Goal: Task Accomplishment & Management: Manage account settings

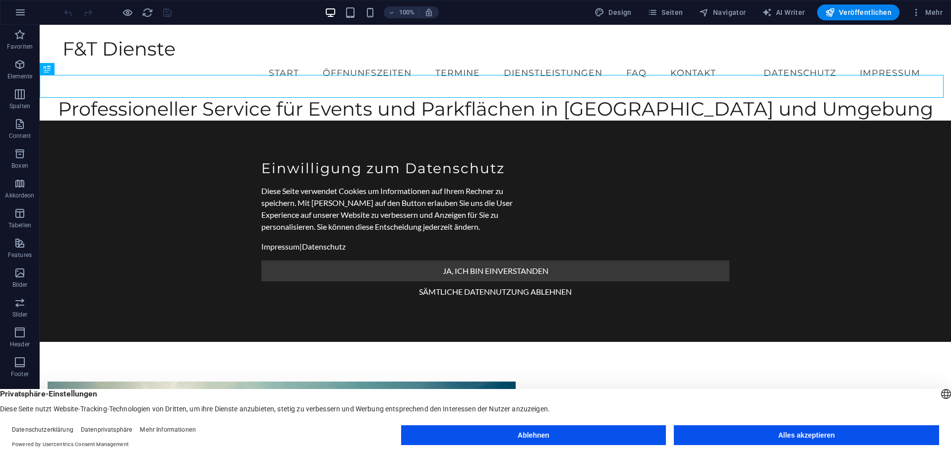
click at [806, 439] on button "Alles akzeptieren" at bounding box center [806, 435] width 265 height 20
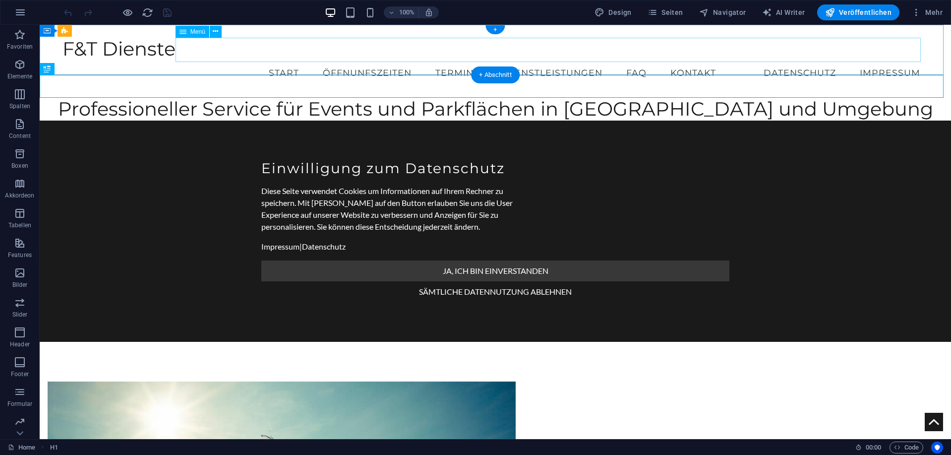
click at [397, 60] on nav "Start Öffnunfszeiten Termine Dienstleistungen FAQ Kontakt Datenschutz Impressum" at bounding box center [495, 72] width 866 height 25
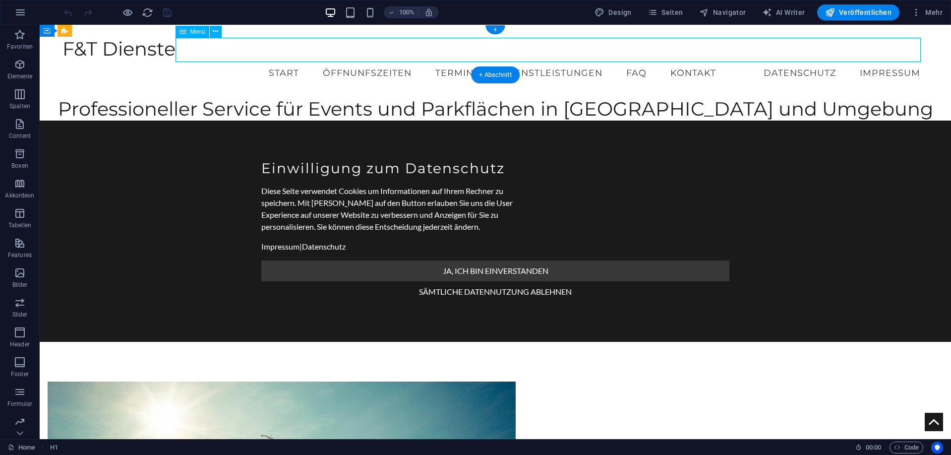
click at [397, 60] on nav "Start Öffnunfszeiten Termine Dienstleistungen FAQ Kontakt Datenschutz Impressum" at bounding box center [495, 72] width 866 height 25
select select
select select "4"
select select
select select "6"
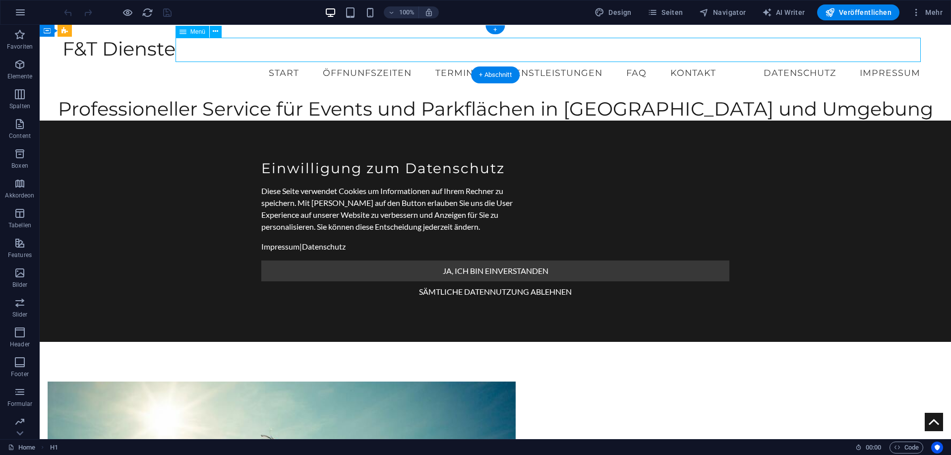
select select
select select "5"
select select
select select "7"
select select
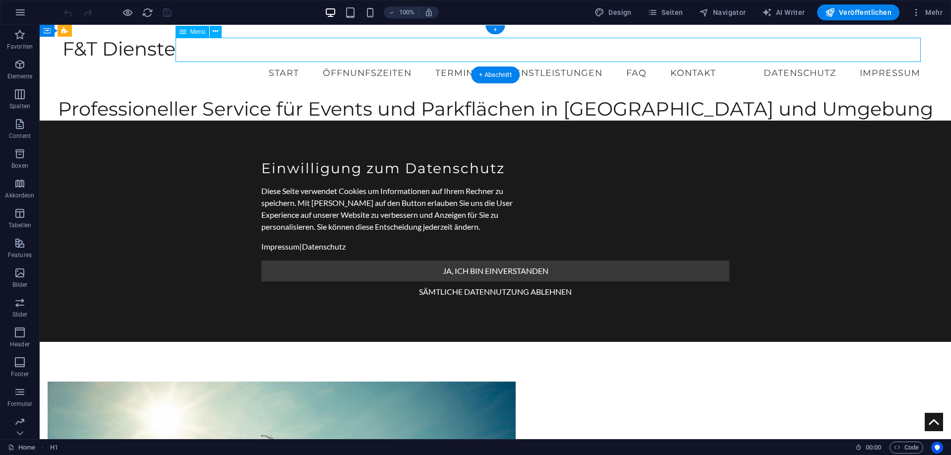
select select "1"
select select
select select "3"
select select
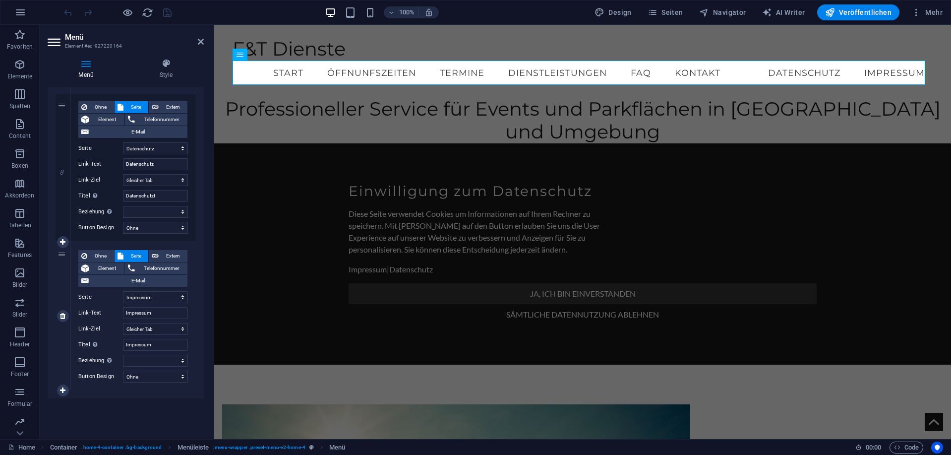
scroll to position [1101, 0]
click at [62, 387] on icon at bounding box center [62, 388] width 5 height 7
select select
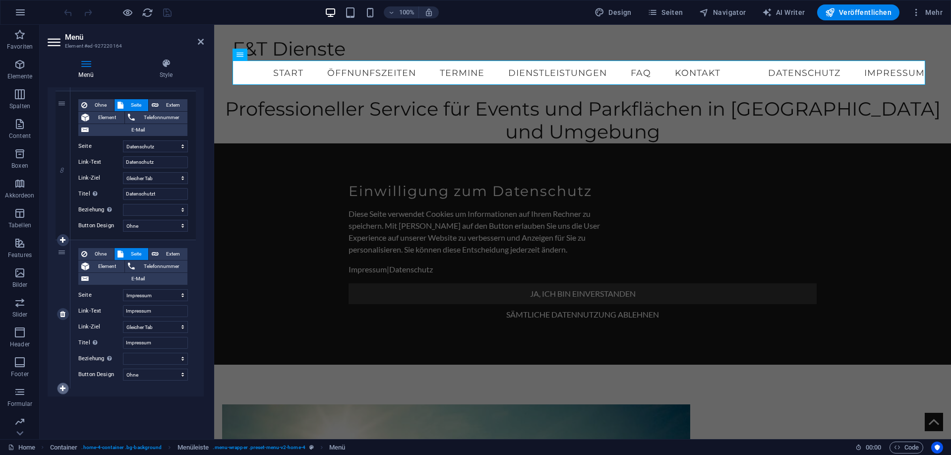
select select
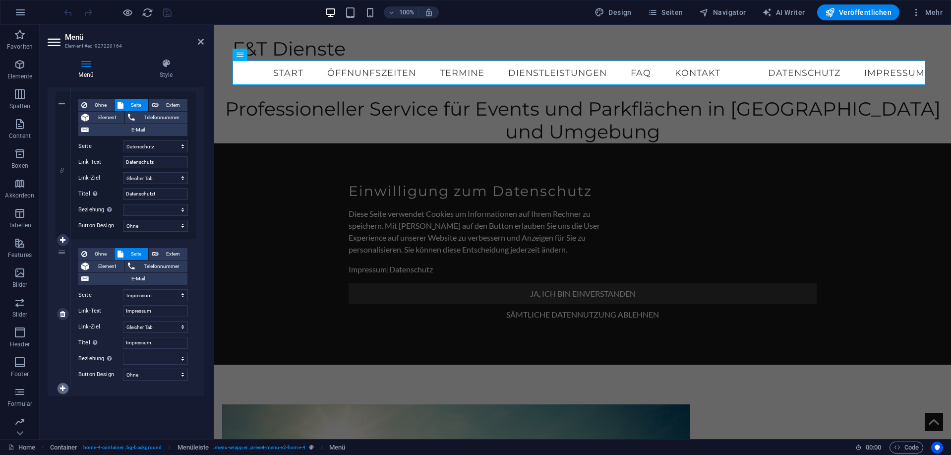
select select
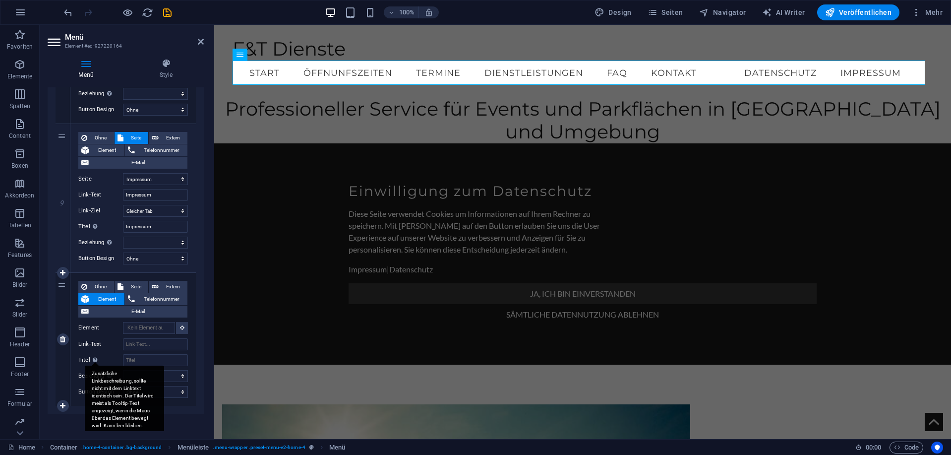
scroll to position [1234, 0]
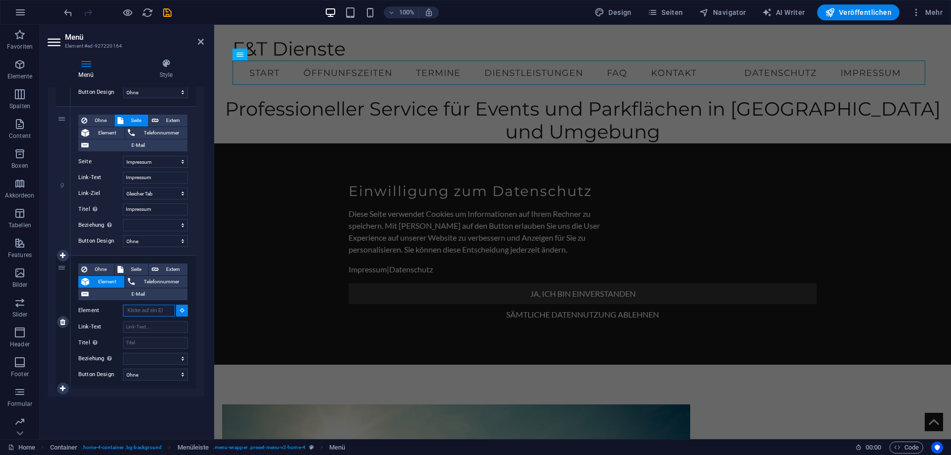
click at [132, 310] on input "Element" at bounding box center [149, 310] width 52 height 12
type input "hi"
click at [203, 41] on icon at bounding box center [201, 42] width 6 height 8
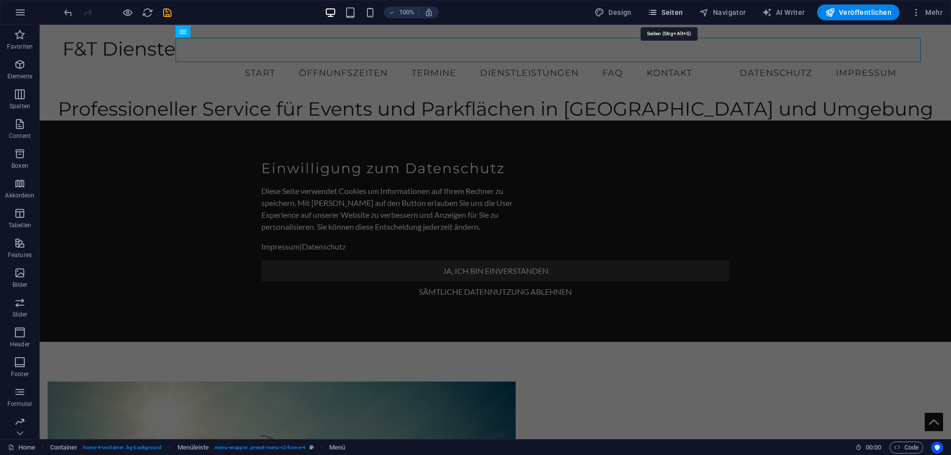
click at [672, 10] on span "Seiten" at bounding box center [666, 12] width 36 height 10
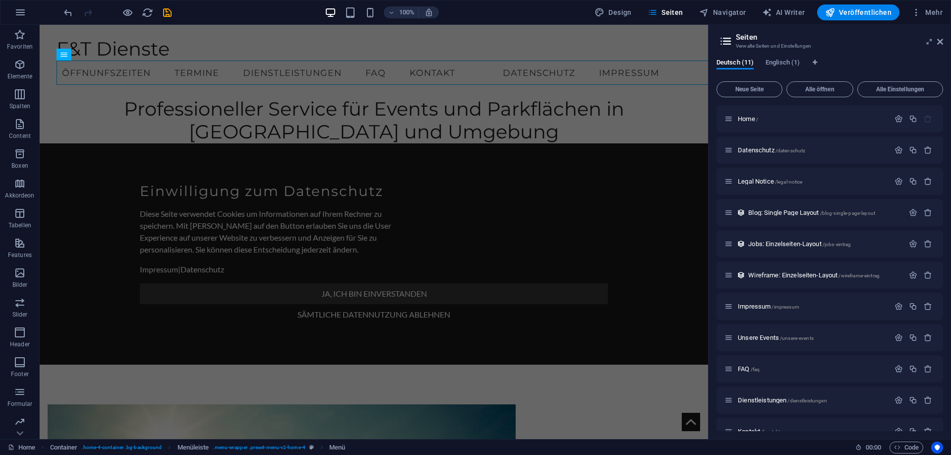
click at [945, 42] on aside "Seiten Verwalte Seiten und Einstellungen Deutsch (11) Englisch (1) Neue Seite A…" at bounding box center [829, 232] width 243 height 414
click at [936, 39] on h2 "Seiten" at bounding box center [839, 37] width 207 height 9
click at [940, 41] on icon at bounding box center [940, 42] width 6 height 8
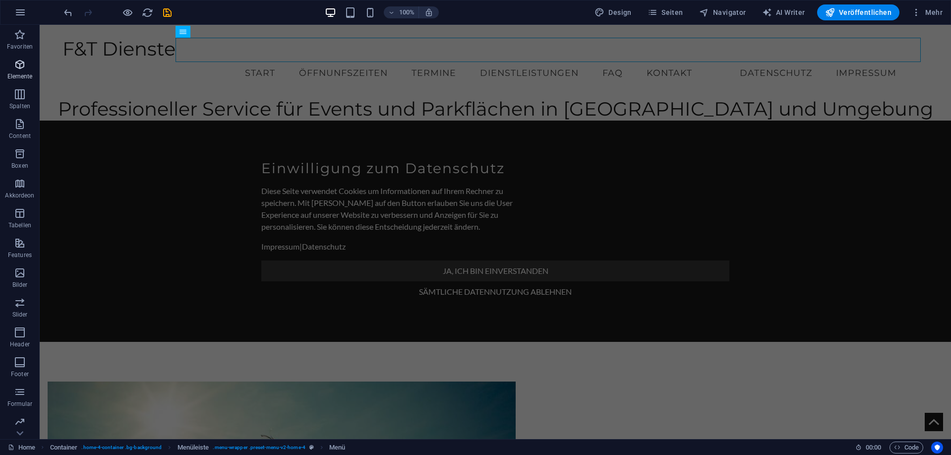
click at [23, 66] on icon "button" at bounding box center [20, 65] width 12 height 12
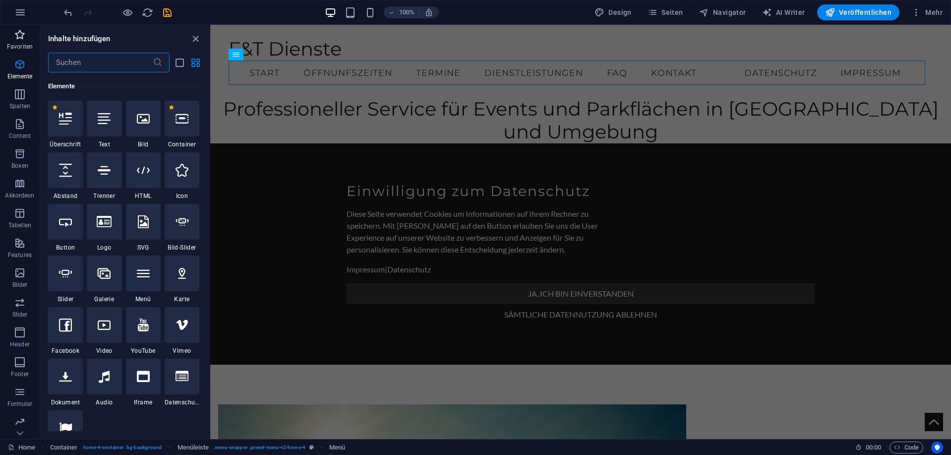
click at [20, 42] on span "Favoriten" at bounding box center [20, 41] width 40 height 24
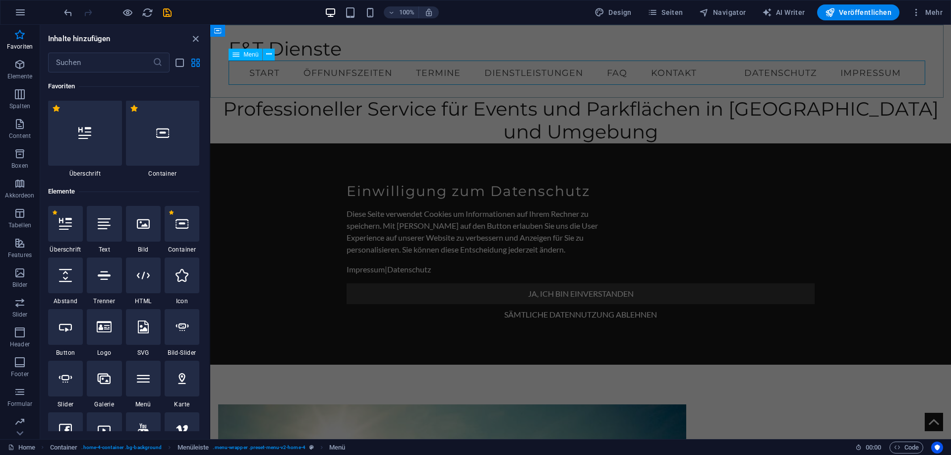
scroll to position [0, 0]
click at [195, 40] on icon "close panel" at bounding box center [195, 38] width 11 height 11
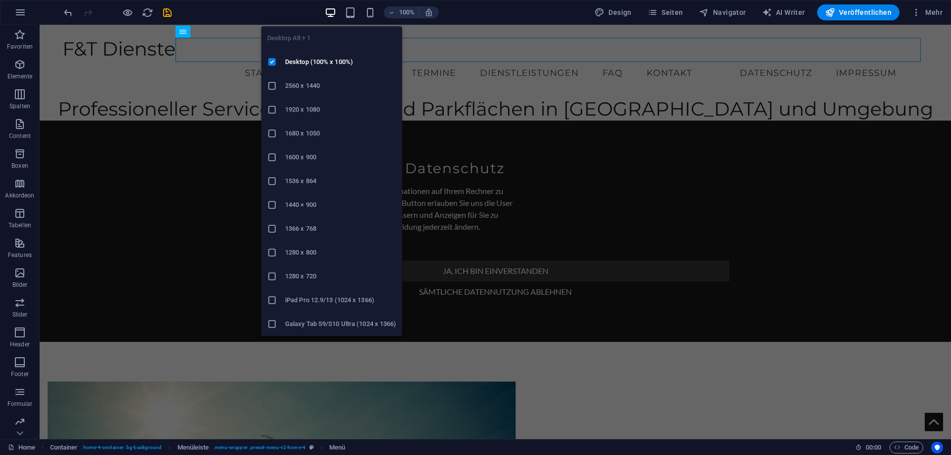
click at [334, 10] on icon "button" at bounding box center [330, 12] width 11 height 11
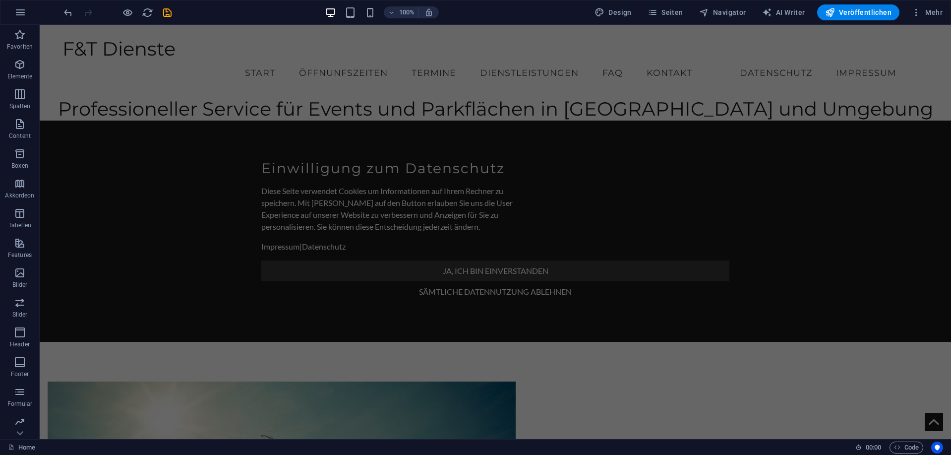
click at [562, 6] on div "100% Design Seiten Navigator AI Writer Veröffentlichen Mehr" at bounding box center [504, 12] width 885 height 16
click at [687, 10] on button "Seiten" at bounding box center [666, 12] width 44 height 16
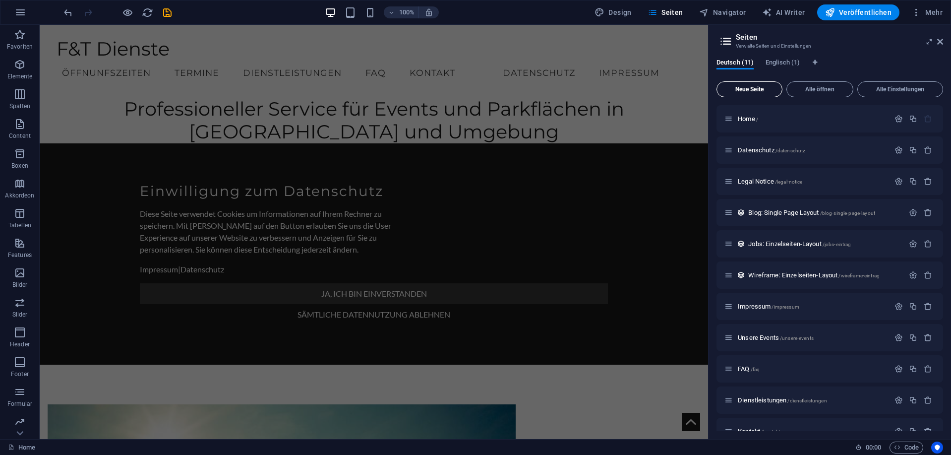
click at [765, 89] on span "Neue Seite" at bounding box center [749, 89] width 57 height 6
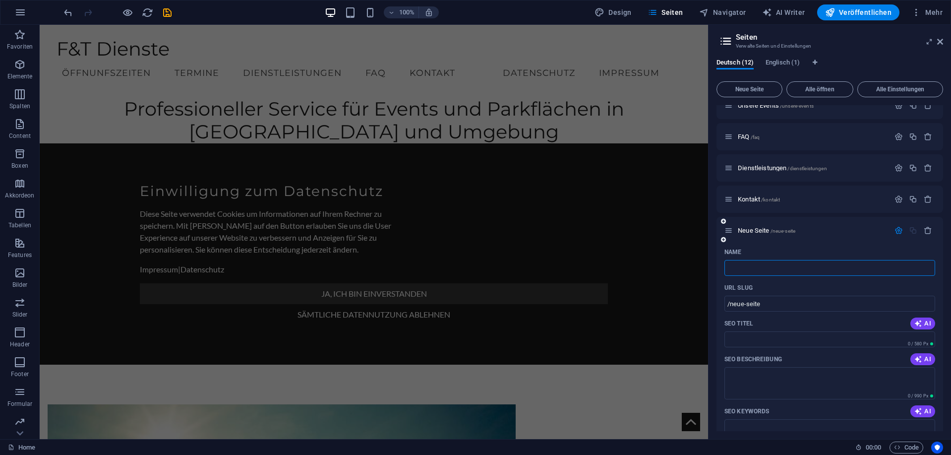
type input "/"
type input "ü"
type input "/ue"
type input "ü"
type input "über uns"
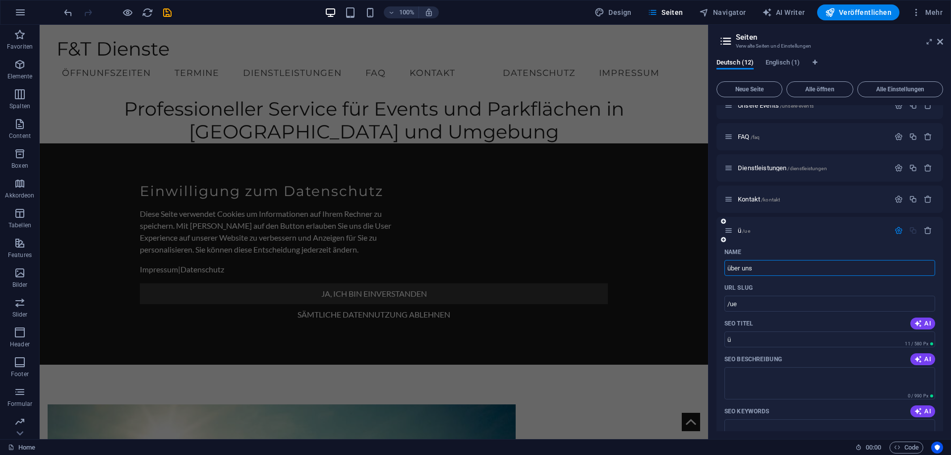
type input "/ueber-uns"
type input "über uns"
type input "über u"
type input "über uns"
type input "ü"
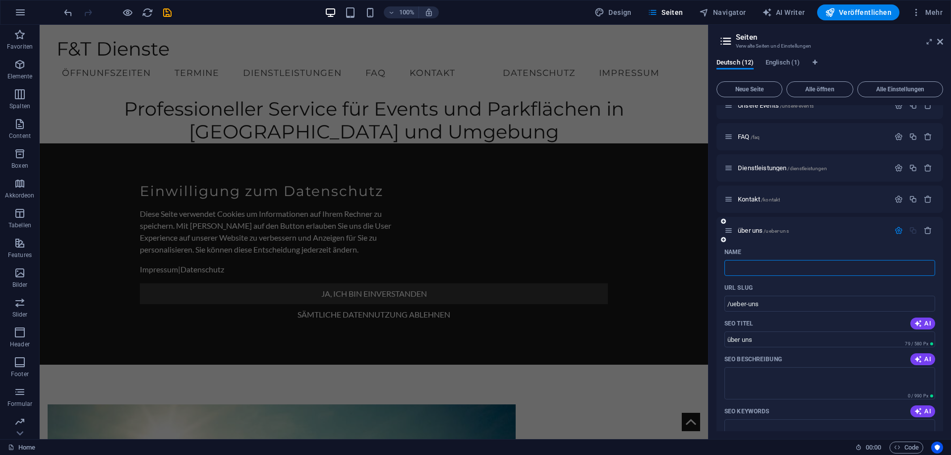
type input "/"
type input "Üb"
type input "/ue"
type input "Ü"
type input "Über uns"
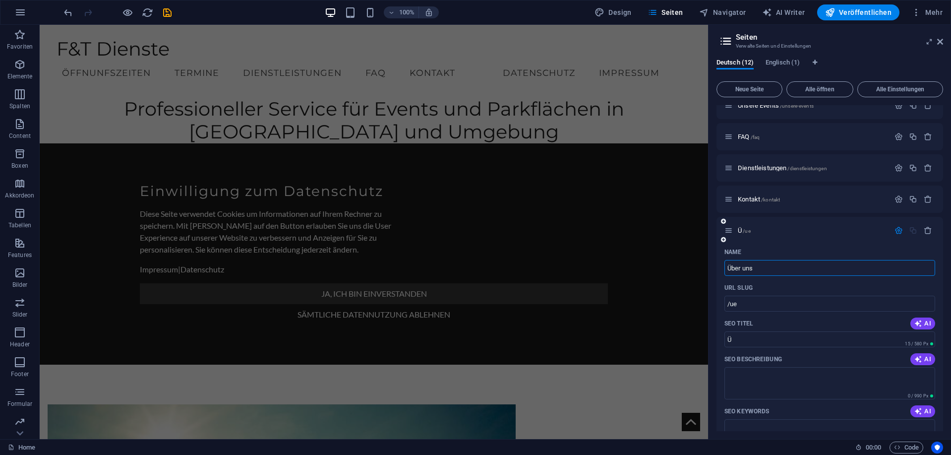
type input "/ueber-uns"
type input "Über uns"
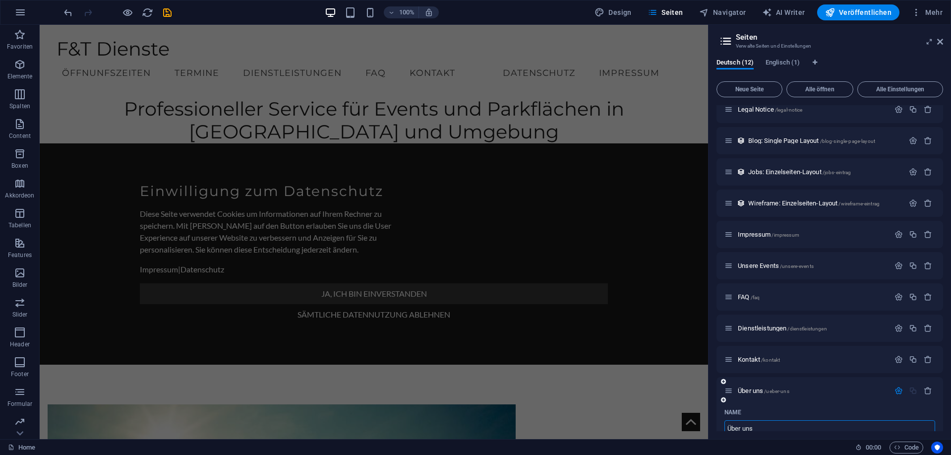
scroll to position [61, 0]
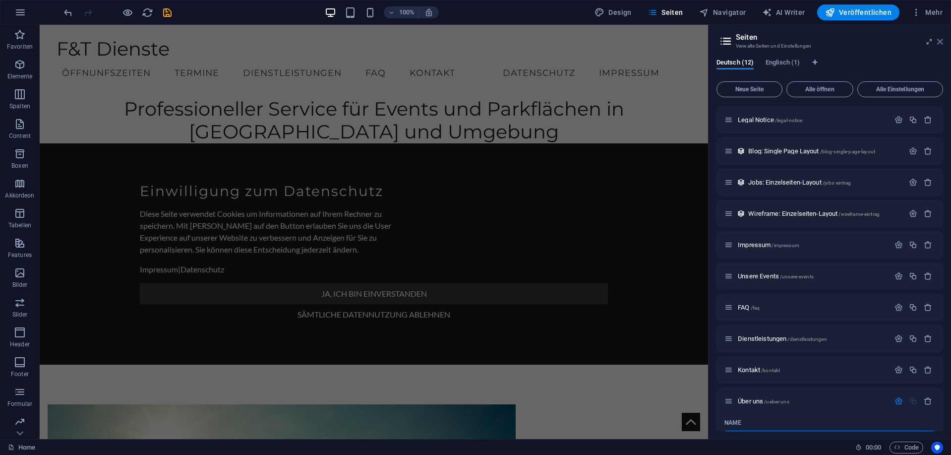
type input "Über uns"
click at [943, 40] on icon at bounding box center [940, 42] width 6 height 8
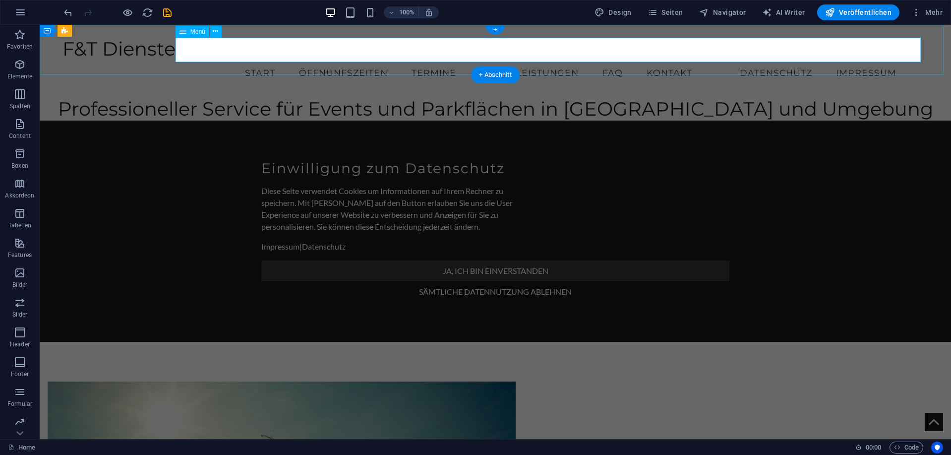
click at [702, 60] on nav "Start Öffnunfszeiten Termine Dienstleistungen FAQ Kontakt Datenschutz Impressum" at bounding box center [495, 72] width 866 height 25
select select
select select "4"
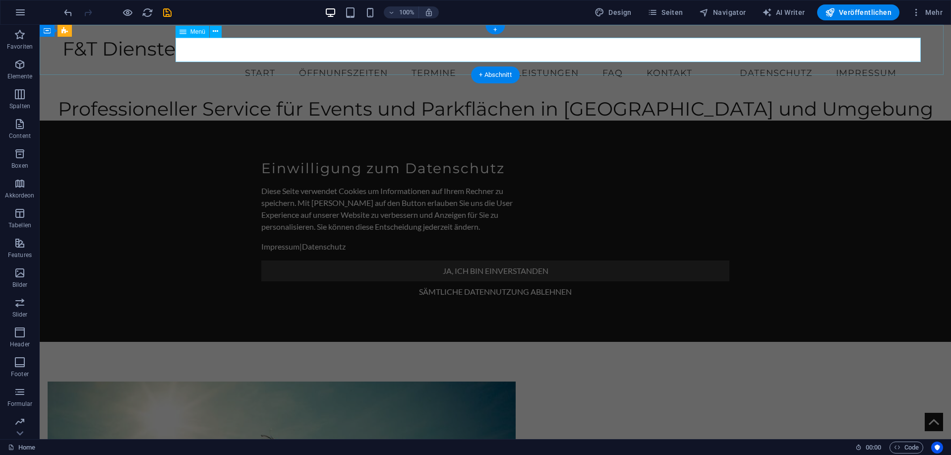
select select
select select "6"
select select
select select "5"
select select
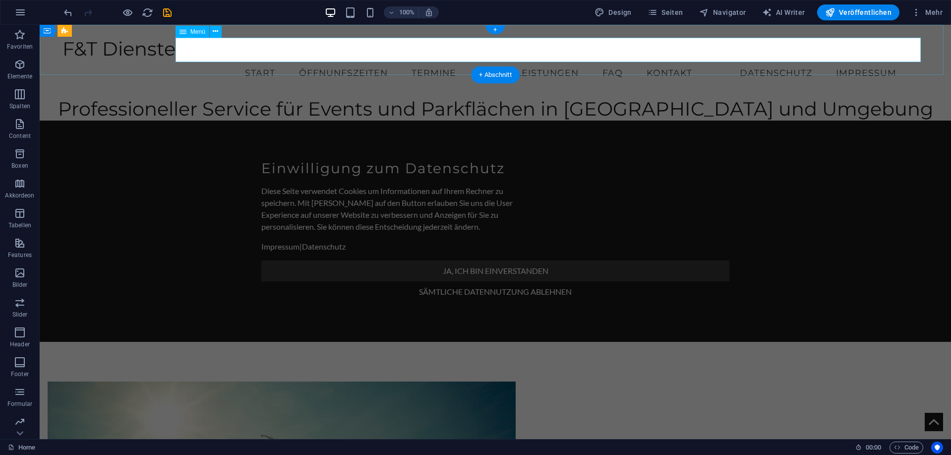
select select "7"
select select
select select "1"
select select
select select "3"
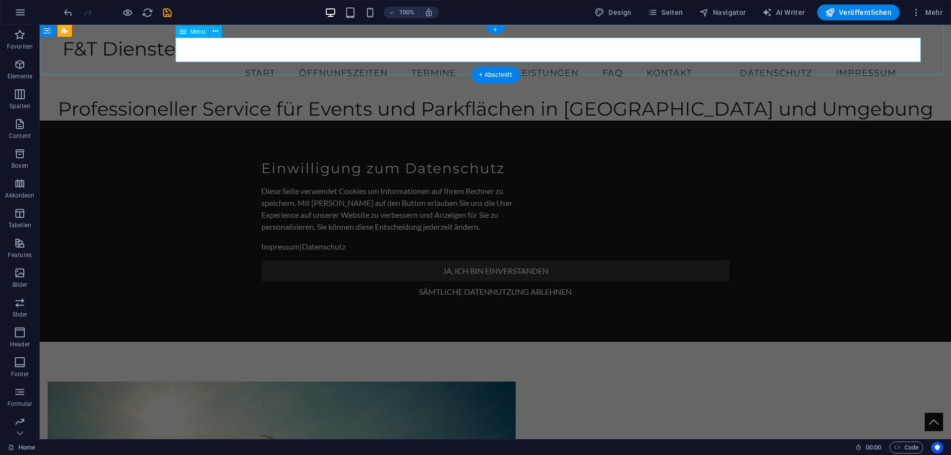
select select
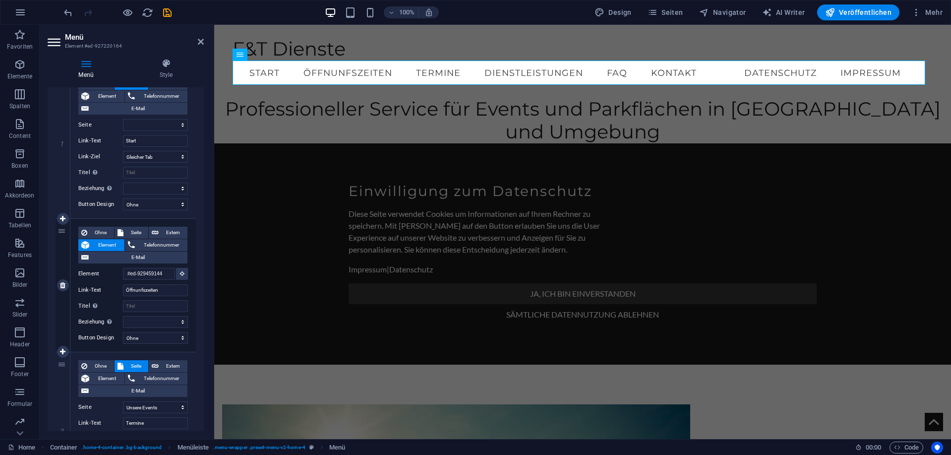
scroll to position [149, 0]
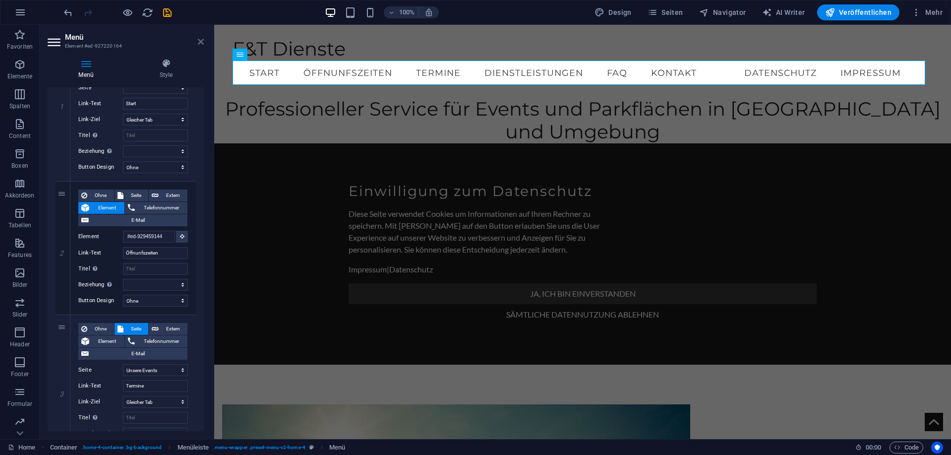
click at [200, 41] on icon at bounding box center [201, 42] width 6 height 8
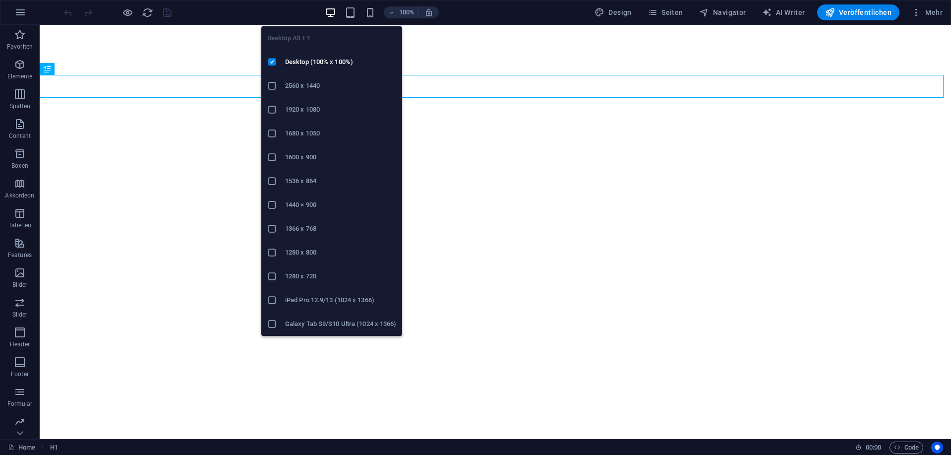
click at [333, 11] on icon "button" at bounding box center [330, 12] width 11 height 11
click at [316, 61] on h6 "Desktop (100% x 100%)" at bounding box center [340, 62] width 111 height 12
click at [336, 13] on icon "button" at bounding box center [330, 12] width 11 height 11
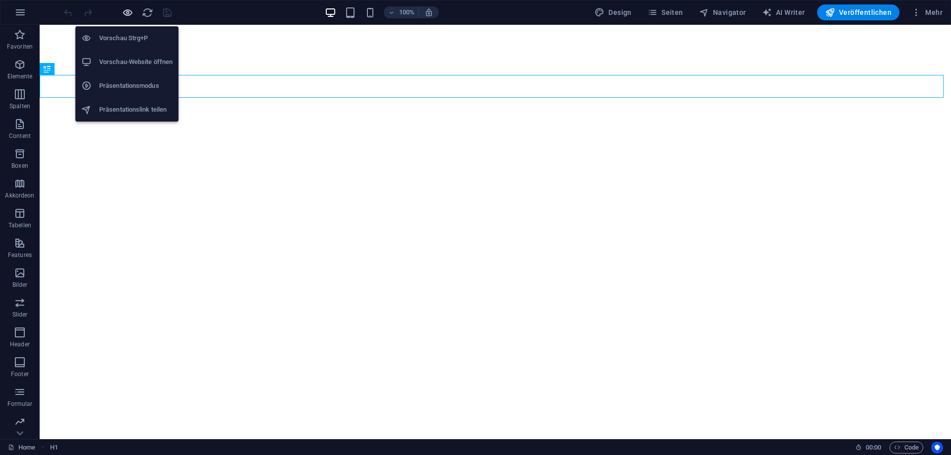
click at [130, 14] on icon "button" at bounding box center [127, 12] width 11 height 11
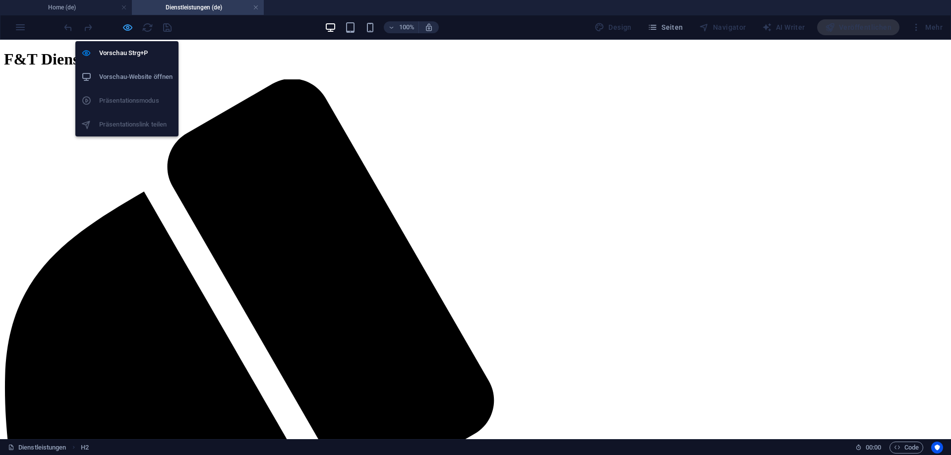
click at [128, 30] on icon "button" at bounding box center [127, 27] width 11 height 11
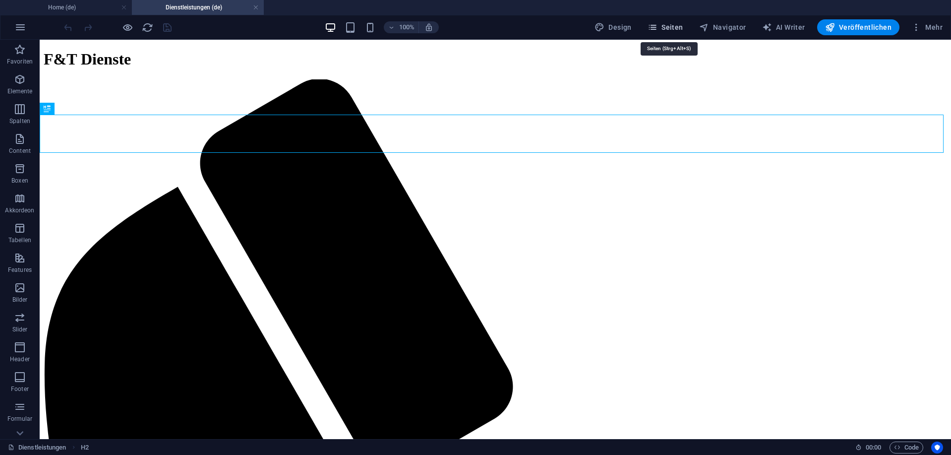
click at [658, 25] on icon "button" at bounding box center [653, 27] width 10 height 10
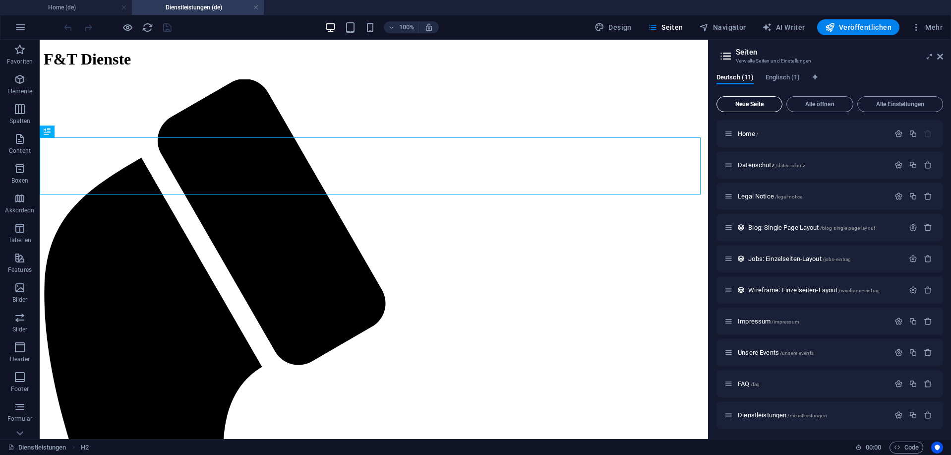
click at [758, 99] on button "Neue Seite" at bounding box center [750, 104] width 66 height 16
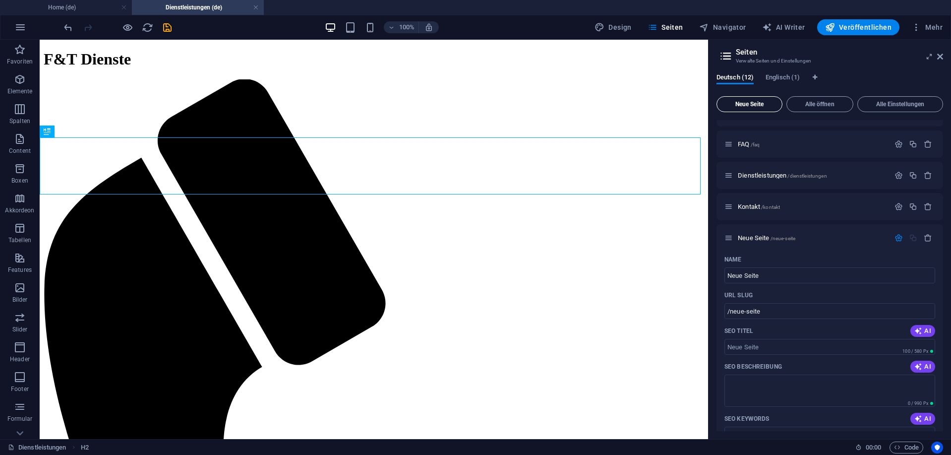
click at [737, 106] on span "Neue Seite" at bounding box center [749, 104] width 57 height 6
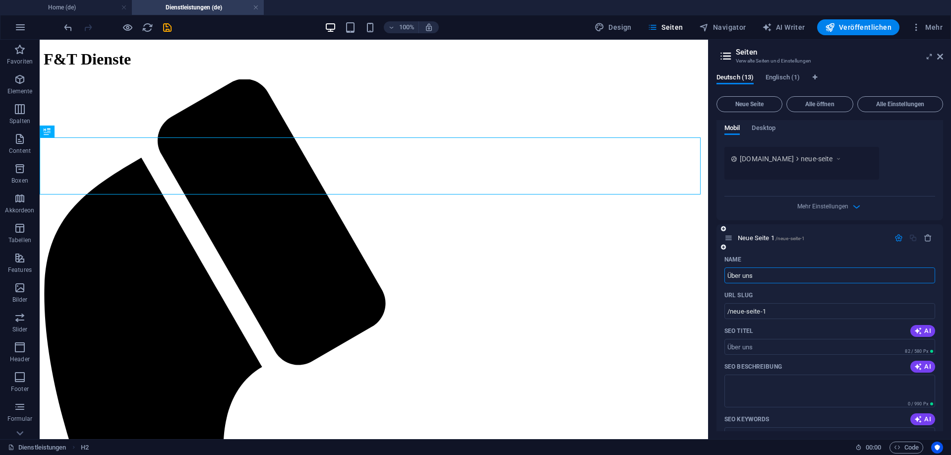
type input "Über uns"
type input "/ueber-uns"
type input "Über uns"
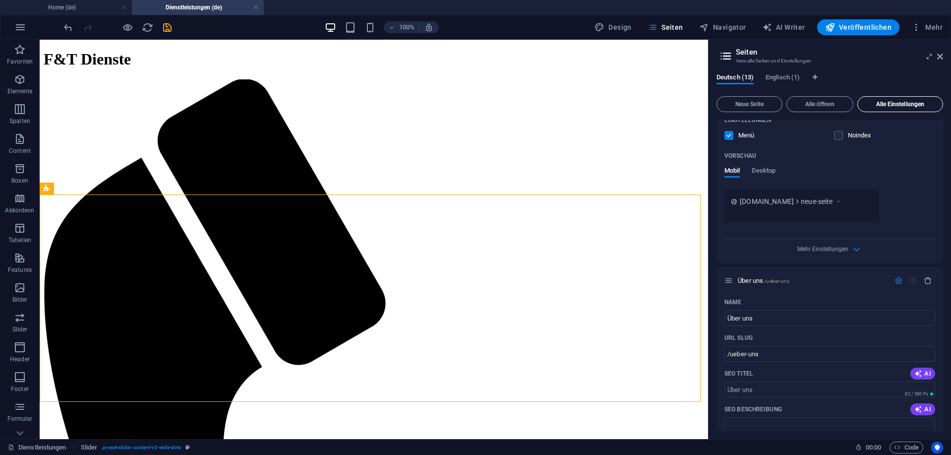
scroll to position [489, 0]
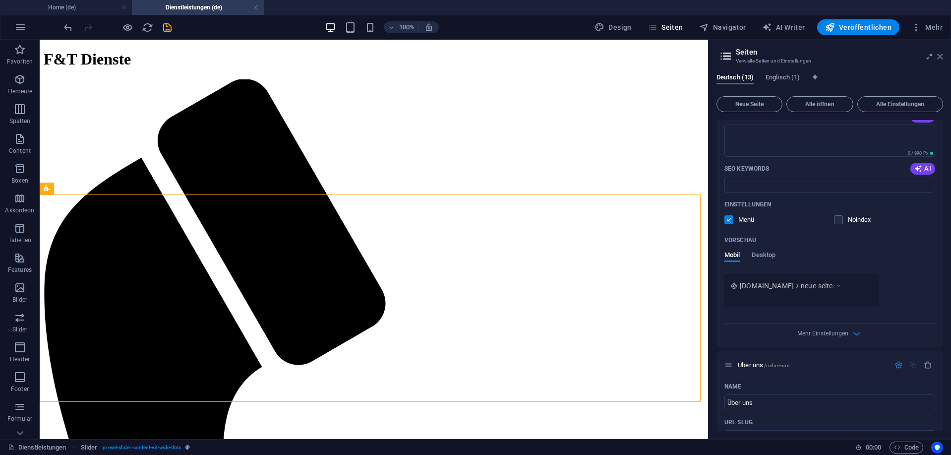
drag, startPoint x: 941, startPoint y: 58, endPoint x: 894, endPoint y: 18, distance: 60.9
click at [941, 58] on icon at bounding box center [940, 57] width 6 height 8
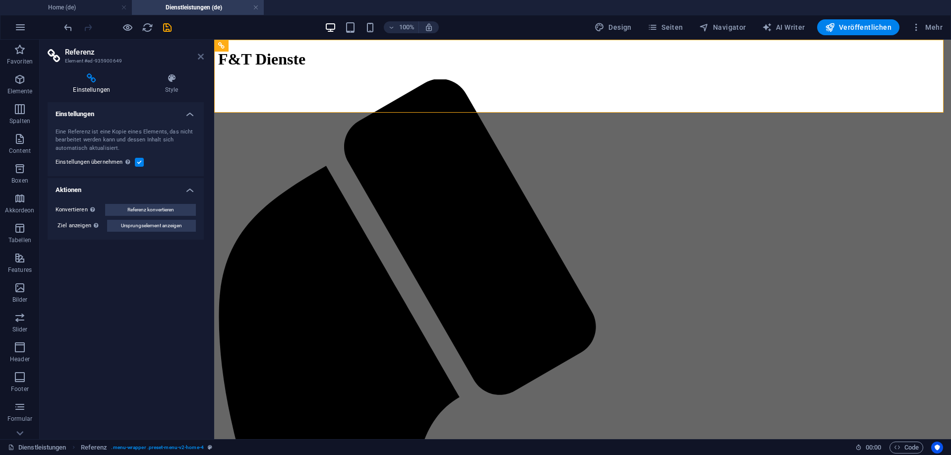
click at [200, 55] on icon at bounding box center [201, 57] width 6 height 8
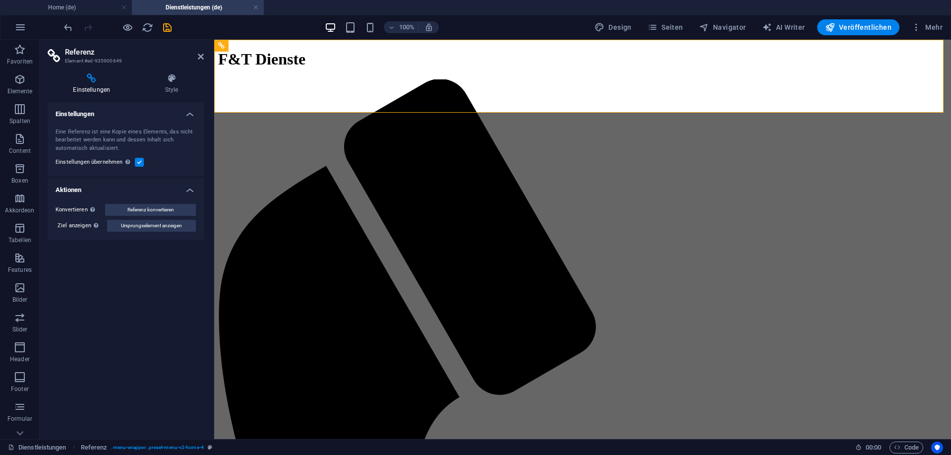
click at [135, 163] on label at bounding box center [139, 162] width 9 height 9
click at [0, 0] on input "Einstellungen übernehmen Verwende die gleichen Einstellungen (z.B. Flex, Animat…" at bounding box center [0, 0] width 0 height 0
click at [135, 163] on label at bounding box center [139, 162] width 9 height 9
click at [0, 0] on input "Einstellungen übernehmen Verwende die gleichen Einstellungen (z.B. Flex, Animat…" at bounding box center [0, 0] width 0 height 0
click at [161, 224] on span "Ursprungselement anzeigen" at bounding box center [151, 226] width 61 height 12
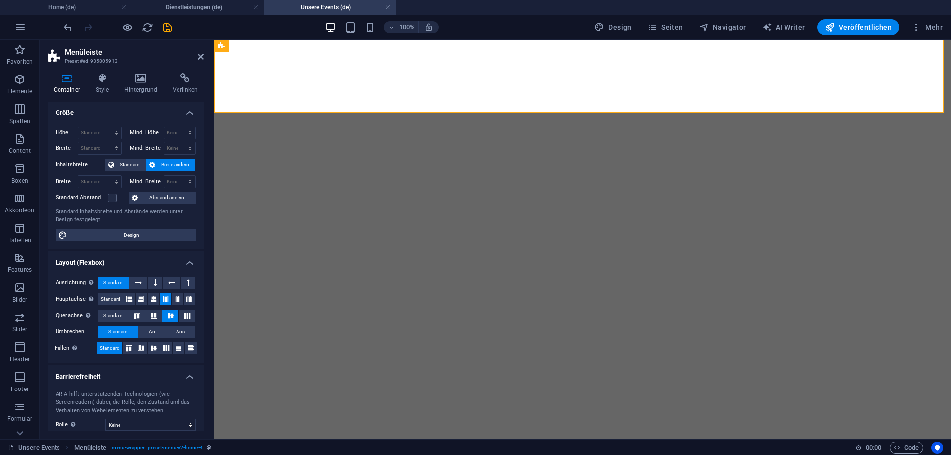
scroll to position [0, 0]
click at [112, 87] on h4 "Style" at bounding box center [104, 83] width 29 height 21
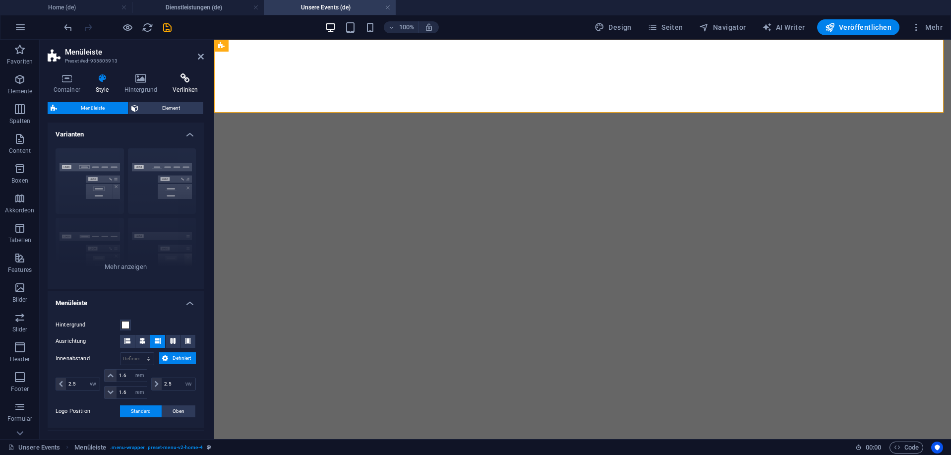
drag, startPoint x: 133, startPoint y: 84, endPoint x: 171, endPoint y: 84, distance: 37.2
click at [135, 84] on h4 "Hintergrund" at bounding box center [143, 83] width 49 height 21
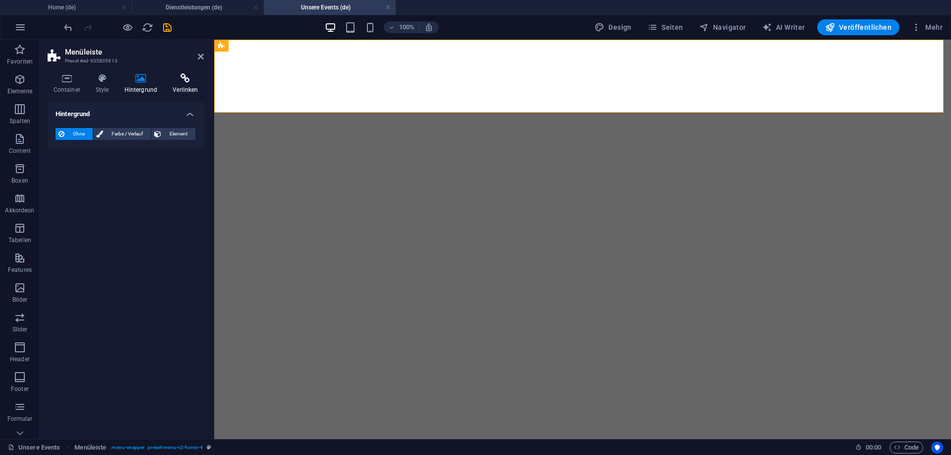
click at [184, 84] on h4 "Verlinken" at bounding box center [185, 83] width 37 height 21
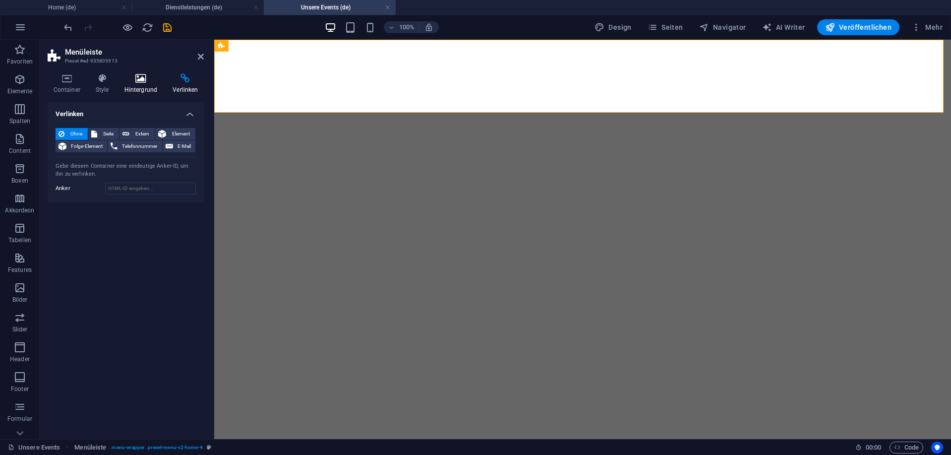
click at [145, 82] on icon at bounding box center [141, 78] width 45 height 10
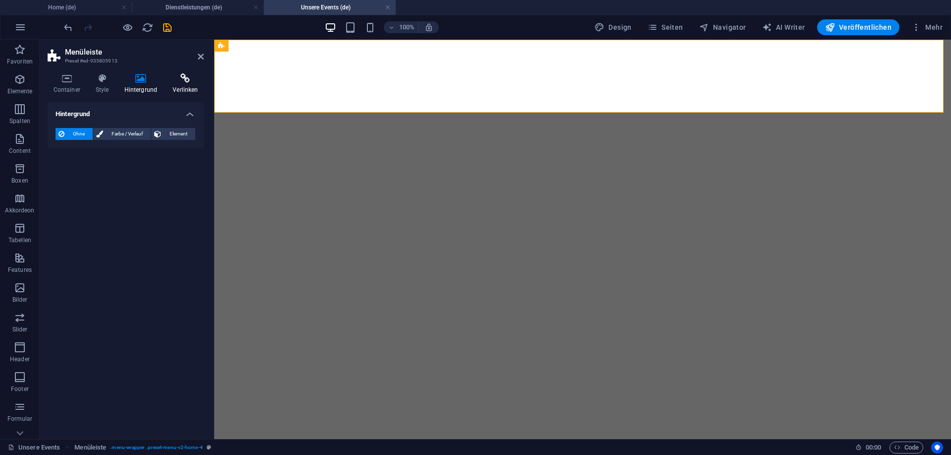
click at [169, 80] on icon at bounding box center [185, 78] width 37 height 10
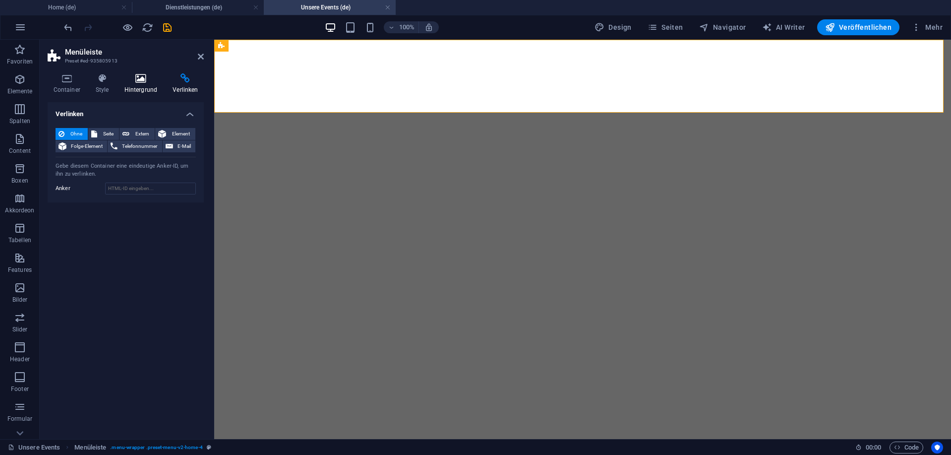
click at [139, 80] on icon at bounding box center [141, 78] width 45 height 10
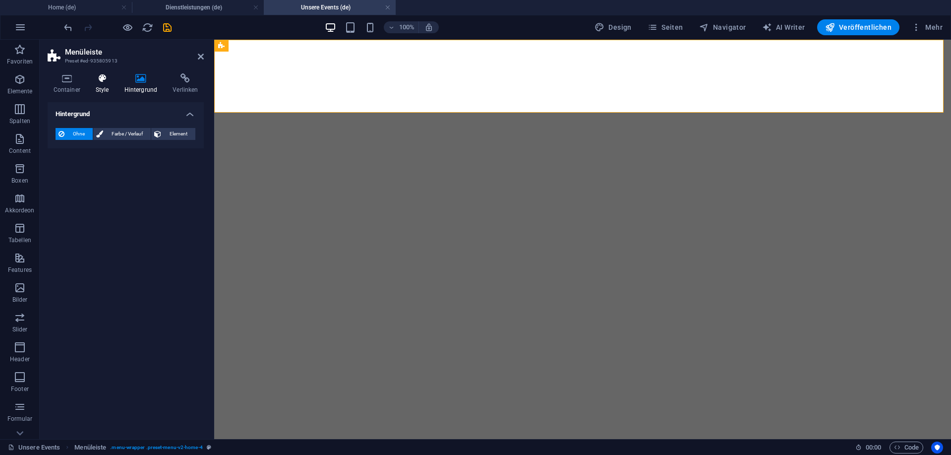
click at [112, 80] on icon at bounding box center [102, 78] width 25 height 10
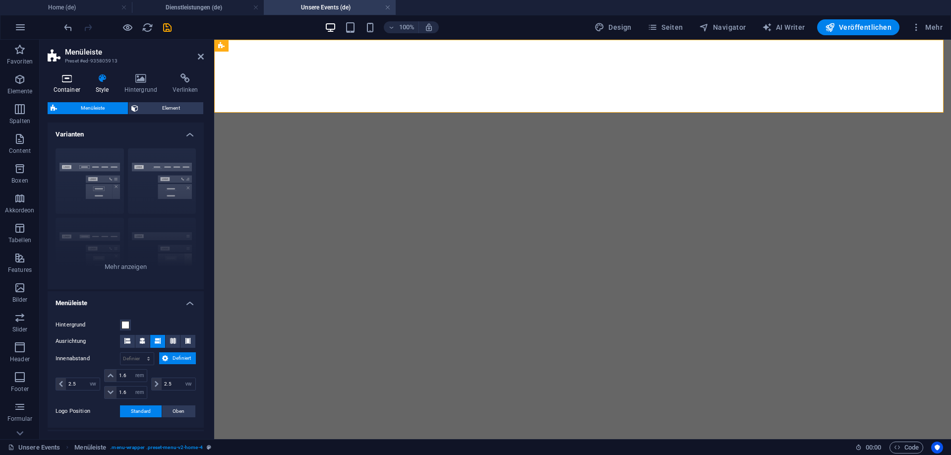
click at [78, 79] on icon at bounding box center [67, 78] width 38 height 10
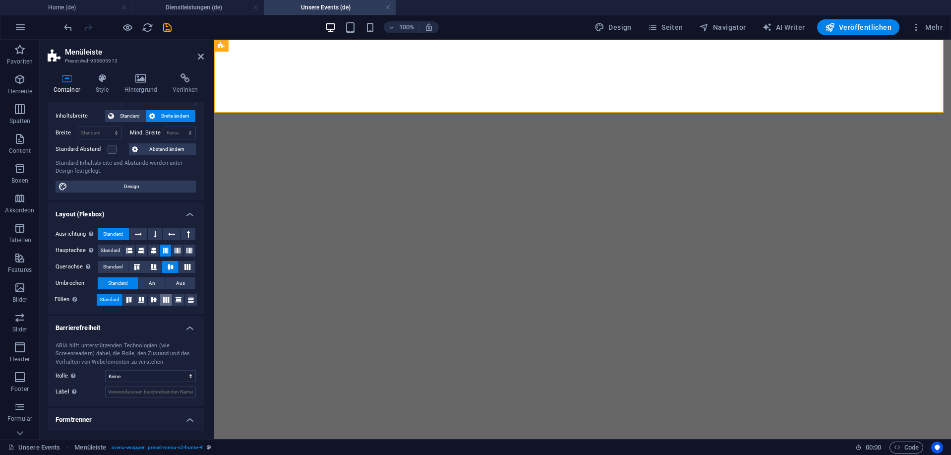
scroll to position [72, 0]
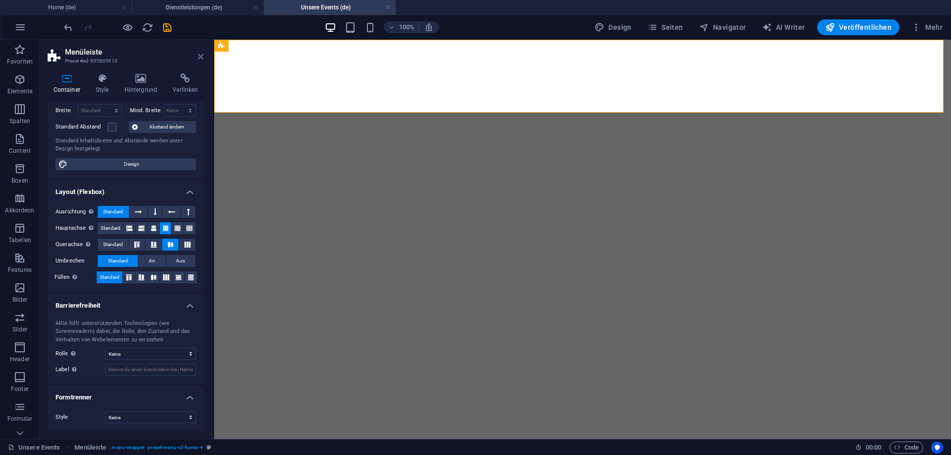
click at [199, 54] on icon at bounding box center [201, 57] width 6 height 8
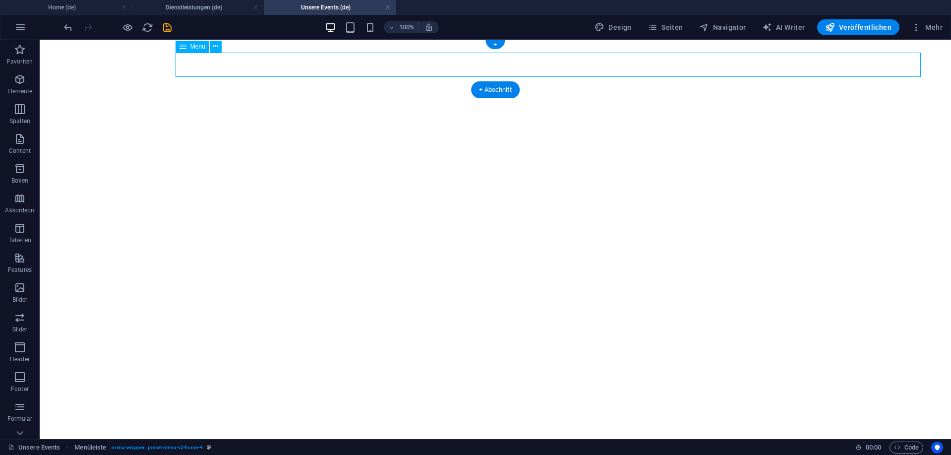
select select
select select "4"
select select
select select "6"
select select
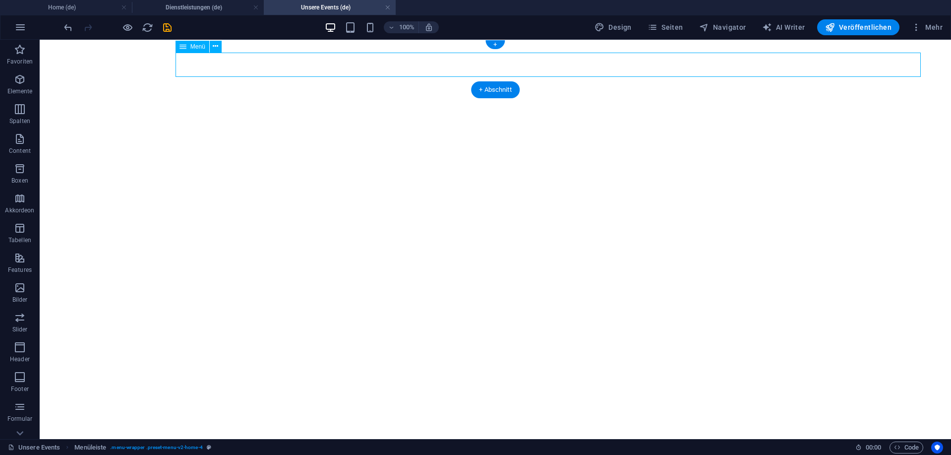
select select "5"
select select
select select "7"
select select
select select "1"
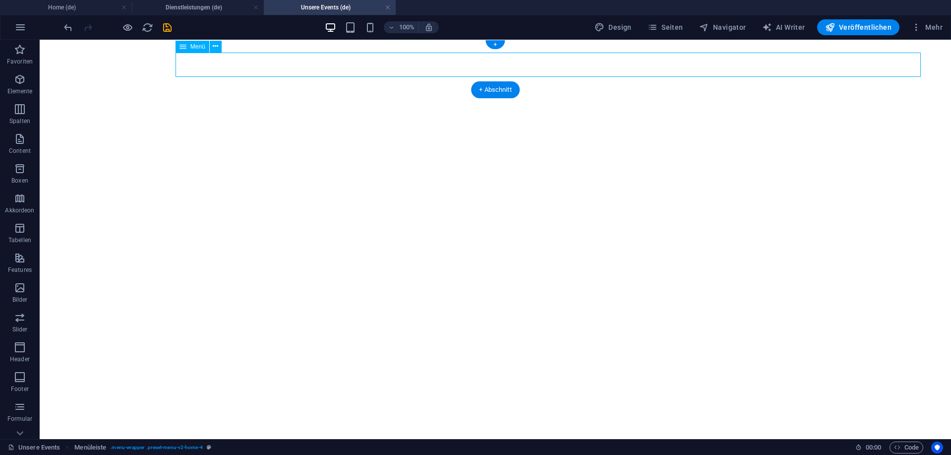
select select
select select "3"
select select
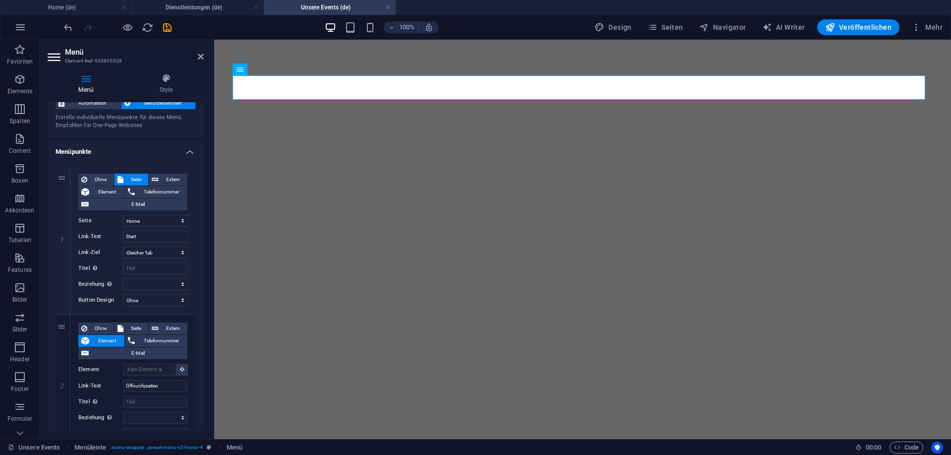
scroll to position [0, 0]
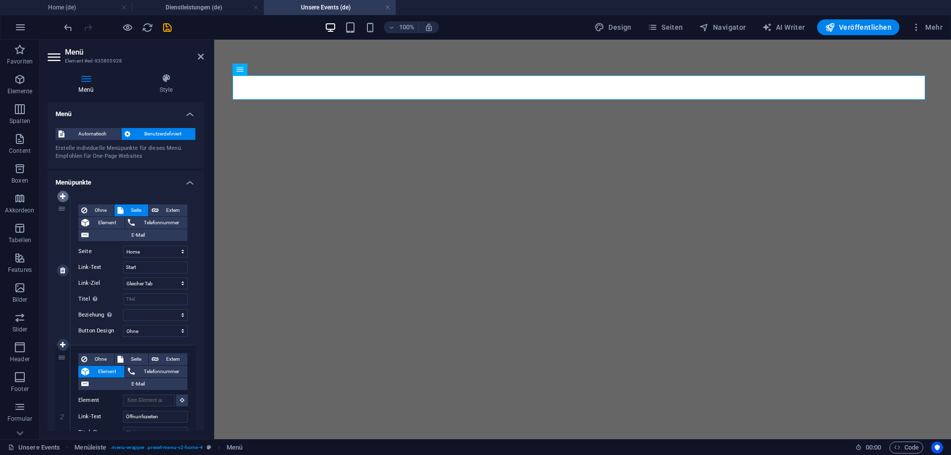
click at [63, 196] on icon at bounding box center [62, 196] width 5 height 7
select select
select select "0"
type input "Start"
select select
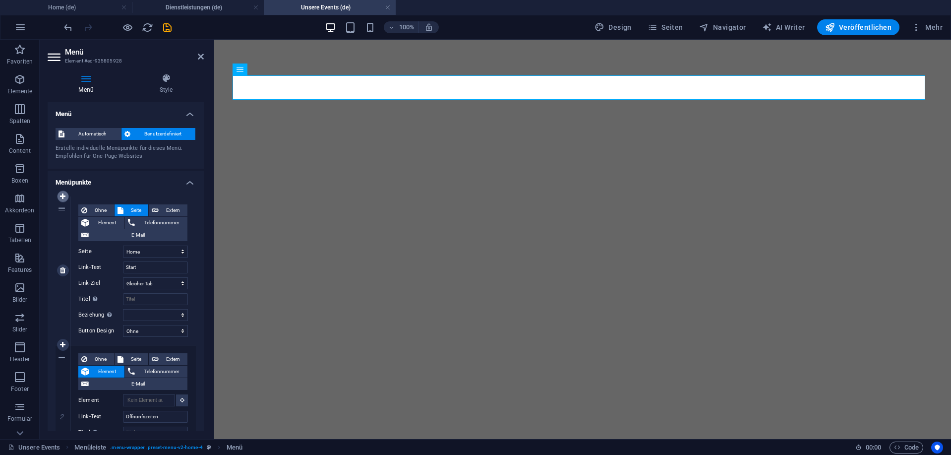
type input "Öffnunfszeiten"
select select
select select "4"
type input "Termine"
select select
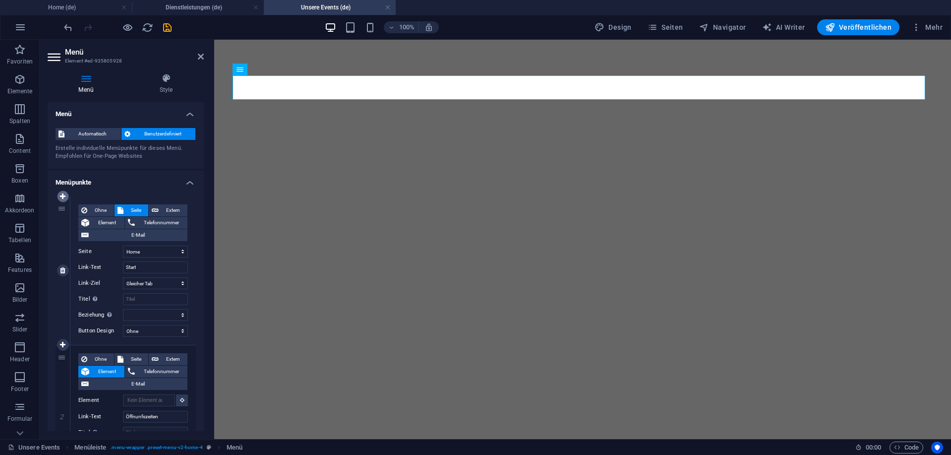
select select "6"
type input "Dienstleistungen"
select select
select select "5"
type input "FAQ"
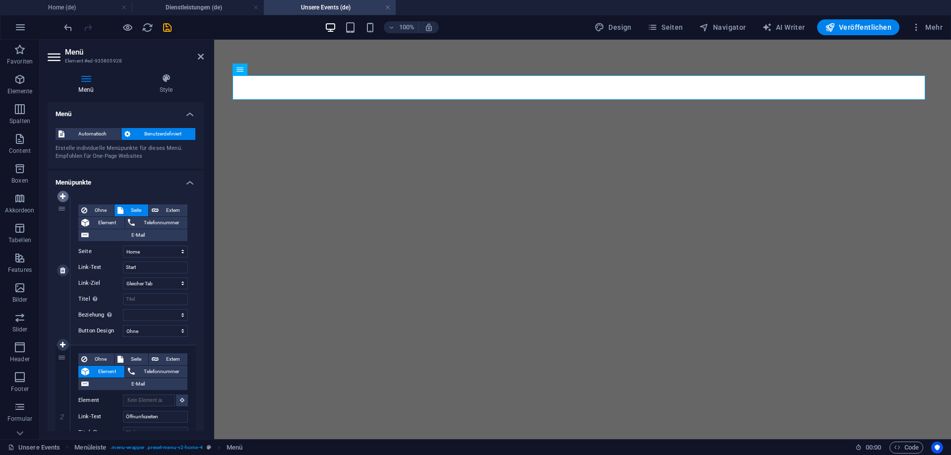
select select
select select "7"
type input "Kontakt"
select select
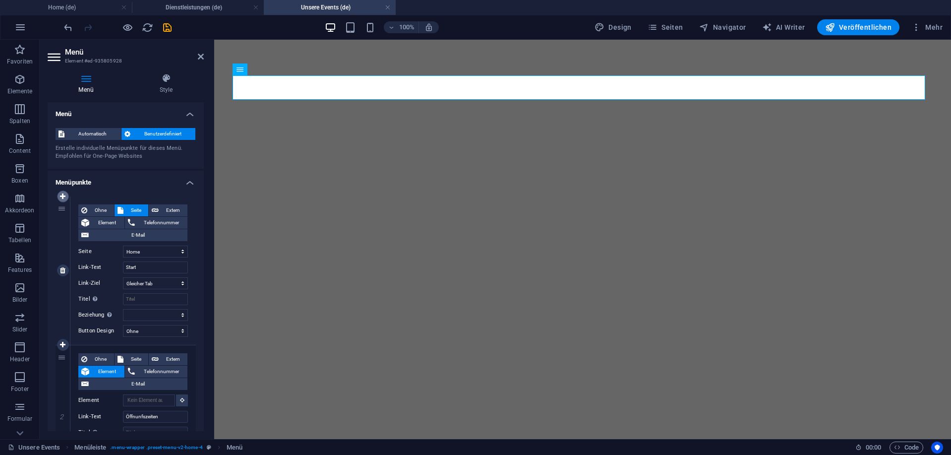
select select "1"
type input "Datenschutz"
type input "Datenschutzt"
select select
select select "3"
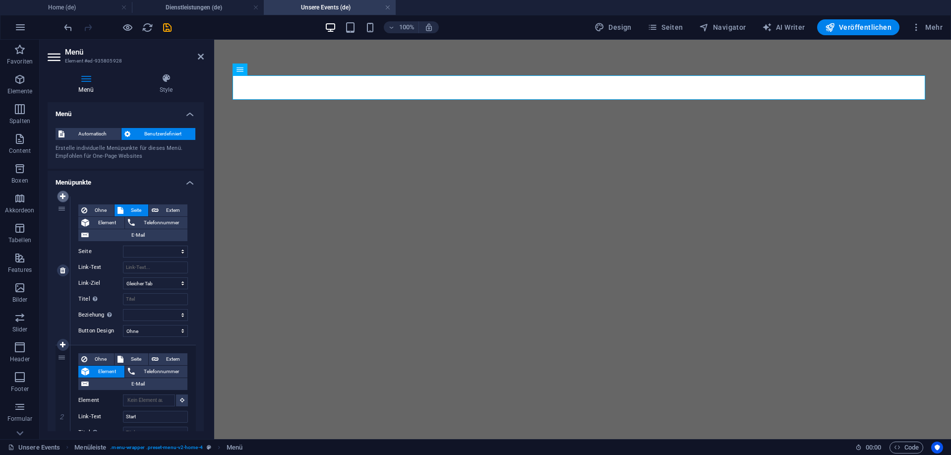
select select
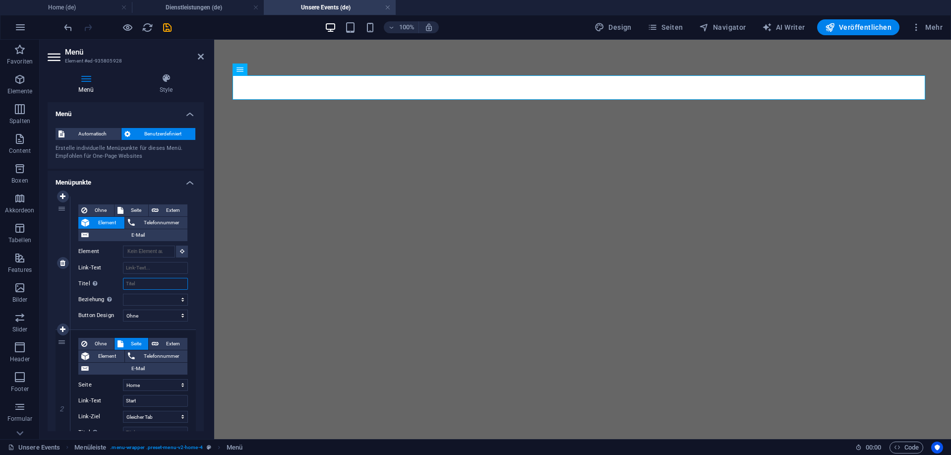
click at [140, 280] on input "Titel Zusätzliche Linkbeschreibung, sollte nicht mit dem Linktext identisch sei…" at bounding box center [155, 284] width 65 height 12
paste input "Über uns"
type input "Über uns"
select select
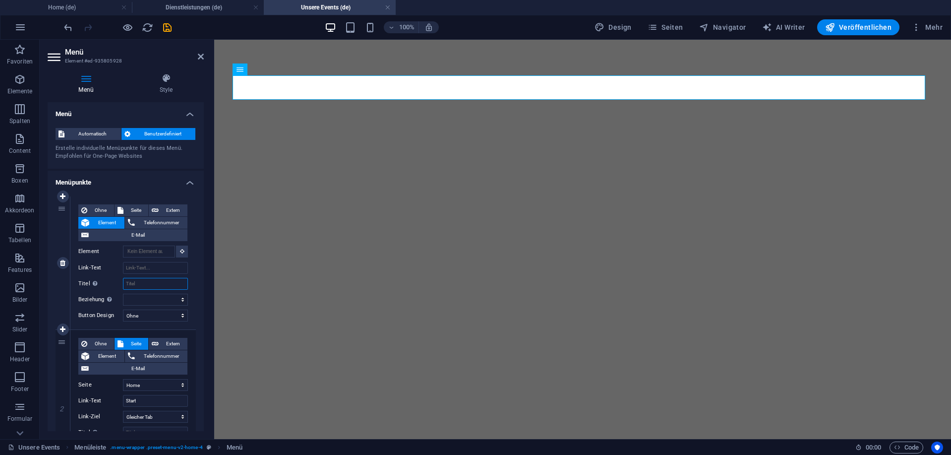
select select
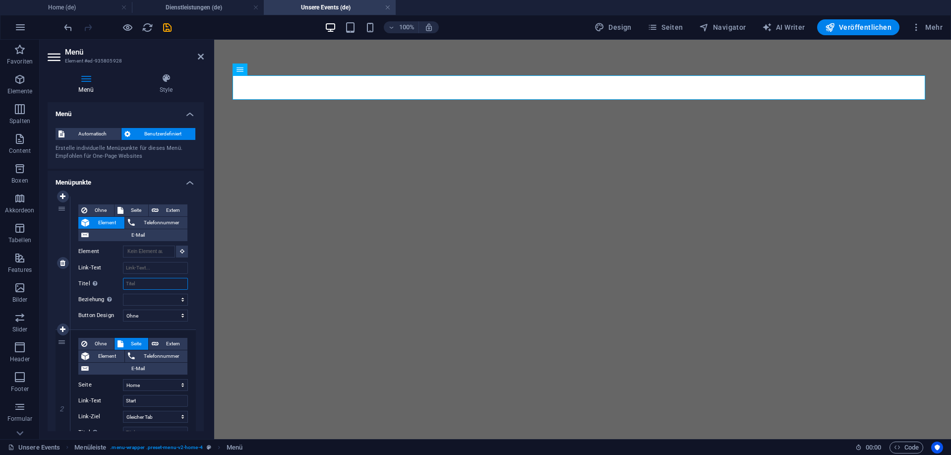
select select
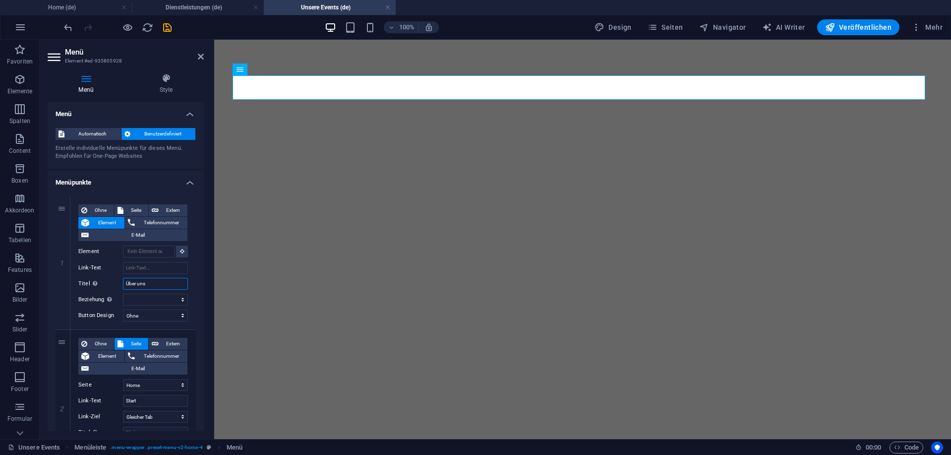
select select
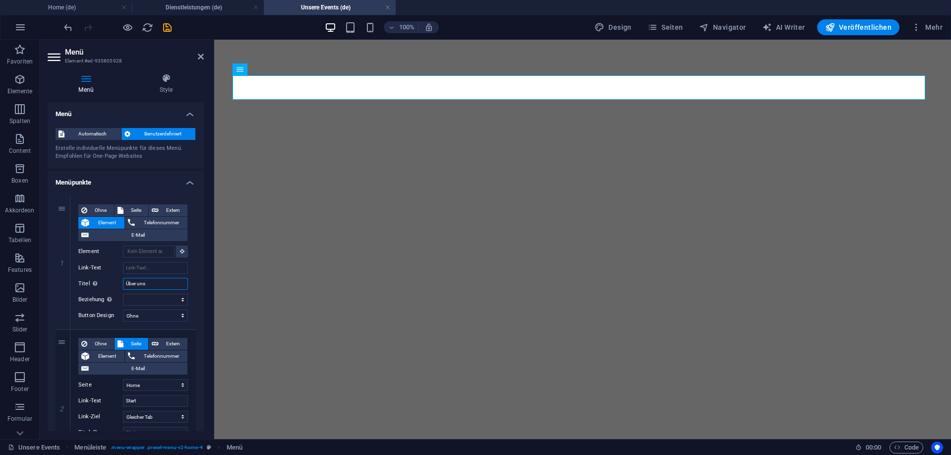
select select
type input "Über uns"
click at [183, 252] on button at bounding box center [182, 251] width 12 height 12
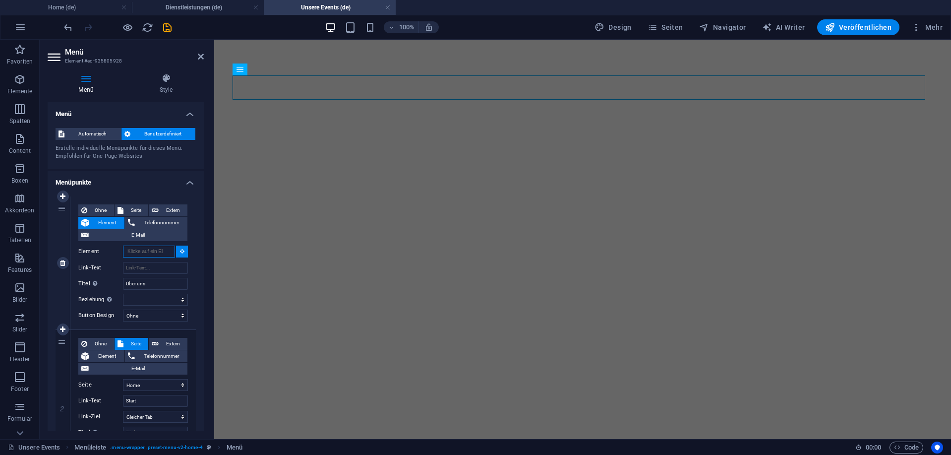
click at [165, 253] on input "Element" at bounding box center [149, 251] width 52 height 12
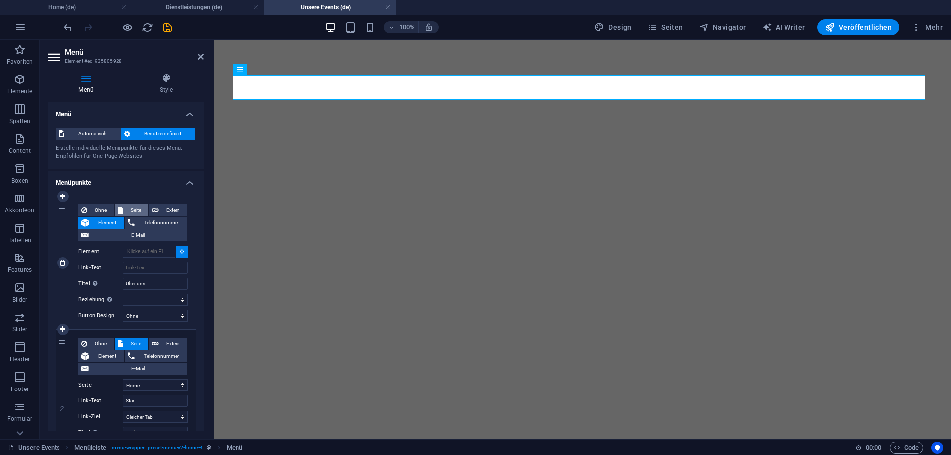
click at [134, 208] on span "Seite" at bounding box center [135, 210] width 19 height 12
select select
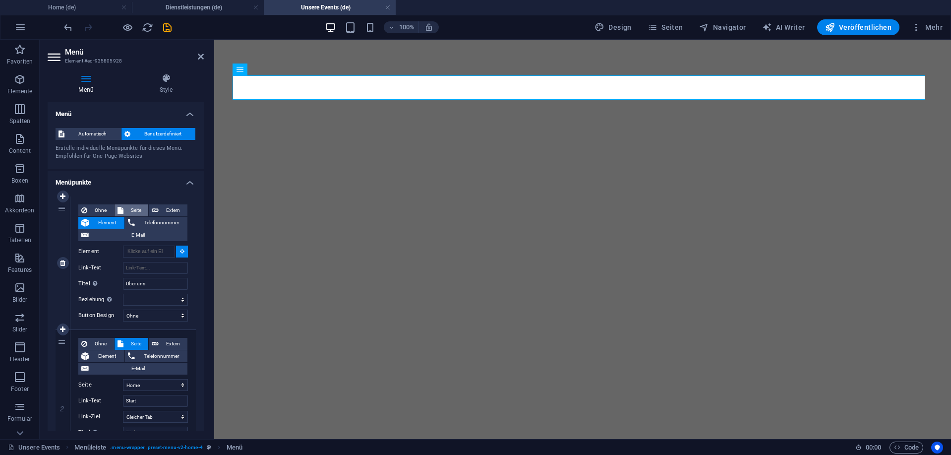
select select
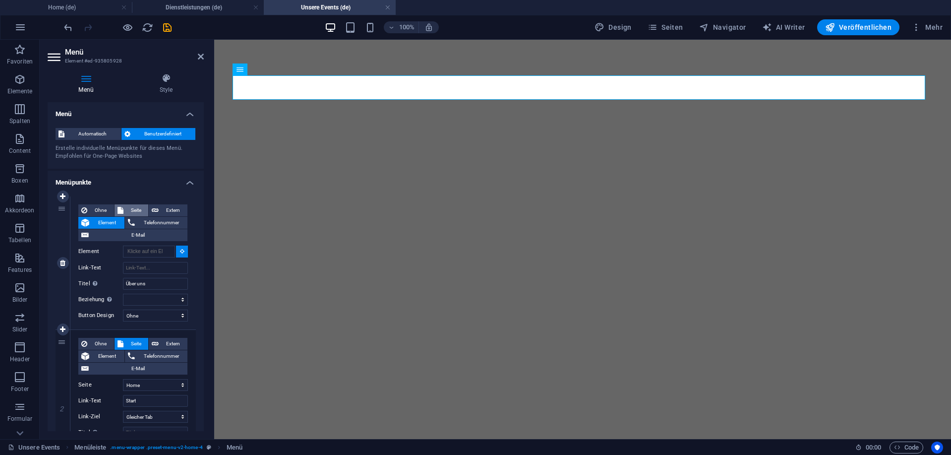
select select
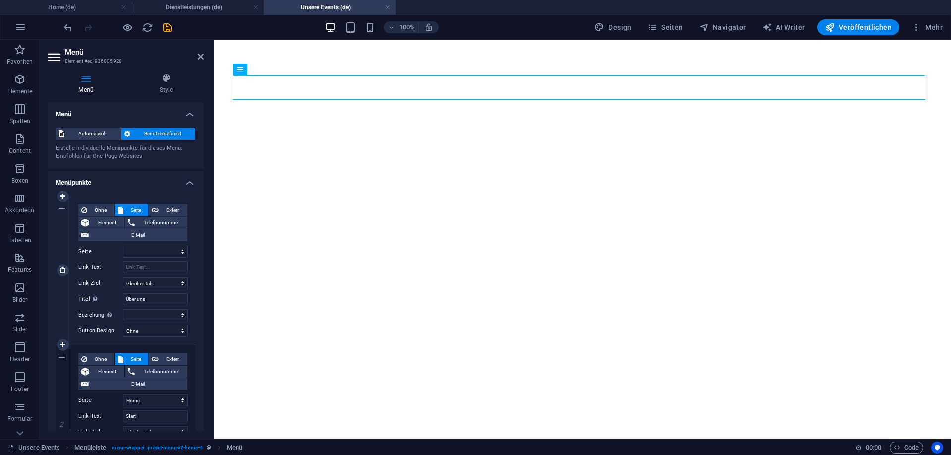
click at [135, 215] on span "Seite" at bounding box center [135, 210] width 19 height 12
click at [134, 210] on span "Seite" at bounding box center [135, 210] width 19 height 12
click at [113, 220] on span "Element" at bounding box center [106, 223] width 29 height 12
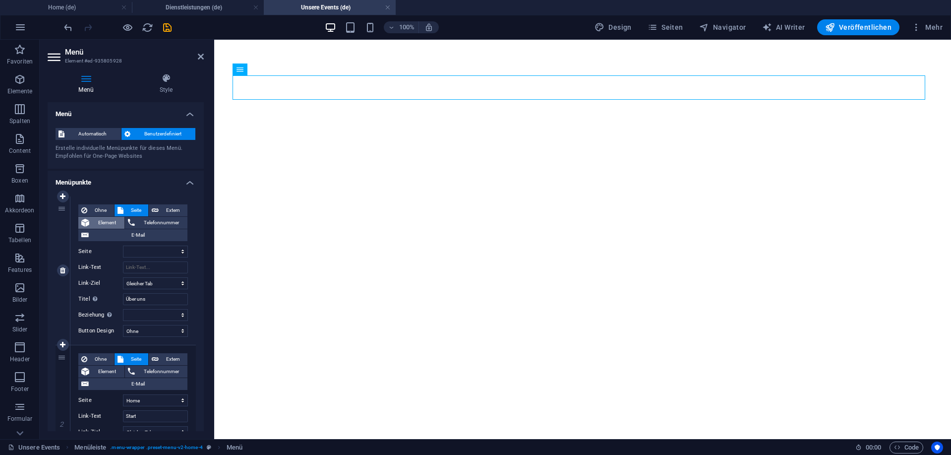
select select
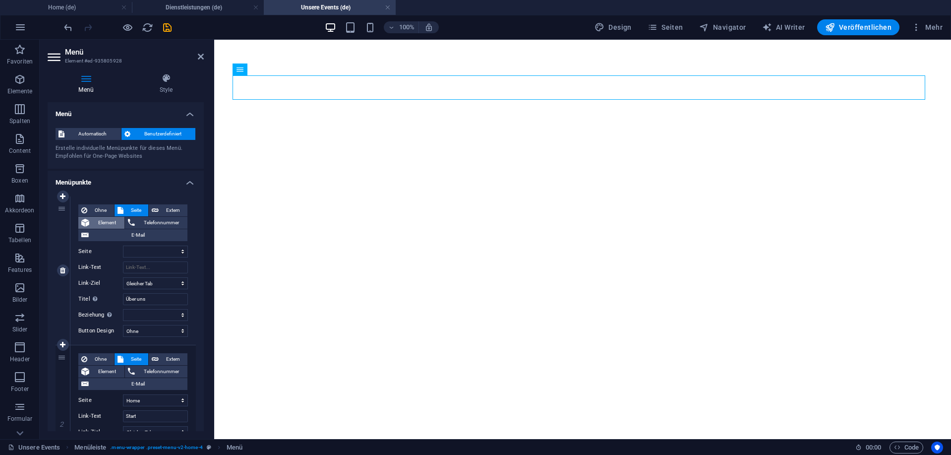
select select
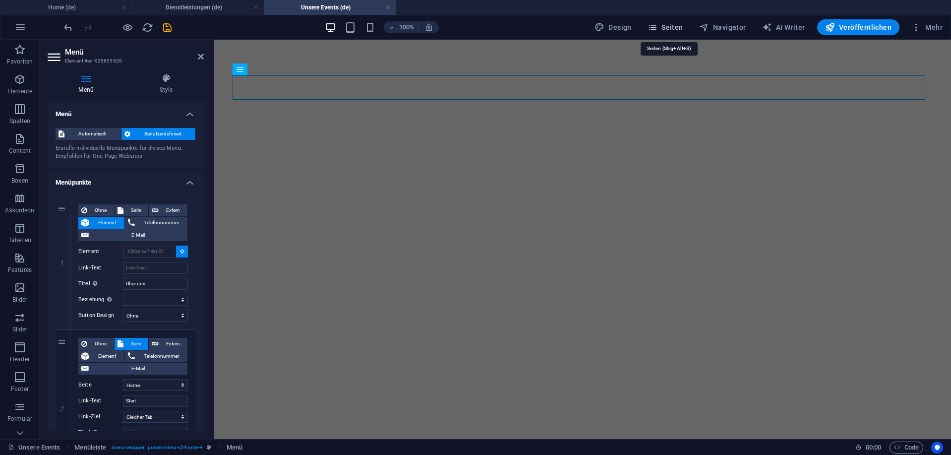
click at [676, 27] on span "Seiten" at bounding box center [666, 27] width 36 height 10
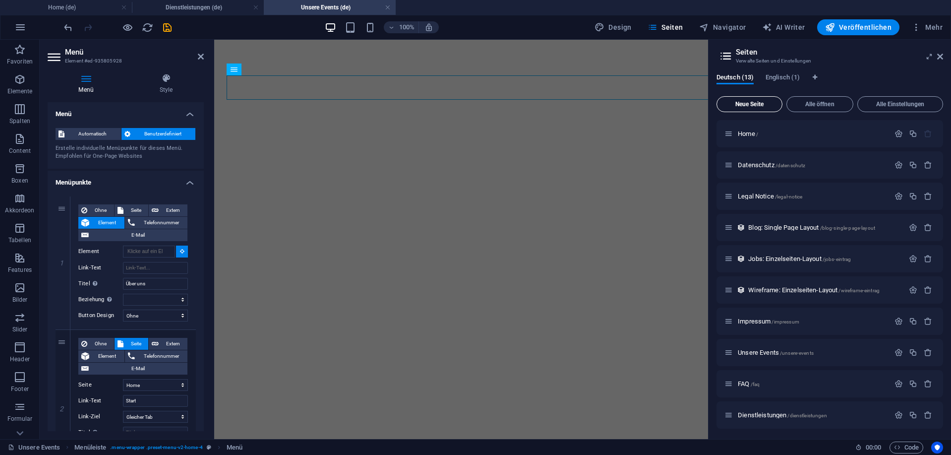
scroll to position [650, 0]
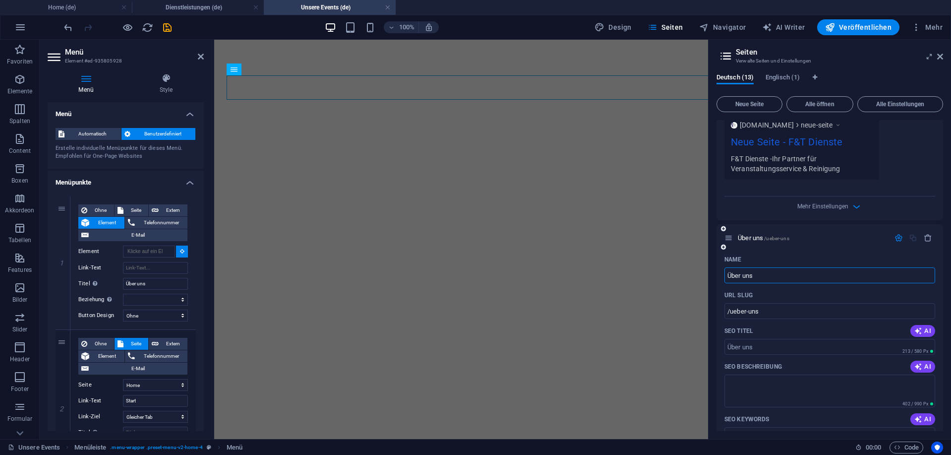
click at [907, 239] on div at bounding box center [914, 238] width 44 height 8
click at [895, 238] on icon "button" at bounding box center [899, 238] width 8 height 8
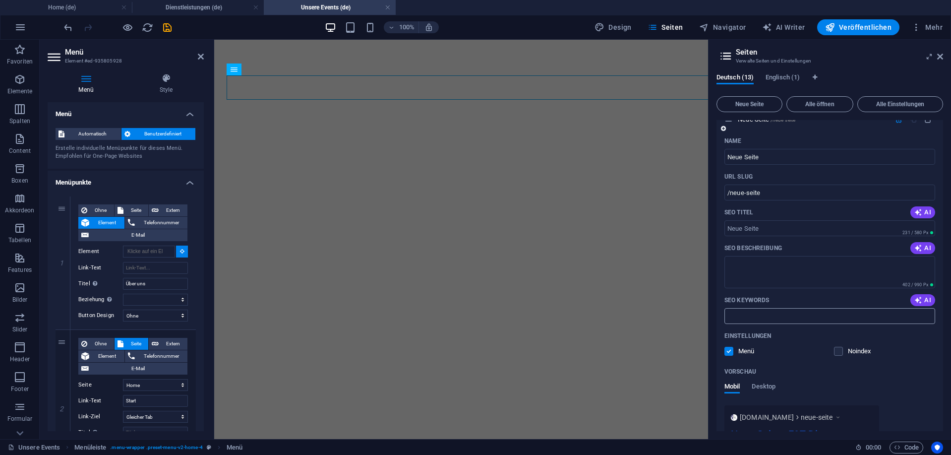
scroll to position [375, 0]
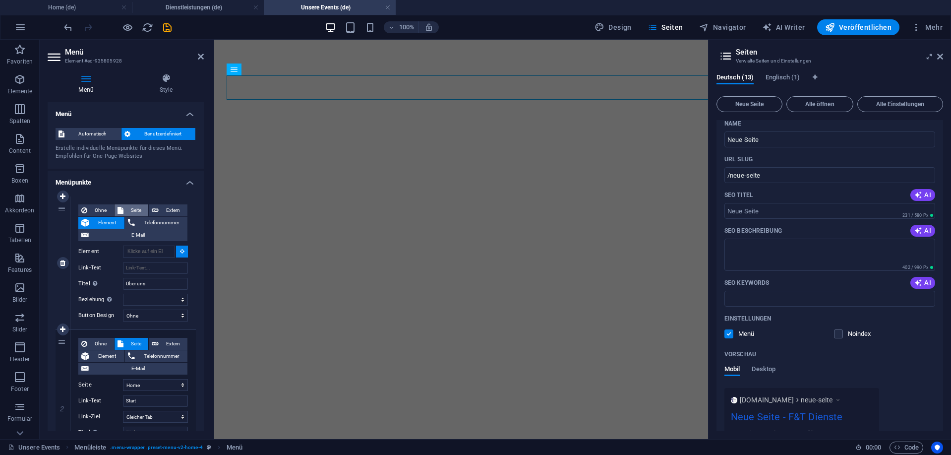
click at [139, 210] on span "Seite" at bounding box center [135, 210] width 19 height 12
select select
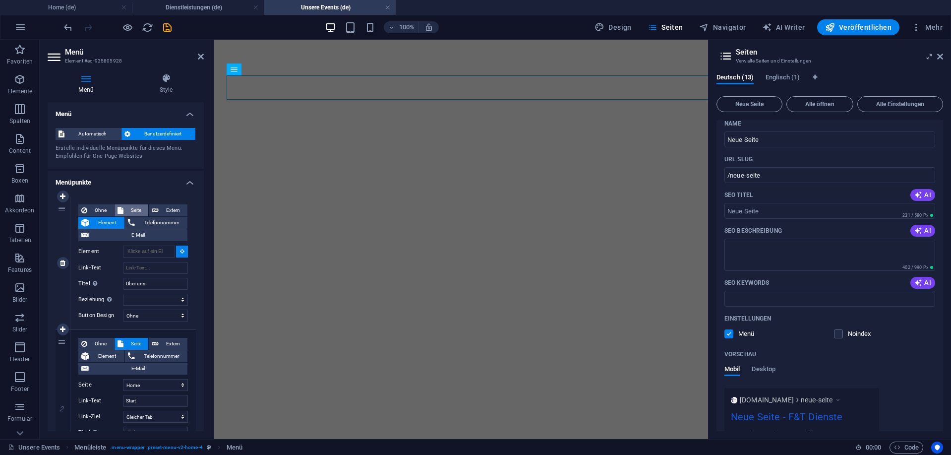
select select
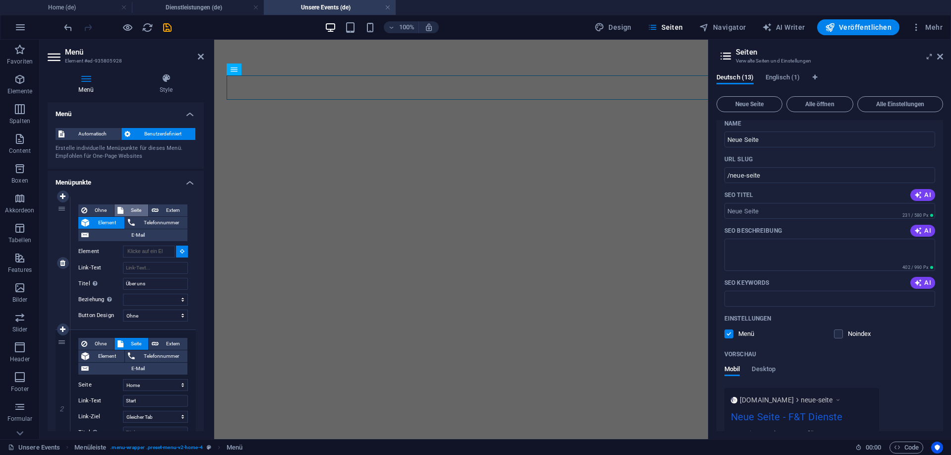
select select
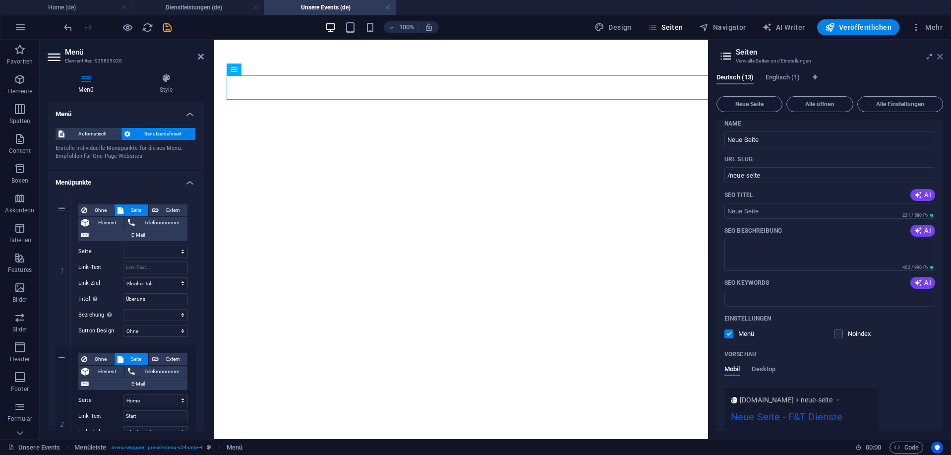
click at [939, 55] on icon at bounding box center [940, 57] width 6 height 8
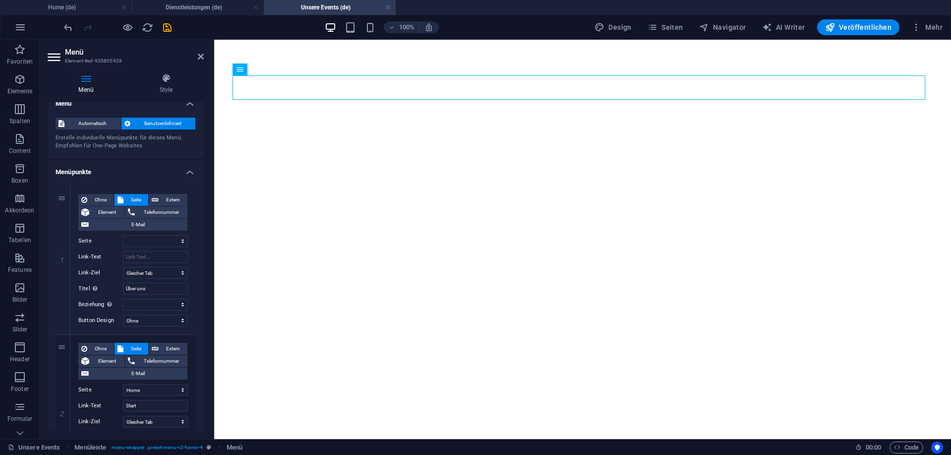
scroll to position [0, 0]
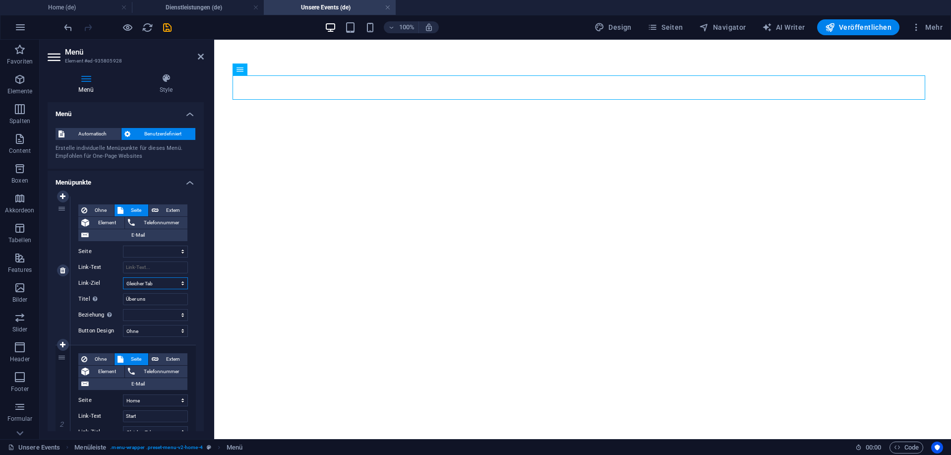
click at [159, 283] on select "Neuer Tab Gleicher Tab Overlay" at bounding box center [155, 283] width 65 height 12
click at [160, 284] on select "Neuer Tab Gleicher Tab Overlay" at bounding box center [155, 283] width 65 height 12
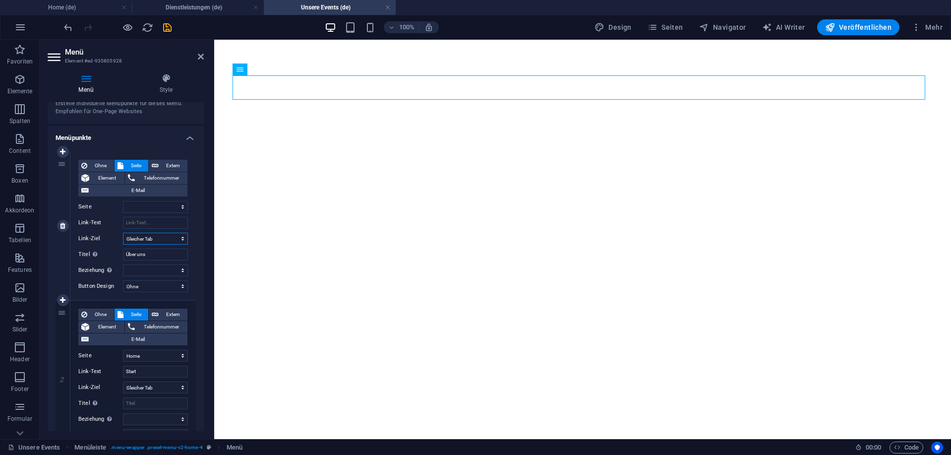
scroll to position [50, 0]
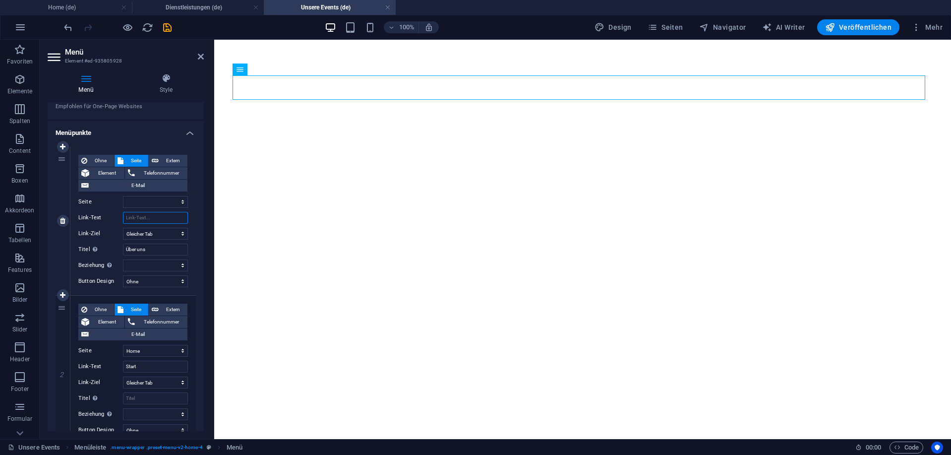
click at [152, 218] on input "Link-Text" at bounding box center [155, 218] width 65 height 12
type input "Üb"
select select
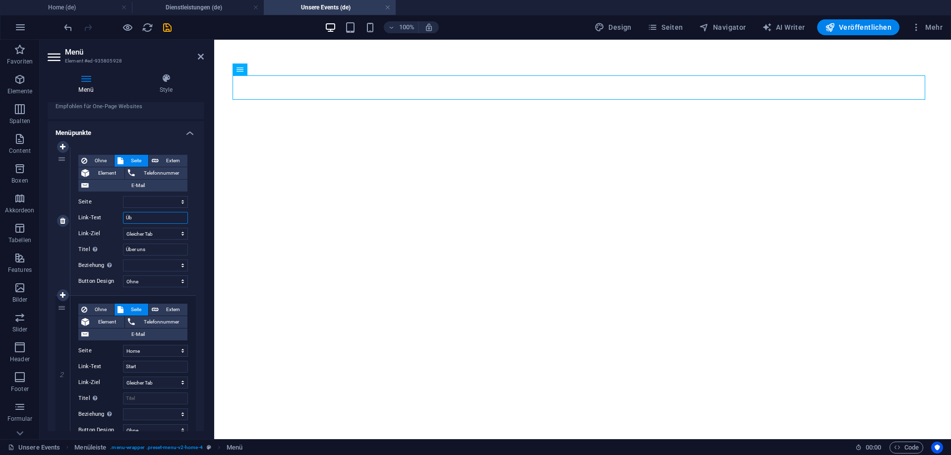
select select
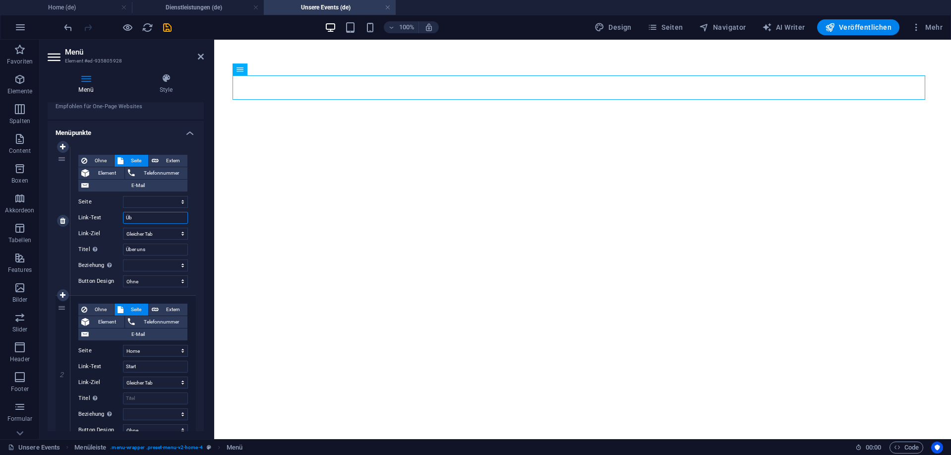
select select
type input "Über un"
select select
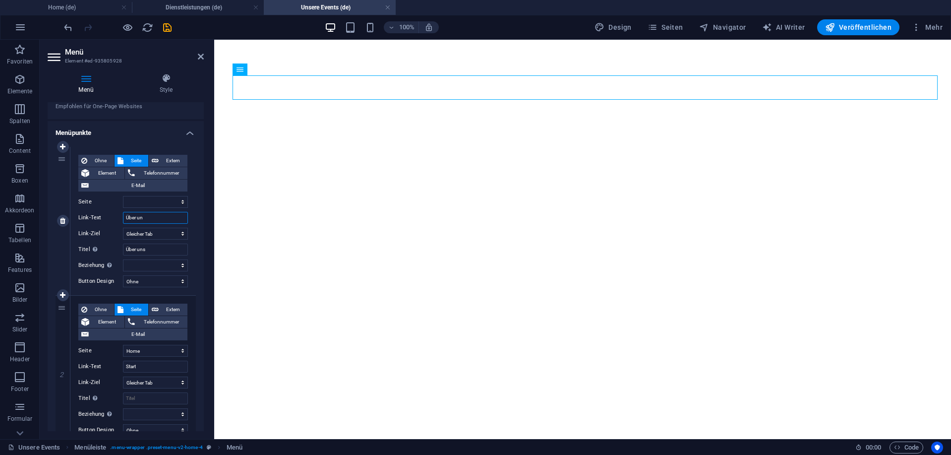
select select
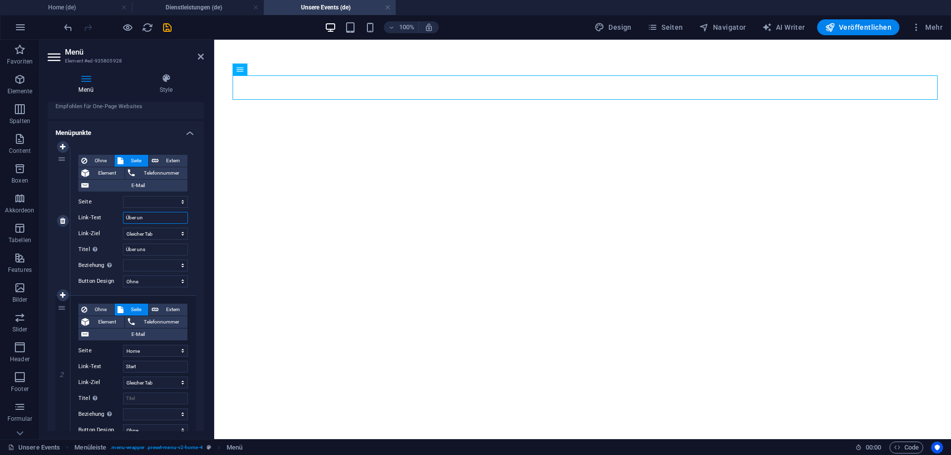
select select
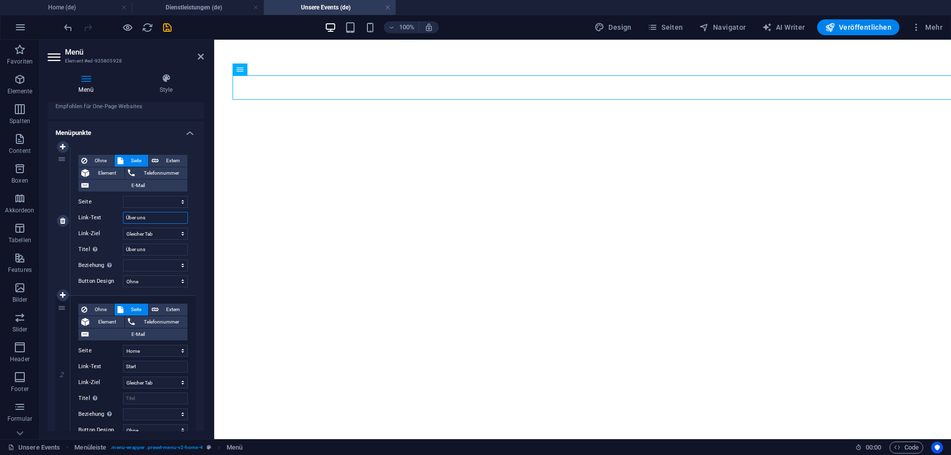
type input "Über uns"
select select
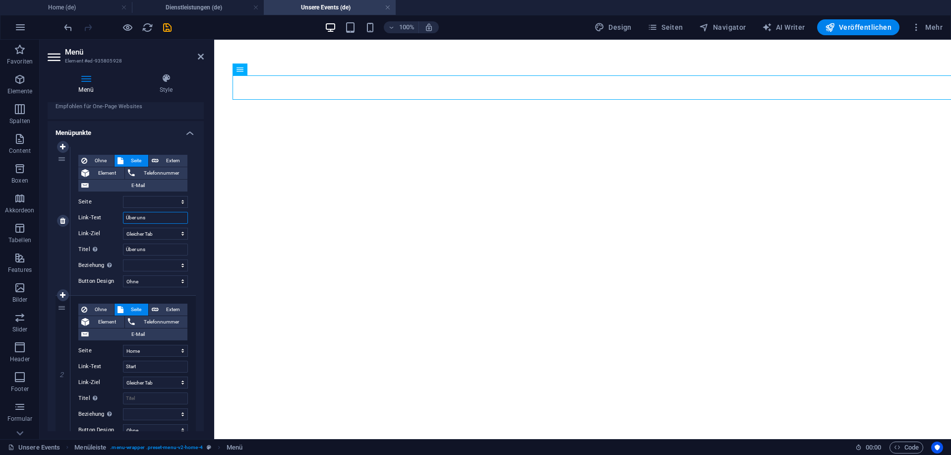
select select
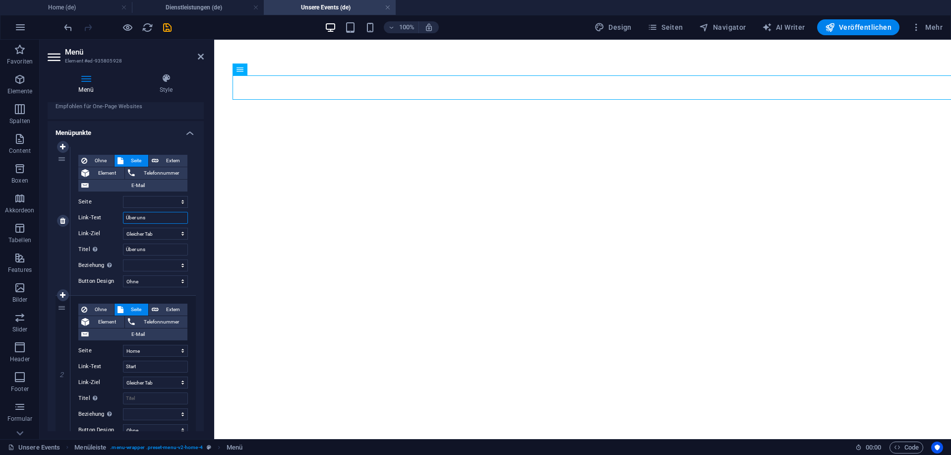
select select
type input "Über uns"
drag, startPoint x: 62, startPoint y: 161, endPoint x: 71, endPoint y: 427, distance: 266.9
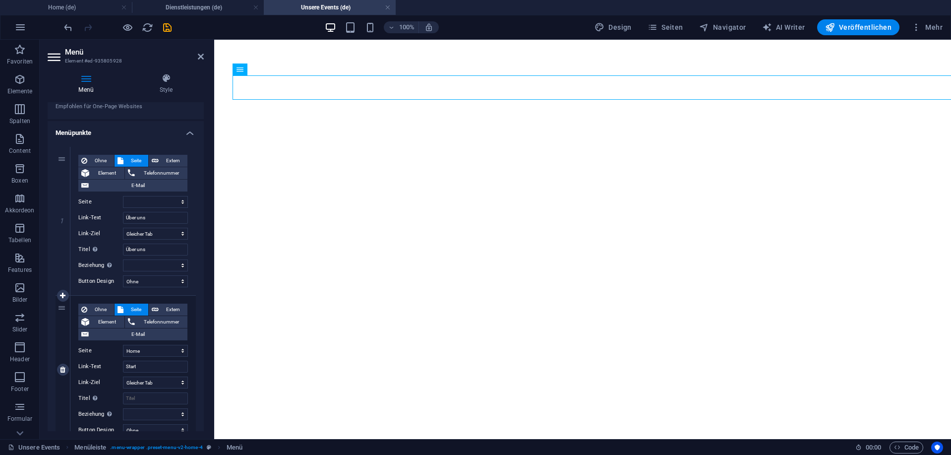
select select "0"
type input "Start"
select select
type input "Über uns"
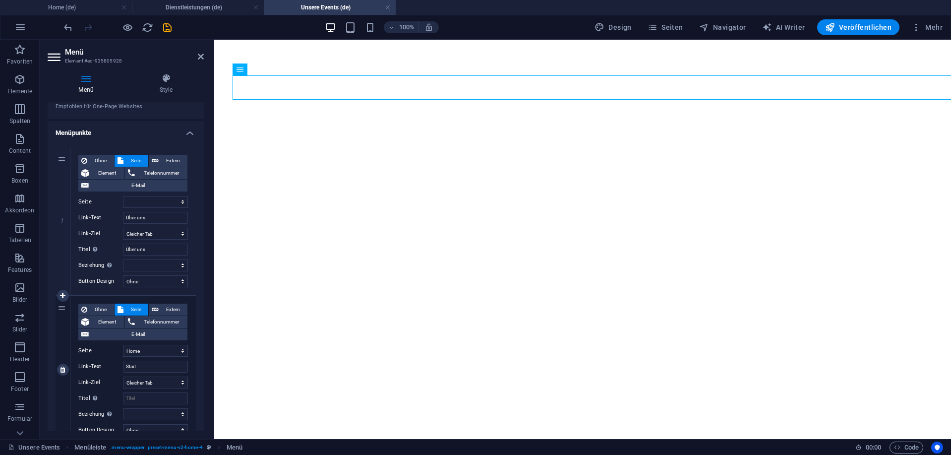
type input "Über uns"
select select
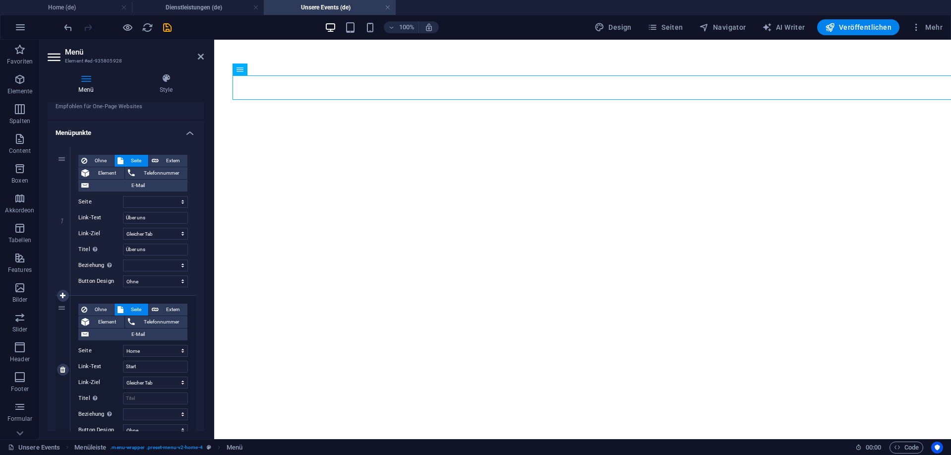
select select
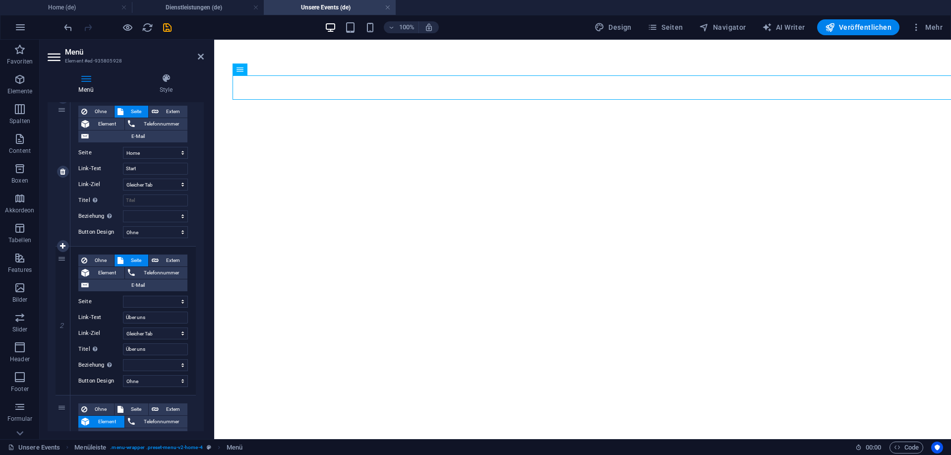
scroll to position [99, 0]
drag, startPoint x: 61, startPoint y: 144, endPoint x: 68, endPoint y: 395, distance: 251.5
select select
type input "Über uns"
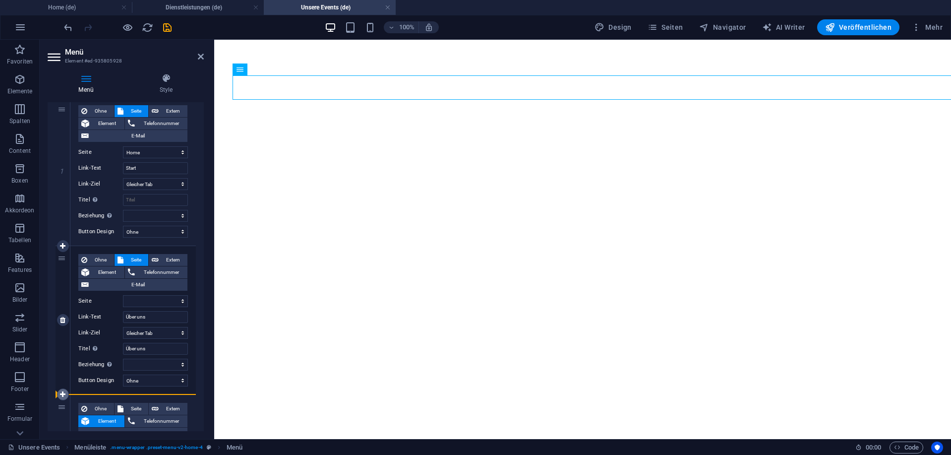
type input "Über uns"
select select
select select "0"
type input "Start"
select select
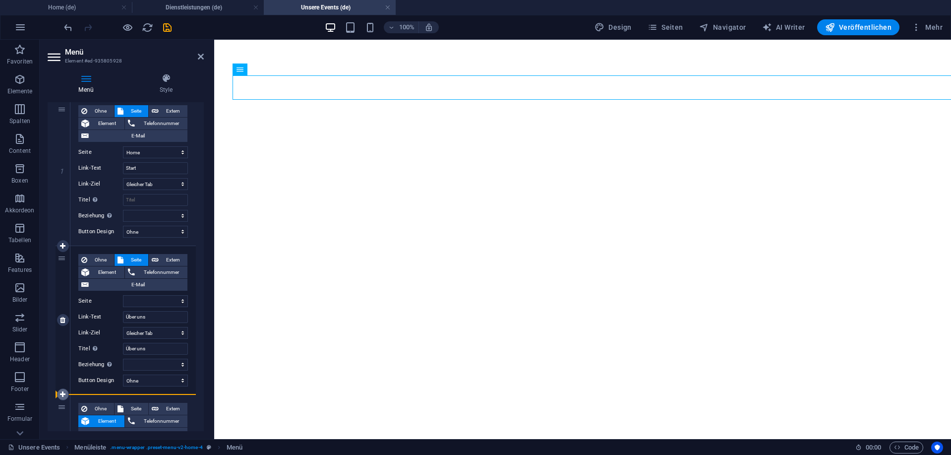
select select
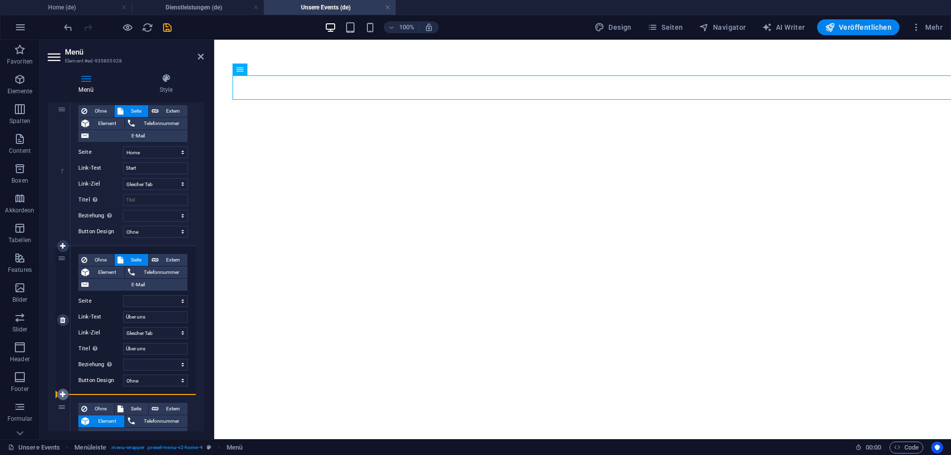
select select
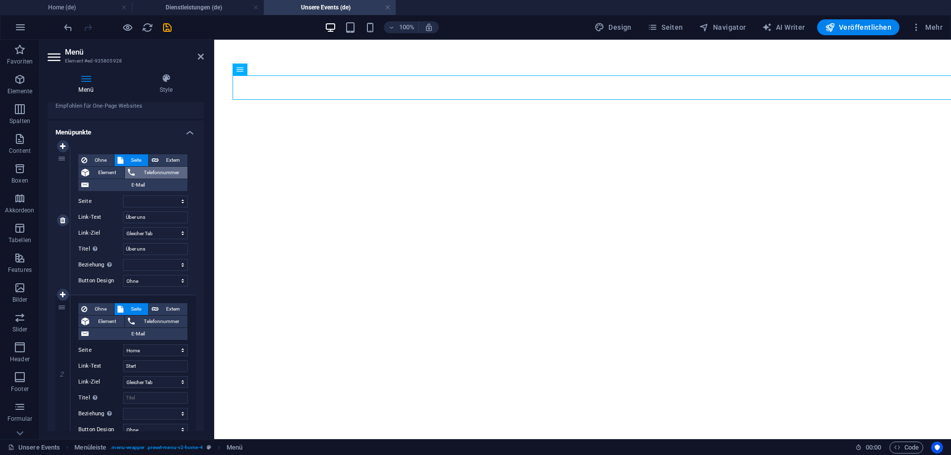
scroll to position [50, 0]
drag, startPoint x: 148, startPoint y: 137, endPoint x: 85, endPoint y: 223, distance: 105.7
drag, startPoint x: 64, startPoint y: 174, endPoint x: 73, endPoint y: 300, distance: 126.3
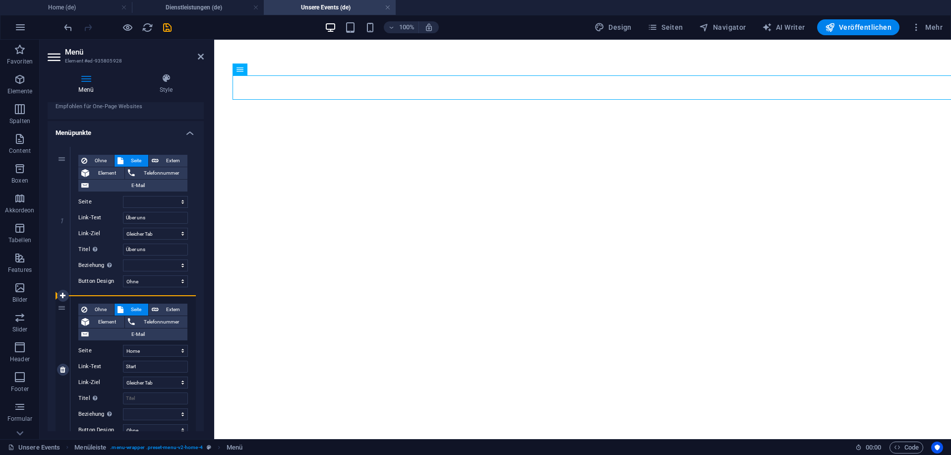
select select
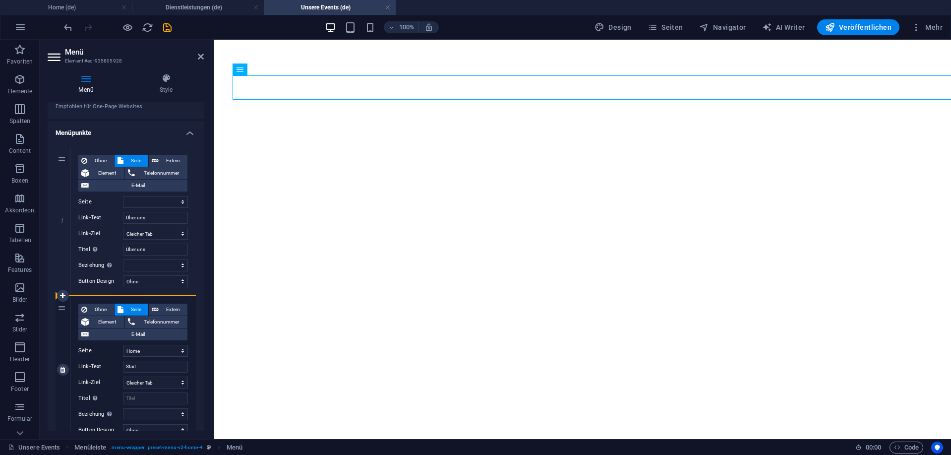
select select
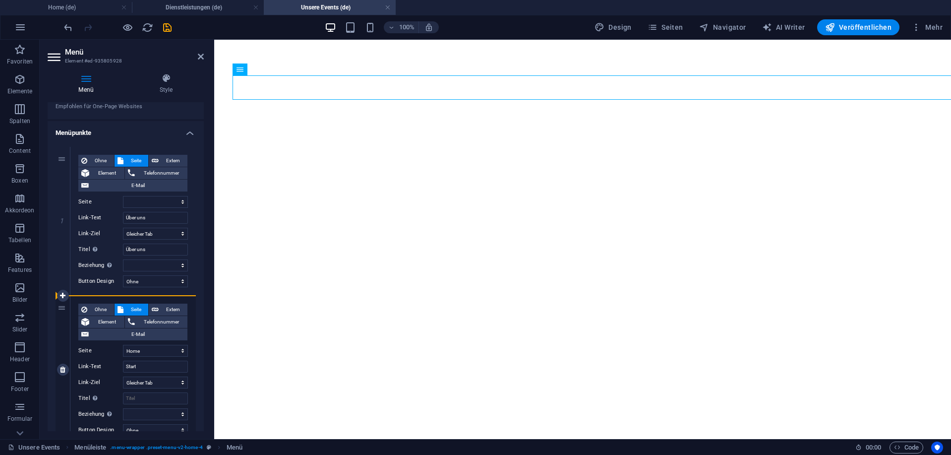
select select
drag, startPoint x: 64, startPoint y: 311, endPoint x: 92, endPoint y: 147, distance: 167.0
select select "0"
type input "Start"
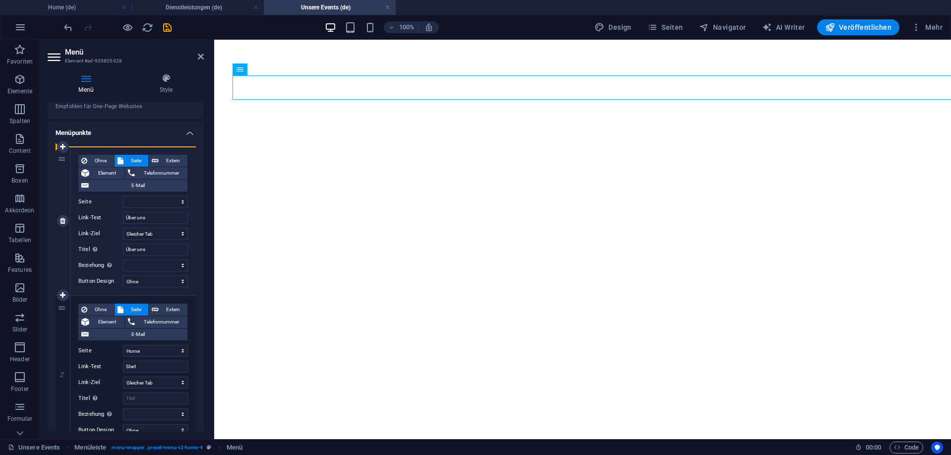
select select
type input "Über uns"
select select
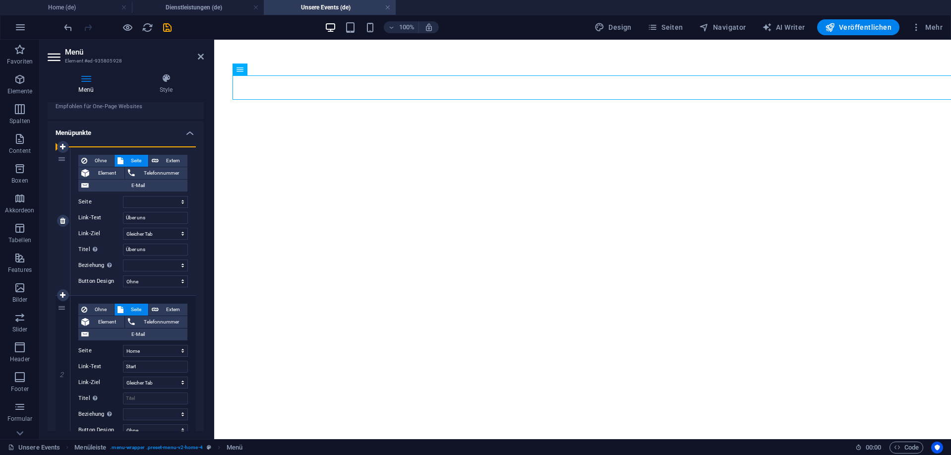
select select
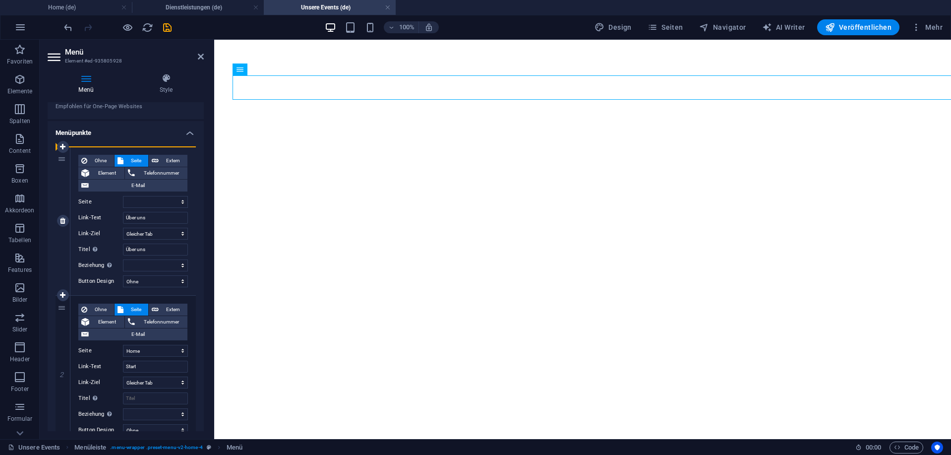
select select
click at [203, 56] on icon at bounding box center [201, 57] width 6 height 8
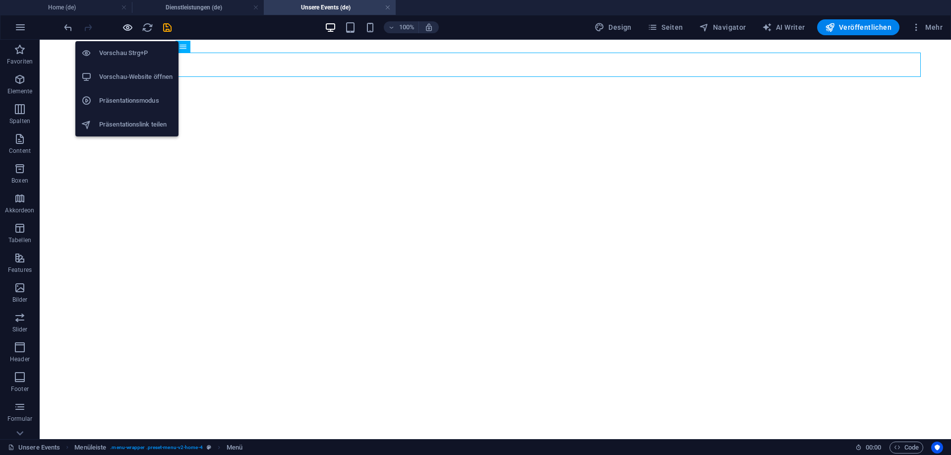
click at [127, 27] on icon "button" at bounding box center [127, 27] width 11 height 11
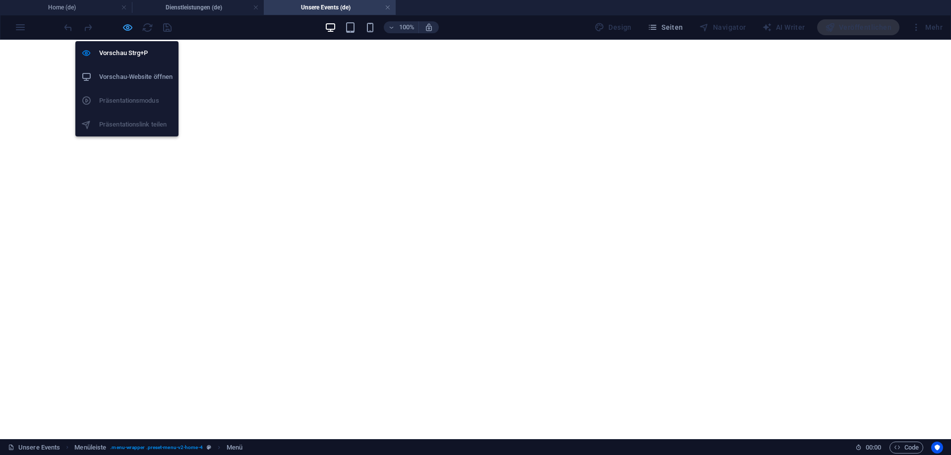
click at [129, 29] on icon "button" at bounding box center [127, 27] width 11 height 11
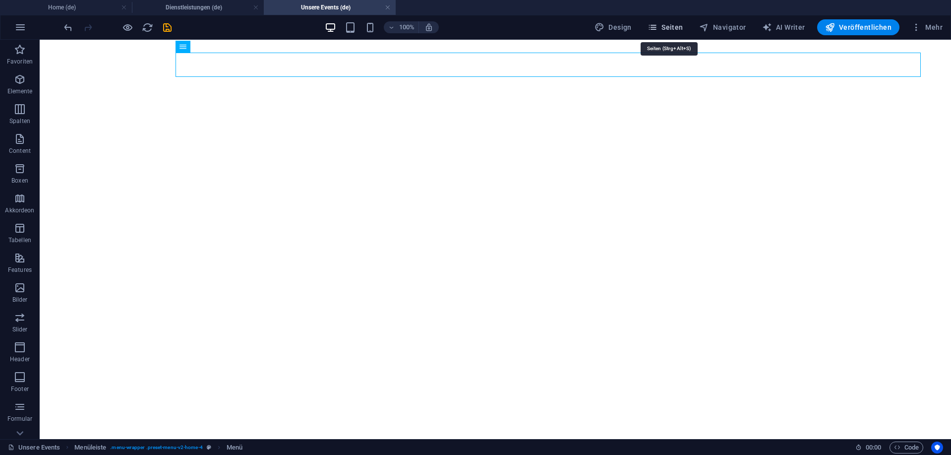
click at [665, 25] on span "Seiten" at bounding box center [666, 27] width 36 height 10
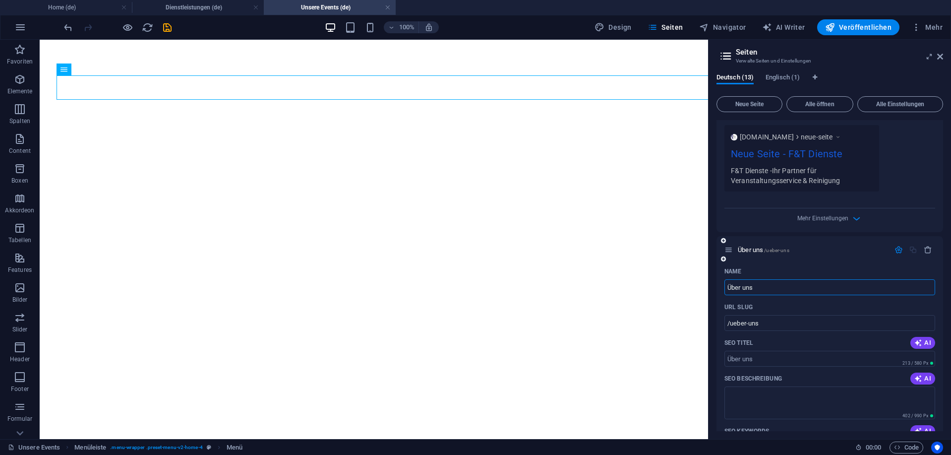
scroll to position [601, 0]
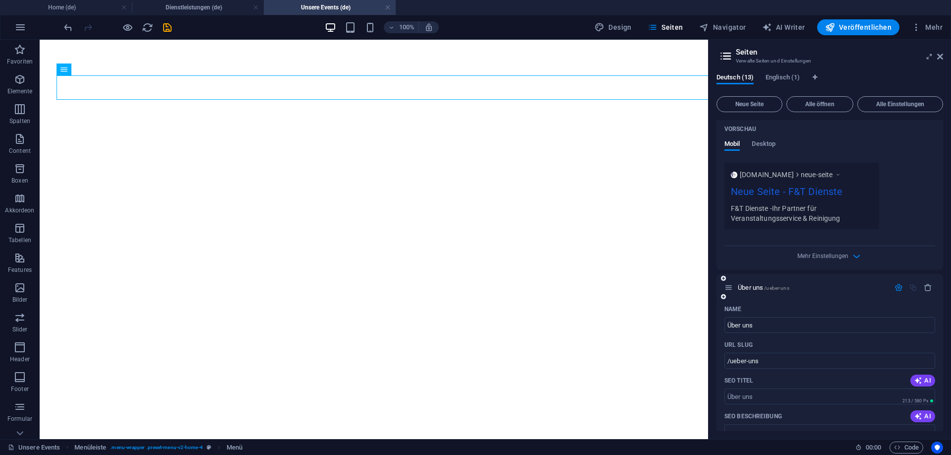
click at [761, 301] on div "Name" at bounding box center [829, 309] width 211 height 16
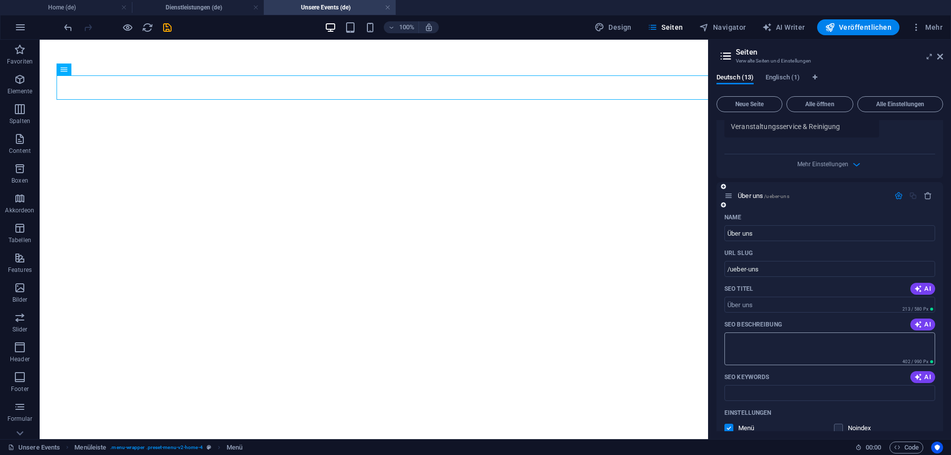
scroll to position [700, 0]
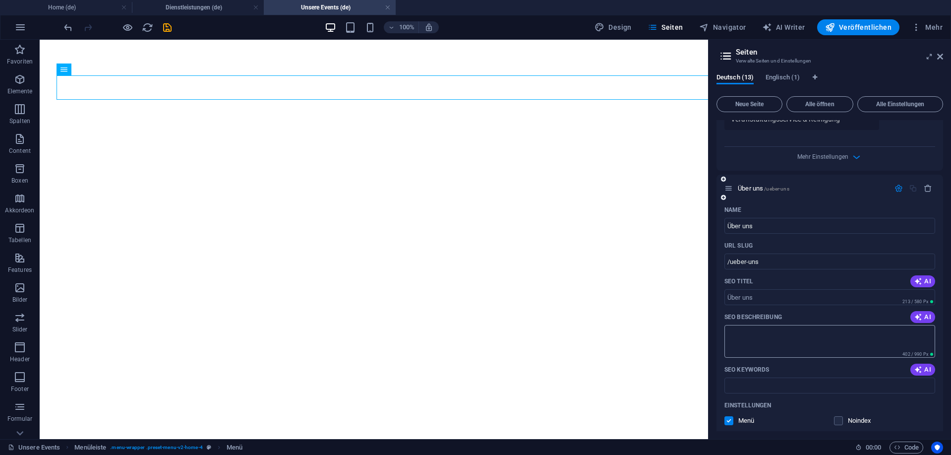
click at [755, 337] on textarea "SEO Beschreibung" at bounding box center [829, 341] width 211 height 32
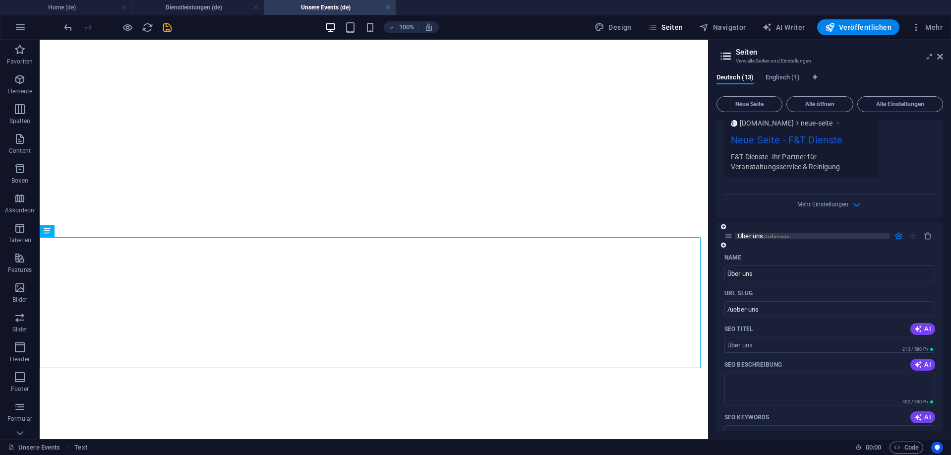
scroll to position [650, 0]
click at [742, 237] on span "Über uns /ueber-uns" at bounding box center [764, 237] width 52 height 7
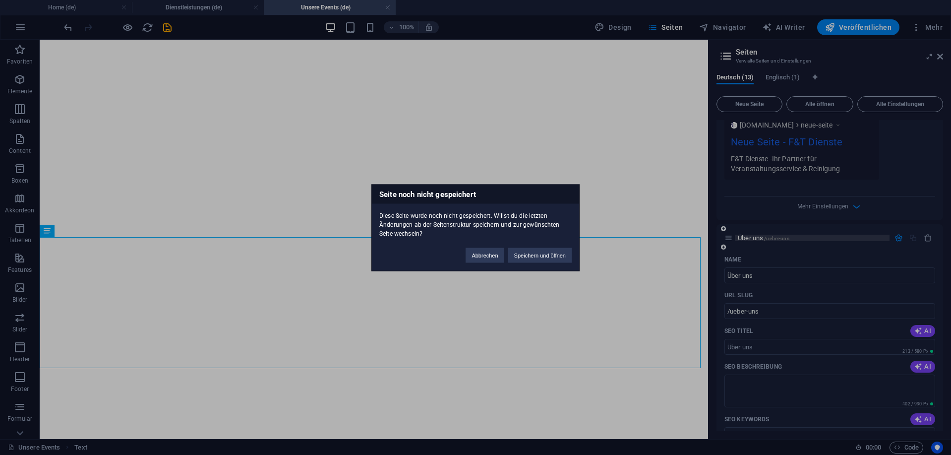
click at [742, 237] on div "Seite noch nicht gespeichert Diese Seite wurde noch nicht gespeichert. Willst d…" at bounding box center [475, 227] width 951 height 455
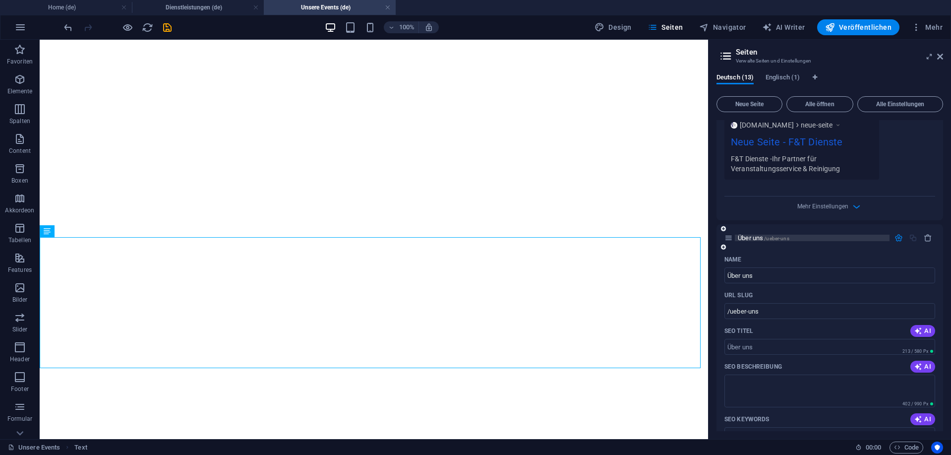
click at [742, 237] on span "Über uns /ueber-uns" at bounding box center [764, 237] width 52 height 7
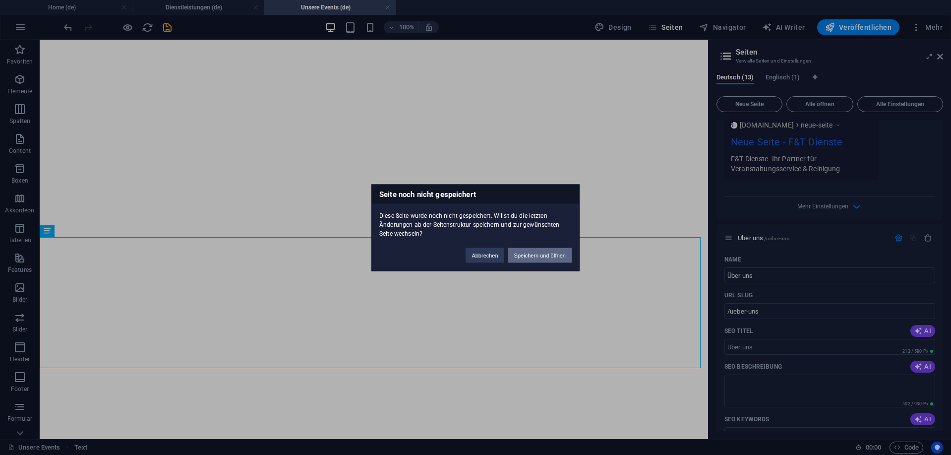
click at [539, 251] on button "Speichern und öffnen" at bounding box center [539, 254] width 63 height 15
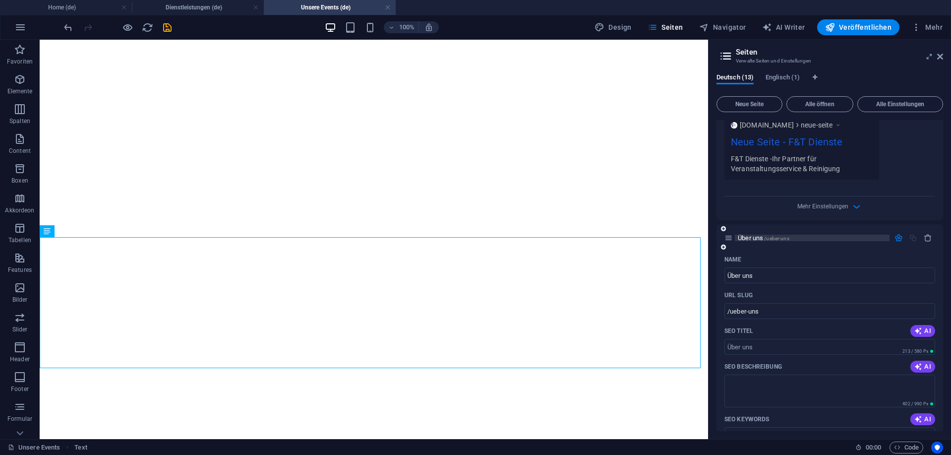
click at [749, 238] on span "Über uns /ueber-uns" at bounding box center [764, 237] width 52 height 7
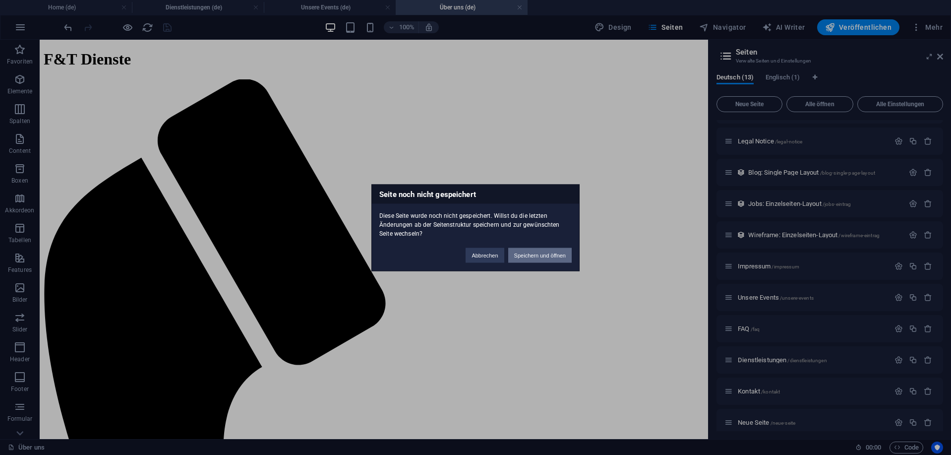
scroll to position [0, 0]
click at [690, 164] on div "Seite noch nicht gespeichert Diese Seite wurde noch nicht gespeichert. Willst d…" at bounding box center [475, 227] width 951 height 455
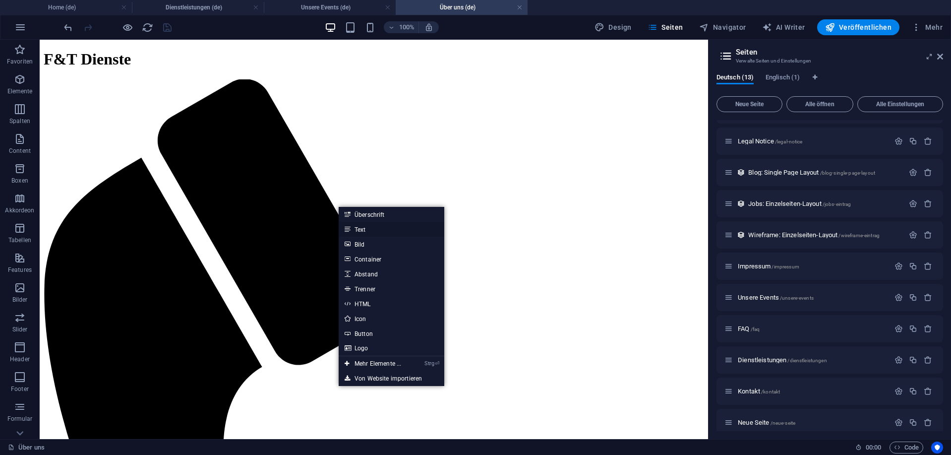
click at [361, 228] on link "Text" at bounding box center [392, 229] width 106 height 15
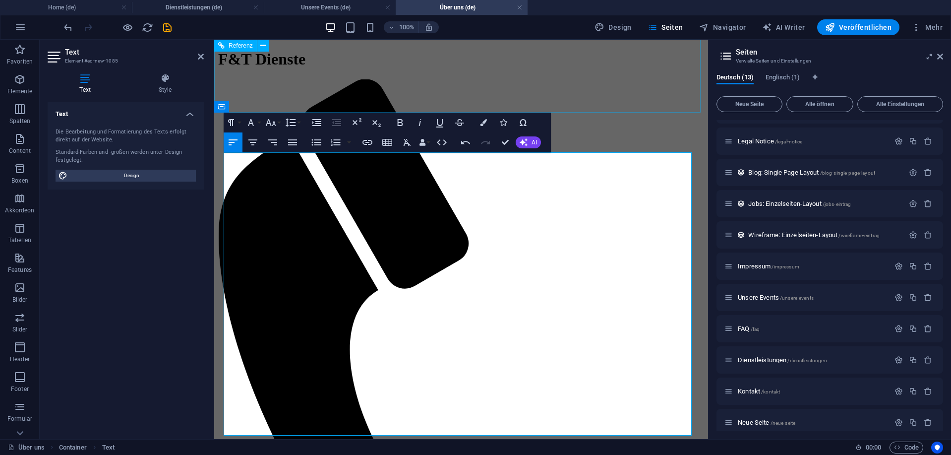
click at [575, 50] on div "F&T Dienste Menu Start Öffnunfszeiten Termine Dienstleistungen FAQ Kontakt Date…" at bounding box center [461, 432] width 486 height 764
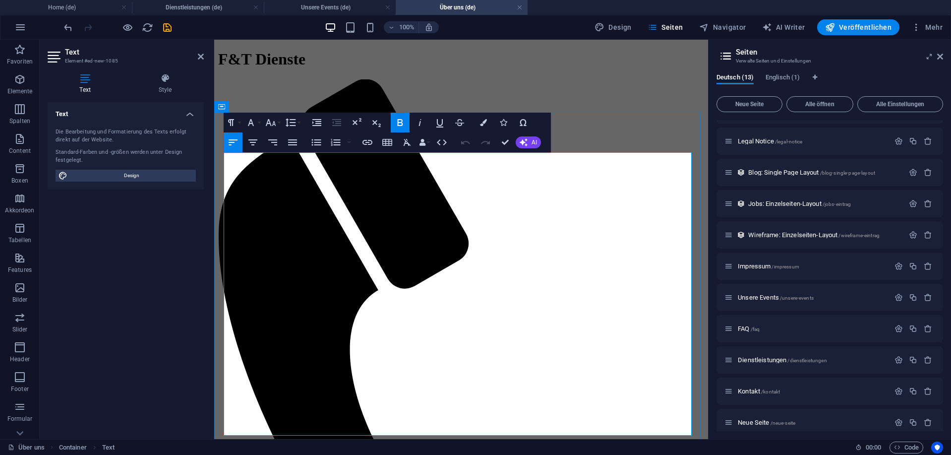
drag, startPoint x: 227, startPoint y: 157, endPoint x: 456, endPoint y: 156, distance: 228.6
drag, startPoint x: 457, startPoint y: 156, endPoint x: 231, endPoint y: 157, distance: 226.6
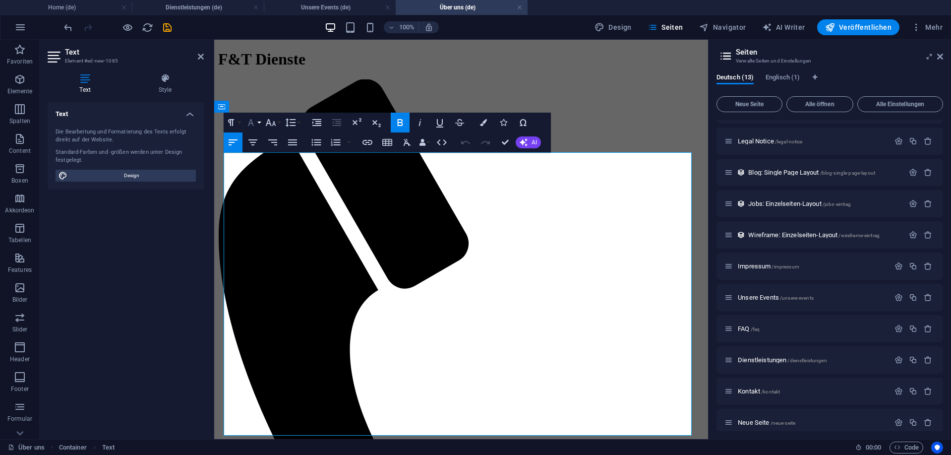
click at [253, 124] on icon "button" at bounding box center [251, 122] width 6 height 7
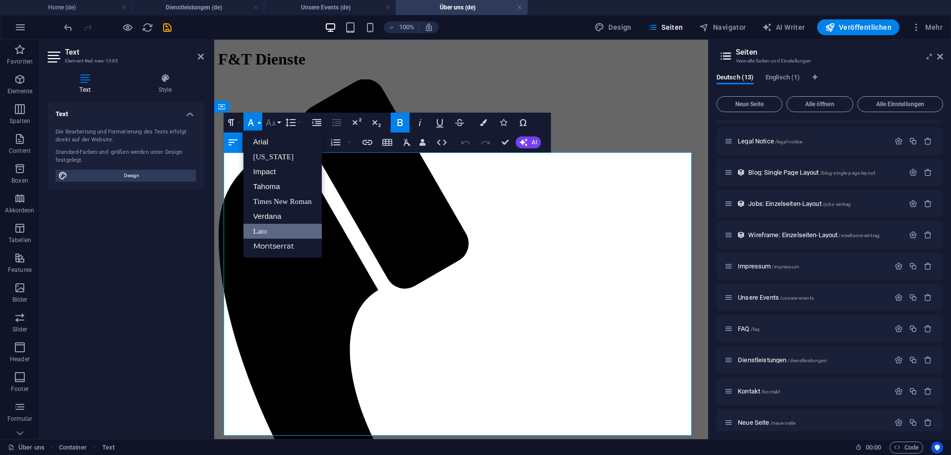
click at [270, 123] on icon "button" at bounding box center [270, 122] width 10 height 7
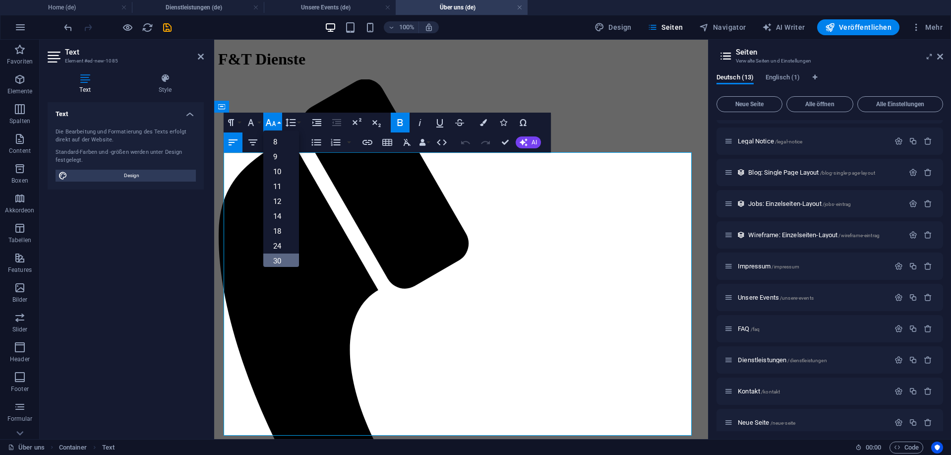
click at [288, 255] on link "30" at bounding box center [281, 260] width 36 height 15
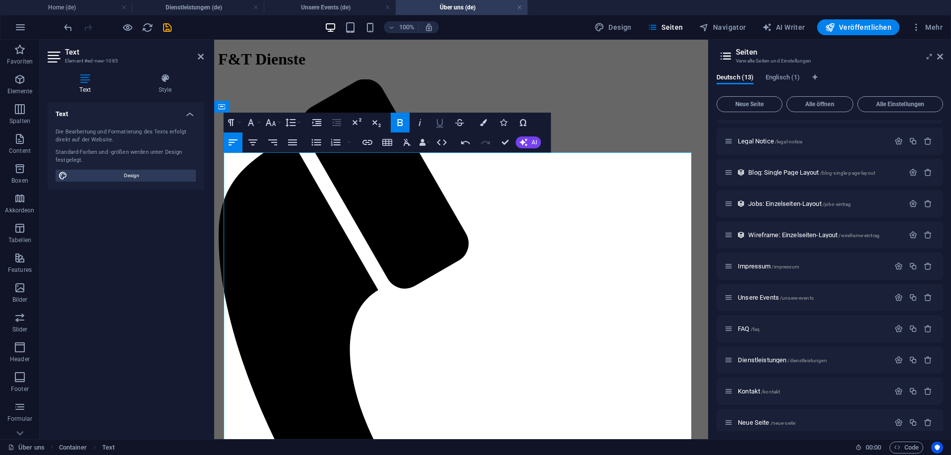
click at [439, 120] on icon "button" at bounding box center [440, 123] width 12 height 12
click at [522, 51] on div "F&T Dienste Menu Start Öffnunfszeiten Termine Dienstleistungen FAQ Kontakt Date…" at bounding box center [461, 432] width 486 height 764
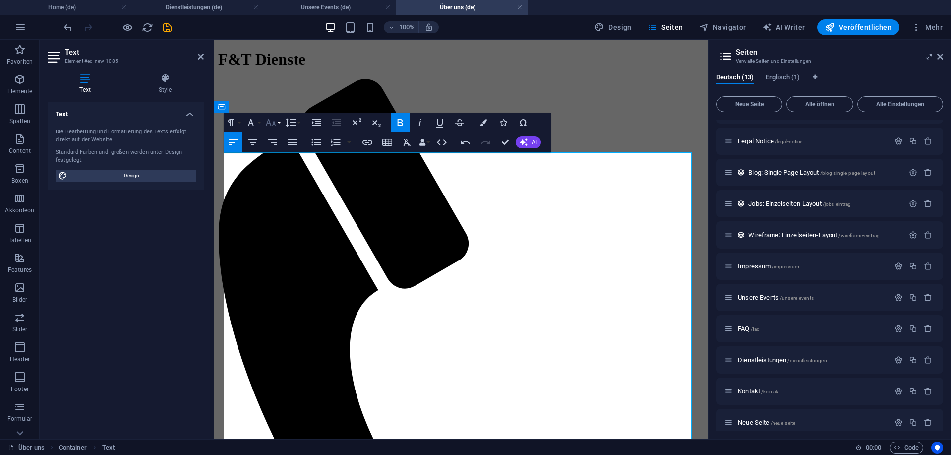
click at [274, 121] on icon "button" at bounding box center [271, 123] width 12 height 12
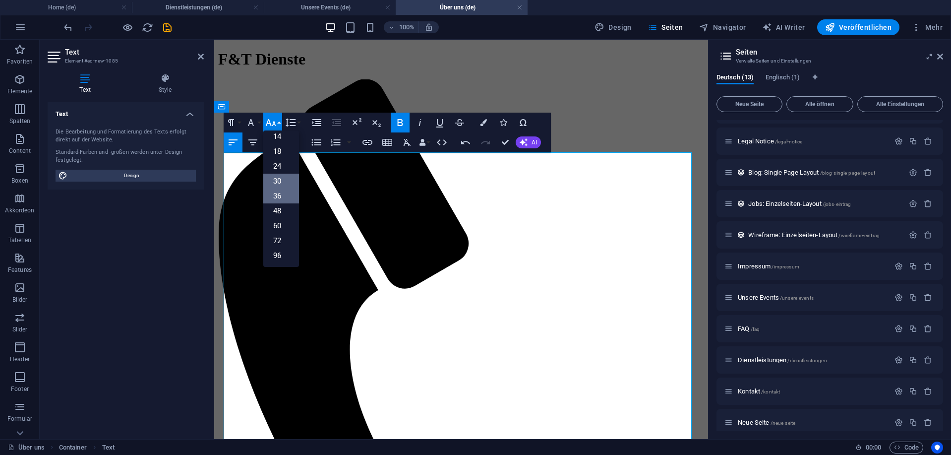
scroll to position [80, 0]
click at [289, 239] on link "72" at bounding box center [281, 240] width 36 height 15
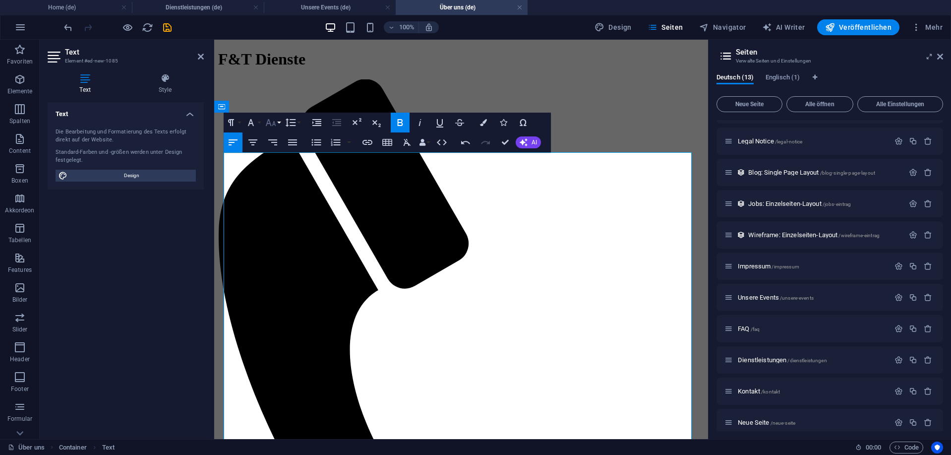
click at [274, 122] on icon "button" at bounding box center [270, 122] width 10 height 7
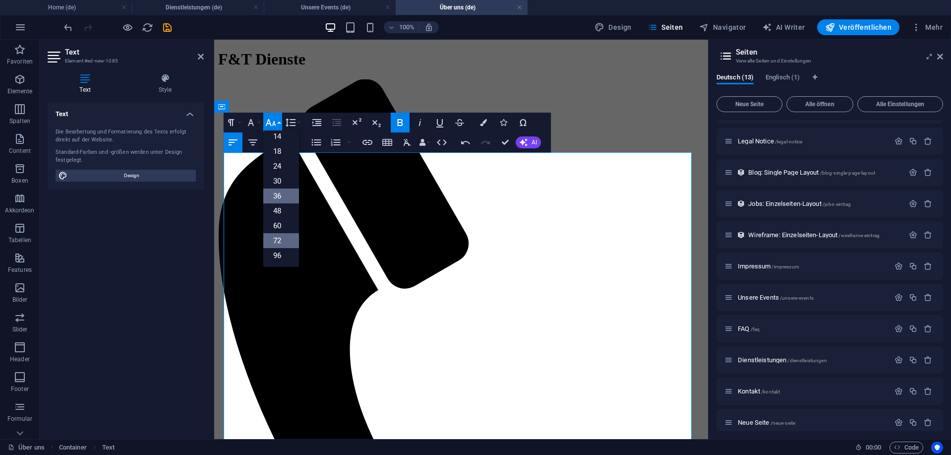
click at [282, 200] on link "36" at bounding box center [281, 195] width 36 height 15
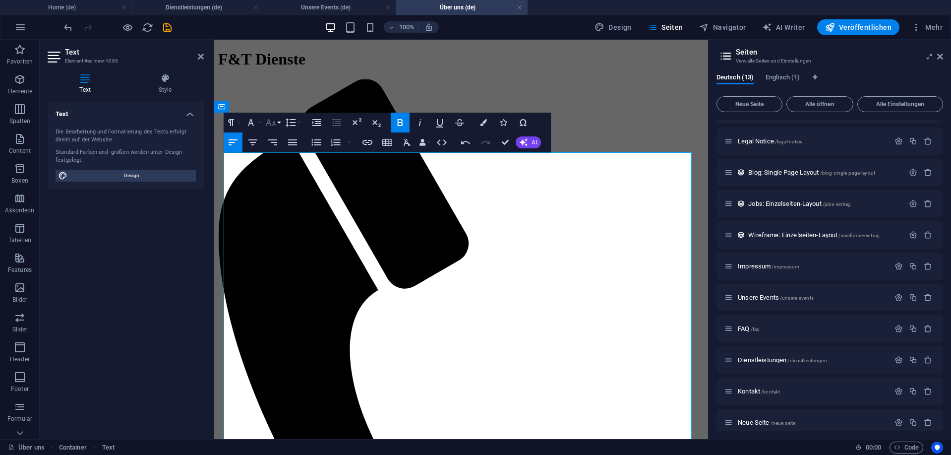
click at [275, 123] on icon "button" at bounding box center [271, 123] width 12 height 12
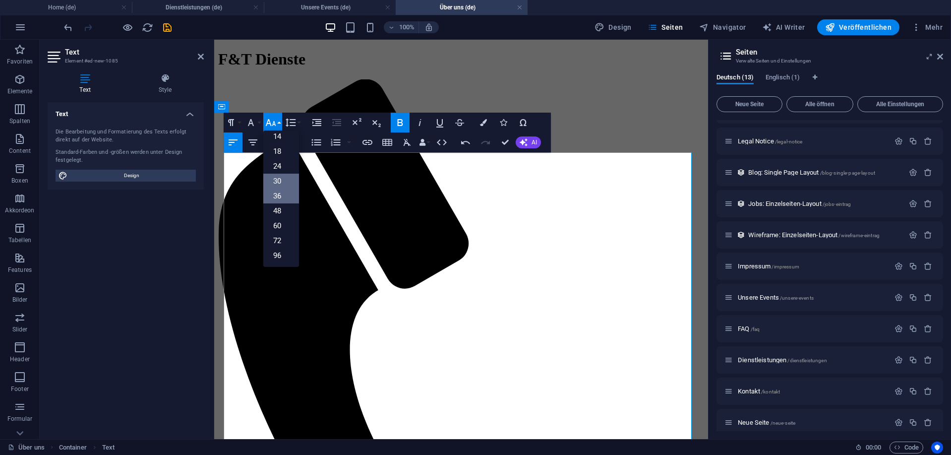
click at [285, 185] on link "30" at bounding box center [281, 181] width 36 height 15
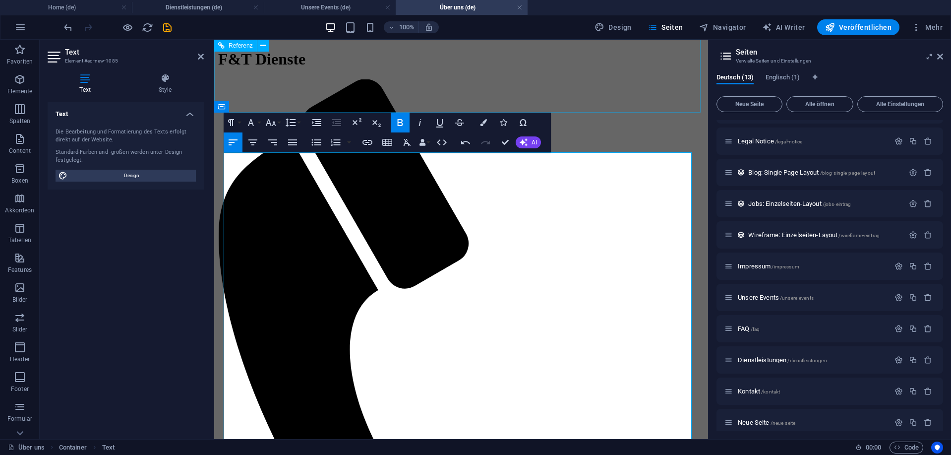
click at [624, 109] on div "F&T Dienste Menu Start Öffnunfszeiten Termine Dienstleistungen FAQ Kontakt Date…" at bounding box center [461, 432] width 486 height 764
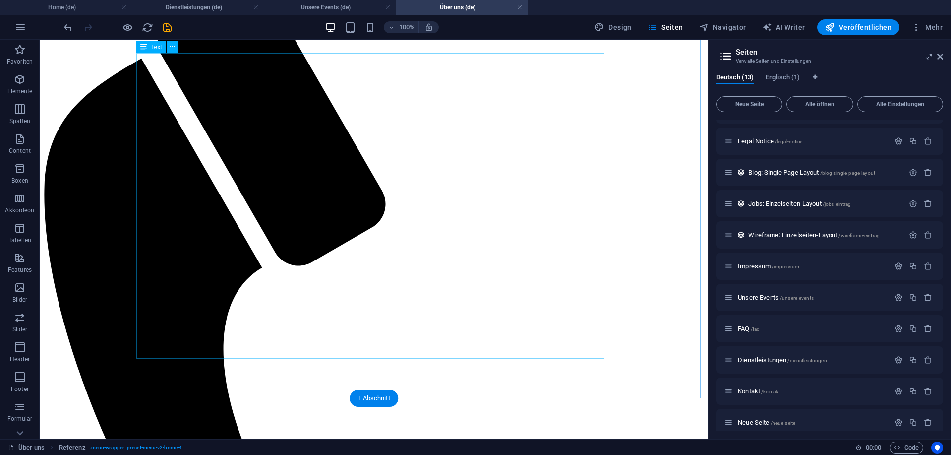
scroll to position [149, 0]
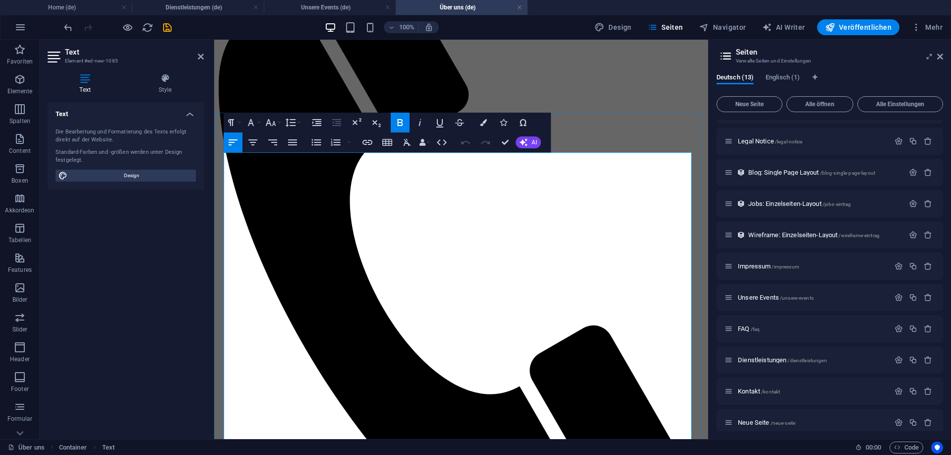
scroll to position [0, 0]
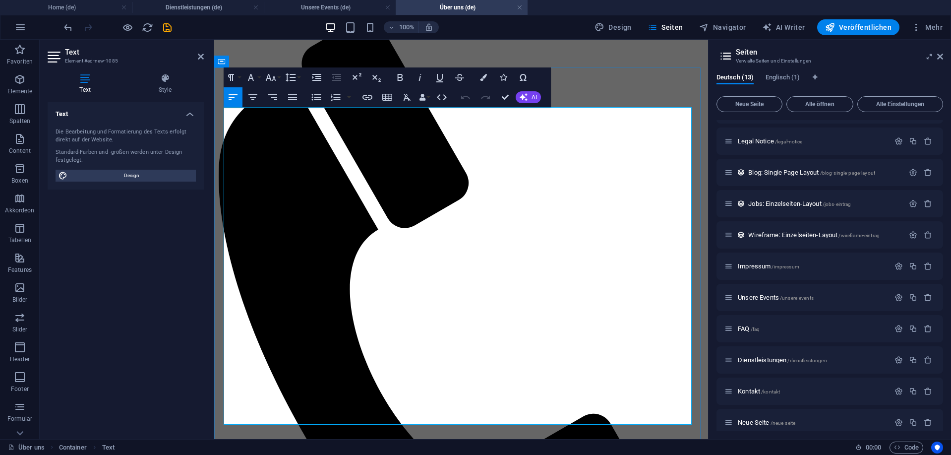
scroll to position [99, 0]
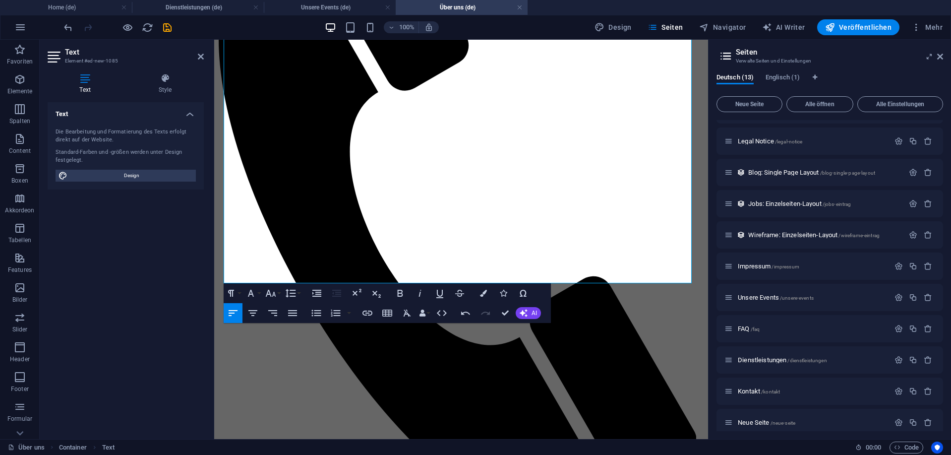
scroll to position [198, 0]
click at [200, 261] on div "Text Die Bearbeitung und Formatierung des Texts erfolgt direkt auf der Website.…" at bounding box center [126, 266] width 156 height 329
click at [168, 265] on div "Text Die Bearbeitung und Formatierung des Texts erfolgt direkt auf der Website.…" at bounding box center [126, 266] width 156 height 329
click at [190, 255] on div "Text Die Bearbeitung und Formatierung des Texts erfolgt direkt auf der Website.…" at bounding box center [126, 266] width 156 height 329
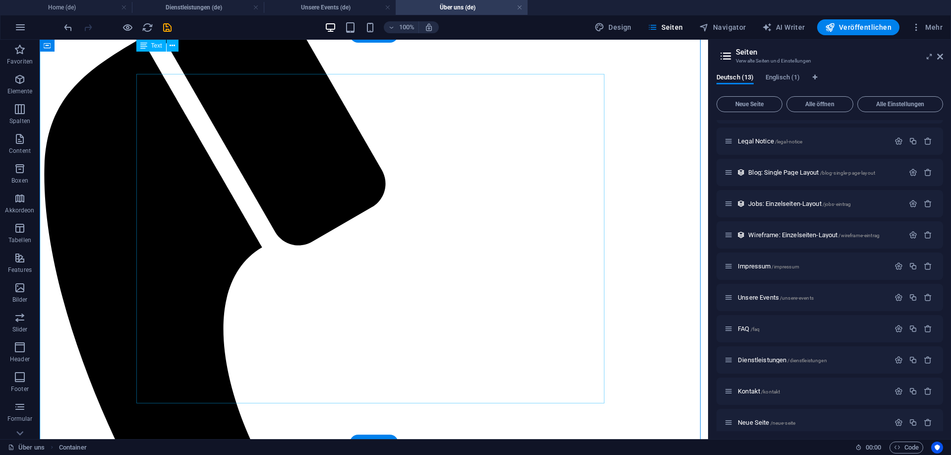
scroll to position [0, 0]
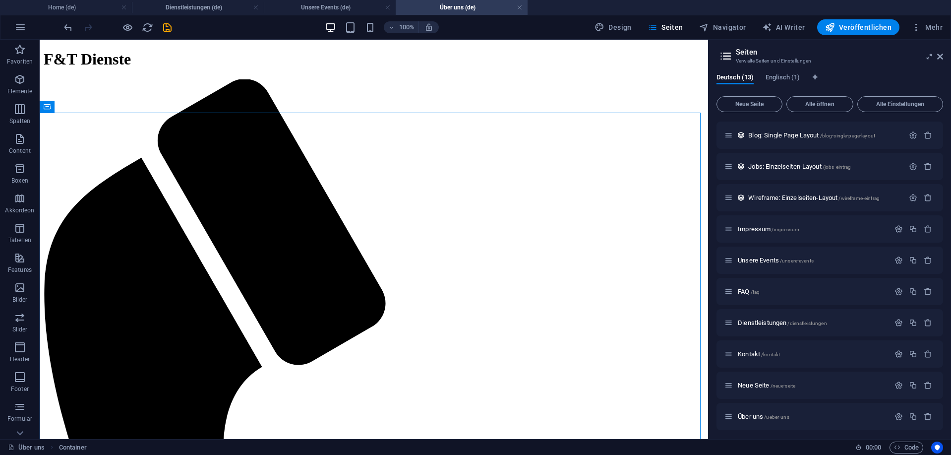
scroll to position [95, 0]
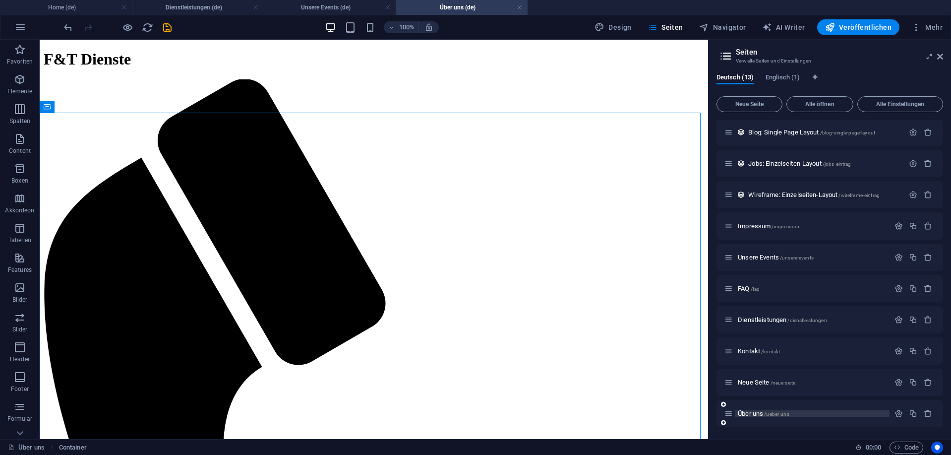
click at [754, 416] on span "Über uns /ueber-uns" at bounding box center [764, 413] width 52 height 7
click at [902, 417] on button "button" at bounding box center [899, 413] width 14 height 8
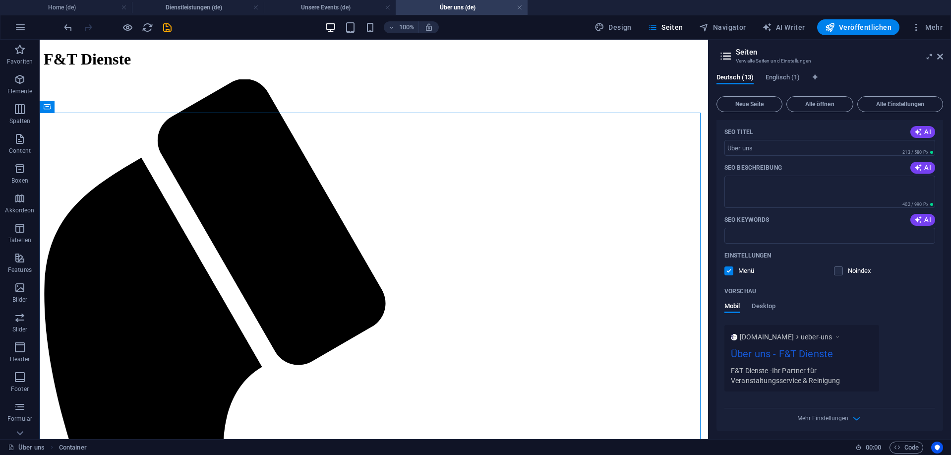
scroll to position [475, 0]
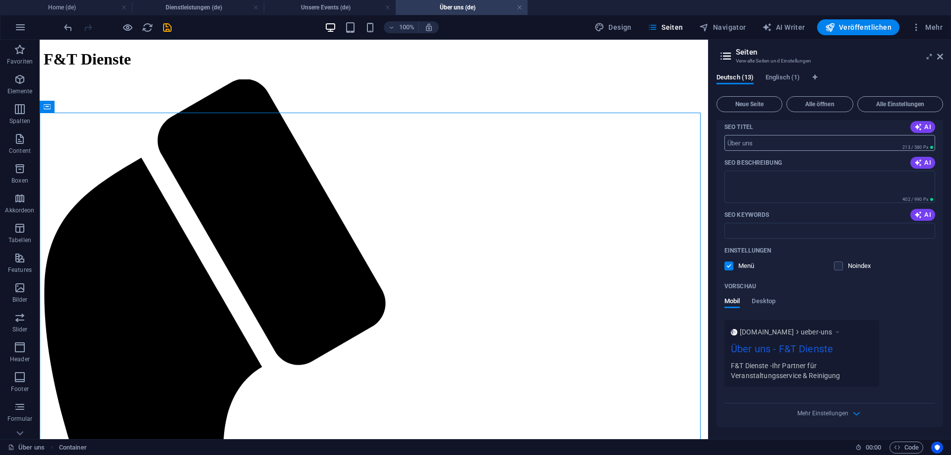
click at [797, 145] on input "SEO Titel" at bounding box center [829, 143] width 211 height 16
paste input "F&T Dienste – Ihr Partner für Parkplatzorganisation & Eventservice in NRW"
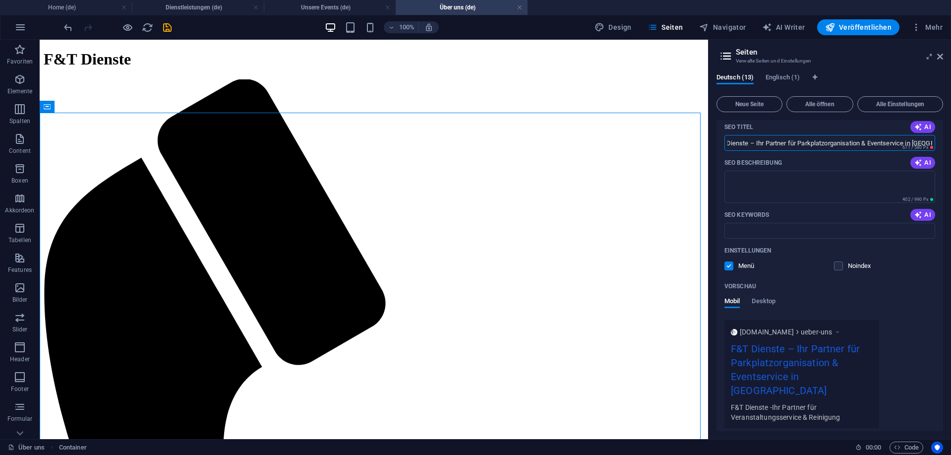
scroll to position [0, 0]
type input "F&T Dienste – Ihr Partner für Parkplatzorganisation & Eventservice in NRW"
click at [825, 201] on textarea "SEO Beschreibung" at bounding box center [829, 187] width 211 height 32
paste textarea "F&T Dienste aus Krefeld – Parkplatzorganisation, Messeaufbau & Reinigung. Zuver…"
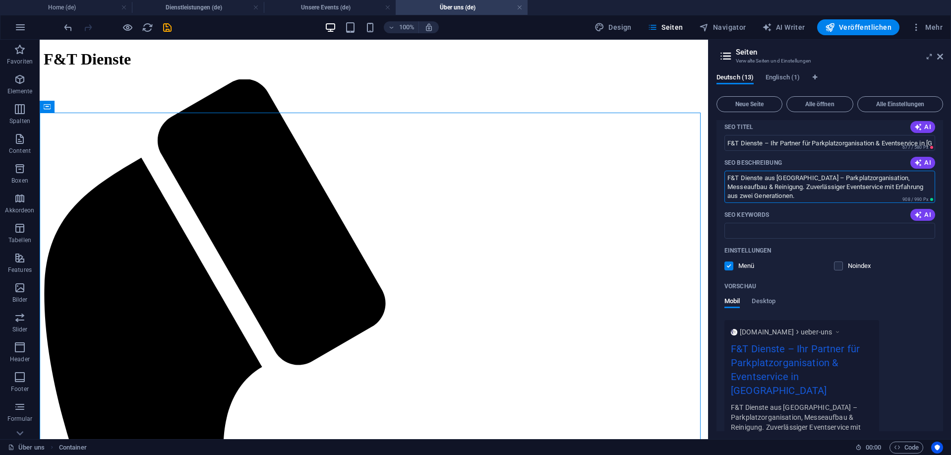
type textarea "F&T Dienste aus Krefeld – Parkplatzorganisation, Messeaufbau & Reinigung. Zuver…"
click at [768, 227] on input "SEO Keywords" at bounding box center [829, 231] width 211 height 16
paste input "F&T Dienste Parkplatzorganisation Krefeld Parkplatzdienst Kirmes Messeaufbau Kr…"
type input "F&T Dienste Parkplatzorganisation Krefeld Parkplatzdienst Kirmes Messeaufbau Kr…"
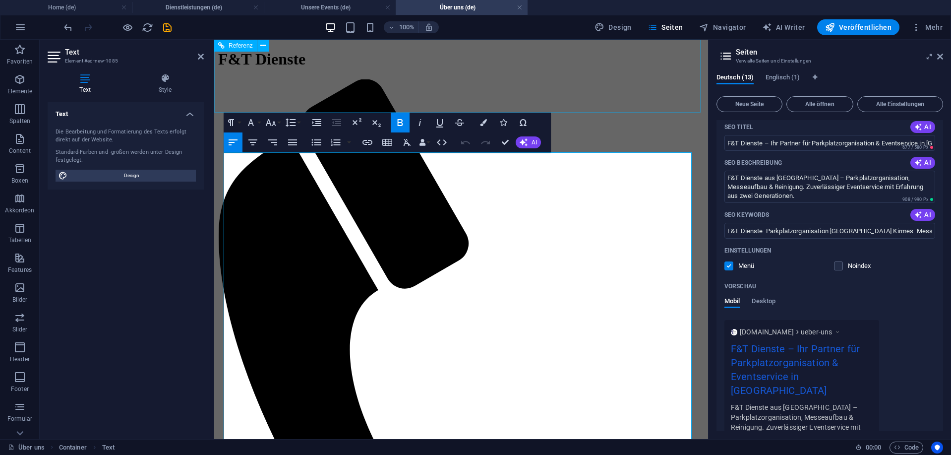
click at [636, 61] on div "F&T Dienste Menu Start Öffnunfszeiten Termine Dienstleistungen FAQ Kontakt Date…" at bounding box center [461, 432] width 486 height 764
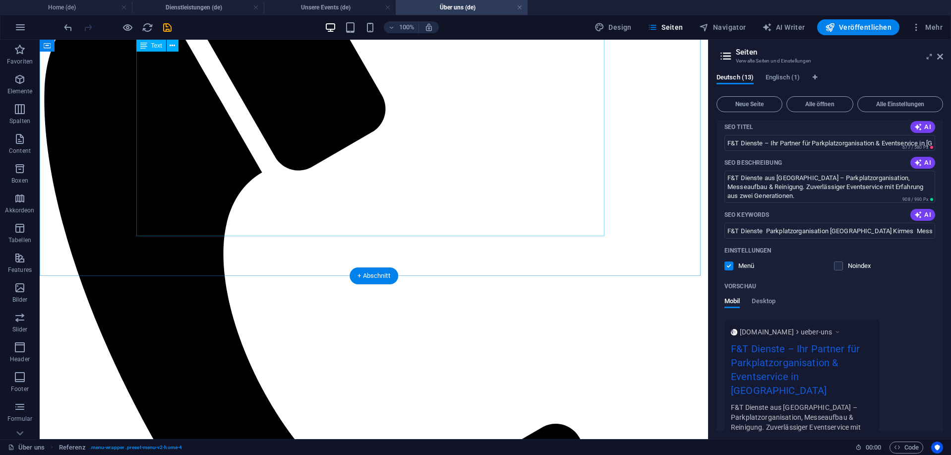
scroll to position [50, 0]
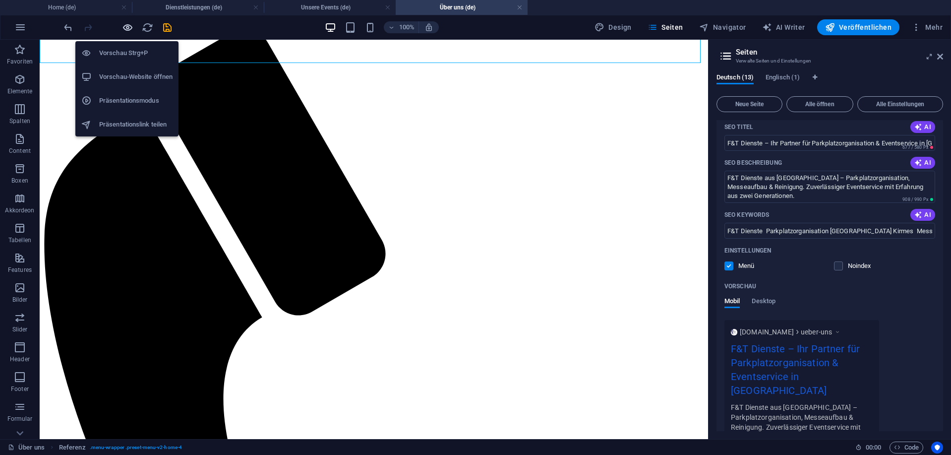
click at [128, 30] on icon "button" at bounding box center [127, 27] width 11 height 11
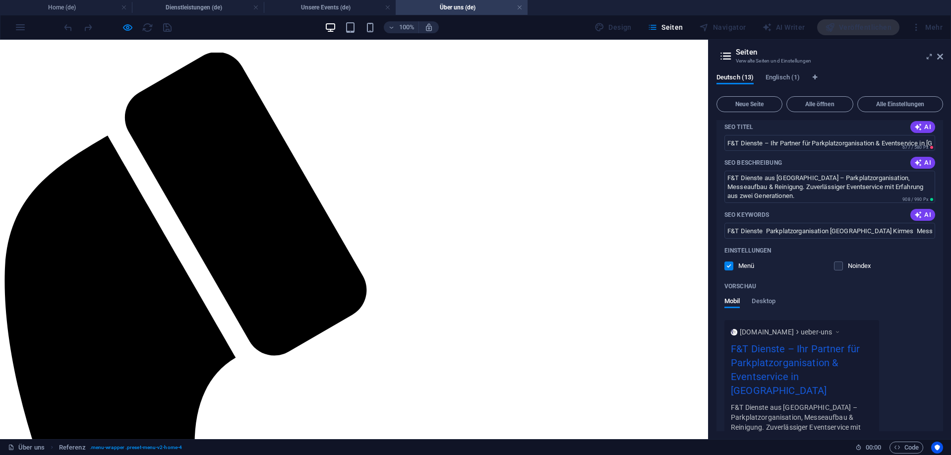
scroll to position [0, 0]
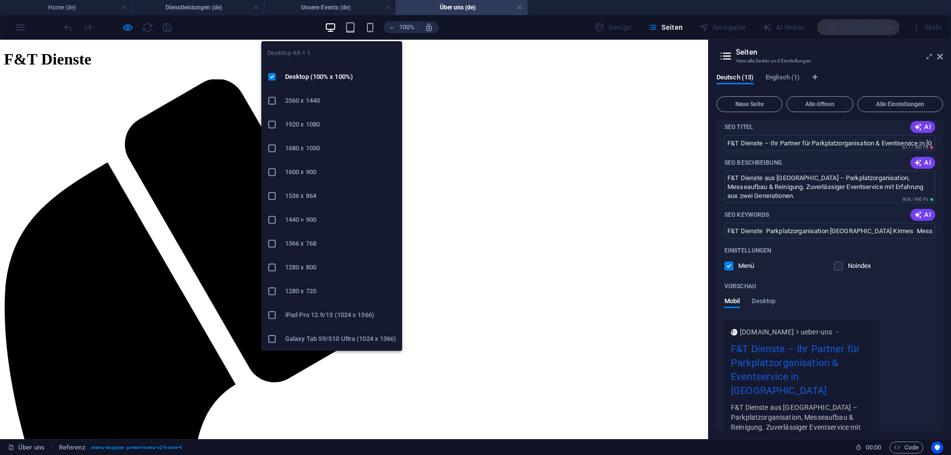
click at [336, 30] on icon "button" at bounding box center [330, 27] width 11 height 11
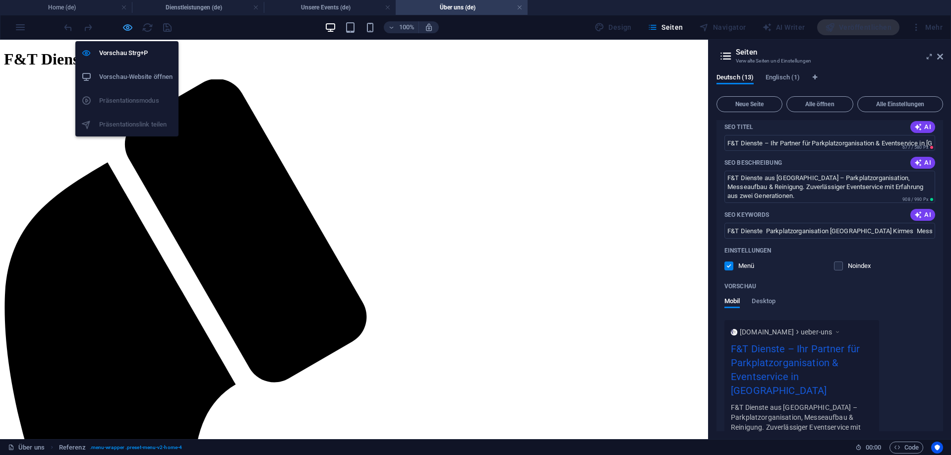
click at [123, 27] on icon "button" at bounding box center [127, 27] width 11 height 11
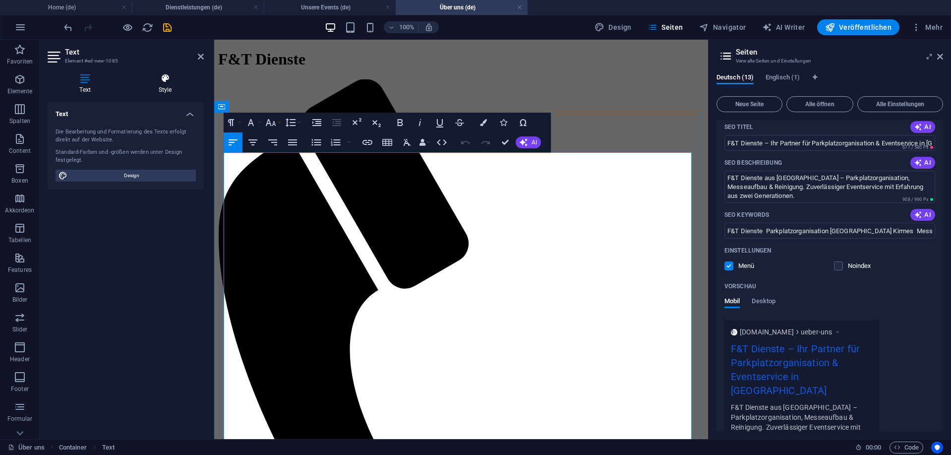
drag, startPoint x: 168, startPoint y: 137, endPoint x: 161, endPoint y: 85, distance: 52.6
click at [161, 85] on h4 "Style" at bounding box center [164, 83] width 77 height 21
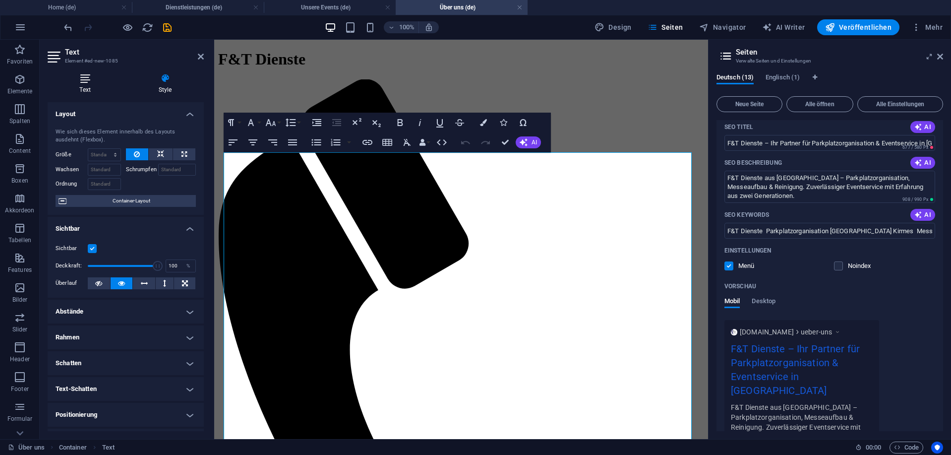
click at [93, 76] on icon at bounding box center [85, 78] width 75 height 10
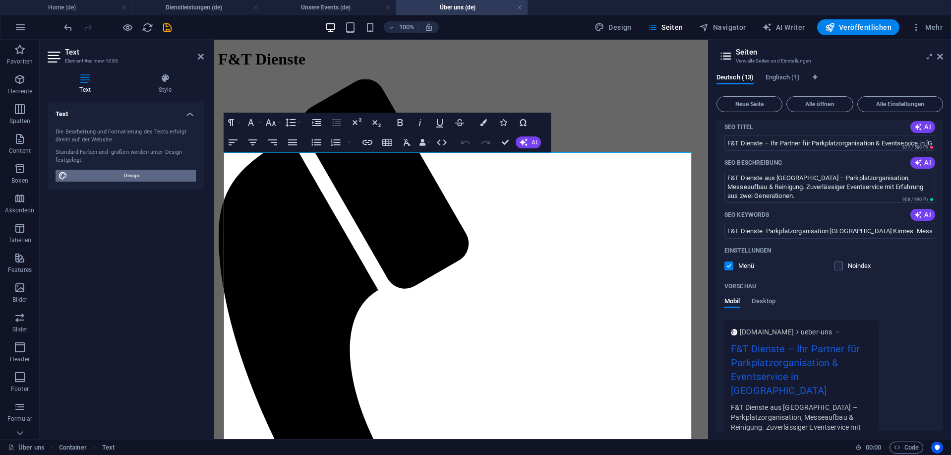
click at [134, 180] on span "Design" at bounding box center [131, 176] width 122 height 12
select select "px"
select select "200"
select select "px"
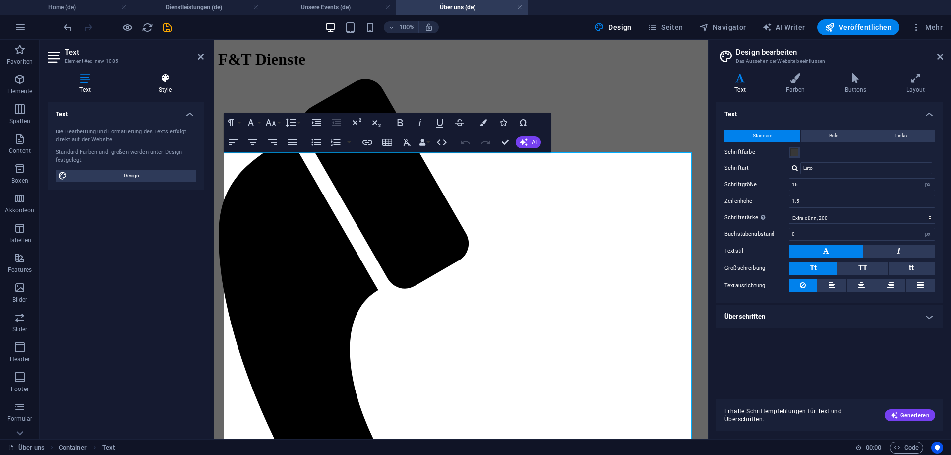
click at [170, 86] on h4 "Style" at bounding box center [164, 83] width 77 height 21
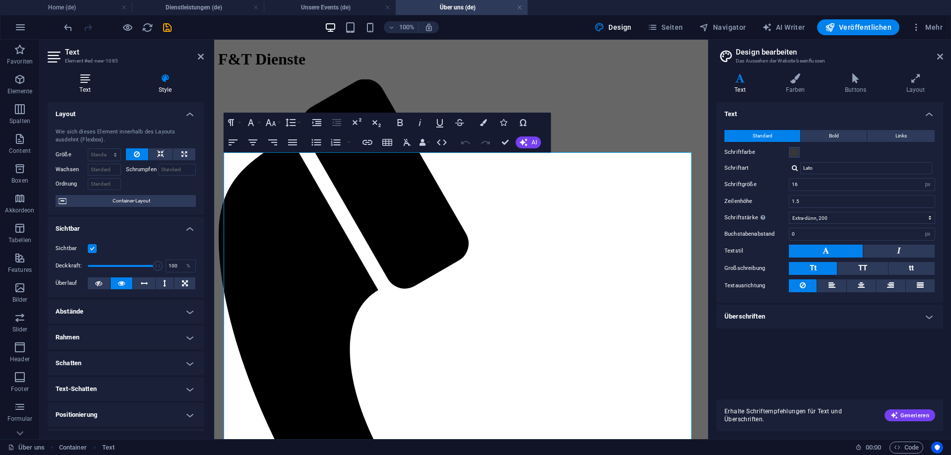
click at [84, 88] on h4 "Text" at bounding box center [87, 83] width 79 height 21
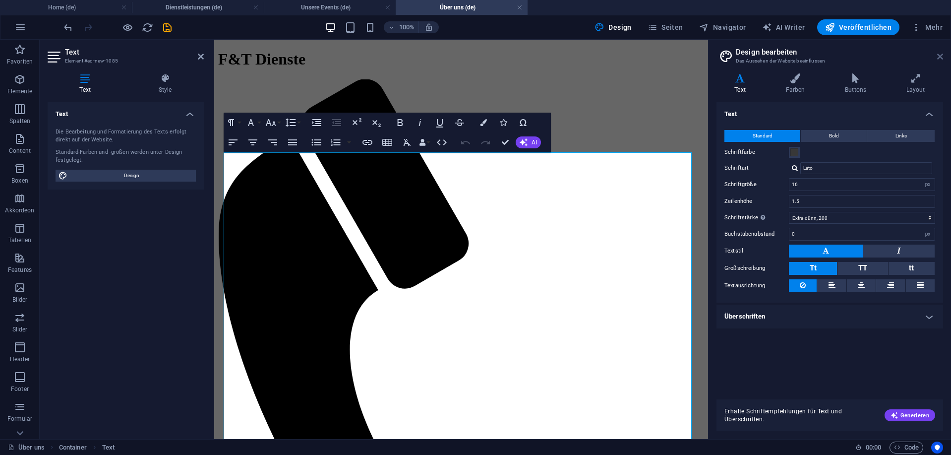
click at [937, 56] on icon at bounding box center [940, 57] width 6 height 8
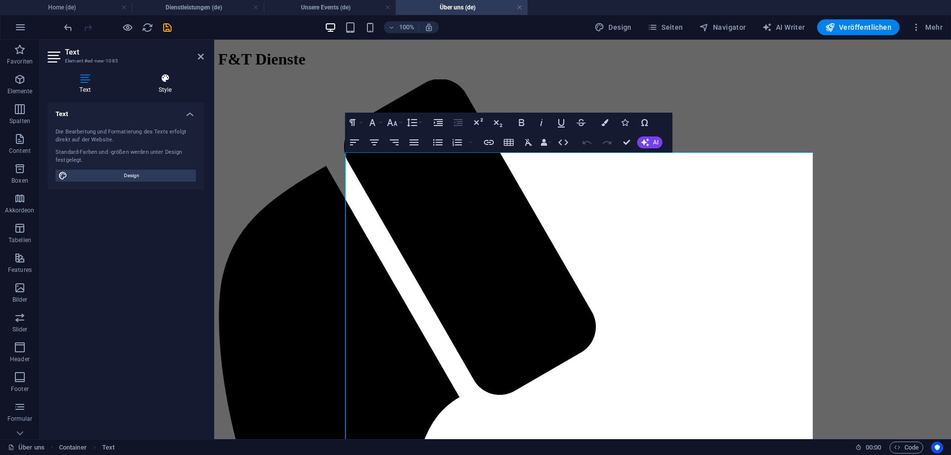
click at [178, 83] on h4 "Style" at bounding box center [164, 83] width 77 height 21
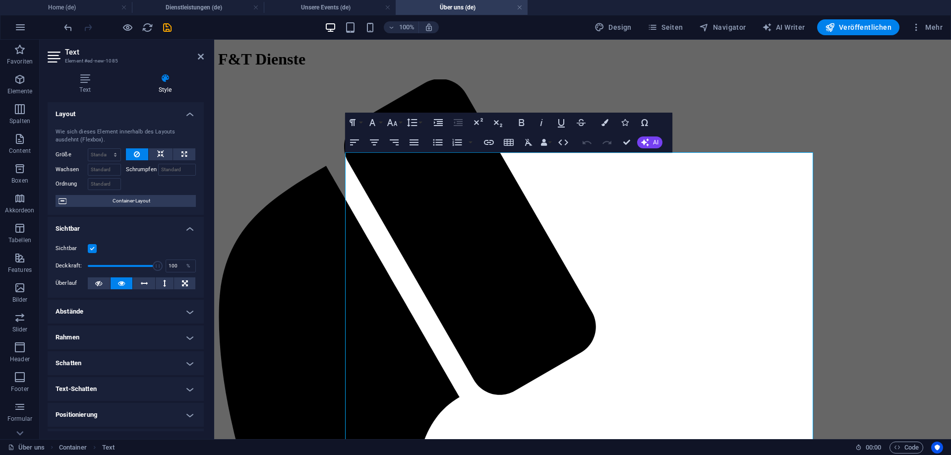
drag, startPoint x: 54, startPoint y: 57, endPoint x: 206, endPoint y: 94, distance: 157.1
click at [58, 57] on icon at bounding box center [55, 57] width 15 height 16
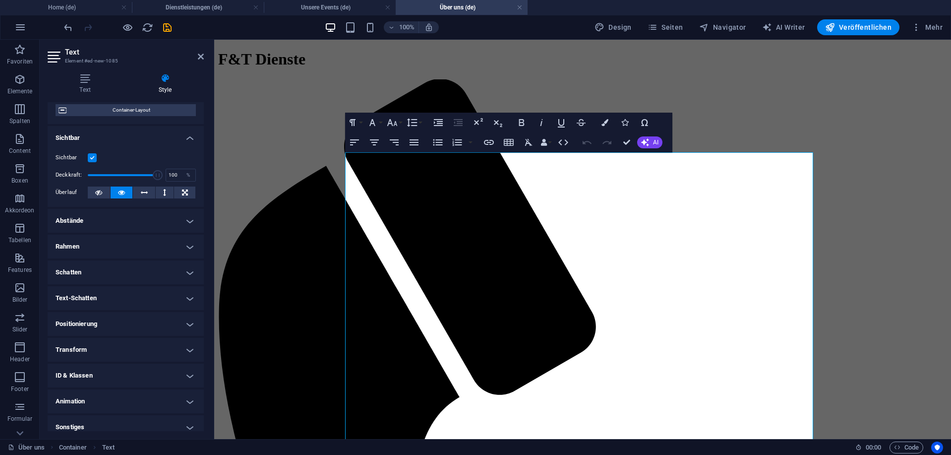
scroll to position [99, 0]
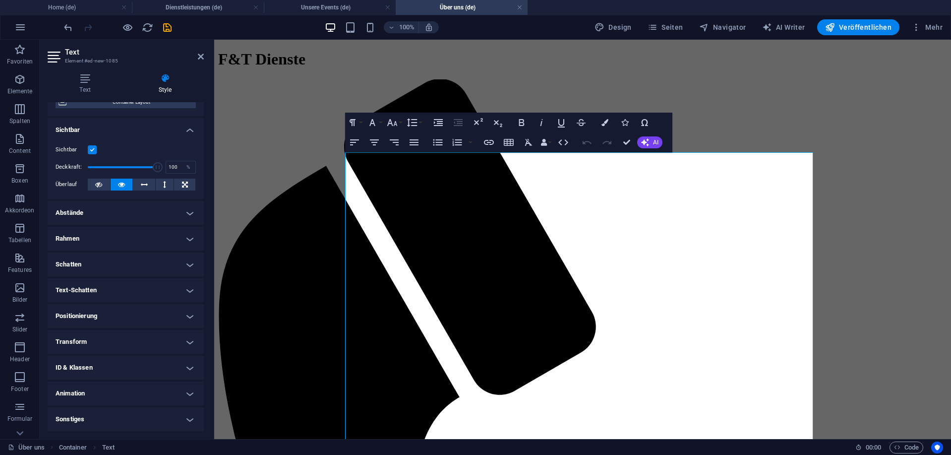
click at [126, 414] on h4 "Sonstiges" at bounding box center [126, 419] width 156 height 24
drag, startPoint x: 131, startPoint y: 395, endPoint x: 131, endPoint y: 305, distance: 89.3
click at [131, 393] on h4 "Animation" at bounding box center [126, 393] width 156 height 24
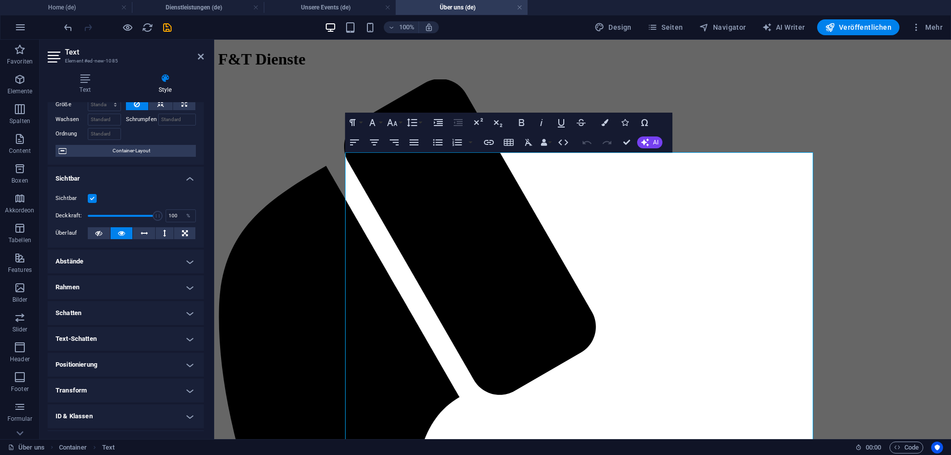
scroll to position [0, 0]
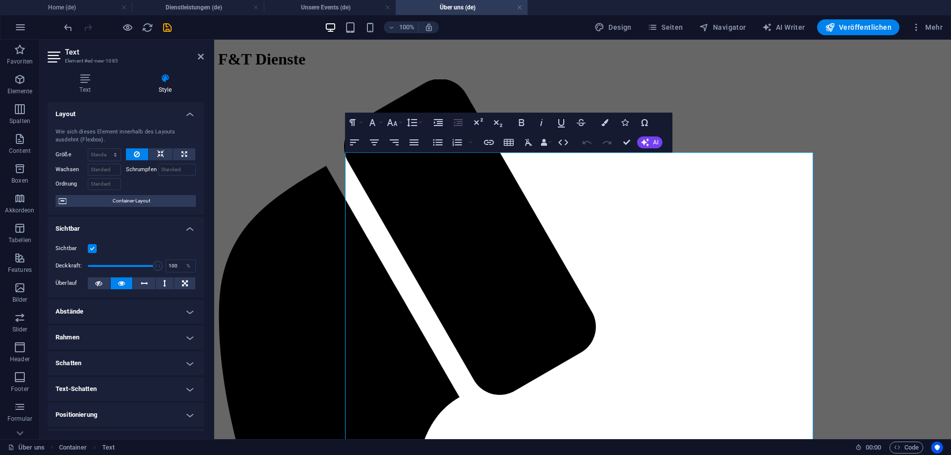
click at [123, 308] on h4 "Abstände" at bounding box center [126, 312] width 156 height 24
click at [144, 208] on div "Wie sich dieses Element innerhalb des Layouts ausdehnt (Flexbox). Größe Standar…" at bounding box center [126, 167] width 156 height 95
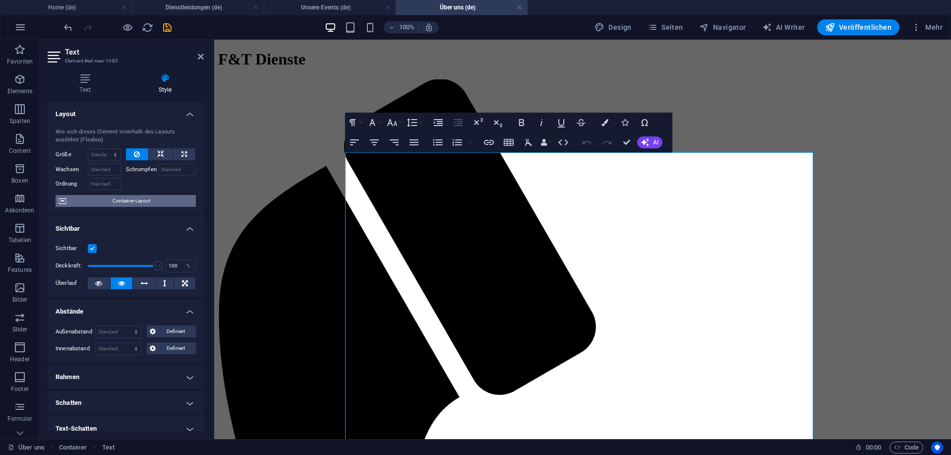
click at [143, 205] on span "Container-Layout" at bounding box center [130, 201] width 123 height 12
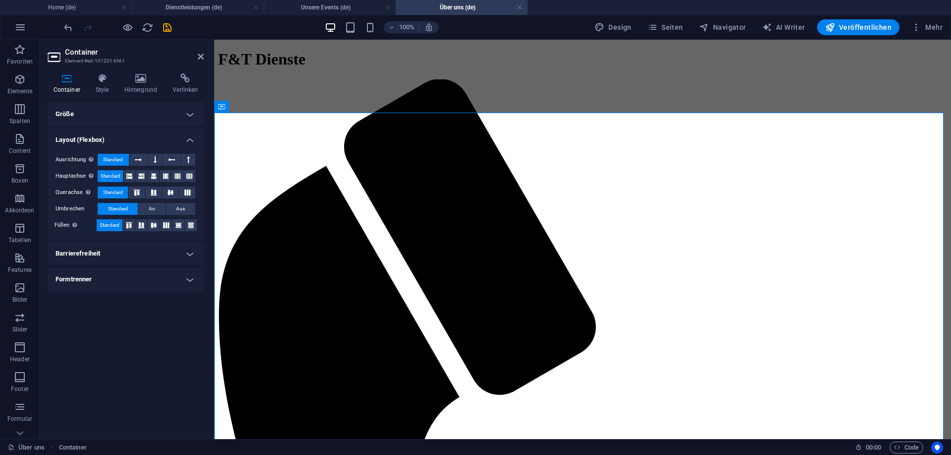
click at [187, 71] on div "Container Style Hintergrund Verlinken Größe Höhe Standard px rem % vh vw Mind. …" at bounding box center [126, 251] width 172 height 373
click at [187, 85] on h4 "Verlinken" at bounding box center [185, 83] width 37 height 21
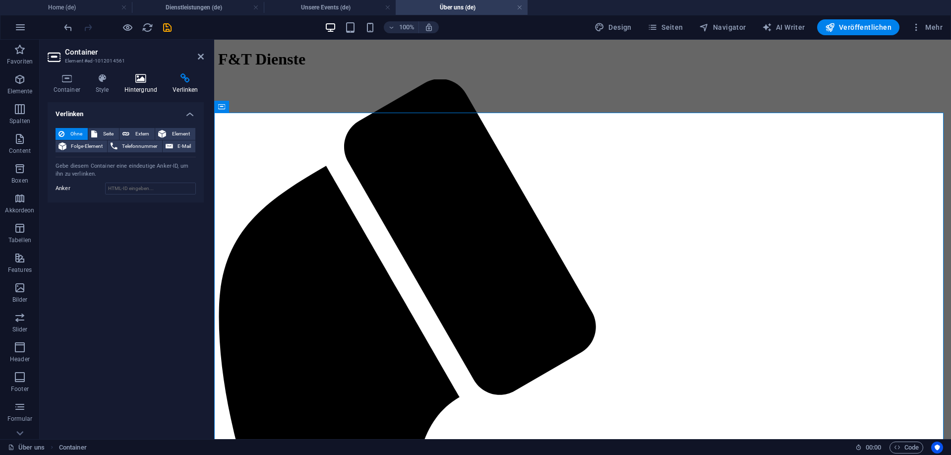
click at [138, 80] on icon at bounding box center [141, 78] width 45 height 10
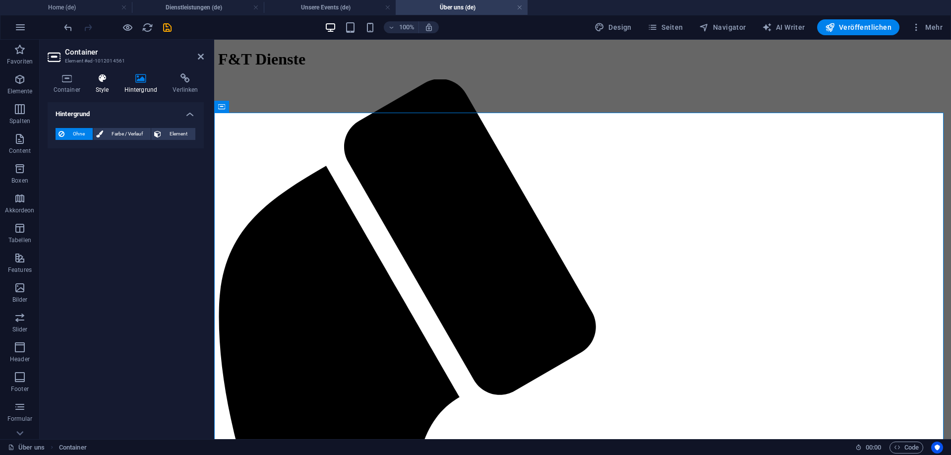
click at [113, 79] on icon at bounding box center [102, 78] width 25 height 10
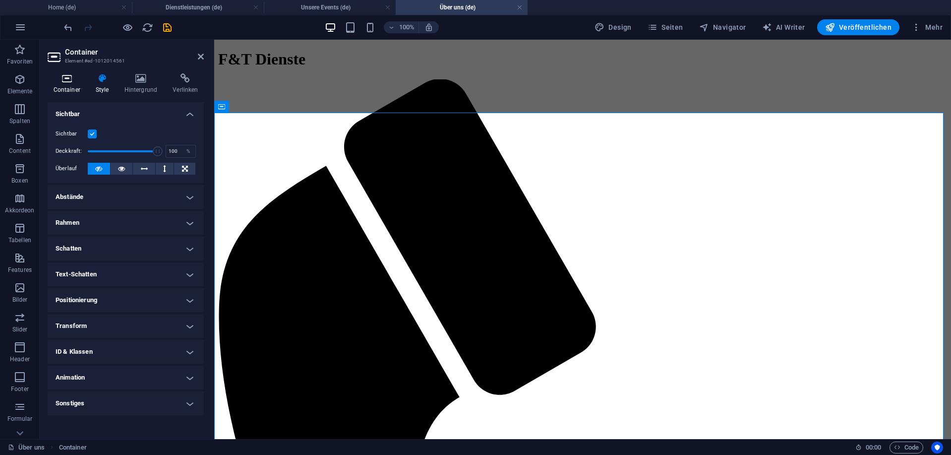
click at [68, 85] on h4 "Container" at bounding box center [69, 83] width 42 height 21
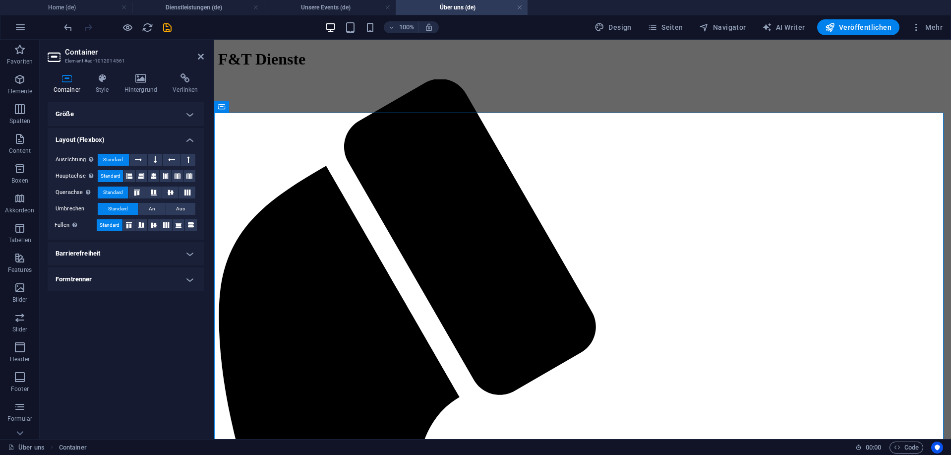
click at [204, 55] on aside "Container Element #ed-1012014561 Container Style Hintergrund Verlinken Größe Hö…" at bounding box center [127, 239] width 175 height 399
drag, startPoint x: 203, startPoint y: 53, endPoint x: 52, endPoint y: 22, distance: 154.8
click at [203, 53] on icon at bounding box center [201, 57] width 6 height 8
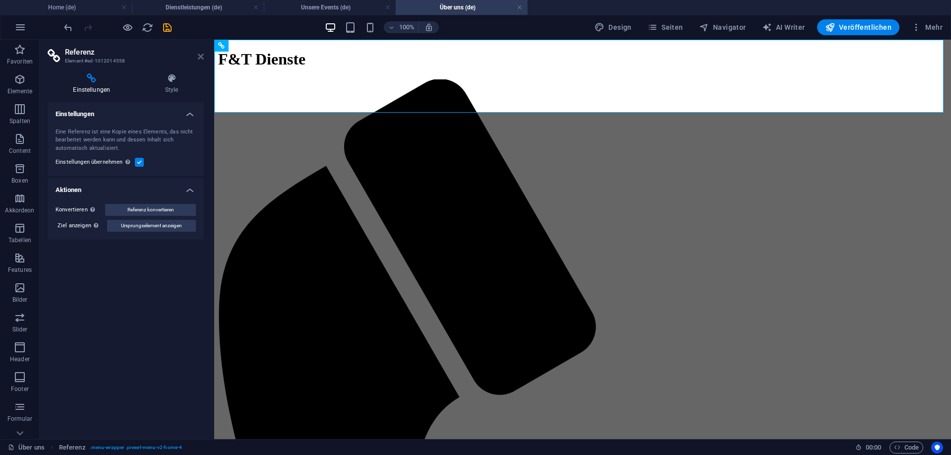
drag, startPoint x: 200, startPoint y: 54, endPoint x: 177, endPoint y: 13, distance: 46.9
click at [200, 54] on icon at bounding box center [201, 57] width 6 height 8
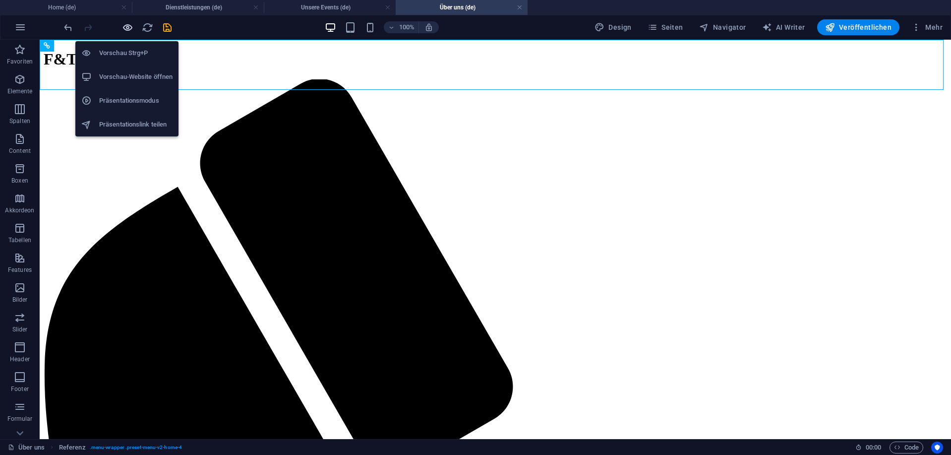
click at [126, 25] on icon "button" at bounding box center [127, 27] width 11 height 11
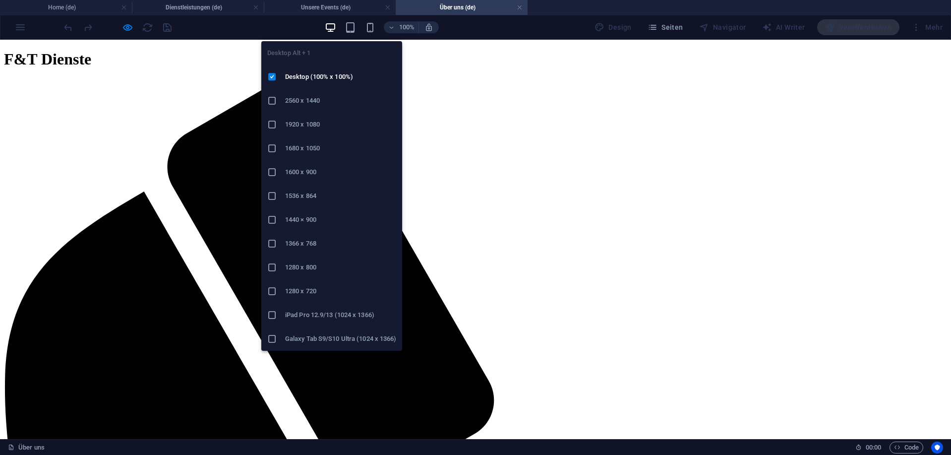
click at [333, 29] on icon "button" at bounding box center [330, 27] width 11 height 11
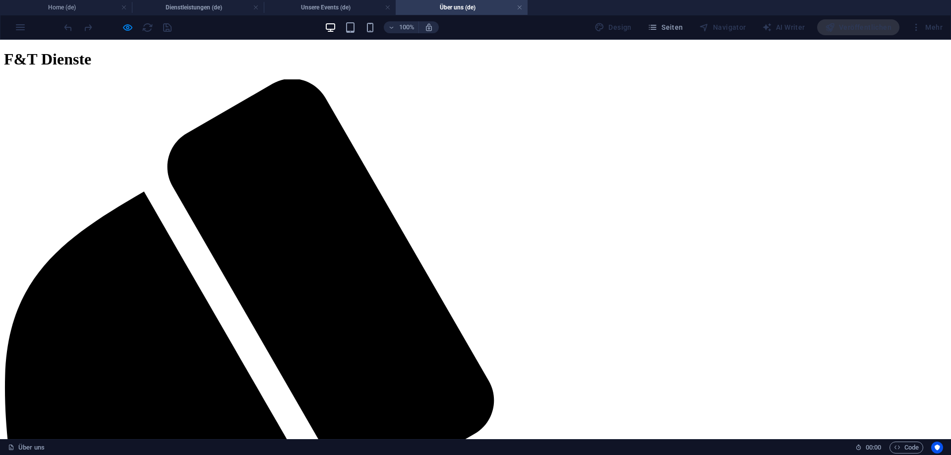
click at [120, 31] on div at bounding box center [117, 27] width 111 height 16
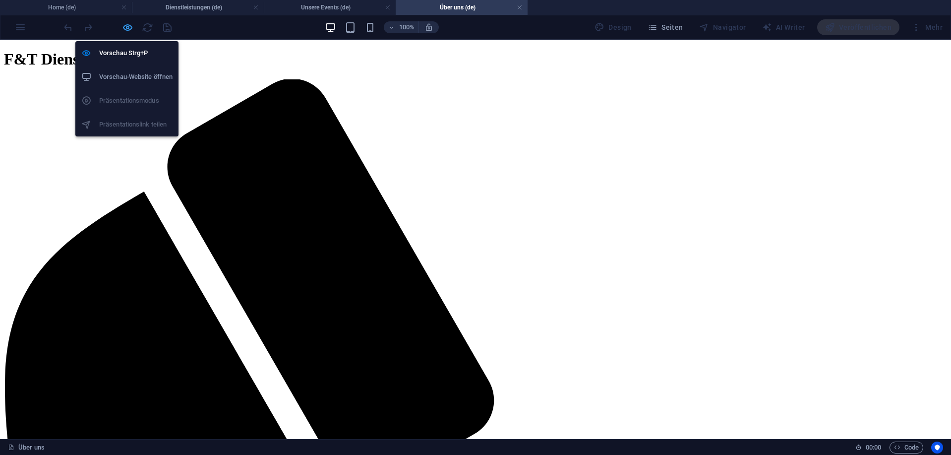
click at [122, 29] on icon "button" at bounding box center [127, 27] width 11 height 11
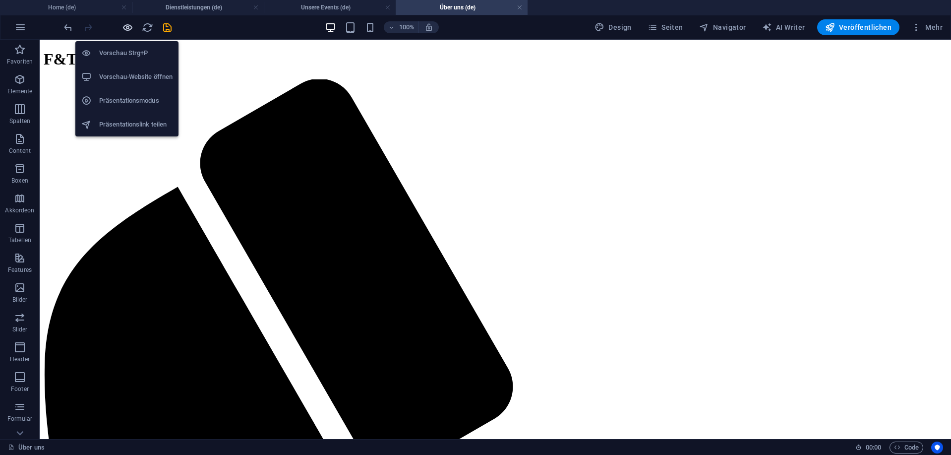
click at [129, 30] on icon "button" at bounding box center [127, 27] width 11 height 11
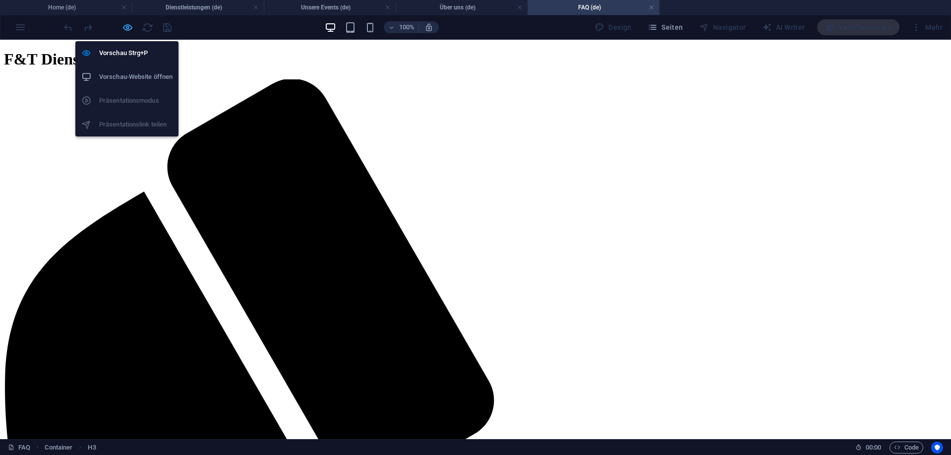
click at [128, 26] on icon "button" at bounding box center [127, 27] width 11 height 11
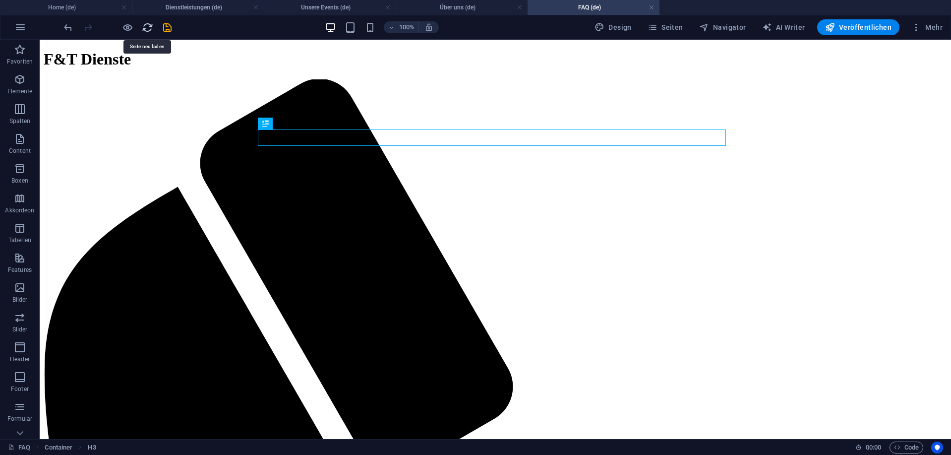
click at [147, 29] on icon "reload" at bounding box center [147, 27] width 11 height 11
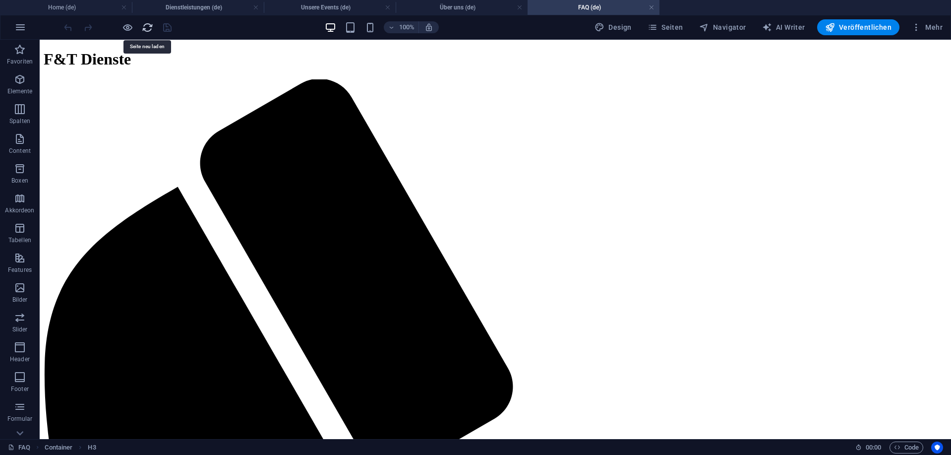
click at [147, 29] on icon "reload" at bounding box center [147, 27] width 11 height 11
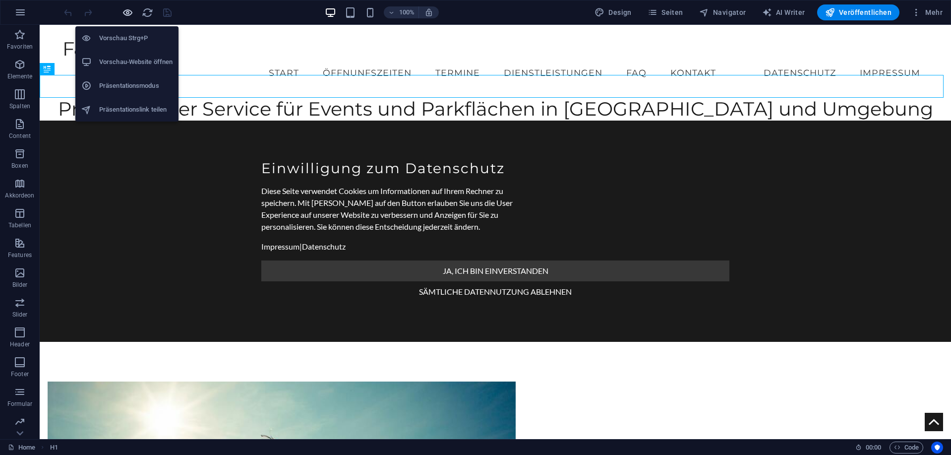
click at [131, 14] on icon "button" at bounding box center [127, 12] width 11 height 11
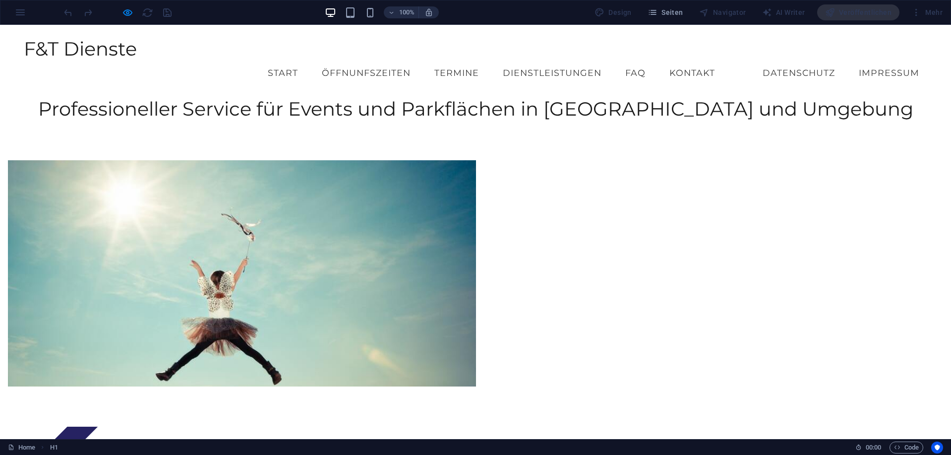
click at [535, 60] on link "Dienstleistungen" at bounding box center [552, 72] width 115 height 25
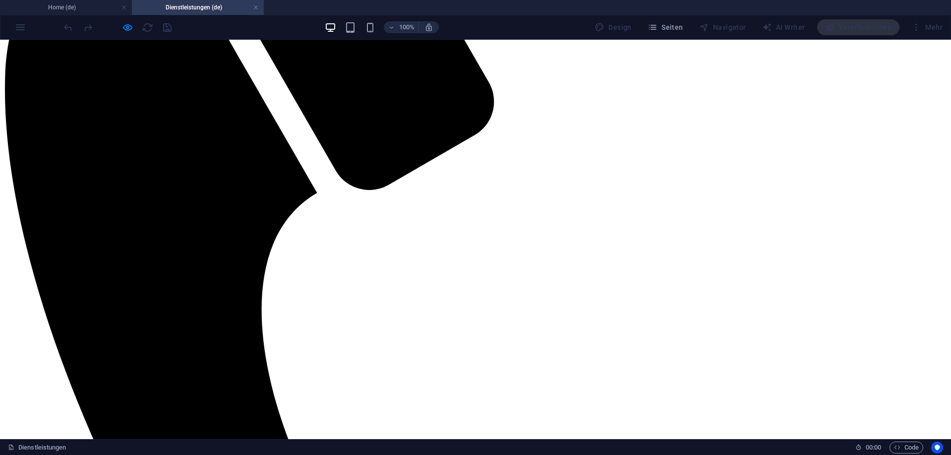
scroll to position [298, 0]
click at [127, 33] on div at bounding box center [117, 27] width 111 height 16
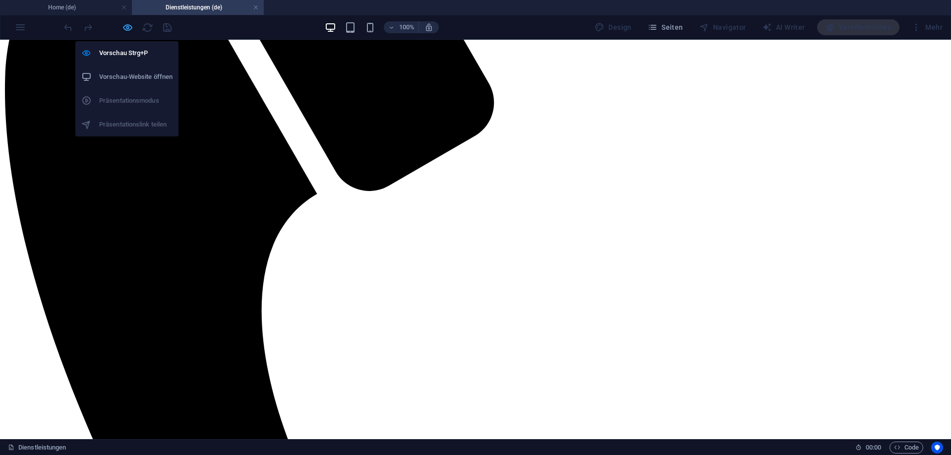
click at [128, 29] on icon "button" at bounding box center [127, 27] width 11 height 11
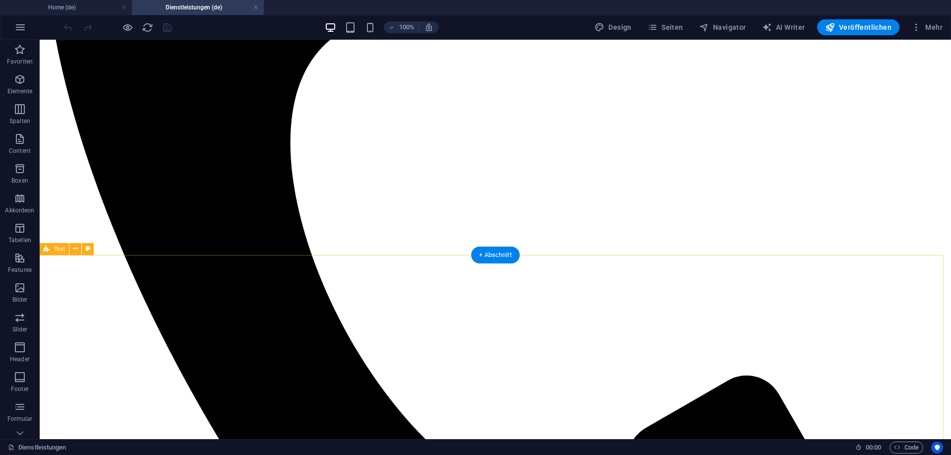
scroll to position [446, 0]
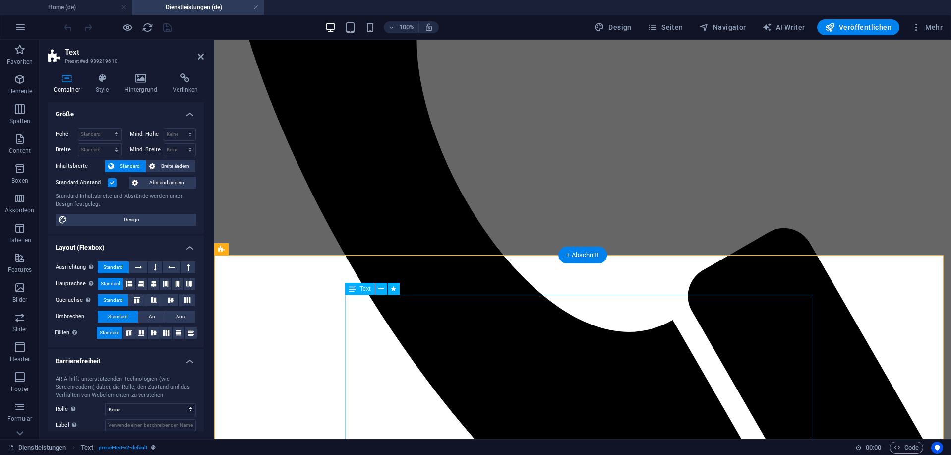
scroll to position [469, 0]
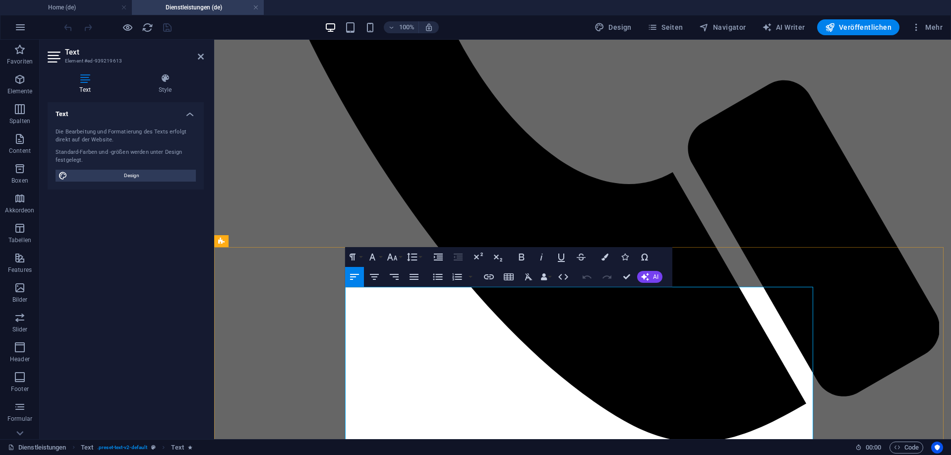
scroll to position [618, 0]
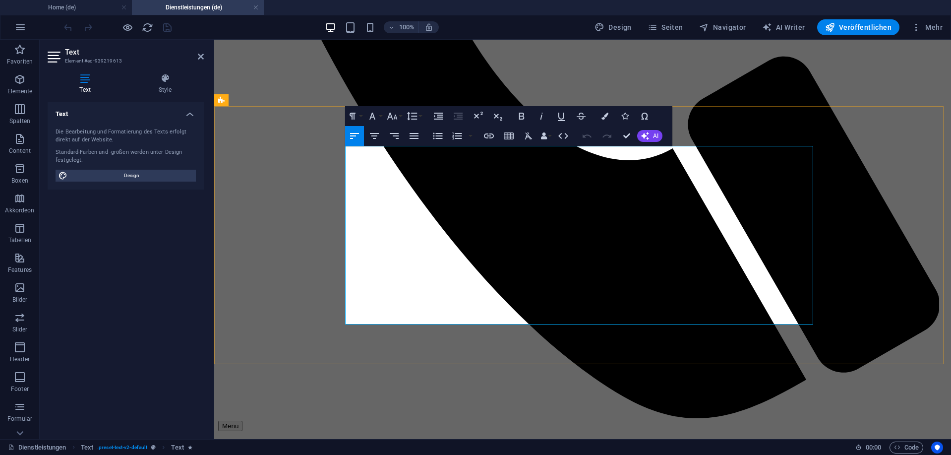
drag, startPoint x: 470, startPoint y: 317, endPoint x: 355, endPoint y: 161, distance: 193.3
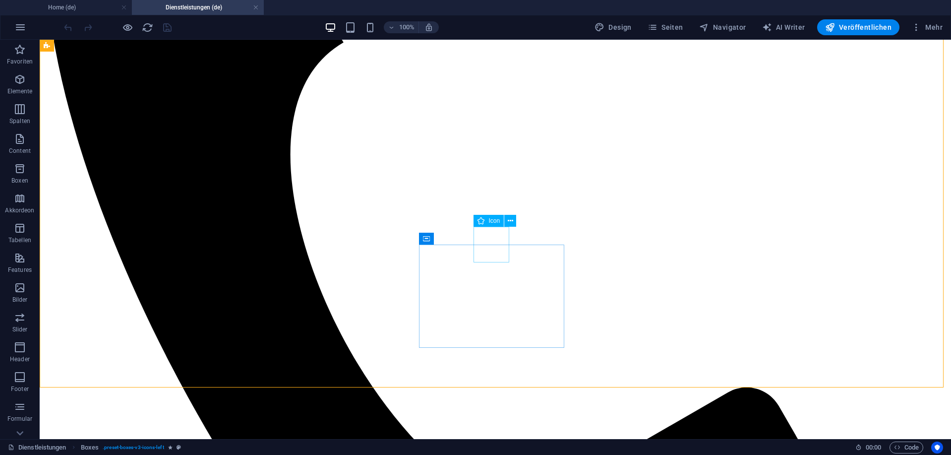
scroll to position [434, 0]
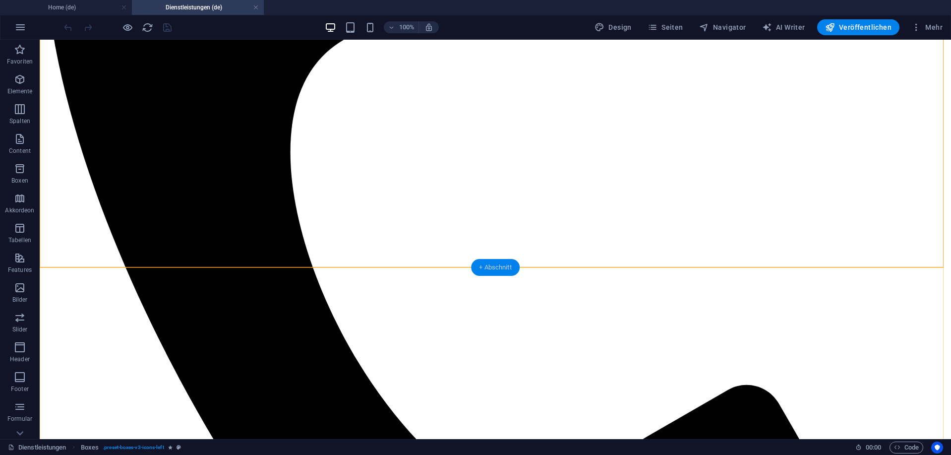
click at [496, 267] on div "+ Abschnitt" at bounding box center [495, 267] width 49 height 17
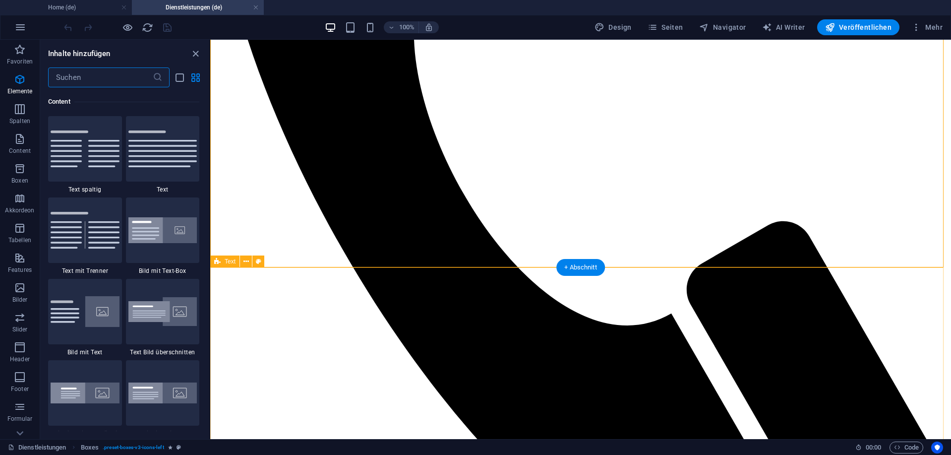
scroll to position [1735, 0]
click at [167, 159] on img at bounding box center [162, 148] width 69 height 37
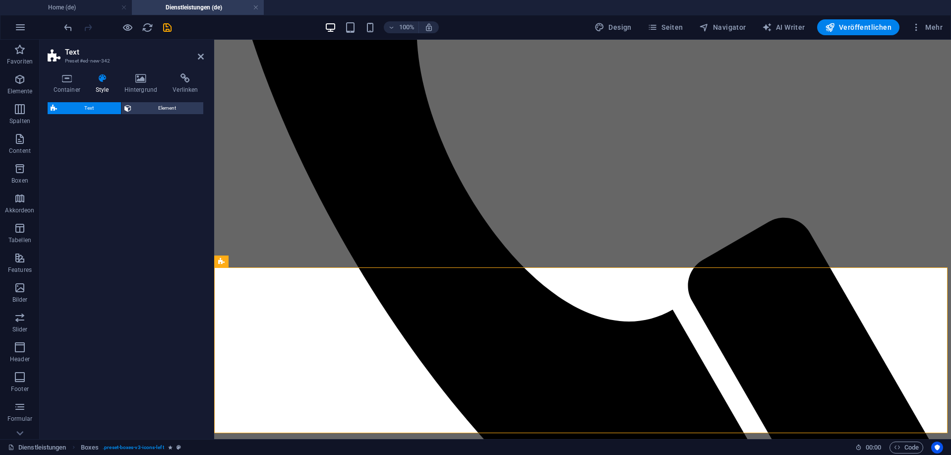
select select "preset-text-v2-default"
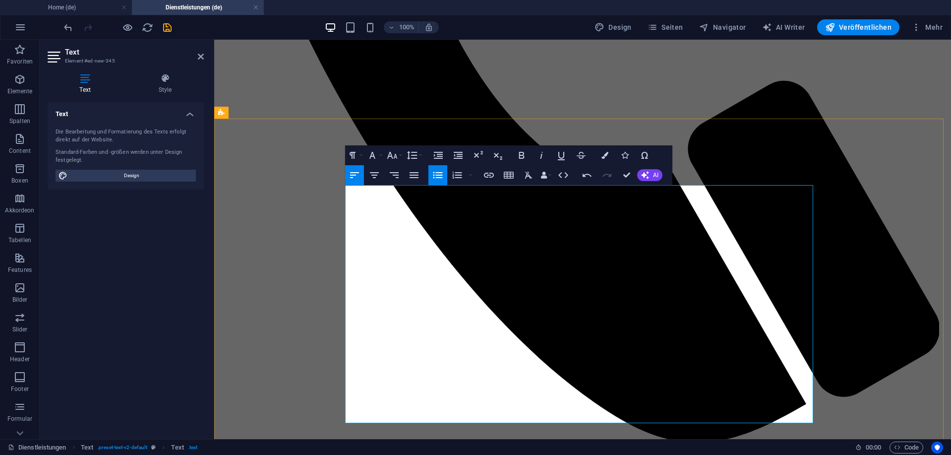
scroll to position [605, 0]
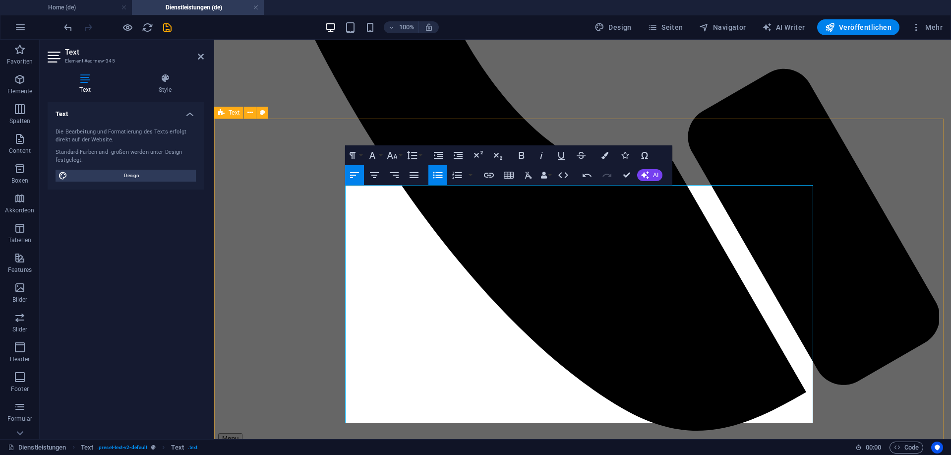
drag, startPoint x: 386, startPoint y: 345, endPoint x: 343, endPoint y: 188, distance: 162.2
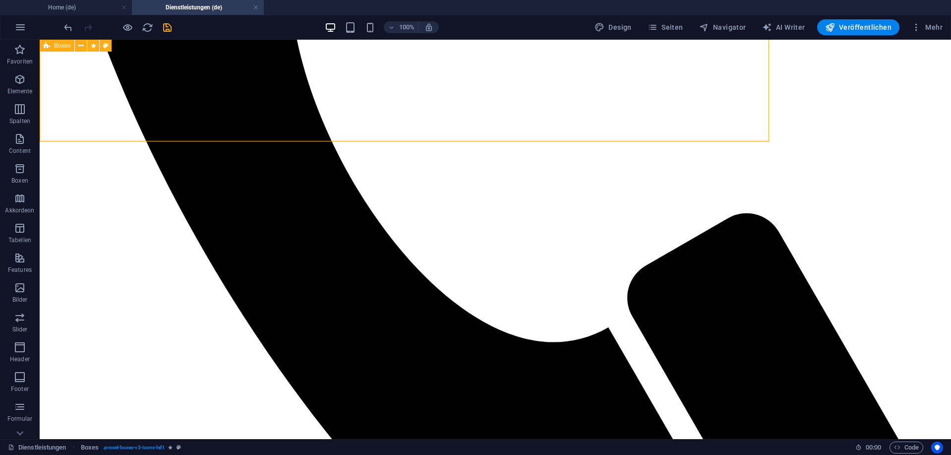
scroll to position [583, 0]
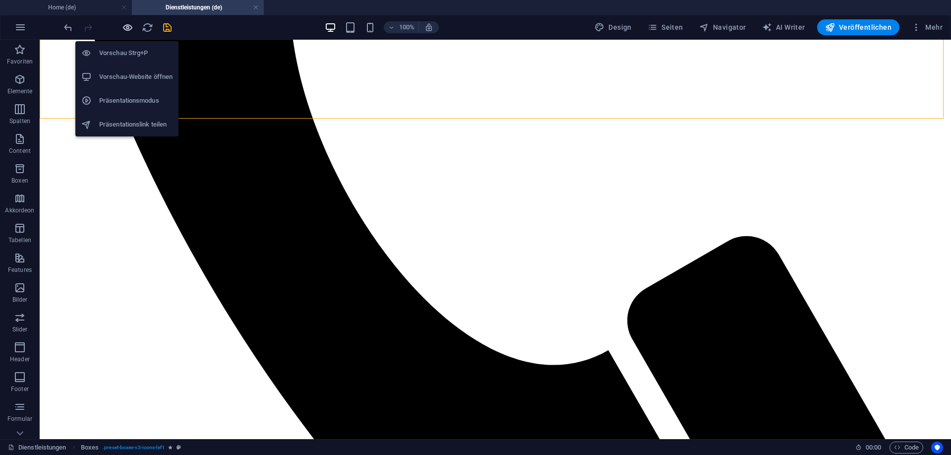
click at [126, 25] on icon "button" at bounding box center [127, 27] width 11 height 11
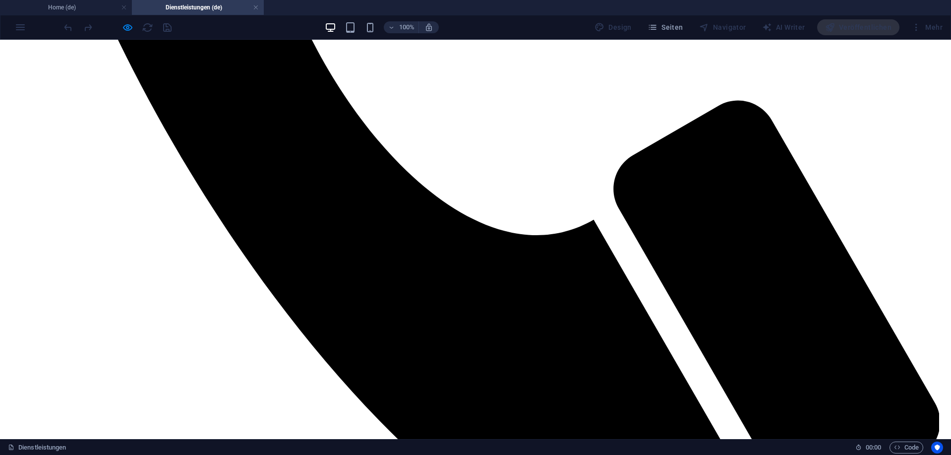
scroll to position [731, 0]
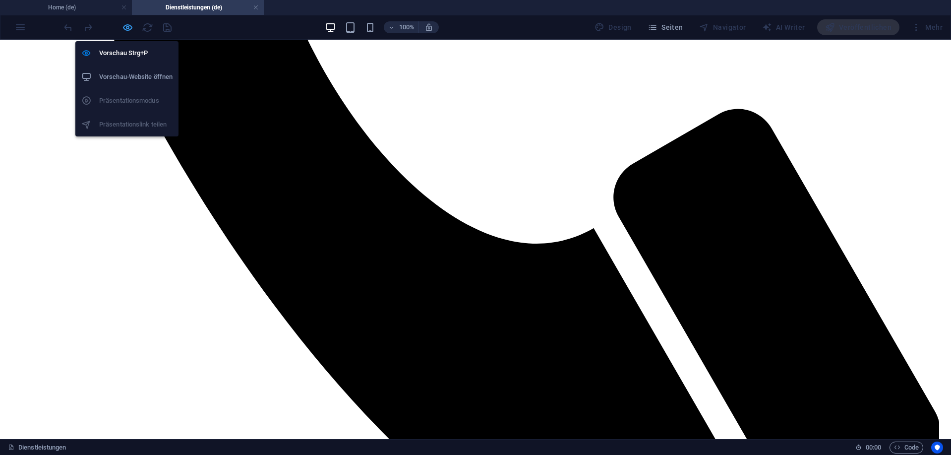
click at [122, 26] on icon "button" at bounding box center [127, 27] width 11 height 11
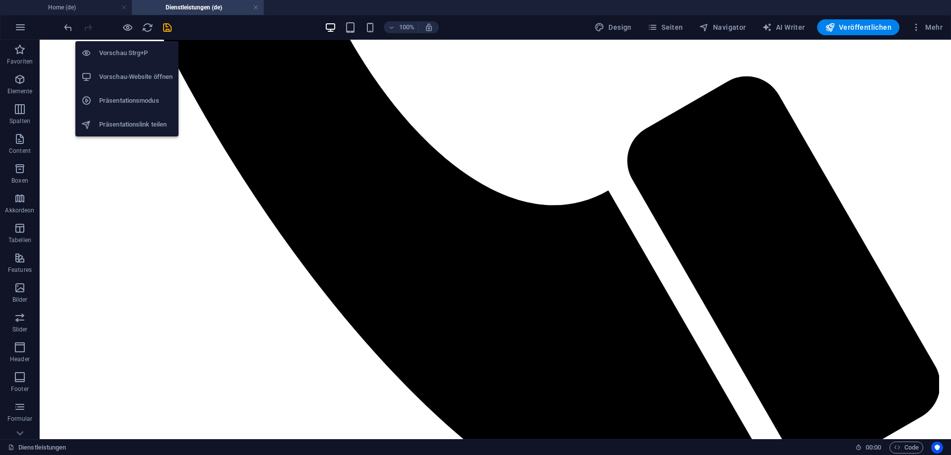
scroll to position [743, 0]
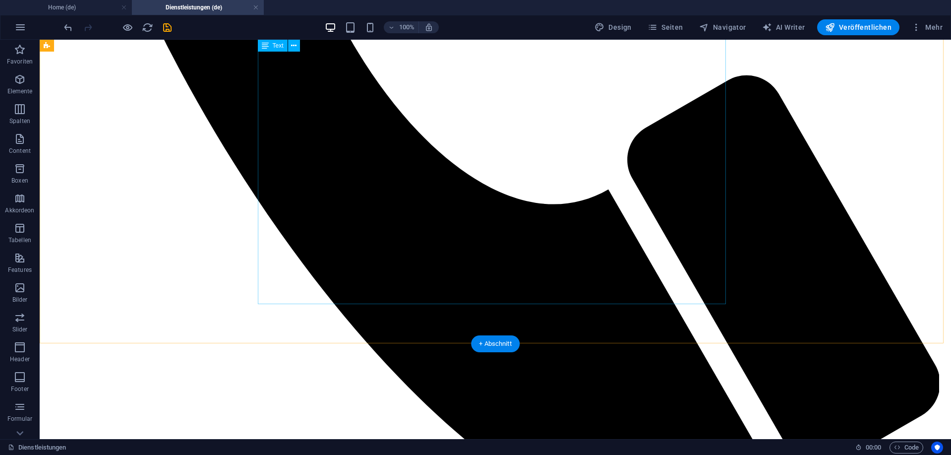
drag, startPoint x: 675, startPoint y: 204, endPoint x: 510, endPoint y: 205, distance: 165.1
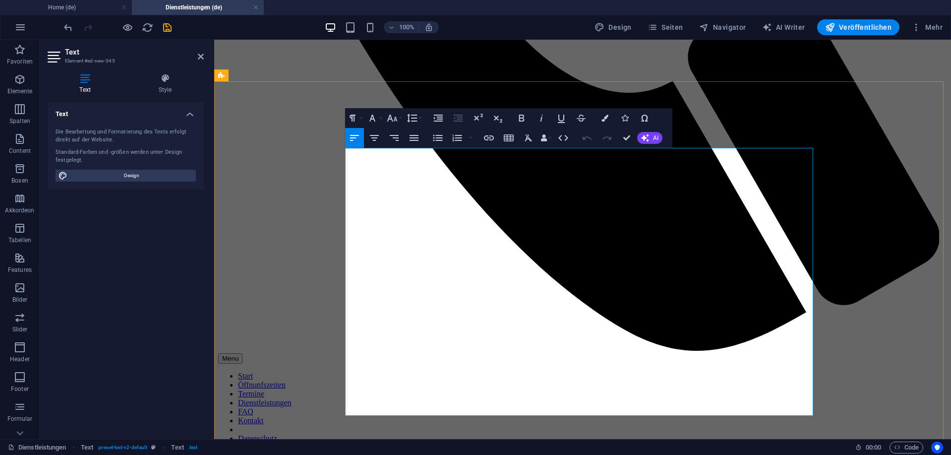
scroll to position [712, 0]
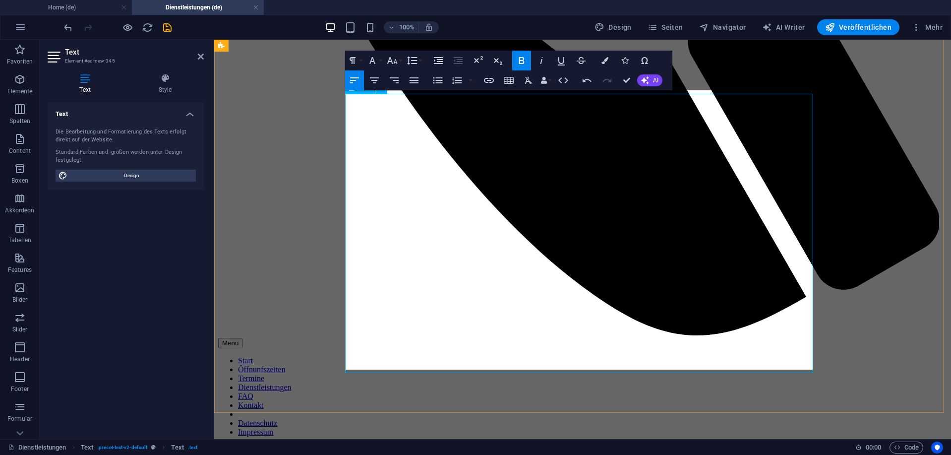
scroll to position [700, 0]
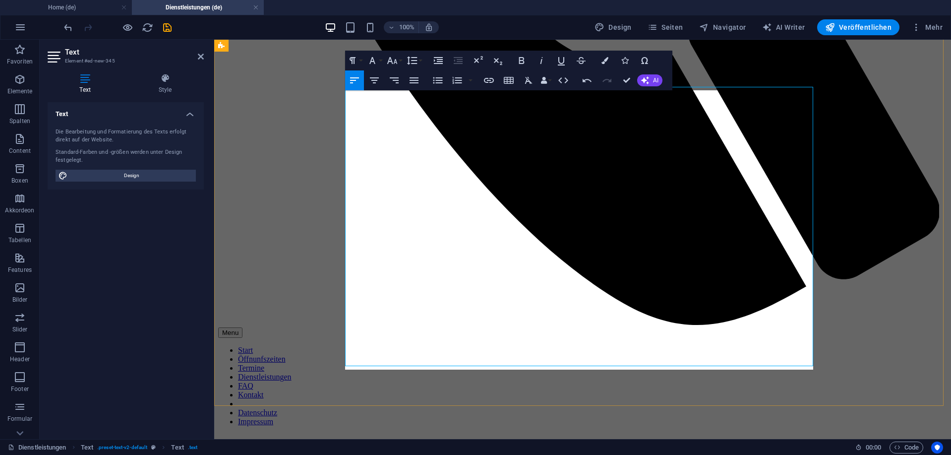
scroll to position [712, 0]
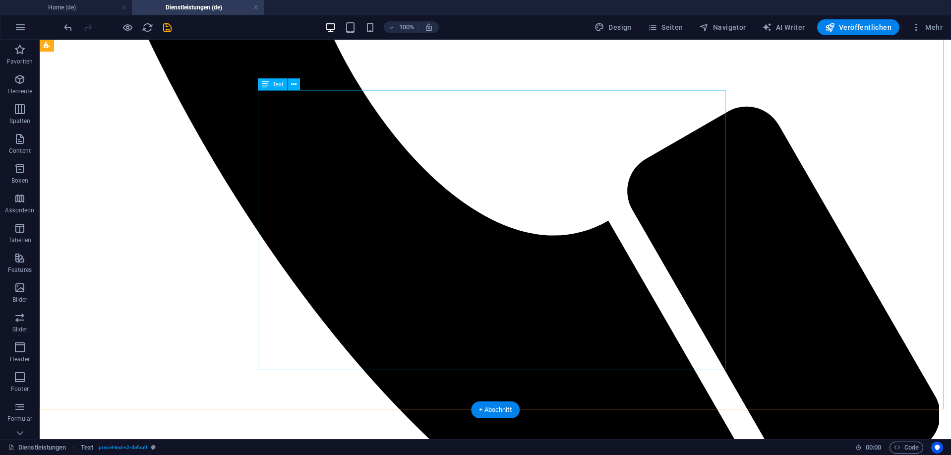
scroll to position [689, 0]
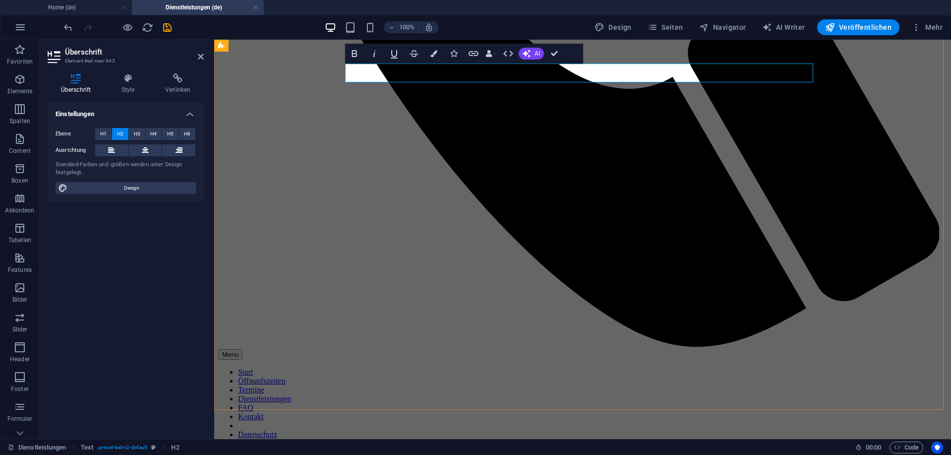
scroll to position [712, 0]
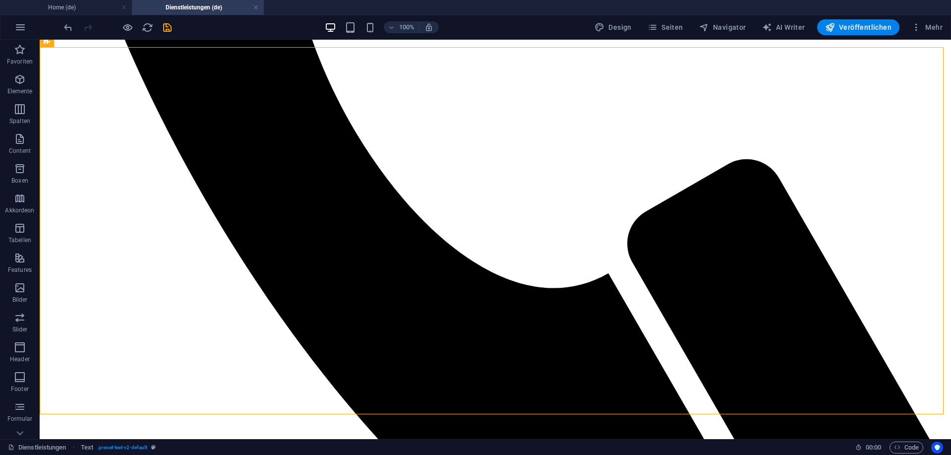
scroll to position [659, 0]
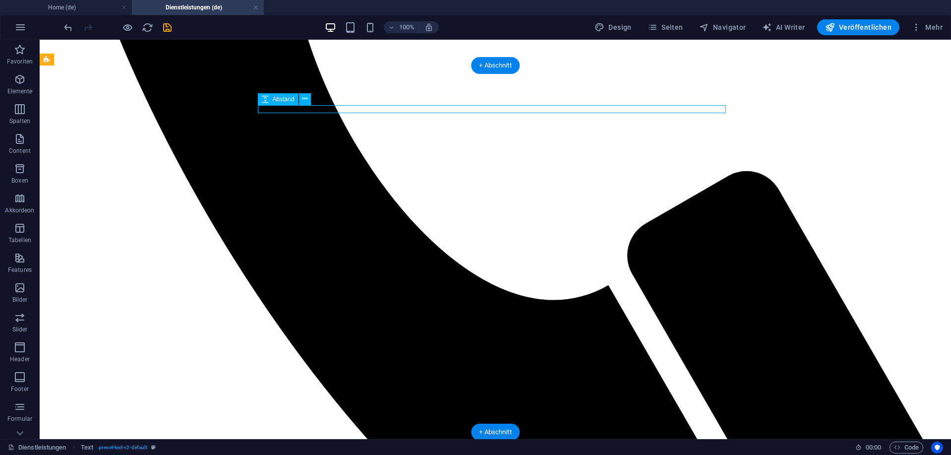
select select "rem"
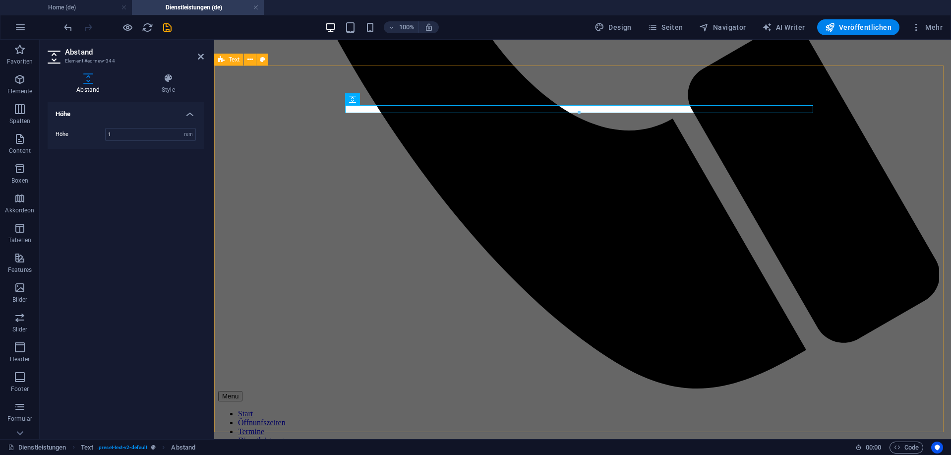
scroll to position [670, 0]
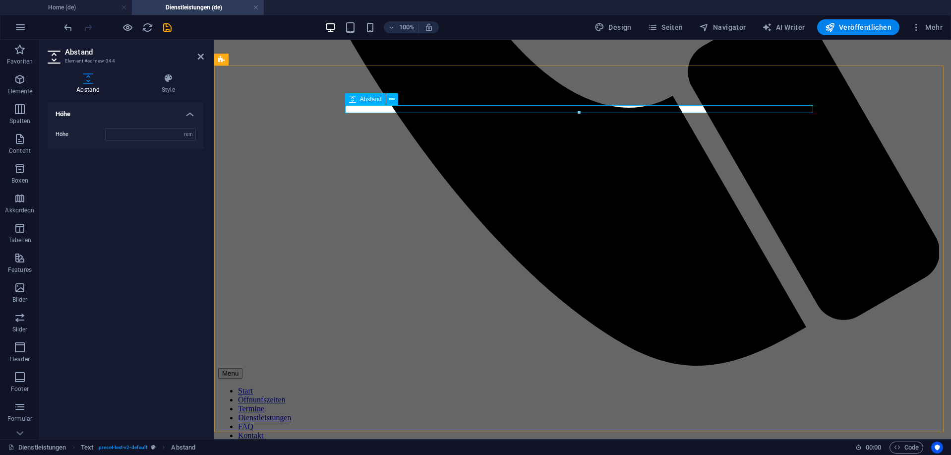
click at [204, 57] on aside "Abstand Element #ed-new-344 Abstand Style Höhe Höhe px rem vh vw Text Element L…" at bounding box center [127, 239] width 175 height 399
click at [201, 56] on icon at bounding box center [201, 57] width 6 height 8
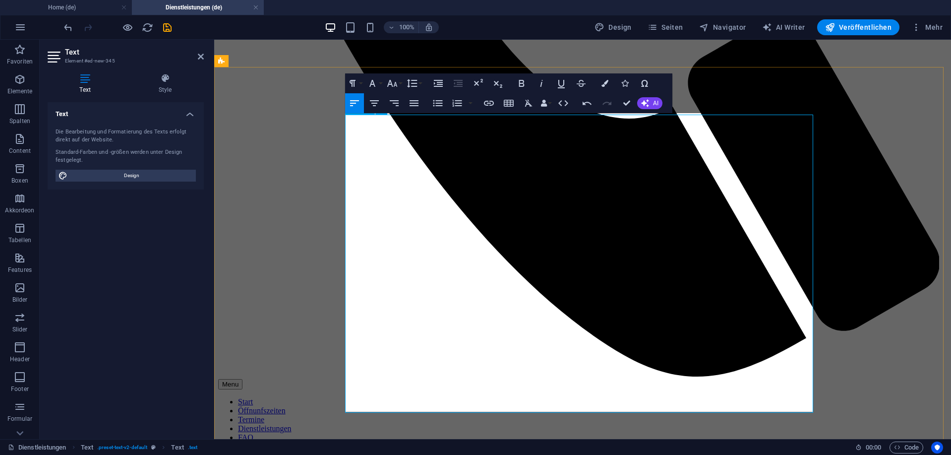
scroll to position [659, 0]
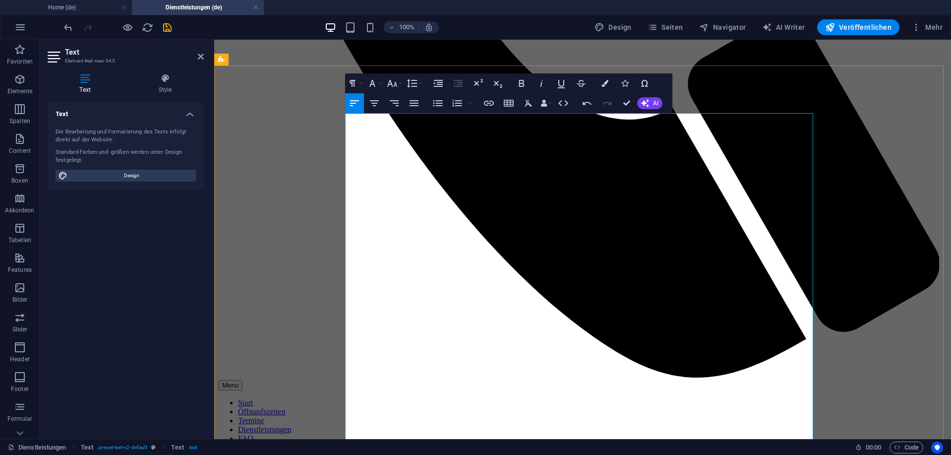
drag, startPoint x: 406, startPoint y: 139, endPoint x: 349, endPoint y: 114, distance: 62.8
click at [390, 82] on icon "button" at bounding box center [392, 83] width 12 height 12
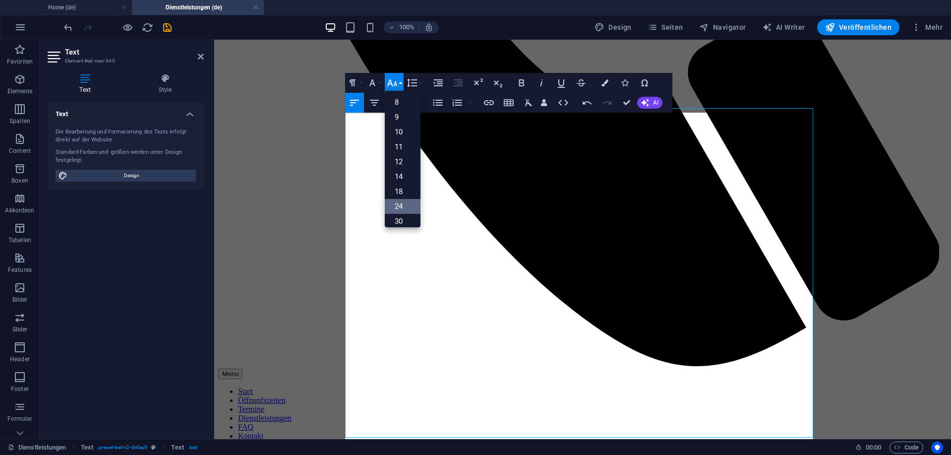
scroll to position [670, 0]
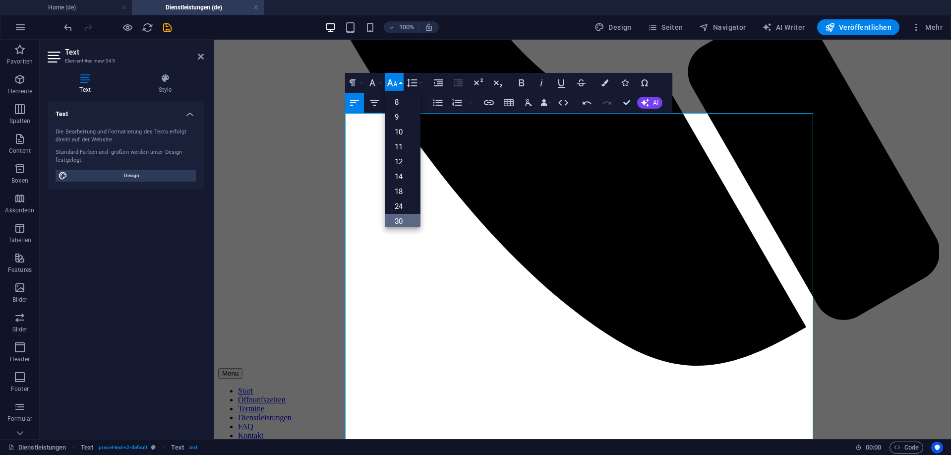
click at [407, 216] on link "30" at bounding box center [403, 221] width 36 height 15
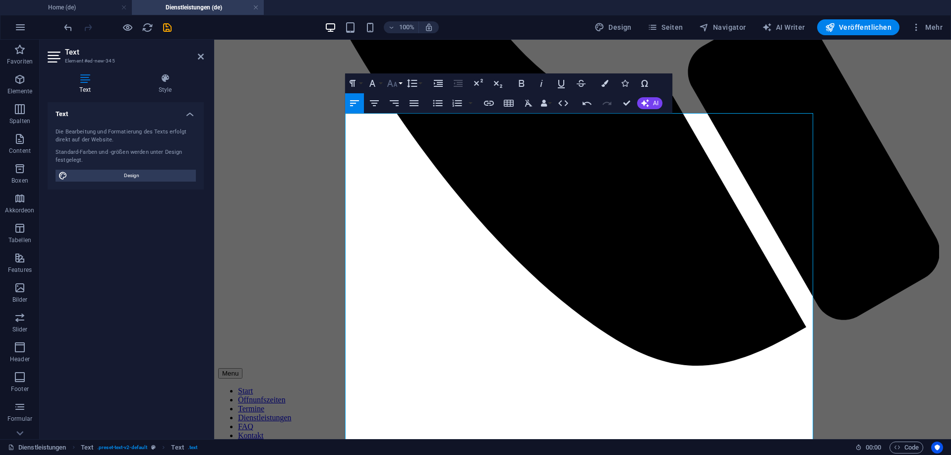
click at [392, 80] on icon "button" at bounding box center [392, 83] width 12 height 12
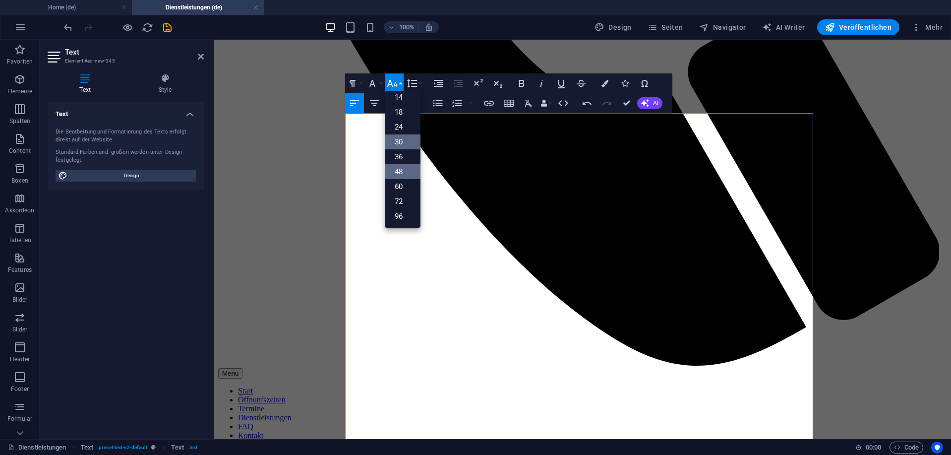
scroll to position [80, 0]
click at [396, 127] on link "24" at bounding box center [403, 127] width 36 height 15
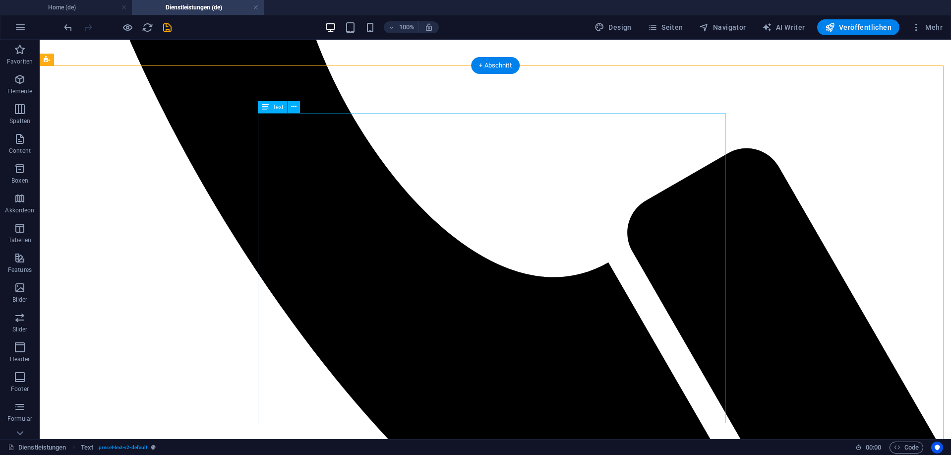
scroll to position [648, 0]
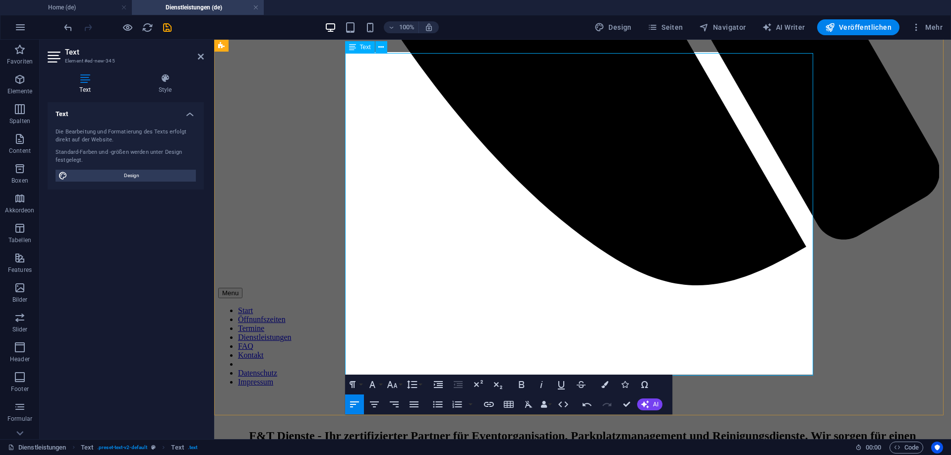
scroll to position [758, 0]
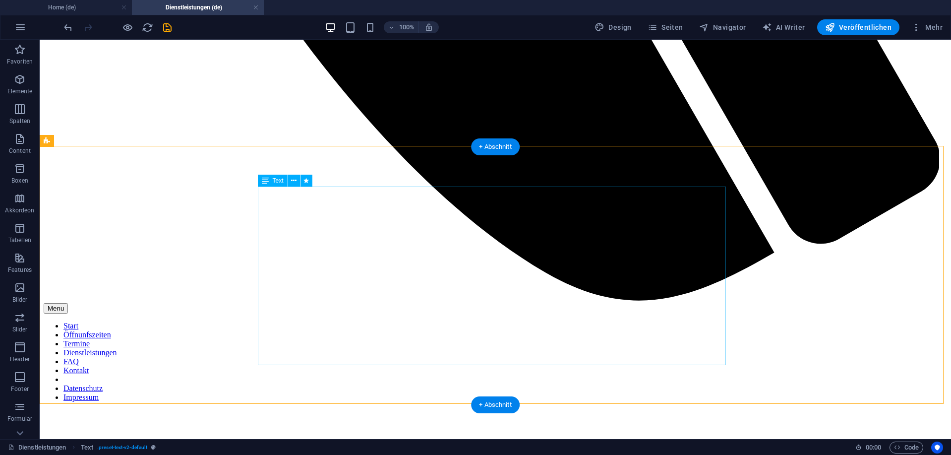
scroll to position [968, 0]
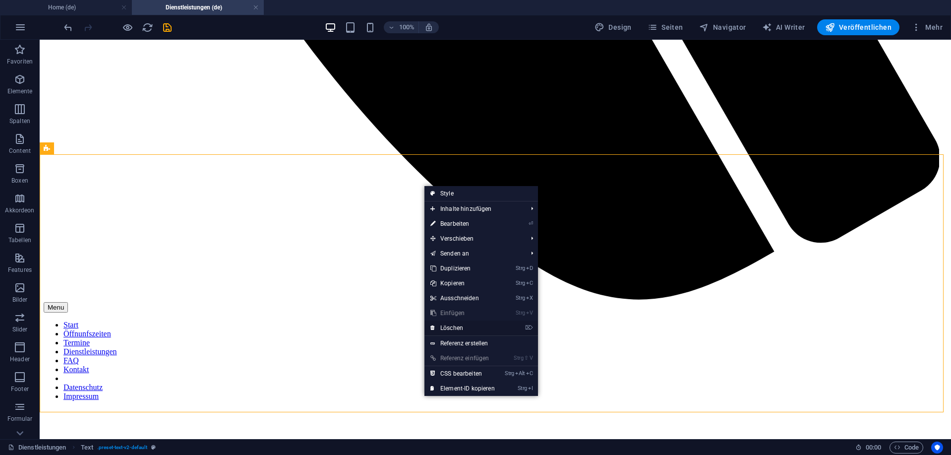
click at [455, 327] on link "⌦ Löschen" at bounding box center [462, 327] width 76 height 15
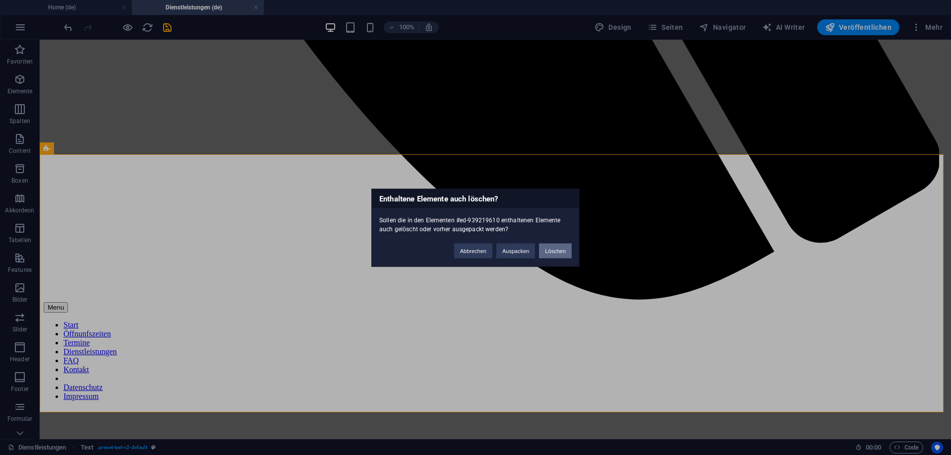
click at [555, 245] on button "Löschen" at bounding box center [555, 250] width 33 height 15
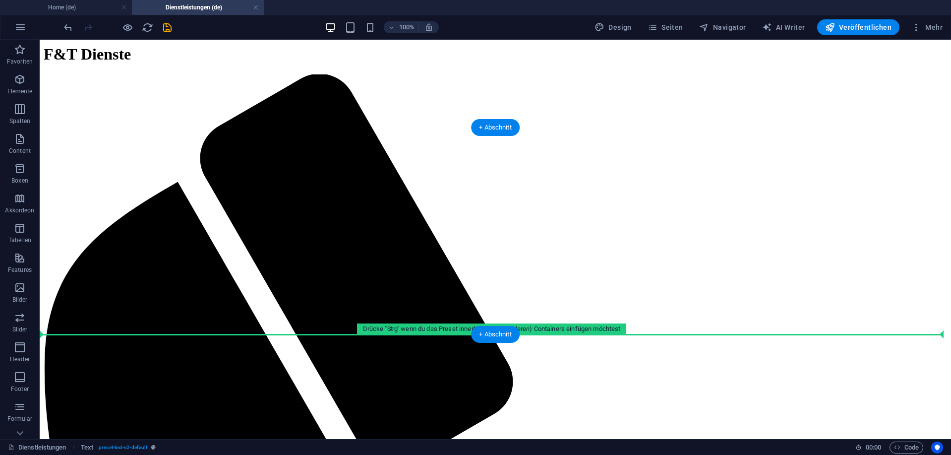
scroll to position [0, 0]
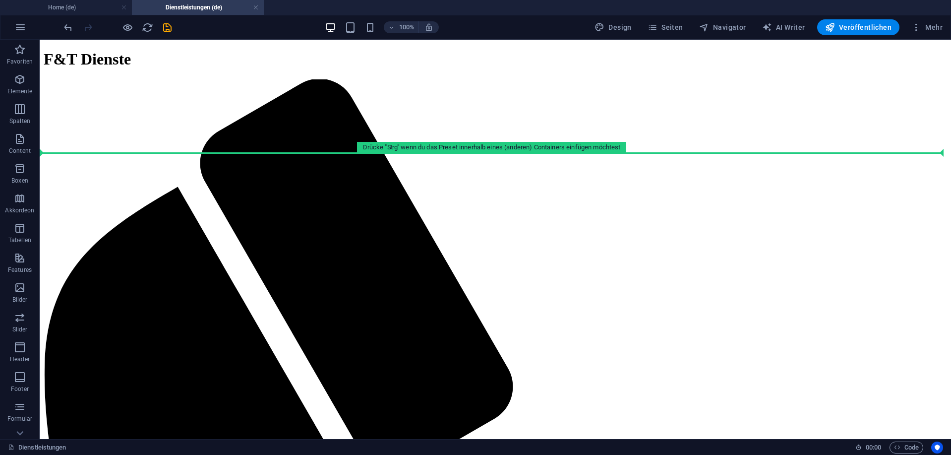
drag, startPoint x: 377, startPoint y: 392, endPoint x: 416, endPoint y: 152, distance: 243.6
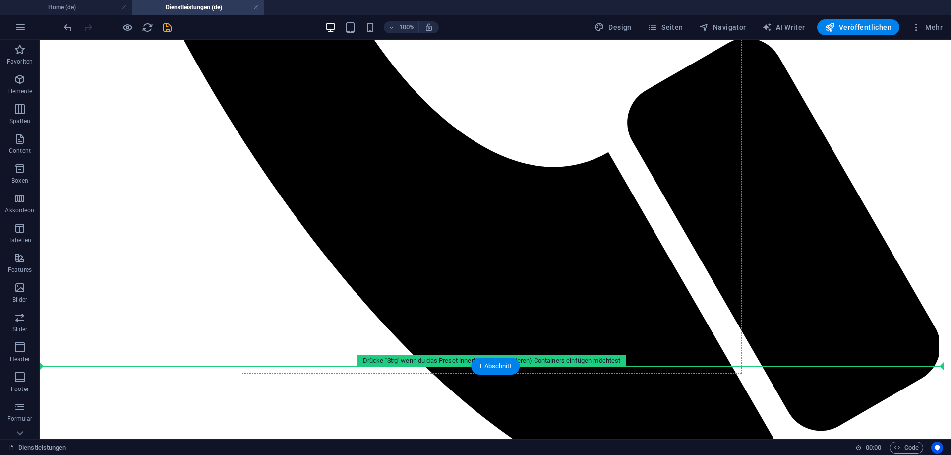
scroll to position [871, 0]
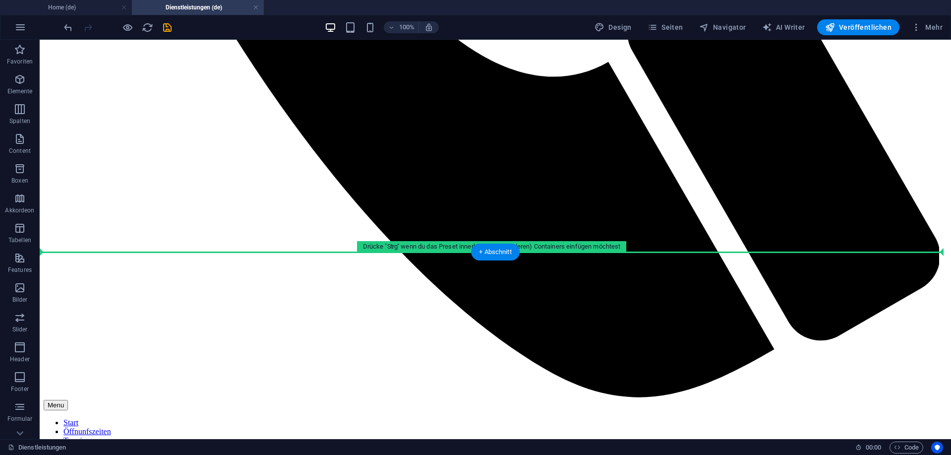
drag, startPoint x: 221, startPoint y: 179, endPoint x: 383, endPoint y: 244, distance: 174.6
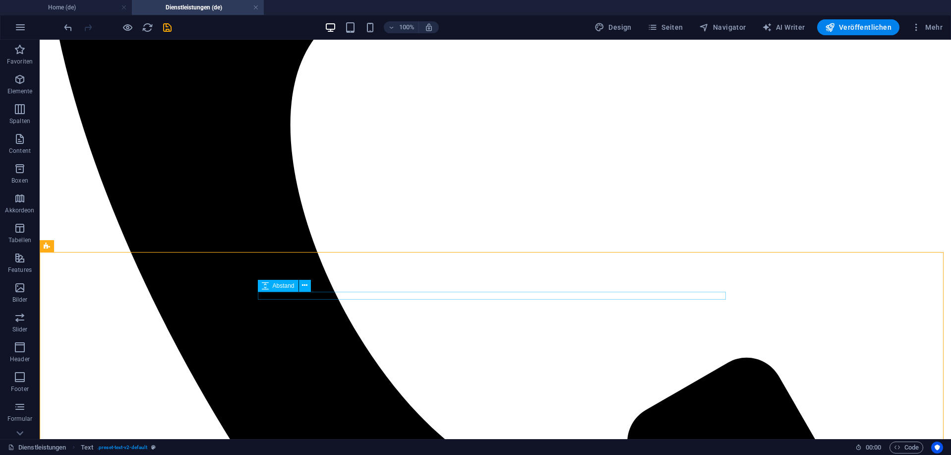
click at [313, 280] on div "Abstand" at bounding box center [288, 286] width 60 height 12
select select "preset-text-v2-default"
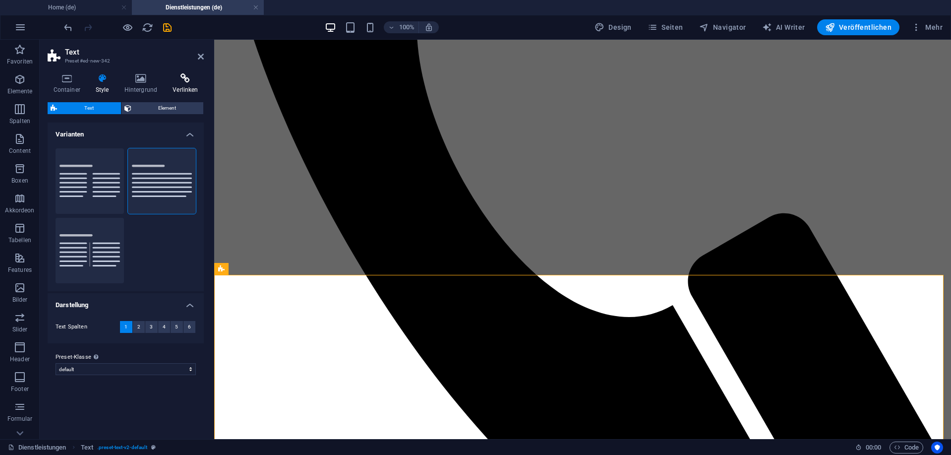
click at [176, 79] on icon at bounding box center [185, 78] width 37 height 10
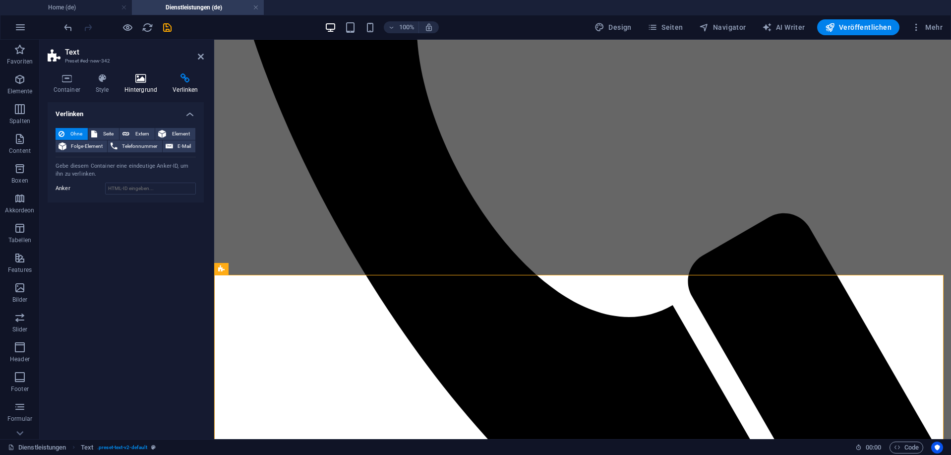
click at [151, 84] on h4 "Hintergrund" at bounding box center [143, 83] width 49 height 21
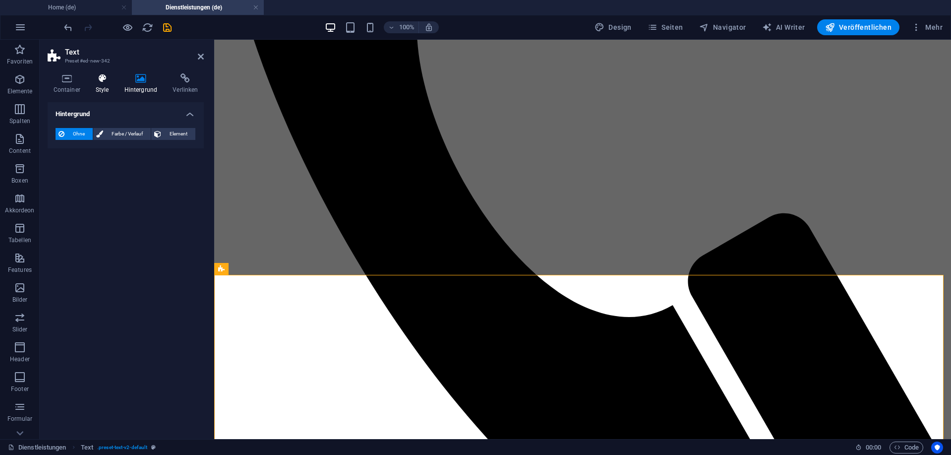
click at [96, 83] on h4 "Style" at bounding box center [104, 83] width 29 height 21
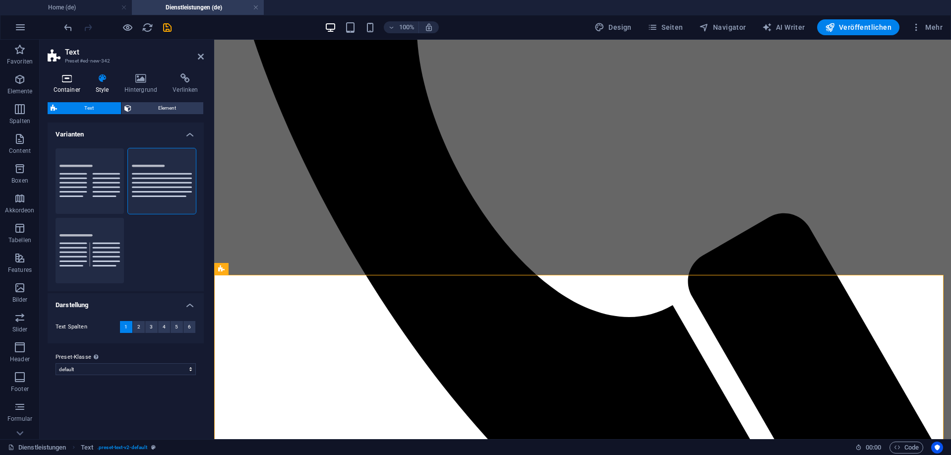
click at [76, 81] on icon at bounding box center [67, 78] width 38 height 10
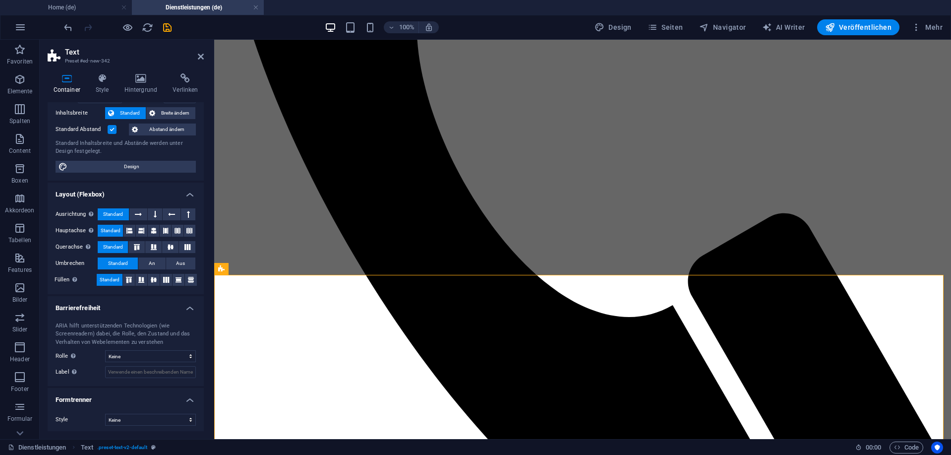
scroll to position [56, 0]
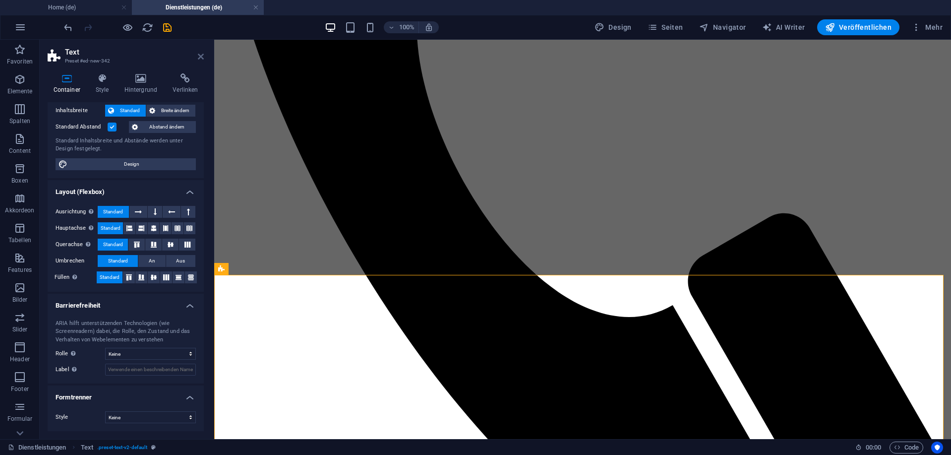
click at [198, 57] on icon at bounding box center [201, 57] width 6 height 8
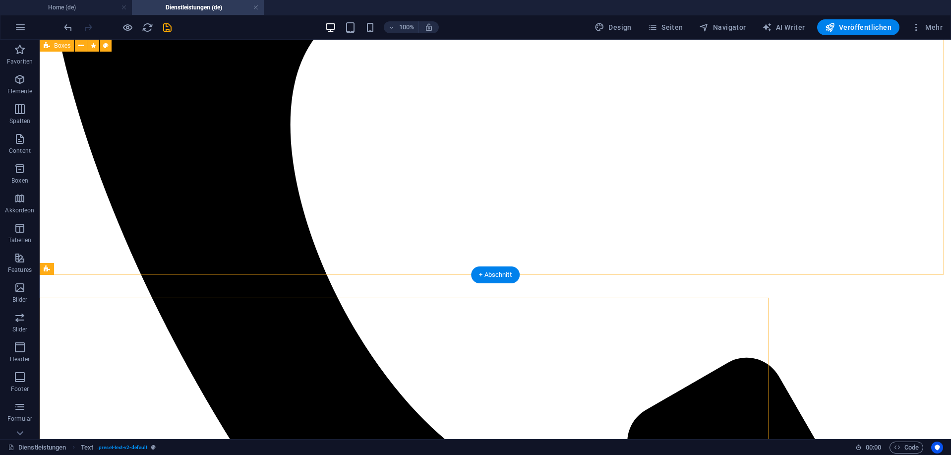
scroll to position [438, 0]
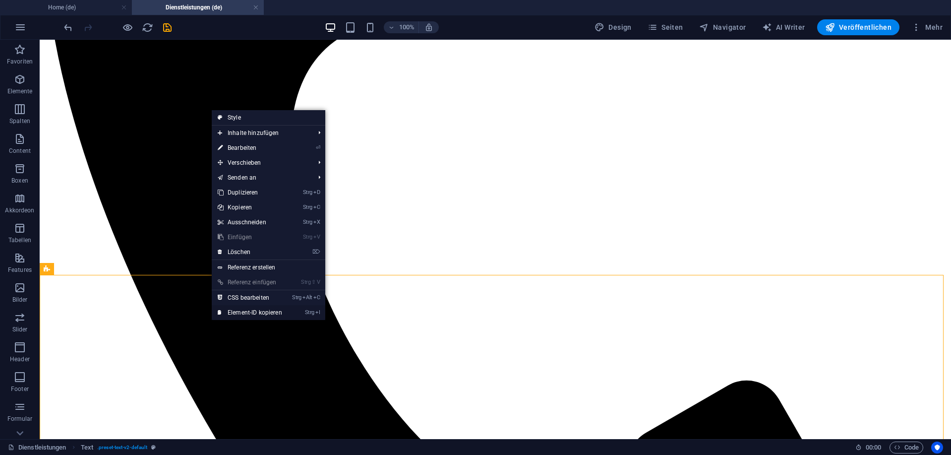
click at [250, 311] on link "Strg I Element-ID kopieren" at bounding box center [250, 312] width 76 height 15
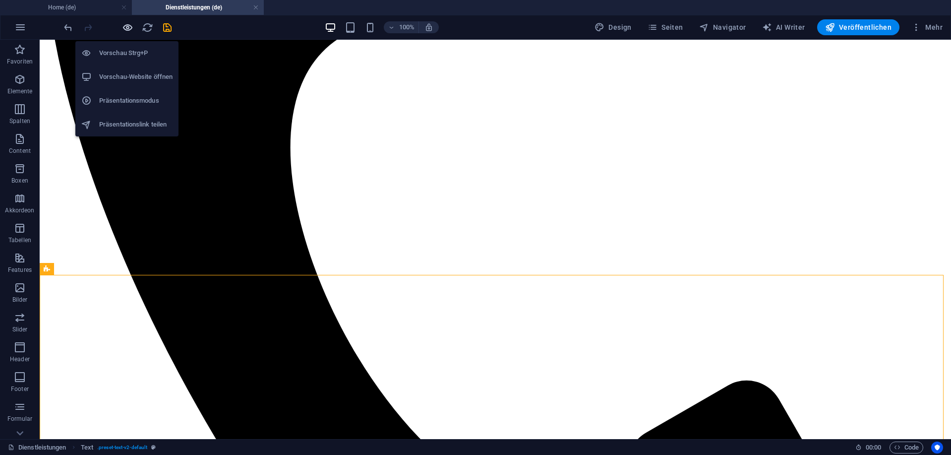
click at [125, 28] on icon "button" at bounding box center [127, 27] width 11 height 11
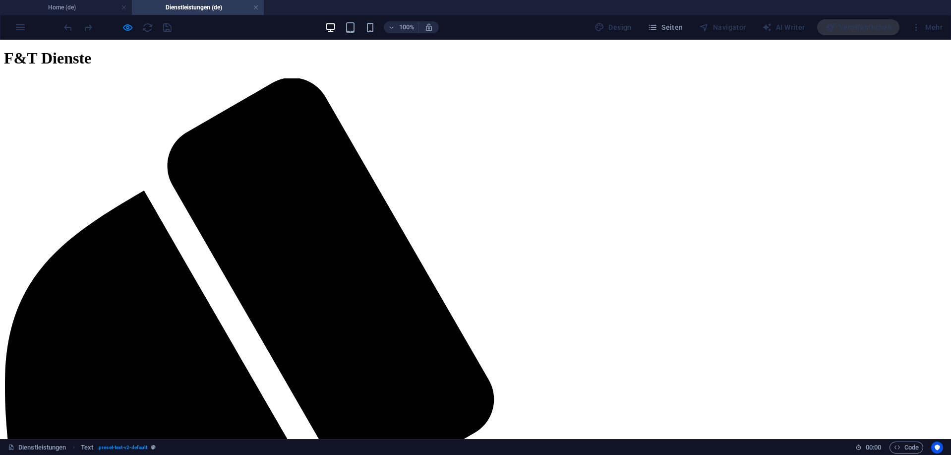
scroll to position [0, 0]
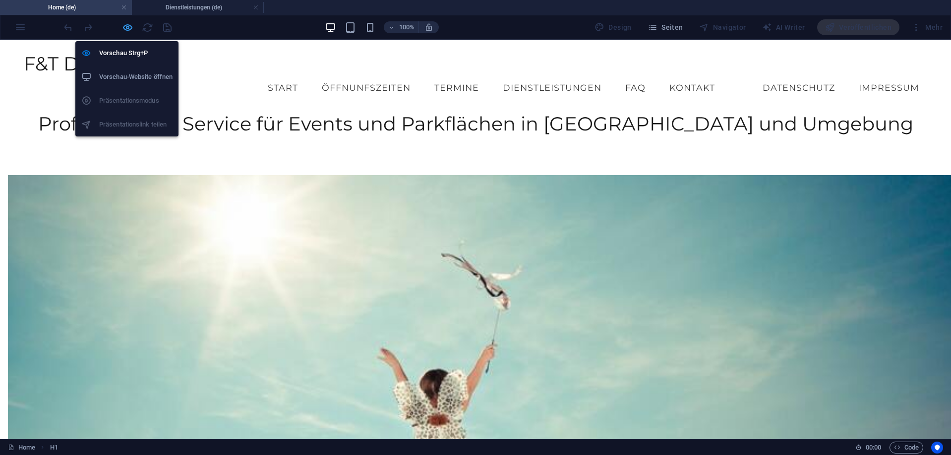
click at [123, 27] on icon "button" at bounding box center [127, 27] width 11 height 11
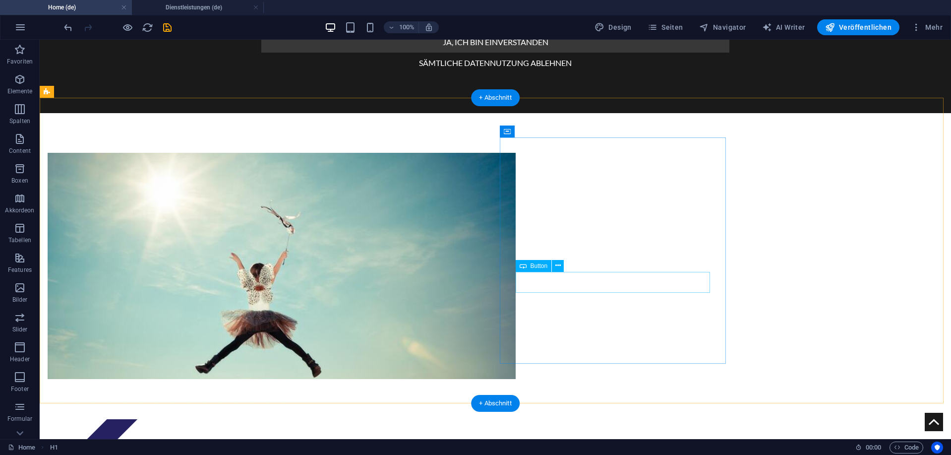
scroll to position [248, 0]
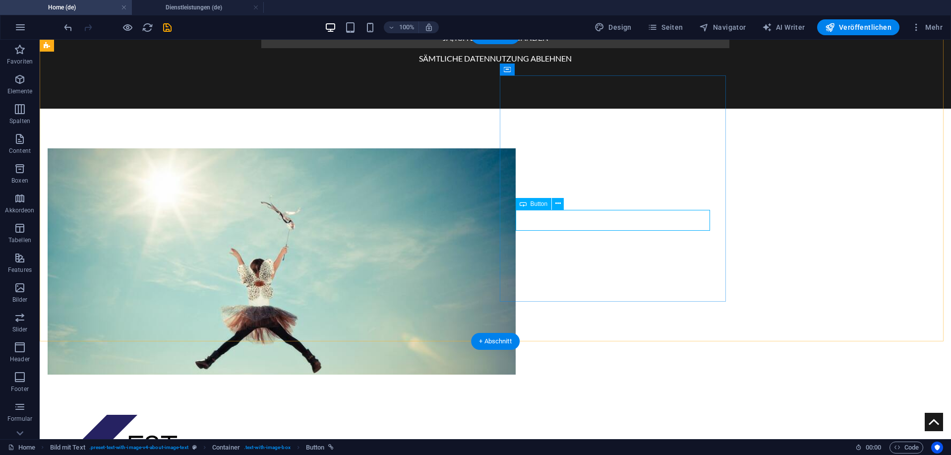
select select "6"
select select
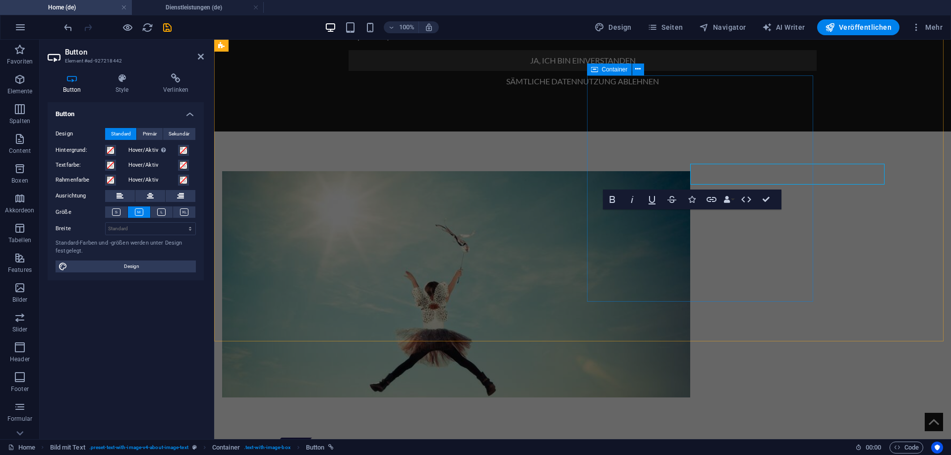
scroll to position [294, 0]
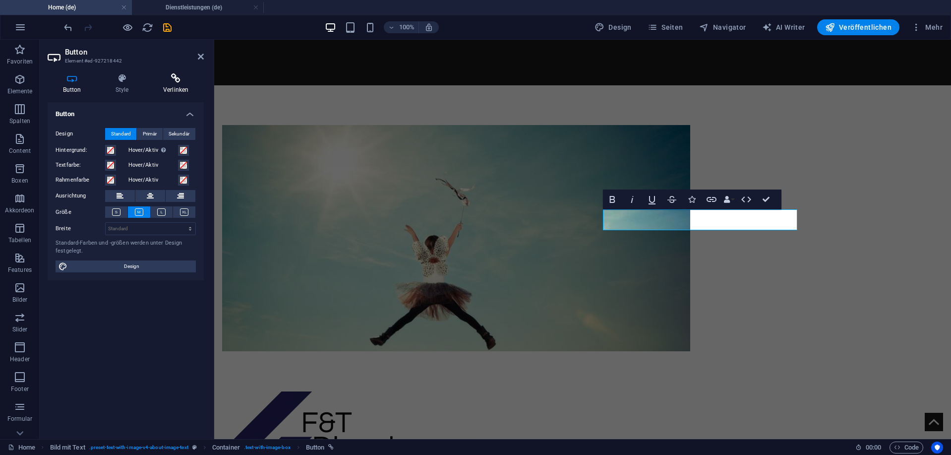
click at [170, 79] on icon at bounding box center [176, 78] width 56 height 10
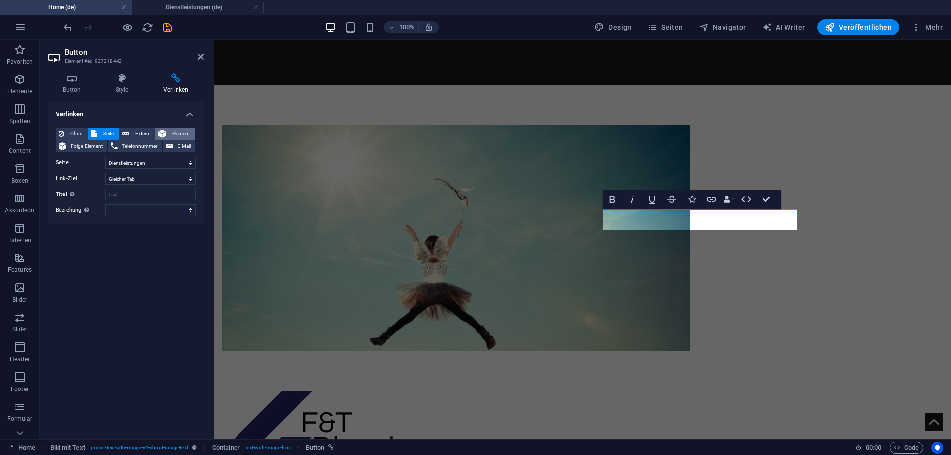
click at [166, 134] on icon at bounding box center [162, 134] width 8 height 12
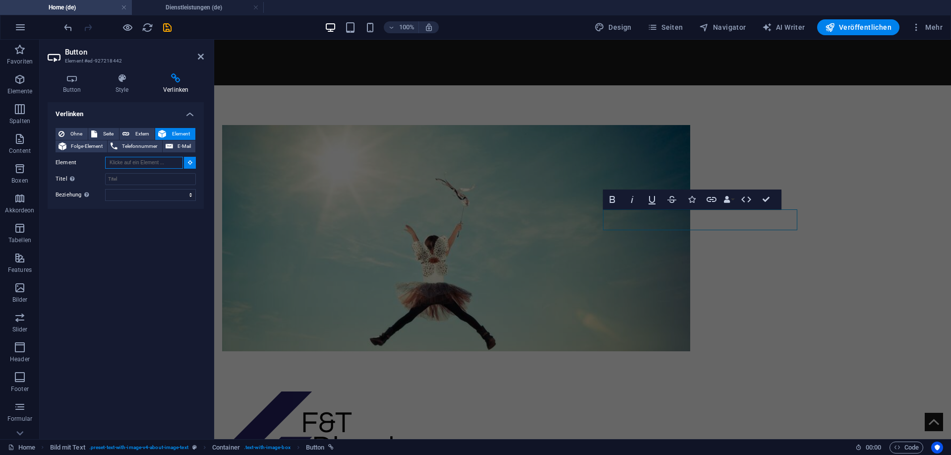
paste input "#ed-new-342"
type input "#ed-new-342"
click at [162, 180] on input "Titel Zusätzliche Linkbeschreibung, sollte nicht mit dem Linktext identisch sei…" at bounding box center [150, 179] width 91 height 12
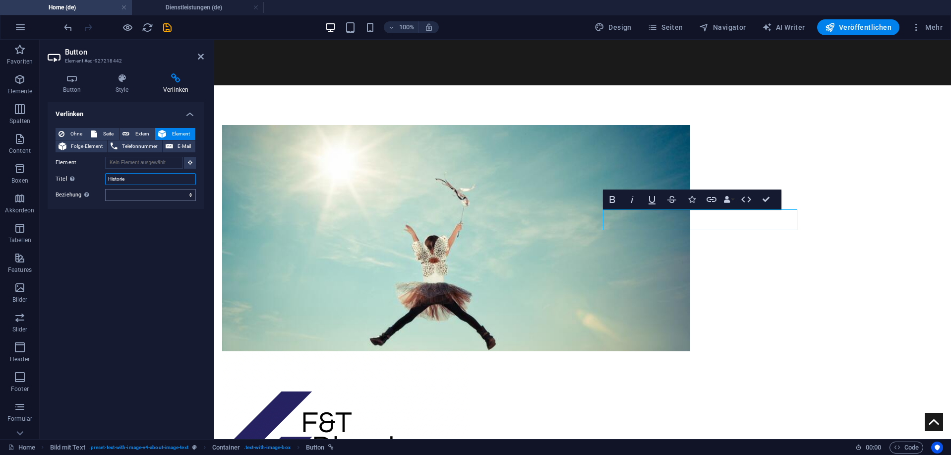
type input "Historie"
click at [188, 197] on select "alternate author bookmark external help license next nofollow noreferrer noopen…" at bounding box center [150, 195] width 91 height 12
click at [211, 128] on div "Button Style Verlinken Button Design Standard Primär Sekundär Hintergrund: Hove…" at bounding box center [126, 251] width 172 height 373
click at [202, 54] on icon at bounding box center [201, 57] width 6 height 8
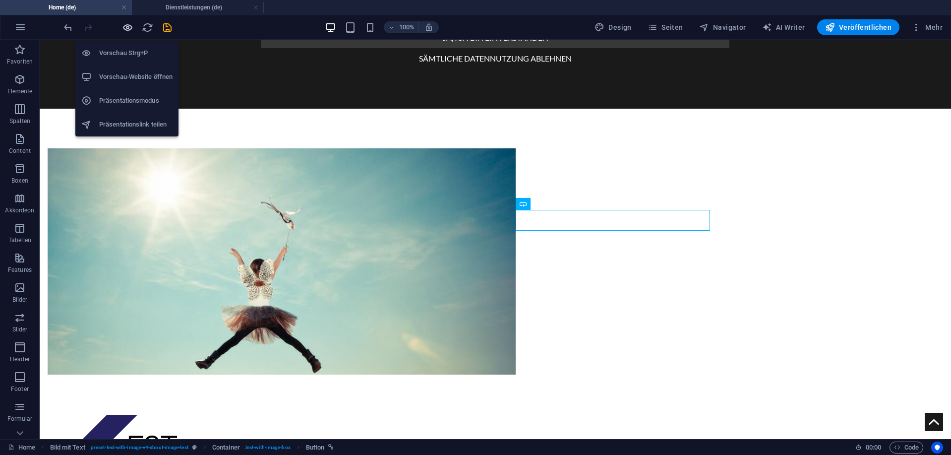
click at [124, 26] on icon "button" at bounding box center [127, 27] width 11 height 11
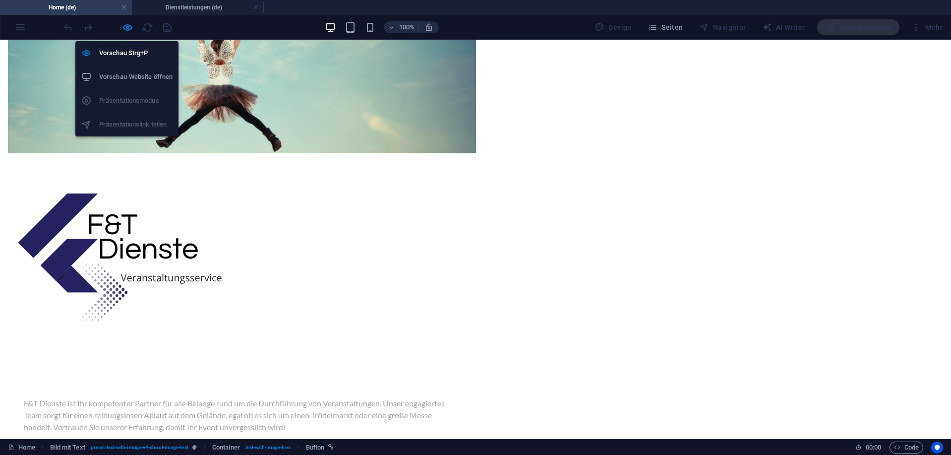
scroll to position [77, 0]
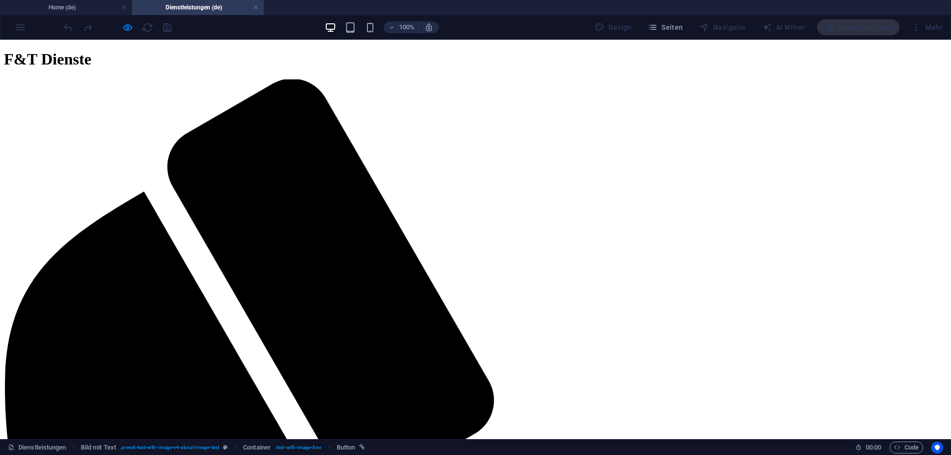
scroll to position [0, 0]
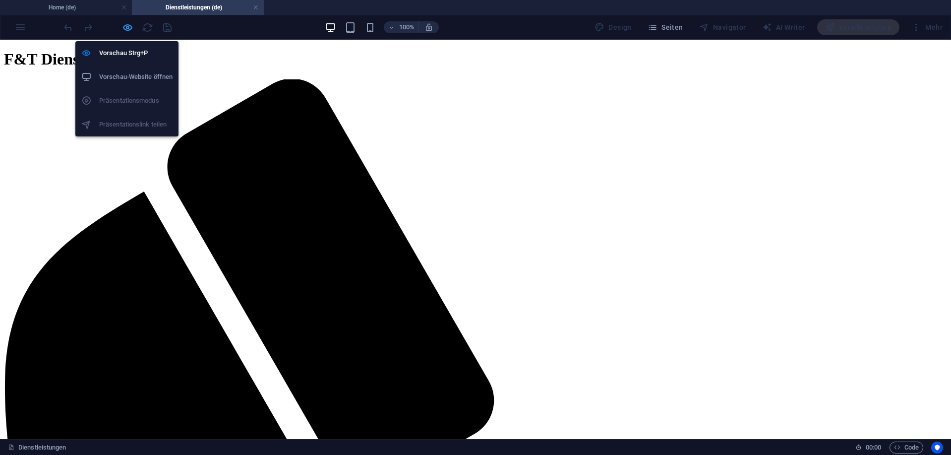
click at [123, 23] on icon "button" at bounding box center [127, 27] width 11 height 11
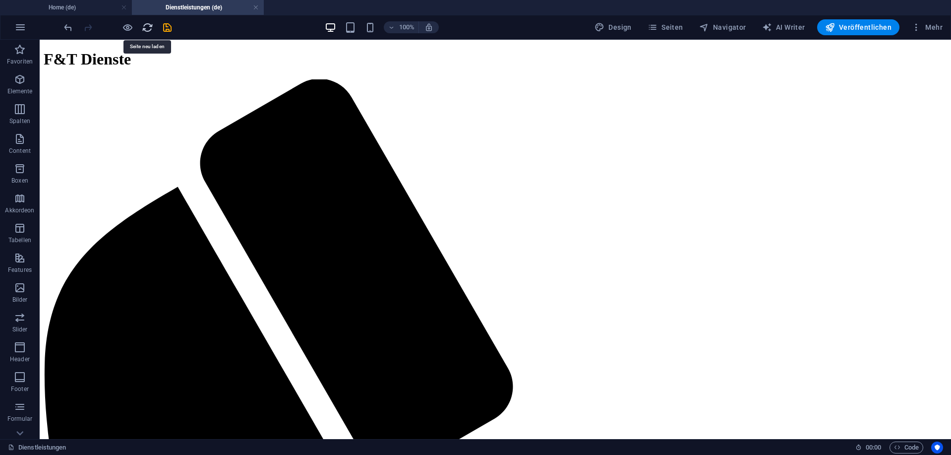
click at [148, 26] on icon "reload" at bounding box center [147, 27] width 11 height 11
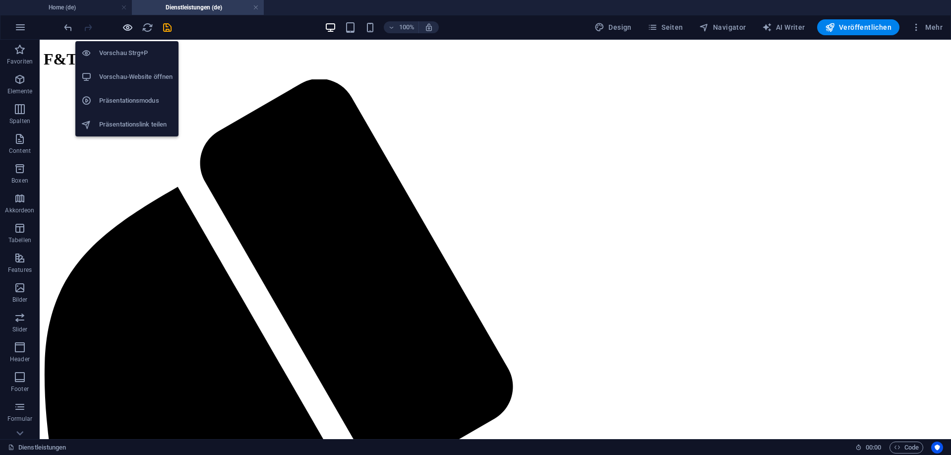
click at [127, 25] on icon "button" at bounding box center [127, 27] width 11 height 11
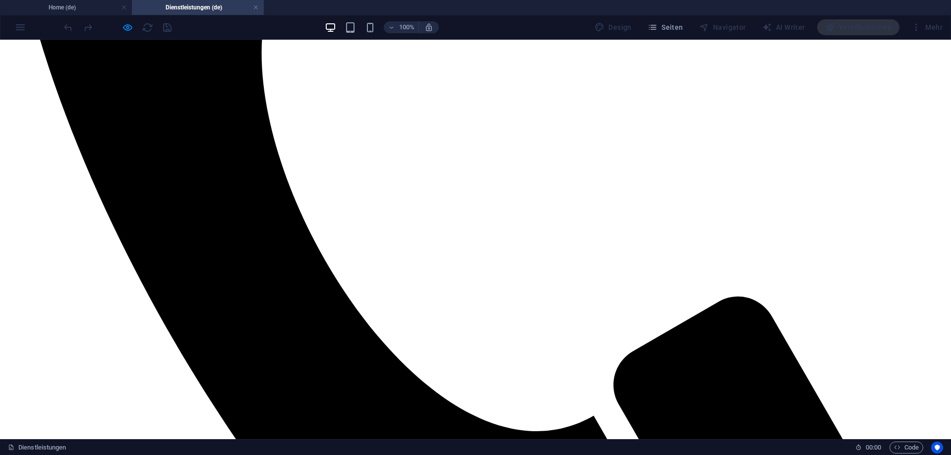
scroll to position [595, 0]
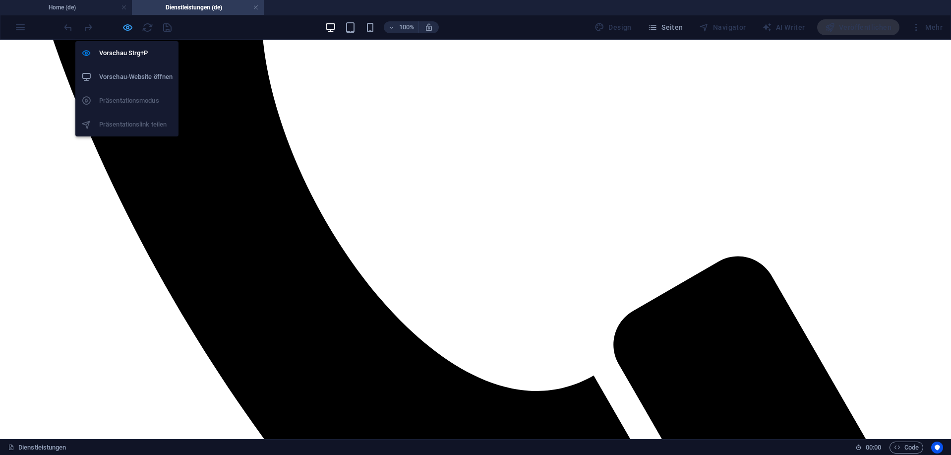
click at [126, 28] on icon "button" at bounding box center [127, 27] width 11 height 11
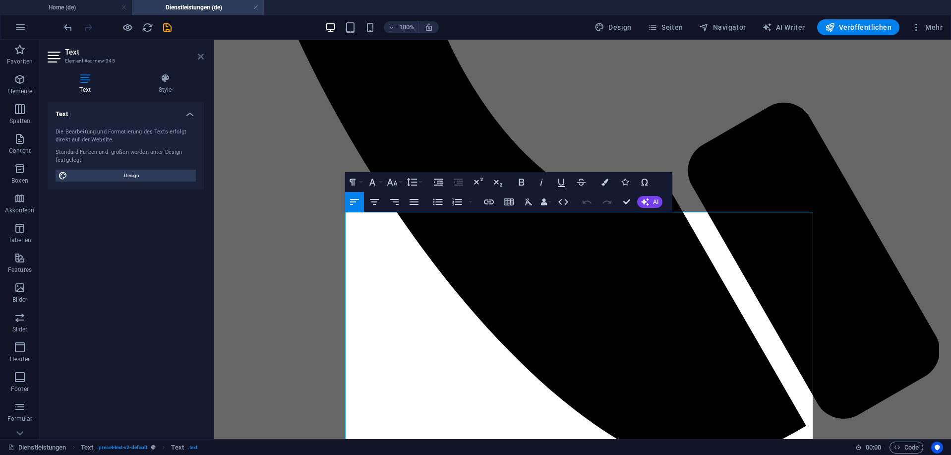
click at [201, 58] on icon at bounding box center [201, 57] width 6 height 8
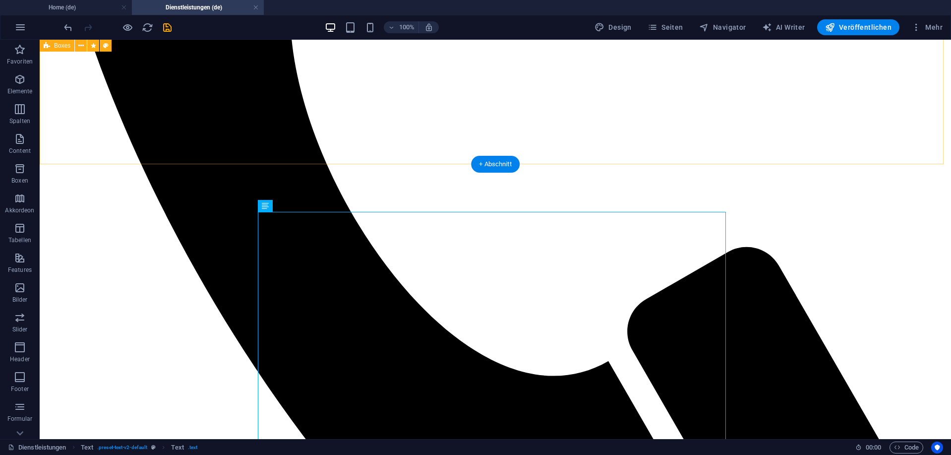
scroll to position [549, 0]
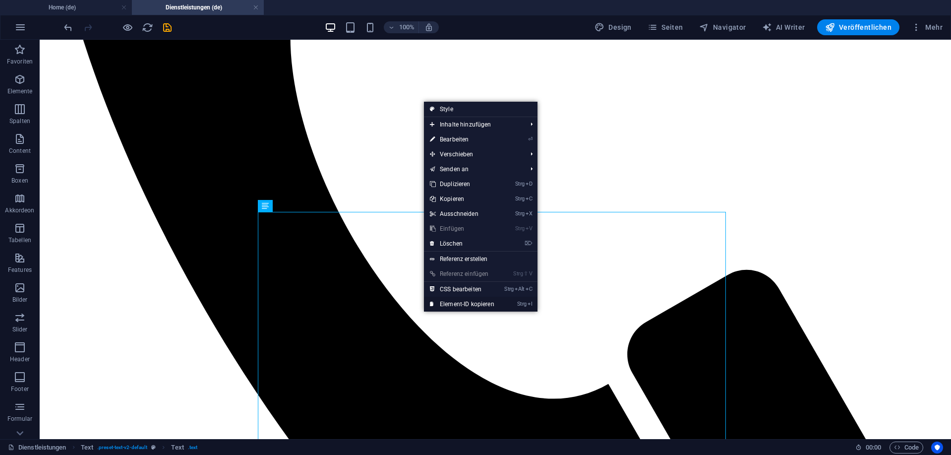
click at [474, 304] on link "Strg I Element-ID kopieren" at bounding box center [462, 304] width 76 height 15
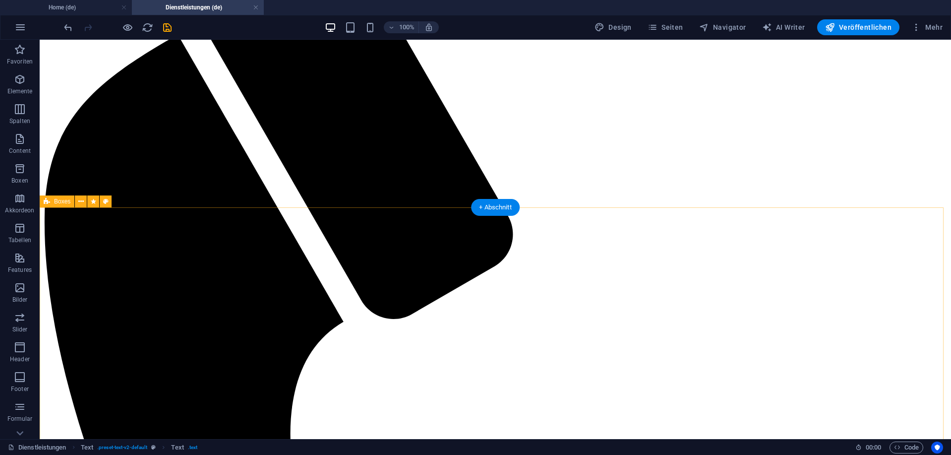
scroll to position [0, 0]
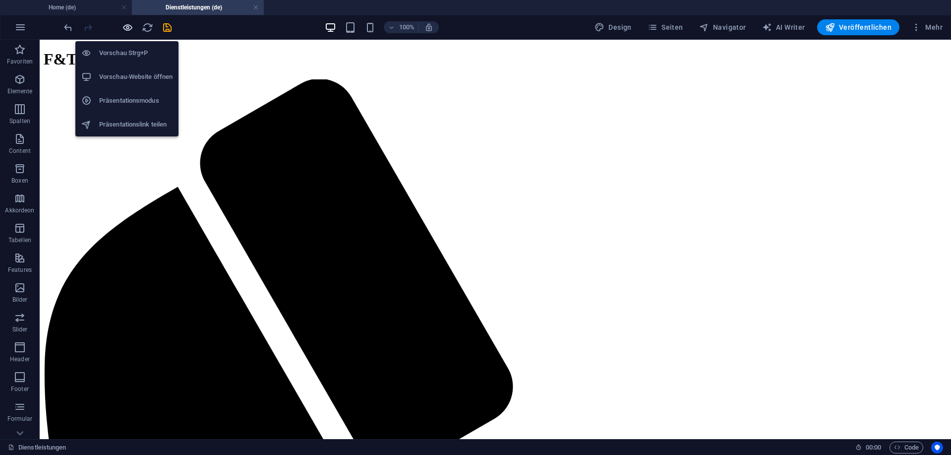
click at [127, 29] on icon "button" at bounding box center [127, 27] width 11 height 11
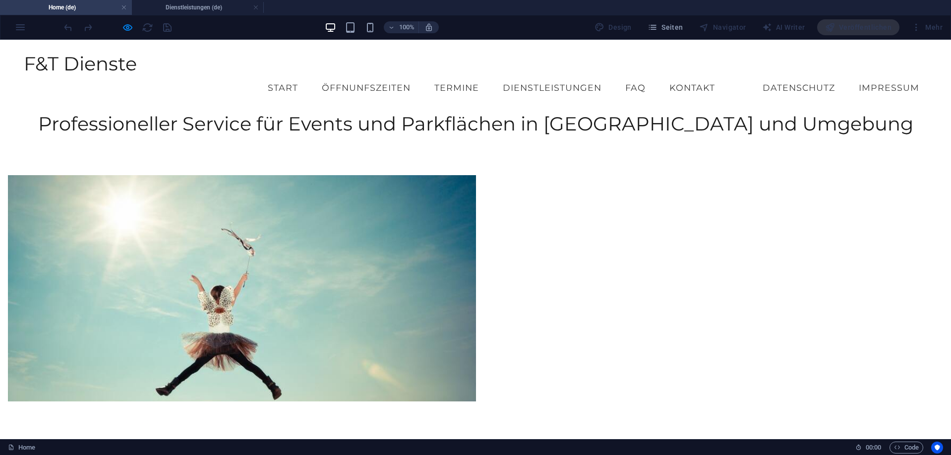
scroll to position [77, 0]
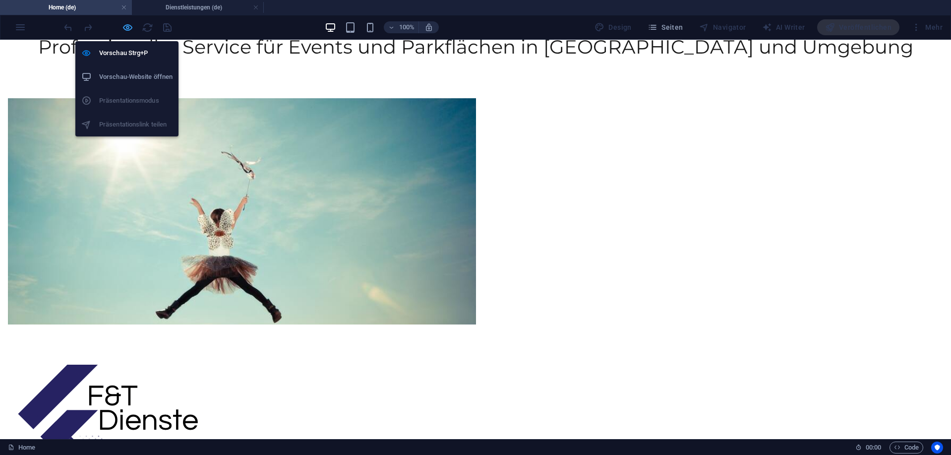
click at [128, 31] on icon "button" at bounding box center [127, 27] width 11 height 11
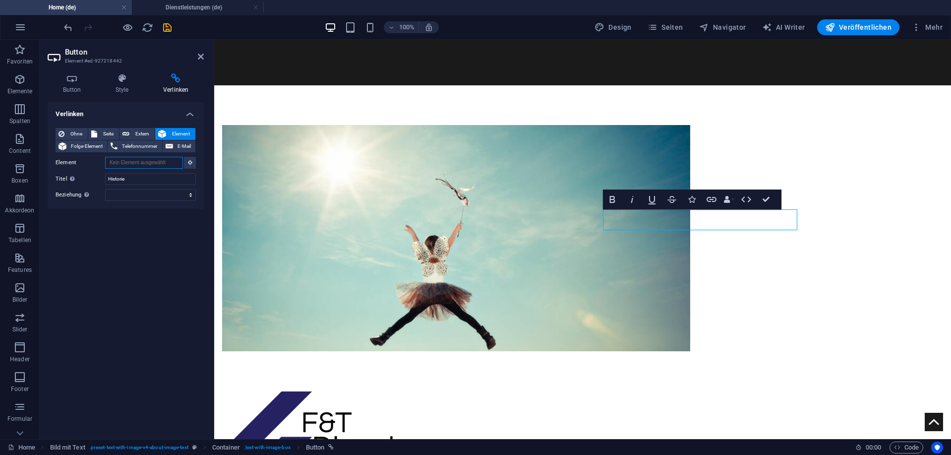
click at [141, 164] on input "Element" at bounding box center [144, 163] width 78 height 12
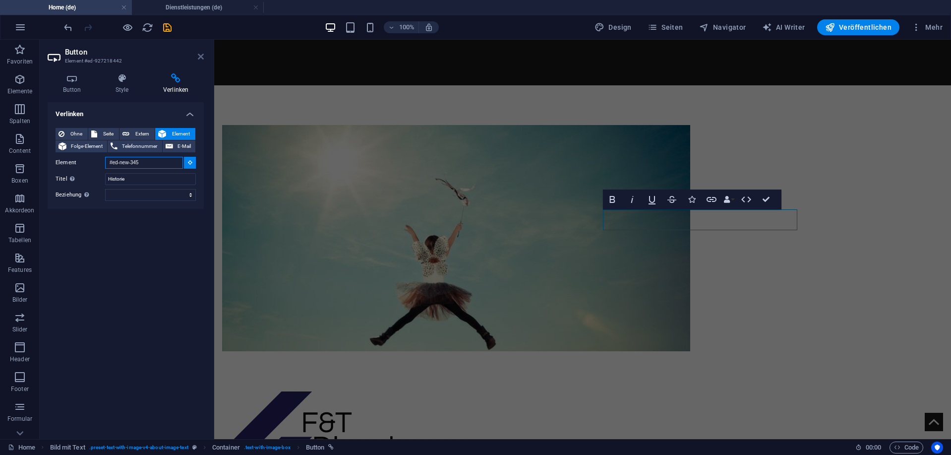
type input "#ed-new-345"
drag, startPoint x: 202, startPoint y: 53, endPoint x: 124, endPoint y: 0, distance: 94.2
click at [202, 53] on icon at bounding box center [201, 57] width 6 height 8
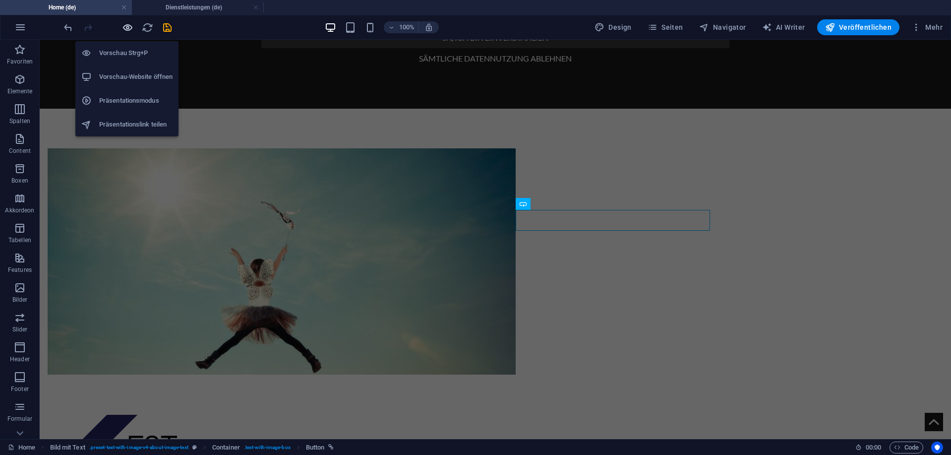
click at [125, 27] on icon "button" at bounding box center [127, 27] width 11 height 11
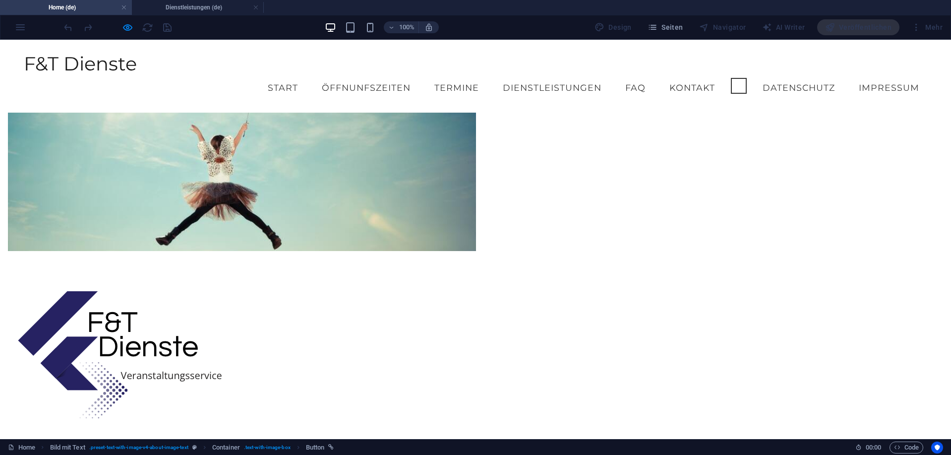
scroll to position [0, 0]
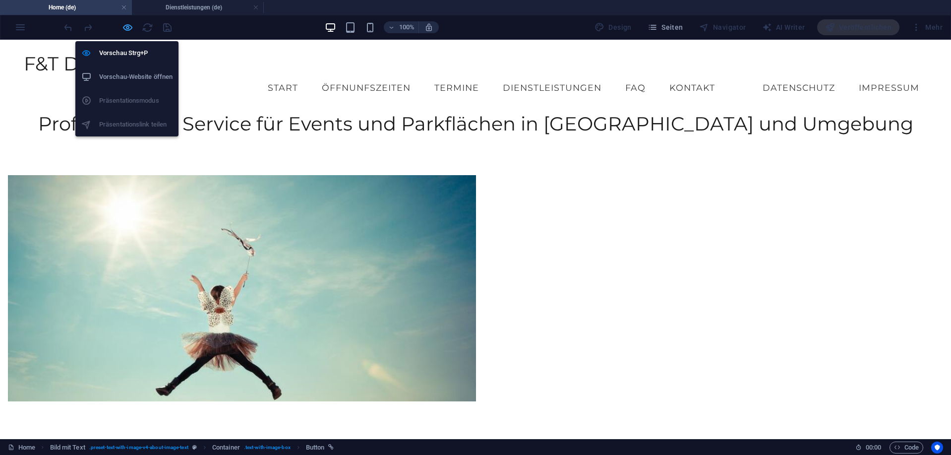
click at [131, 25] on icon "button" at bounding box center [127, 27] width 11 height 11
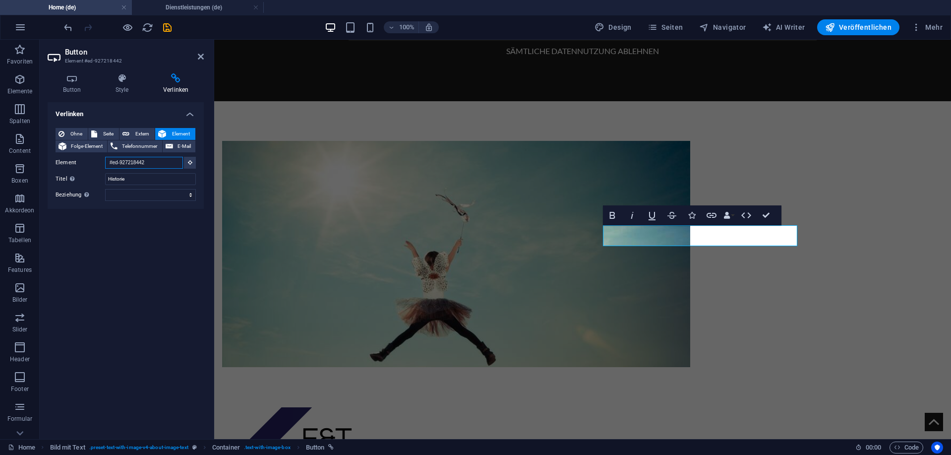
drag, startPoint x: 174, startPoint y: 164, endPoint x: 108, endPoint y: 153, distance: 66.4
click at [108, 153] on div "Ohne Seite Extern Element Folge-Element Telefonnummer E-Mail Seite Home Datensc…" at bounding box center [126, 164] width 140 height 73
click at [189, 160] on icon at bounding box center [190, 162] width 4 height 5
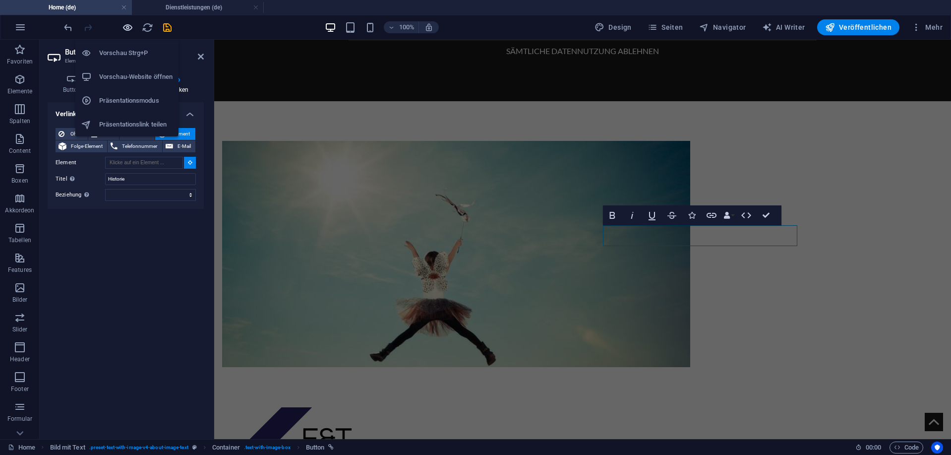
click at [128, 28] on icon "button" at bounding box center [127, 27] width 11 height 11
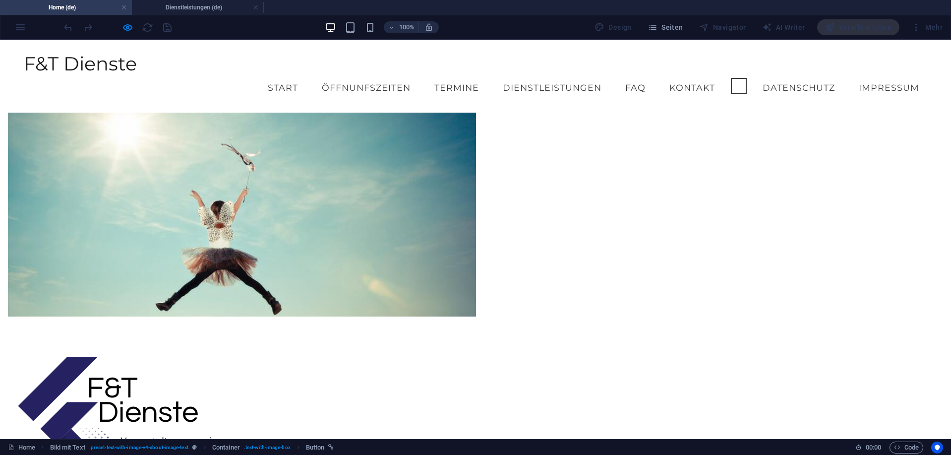
scroll to position [0, 0]
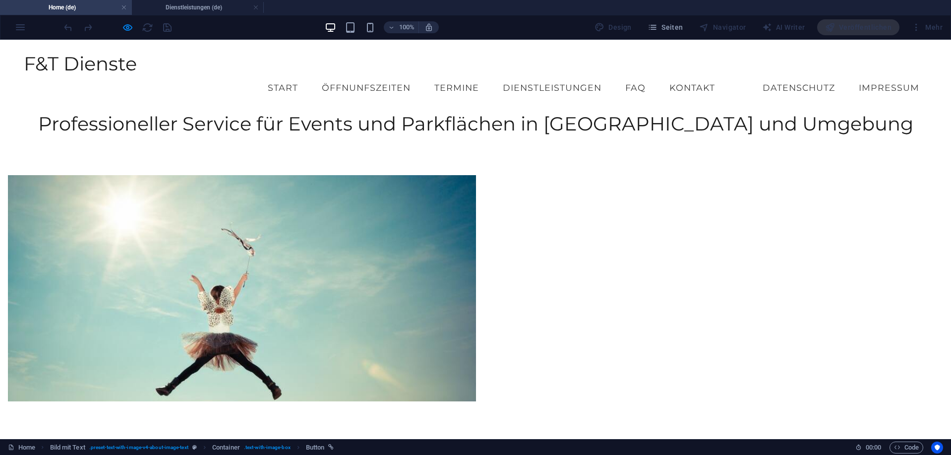
click at [533, 75] on link "Dienstleistungen" at bounding box center [552, 87] width 115 height 25
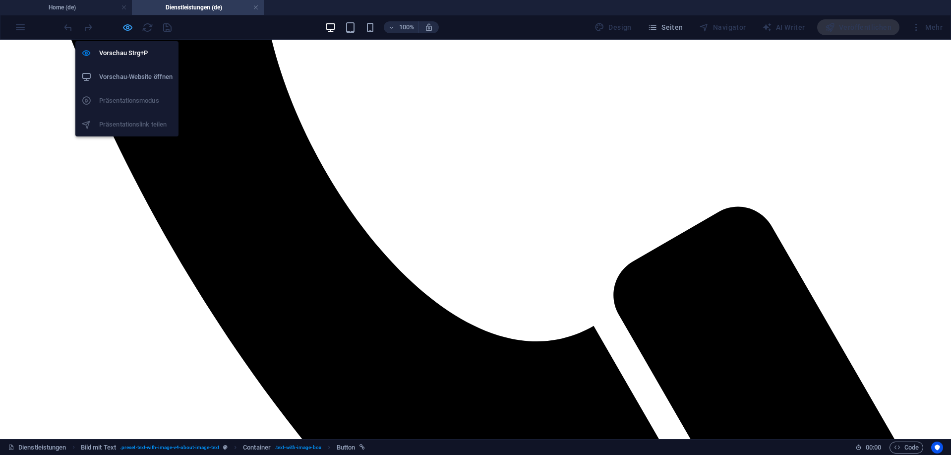
click at [128, 29] on icon "button" at bounding box center [127, 27] width 11 height 11
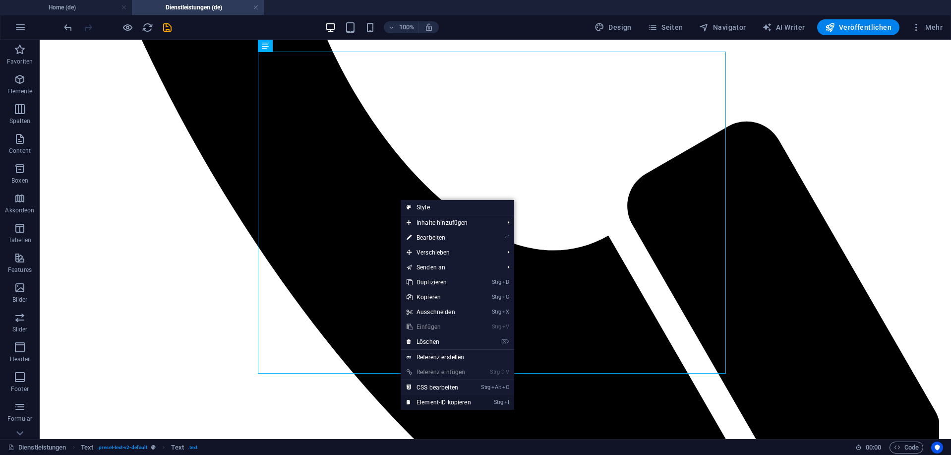
click at [450, 403] on link "Strg I Element-ID kopieren" at bounding box center [439, 402] width 76 height 15
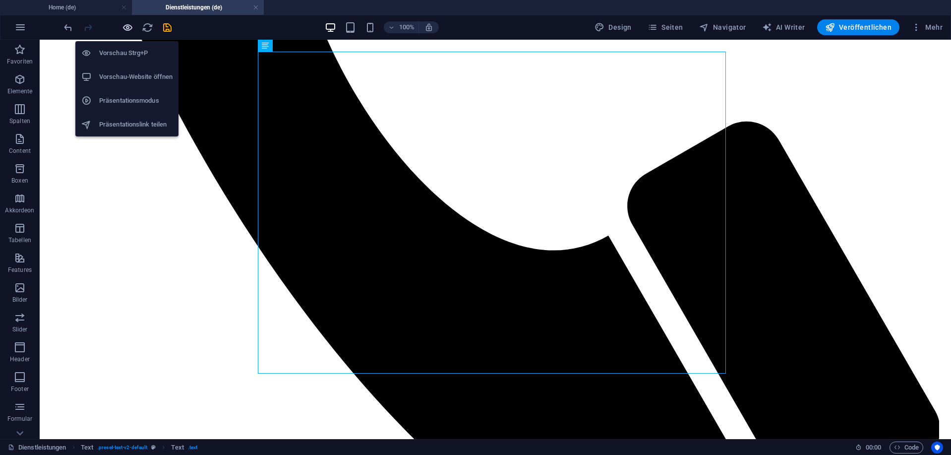
click at [130, 25] on icon "button" at bounding box center [127, 27] width 11 height 11
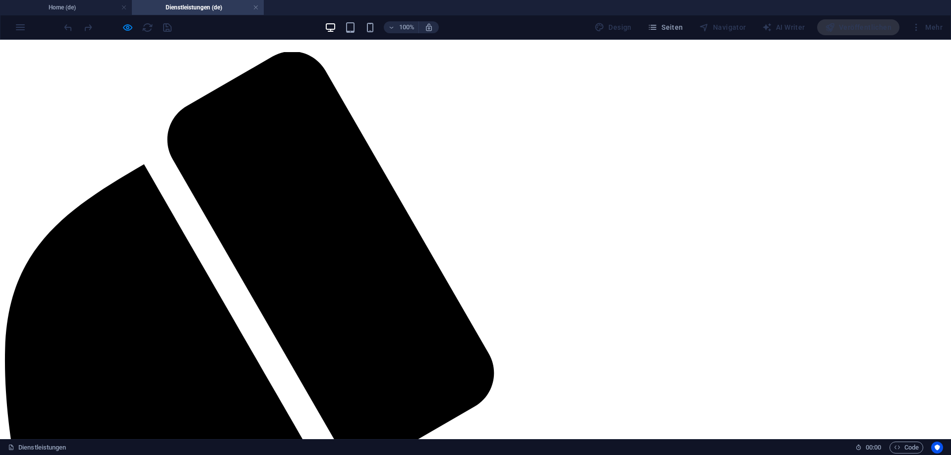
scroll to position [3, 0]
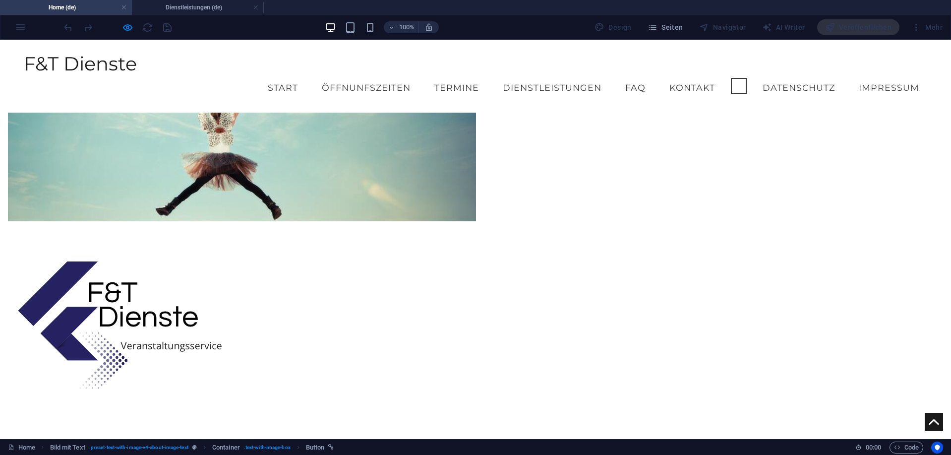
scroll to position [99, 0]
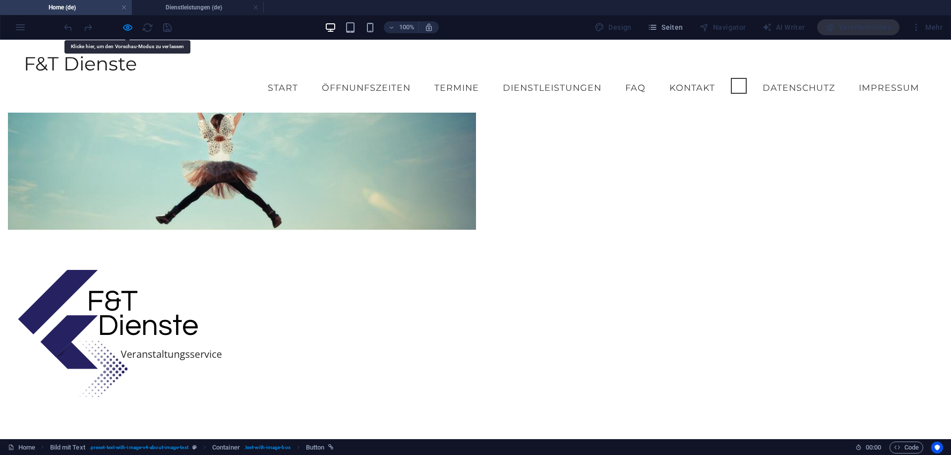
drag, startPoint x: 525, startPoint y: 146, endPoint x: 518, endPoint y: 151, distance: 8.3
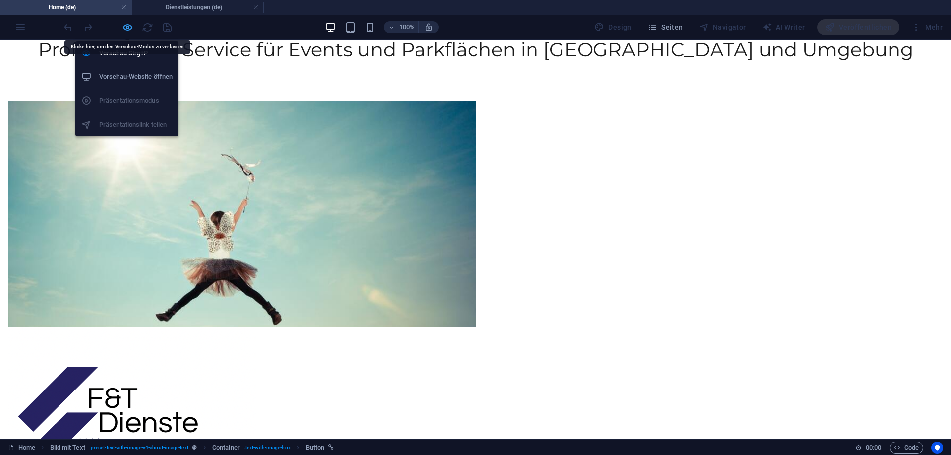
click at [125, 27] on icon "button" at bounding box center [127, 27] width 11 height 11
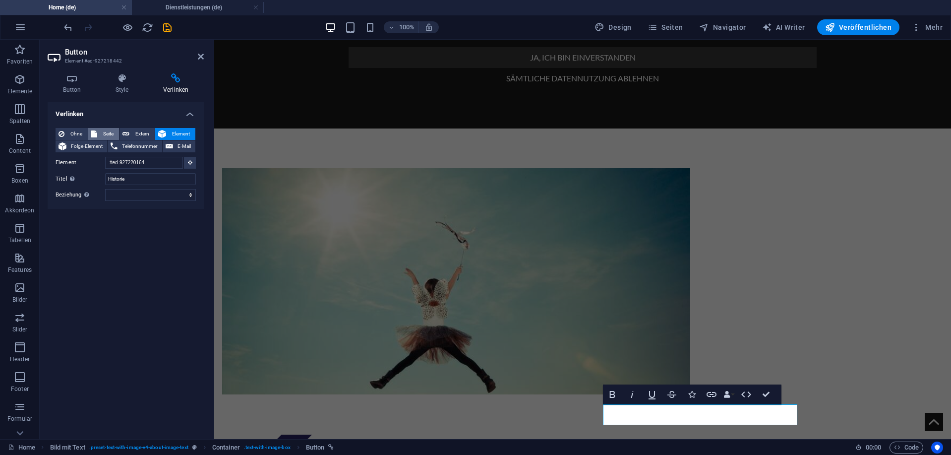
scroll to position [292, 0]
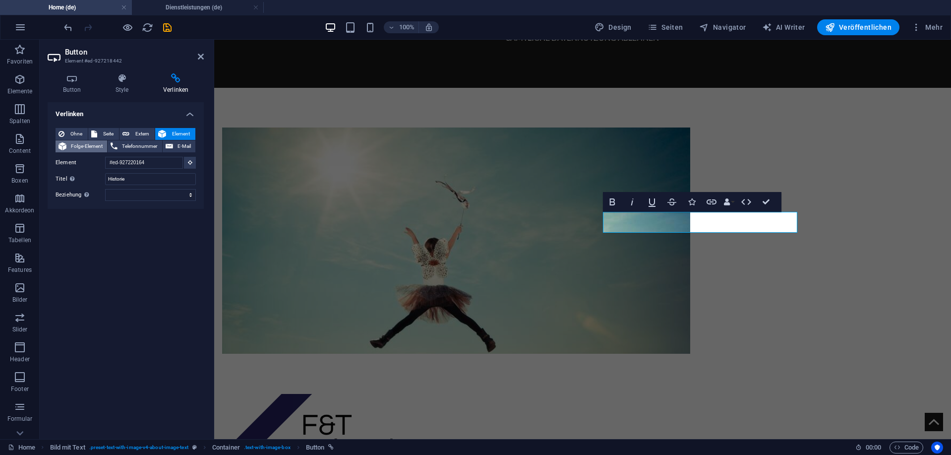
click at [81, 147] on span "Folge-Element" at bounding box center [86, 146] width 35 height 12
click at [132, 134] on span "Extern" at bounding box center [141, 134] width 19 height 12
click at [178, 147] on span "E-Mail" at bounding box center [184, 146] width 16 height 12
click at [179, 135] on span "Element" at bounding box center [180, 134] width 23 height 12
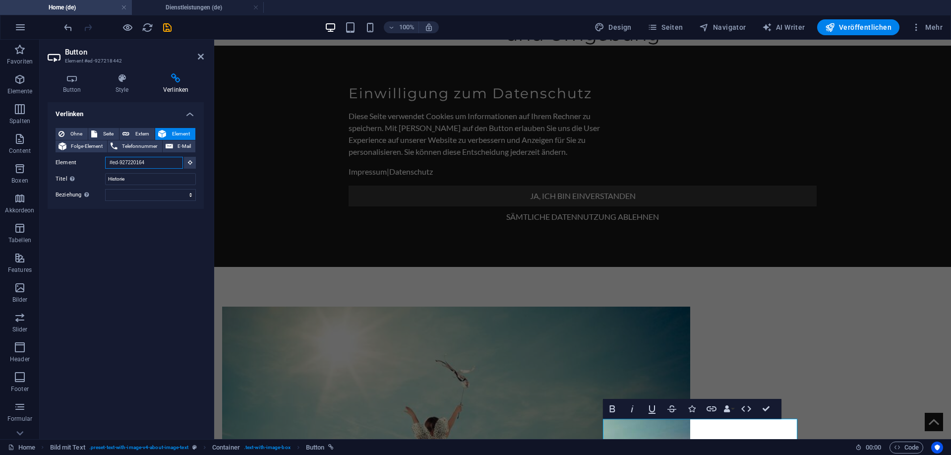
scroll to position [0, 0]
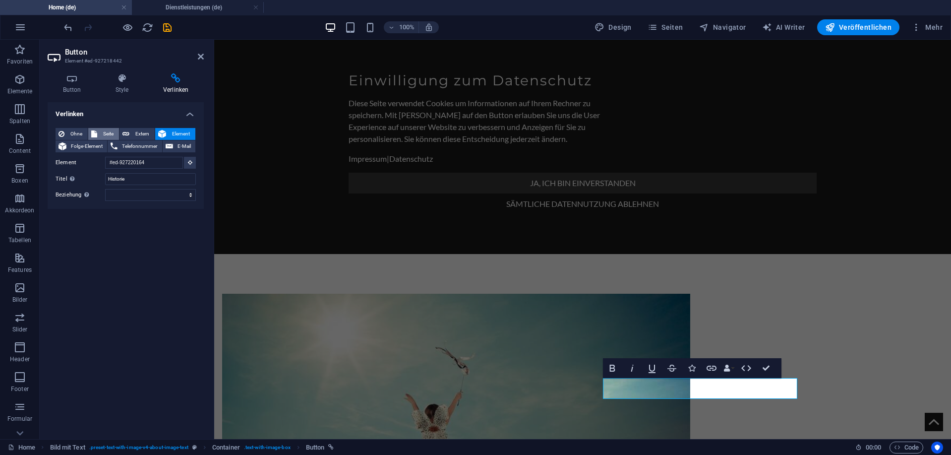
click at [117, 131] on button "Seite" at bounding box center [103, 134] width 31 height 12
click at [80, 151] on span "Folge-Element" at bounding box center [86, 146] width 35 height 12
drag, startPoint x: 98, startPoint y: 163, endPoint x: 146, endPoint y: 168, distance: 48.4
click at [146, 168] on div "Setzt einen Link auf das diesem Element folgende Element." at bounding box center [126, 165] width 140 height 16
click at [171, 204] on select "alternate author bookmark external help license next nofollow noreferrer noopen…" at bounding box center [150, 199] width 91 height 12
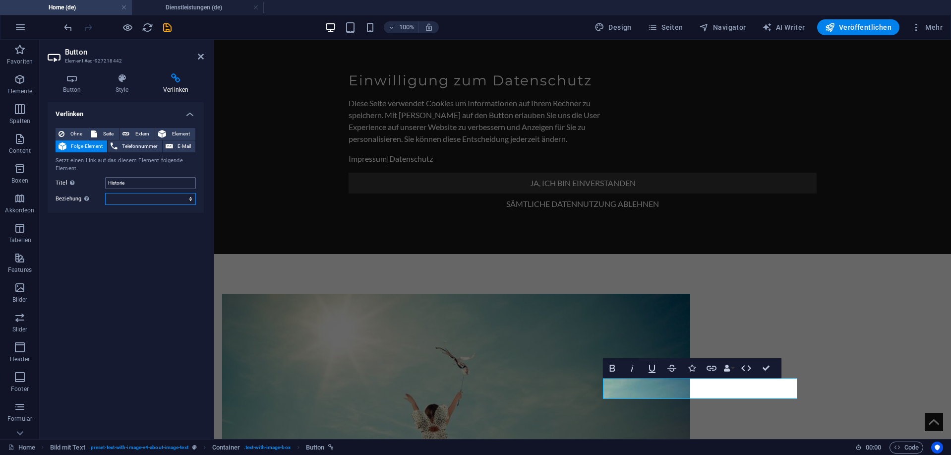
drag, startPoint x: 170, startPoint y: 202, endPoint x: 146, endPoint y: 182, distance: 31.0
click at [169, 202] on select "alternate author bookmark external help license next nofollow noreferrer noopen…" at bounding box center [150, 199] width 91 height 12
click at [134, 153] on div "Ohne Seite Extern Element Folge-Element Telefonnummer E-Mail Setzt einen Link a…" at bounding box center [126, 166] width 140 height 77
drag, startPoint x: 155, startPoint y: 146, endPoint x: 167, endPoint y: 147, distance: 11.9
click at [157, 146] on span "Telefonnummer" at bounding box center [139, 146] width 38 height 12
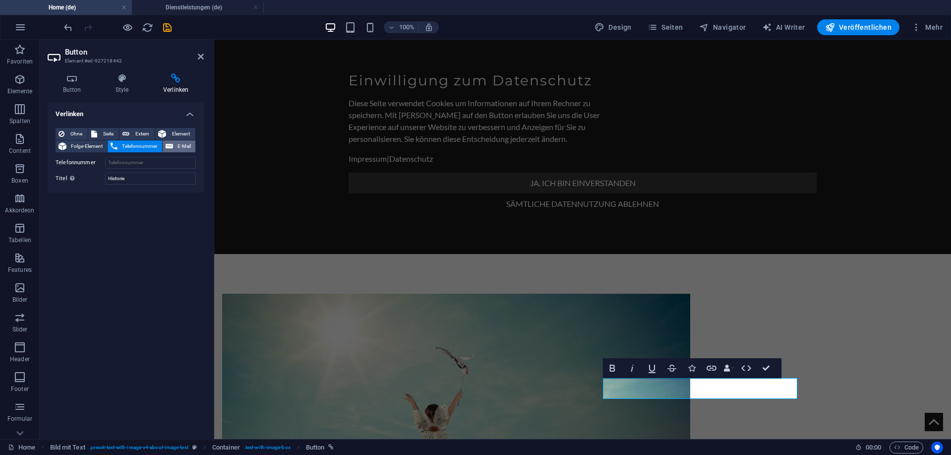
click at [173, 146] on button "E-Mail" at bounding box center [179, 146] width 33 height 12
click at [103, 135] on span "Seite" at bounding box center [108, 134] width 16 height 12
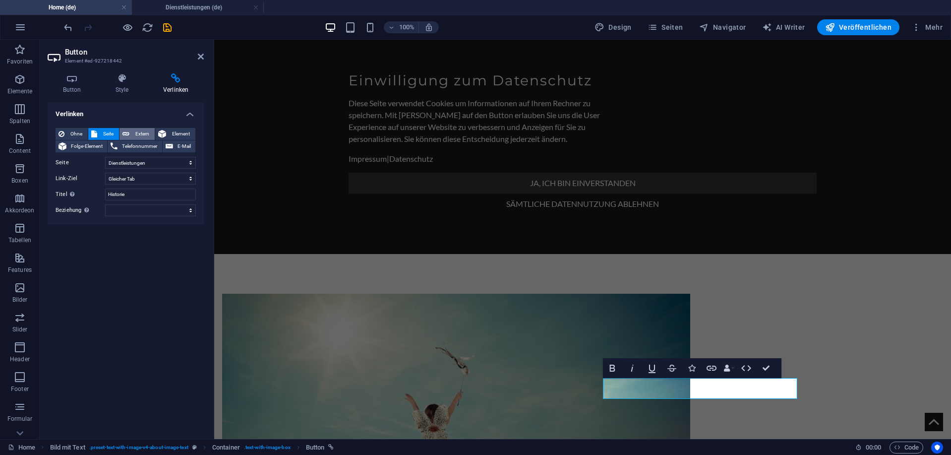
click at [122, 130] on icon at bounding box center [125, 134] width 7 height 12
select select "blank"
drag, startPoint x: 96, startPoint y: 127, endPoint x: 123, endPoint y: 132, distance: 27.7
click at [97, 128] on button "Seite" at bounding box center [103, 134] width 31 height 12
click at [125, 132] on icon at bounding box center [125, 134] width 7 height 12
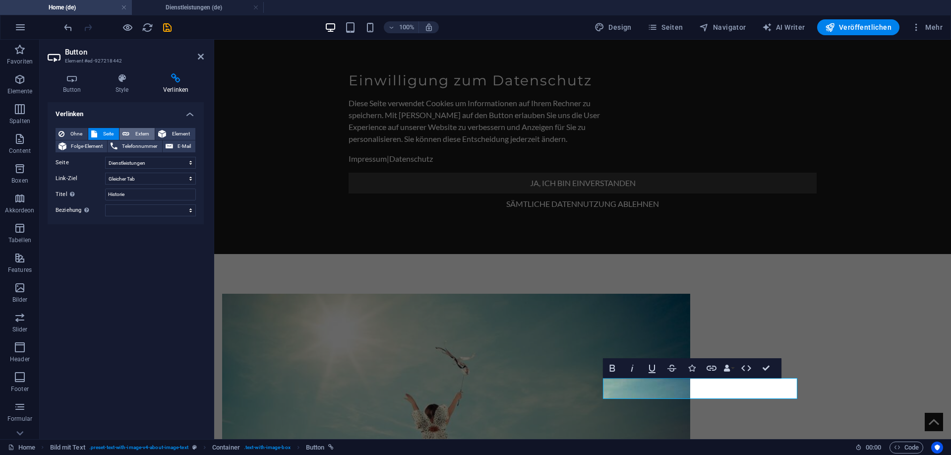
select select "blank"
click at [162, 132] on icon at bounding box center [162, 134] width 8 height 12
click at [201, 60] on icon at bounding box center [201, 57] width 6 height 8
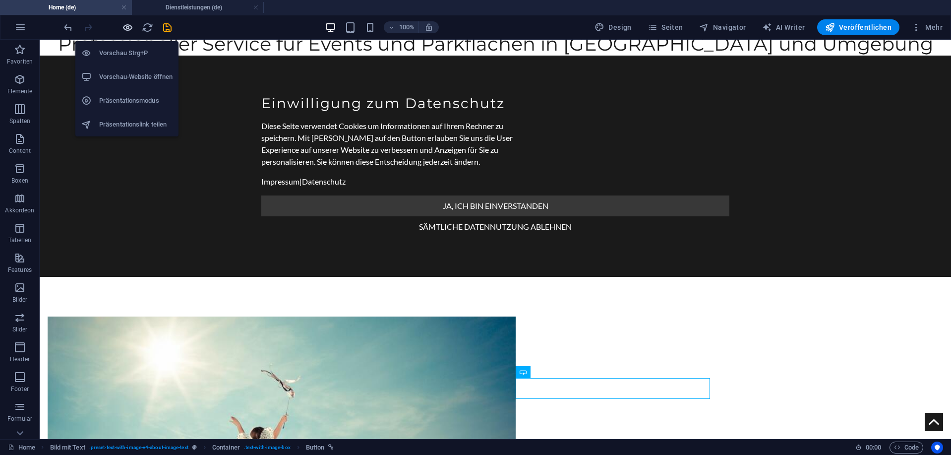
drag, startPoint x: 127, startPoint y: 23, endPoint x: 158, endPoint y: 30, distance: 31.0
click at [128, 24] on icon "button" at bounding box center [127, 27] width 11 height 11
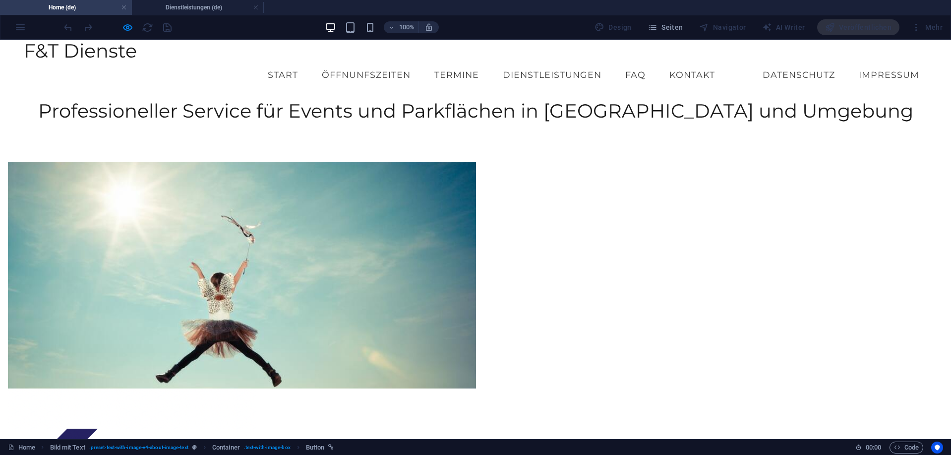
click at [527, 62] on link "Dienstleistungen" at bounding box center [552, 74] width 115 height 25
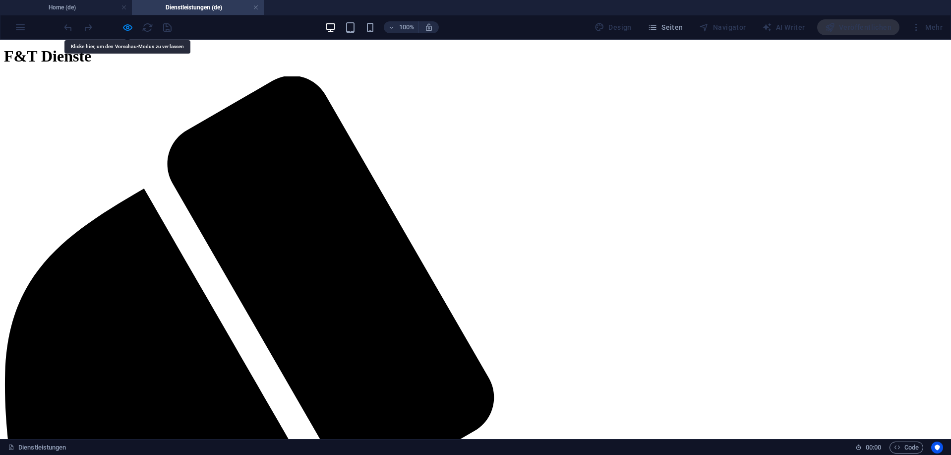
click at [121, 25] on div at bounding box center [117, 27] width 111 height 16
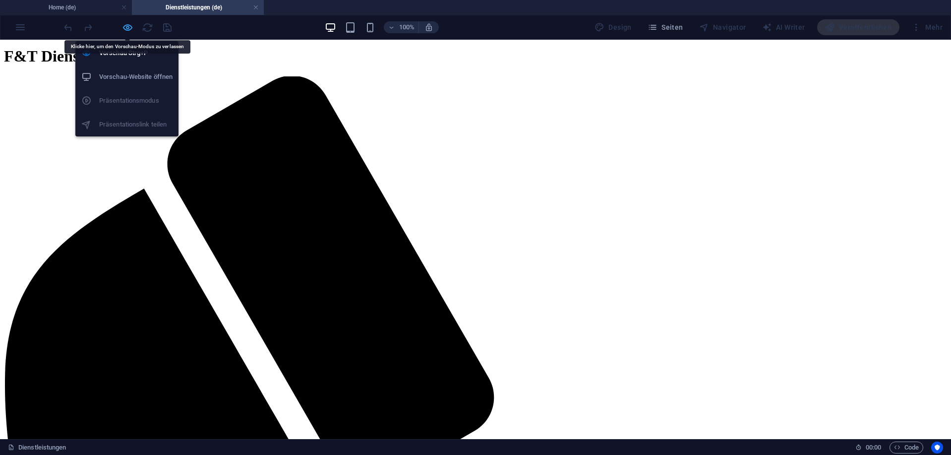
click at [132, 29] on icon "button" at bounding box center [127, 27] width 11 height 11
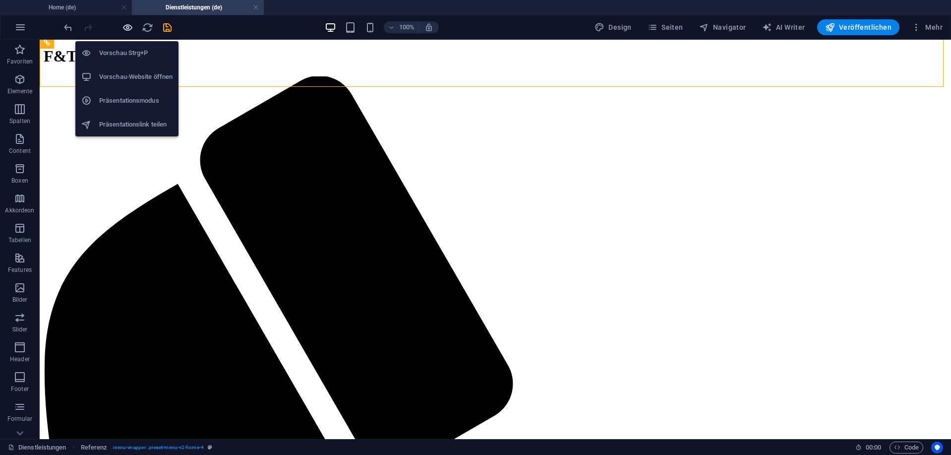
drag, startPoint x: 125, startPoint y: 26, endPoint x: 131, endPoint y: 27, distance: 6.1
click at [125, 26] on icon "button" at bounding box center [127, 27] width 11 height 11
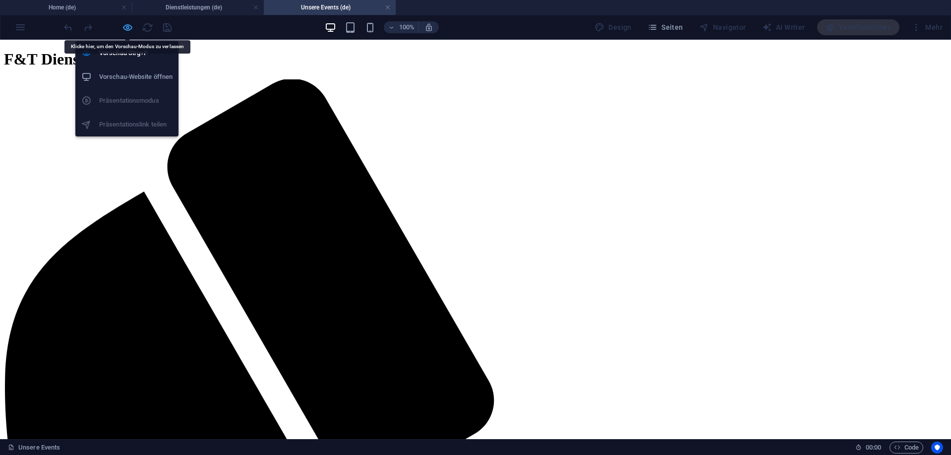
click at [128, 30] on icon "button" at bounding box center [127, 27] width 11 height 11
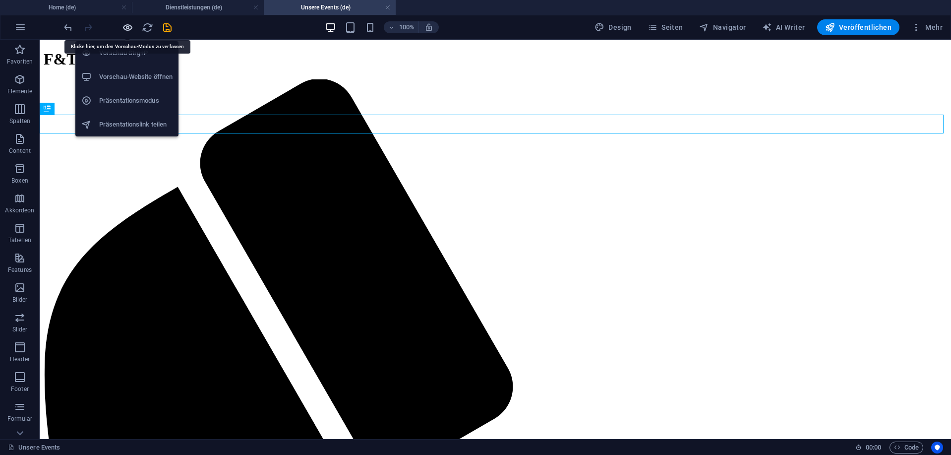
click at [128, 30] on icon "button" at bounding box center [127, 27] width 11 height 11
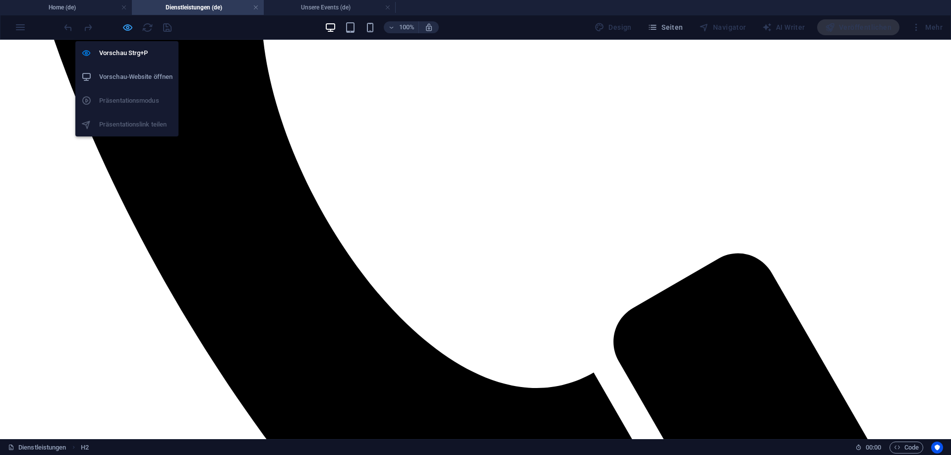
click at [127, 25] on icon "button" at bounding box center [127, 27] width 11 height 11
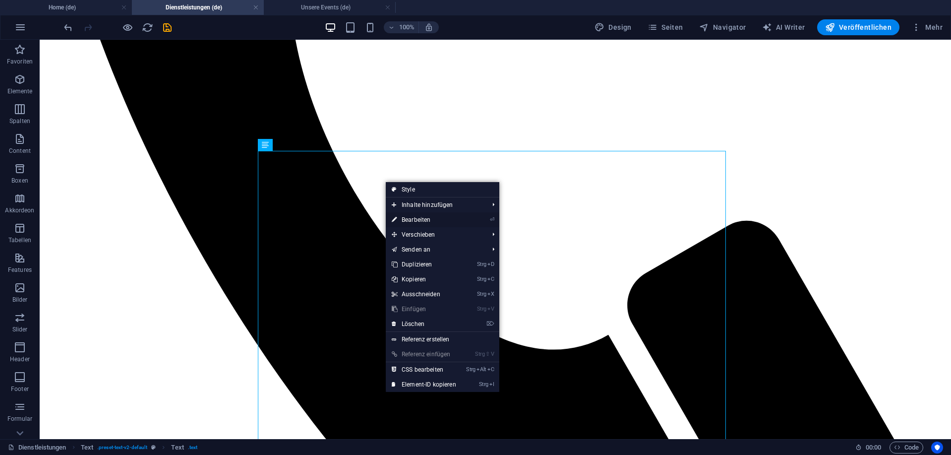
click at [418, 223] on link "⏎ Bearbeiten" at bounding box center [424, 219] width 76 height 15
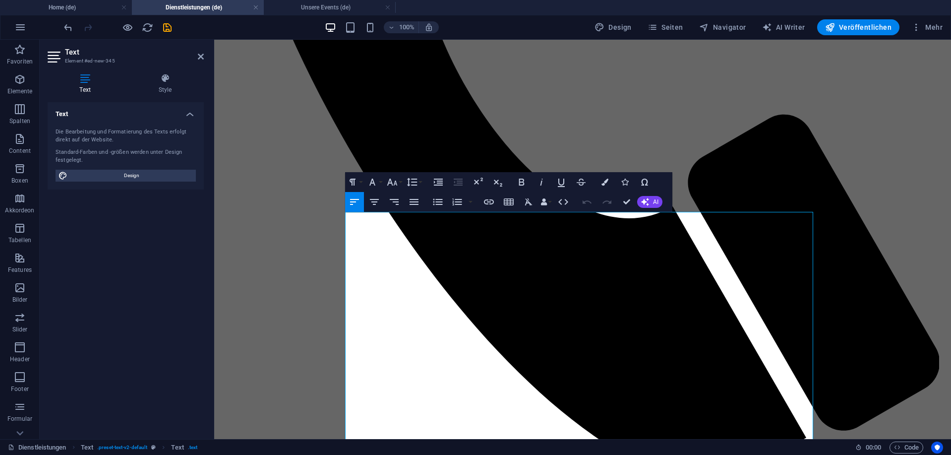
click at [161, 94] on div "Text Style Text Die Bearbeitung und Formatierung des Texts erfolgt direkt auf d…" at bounding box center [126, 252] width 156 height 358
click at [164, 90] on h4 "Style" at bounding box center [164, 83] width 77 height 21
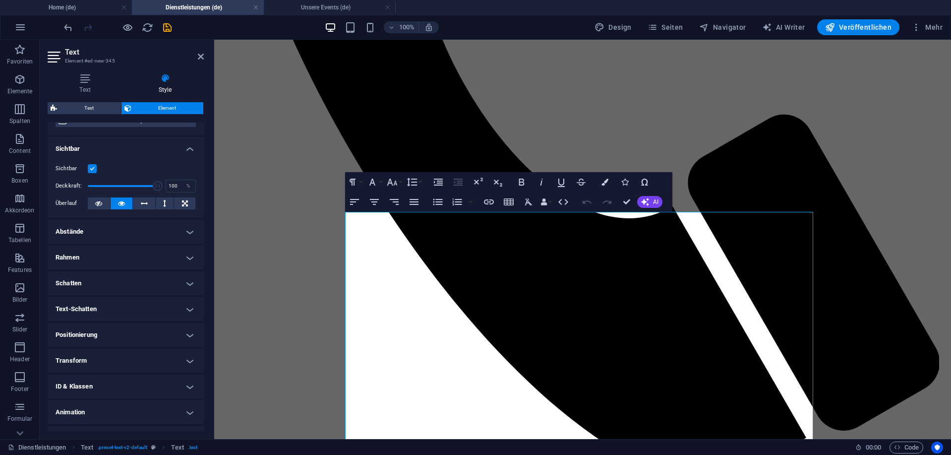
scroll to position [119, 0]
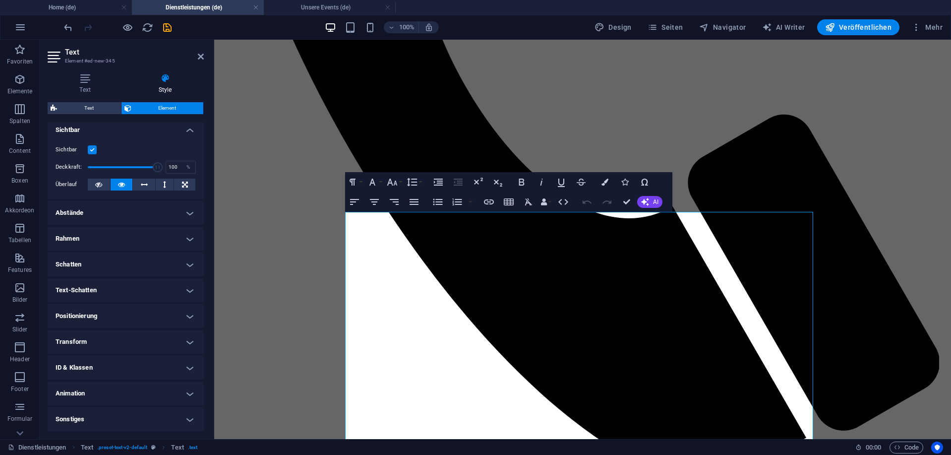
click at [112, 412] on h4 "Sonstiges" at bounding box center [126, 419] width 156 height 24
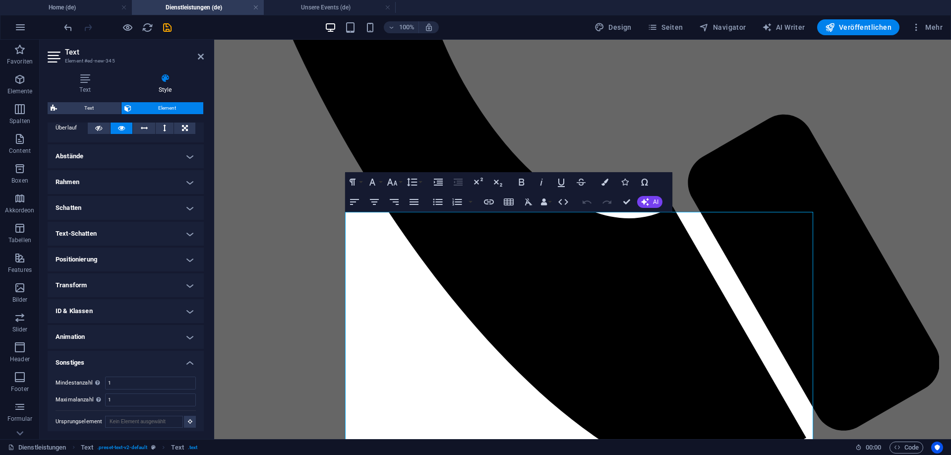
scroll to position [180, 0]
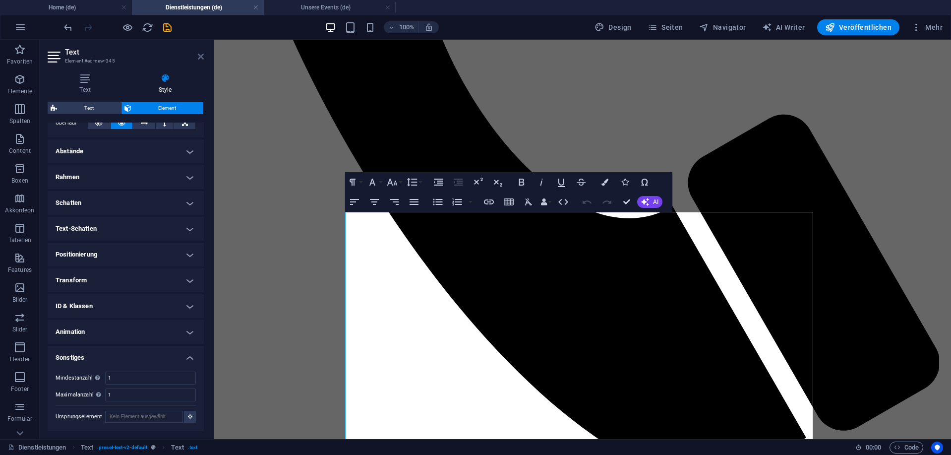
click at [201, 58] on icon at bounding box center [201, 57] width 6 height 8
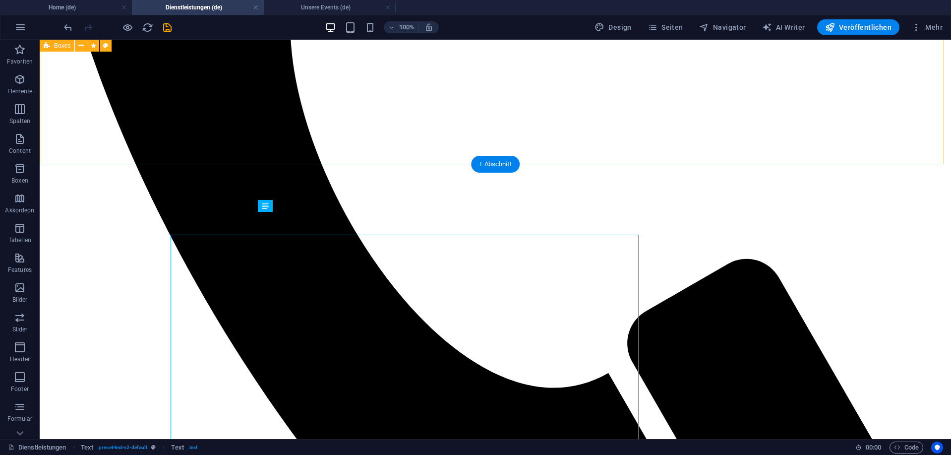
scroll to position [537, 0]
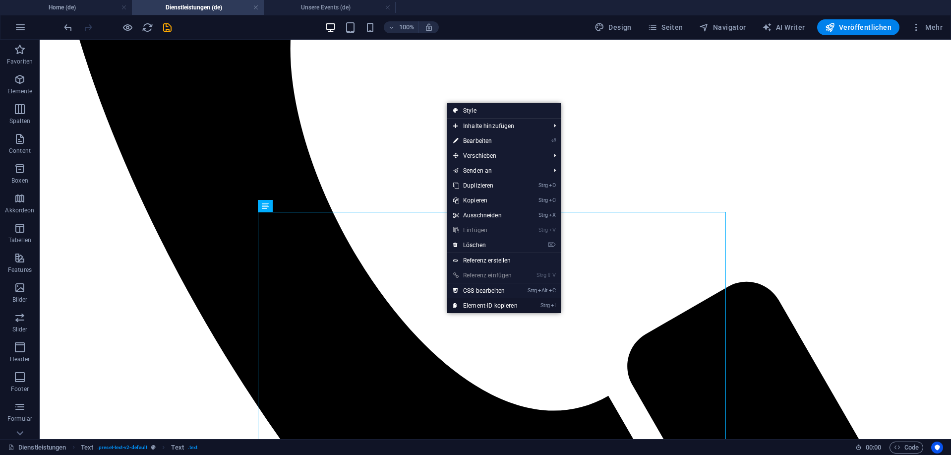
click at [478, 301] on link "Strg I Element-ID kopieren" at bounding box center [485, 305] width 76 height 15
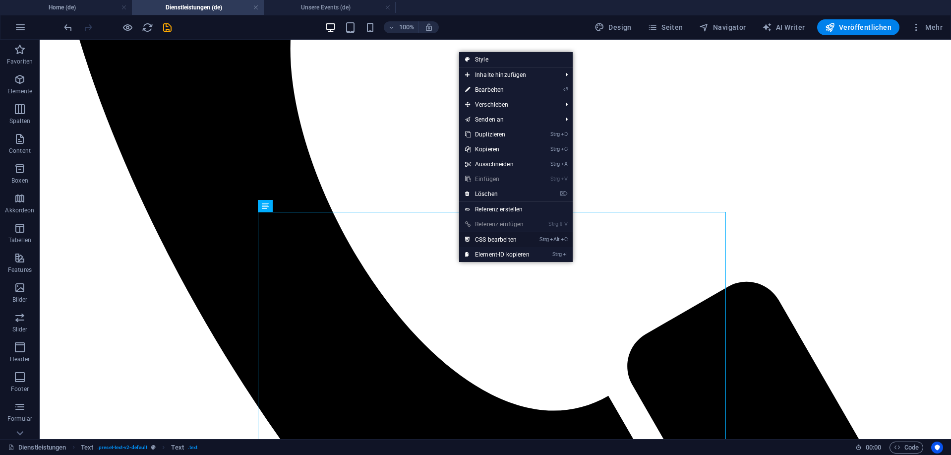
click at [482, 240] on link "Strg Alt C CSS bearbeiten" at bounding box center [497, 239] width 76 height 15
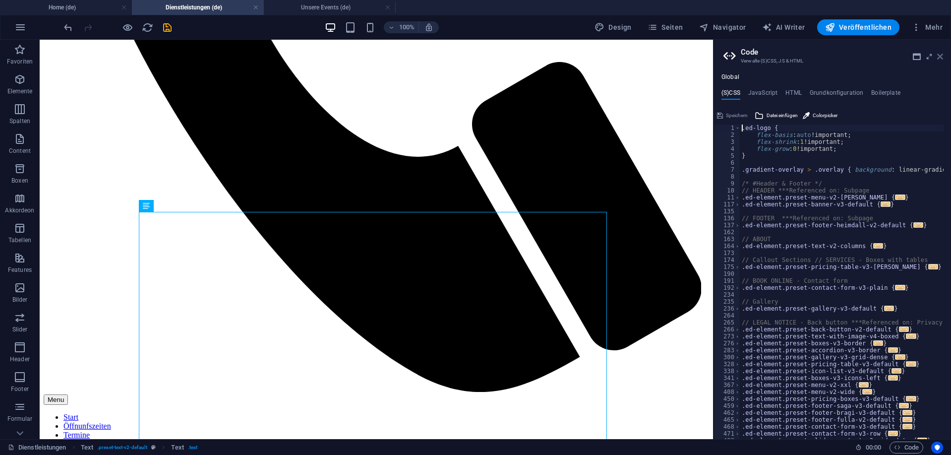
click at [940, 57] on icon at bounding box center [940, 57] width 6 height 8
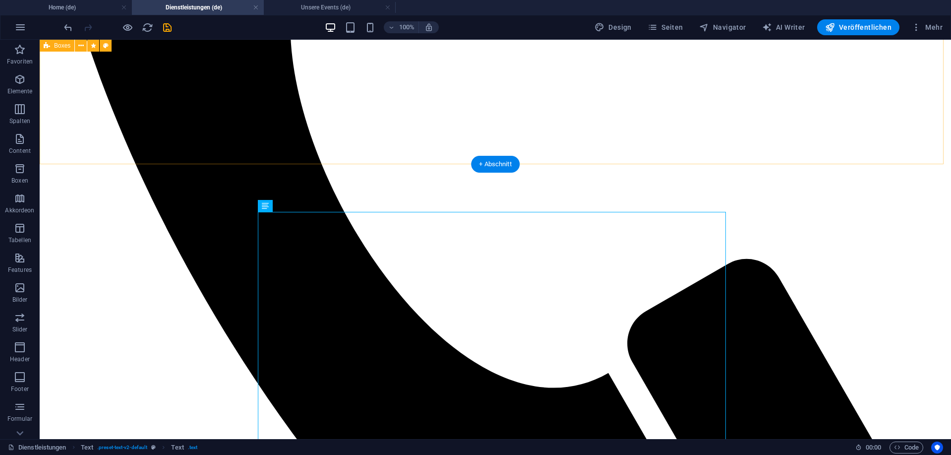
scroll to position [537, 0]
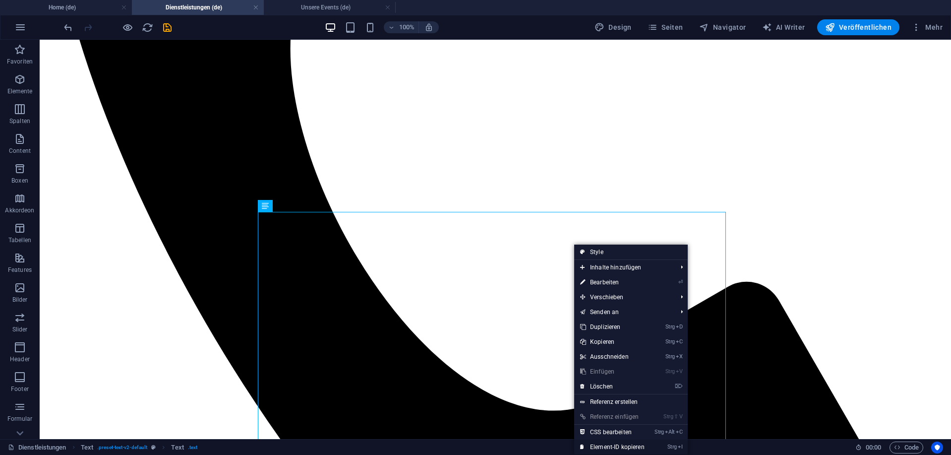
click at [617, 445] on link "Strg I Element-ID kopieren" at bounding box center [612, 446] width 76 height 15
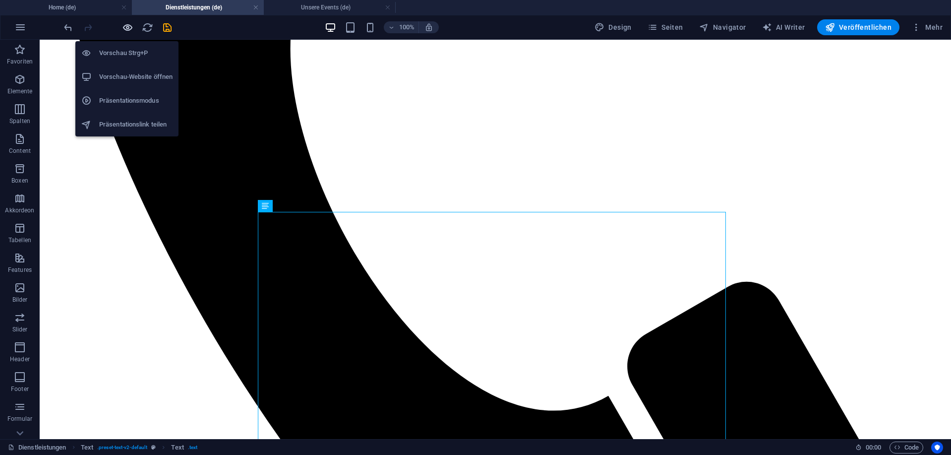
click at [128, 25] on icon "button" at bounding box center [127, 27] width 11 height 11
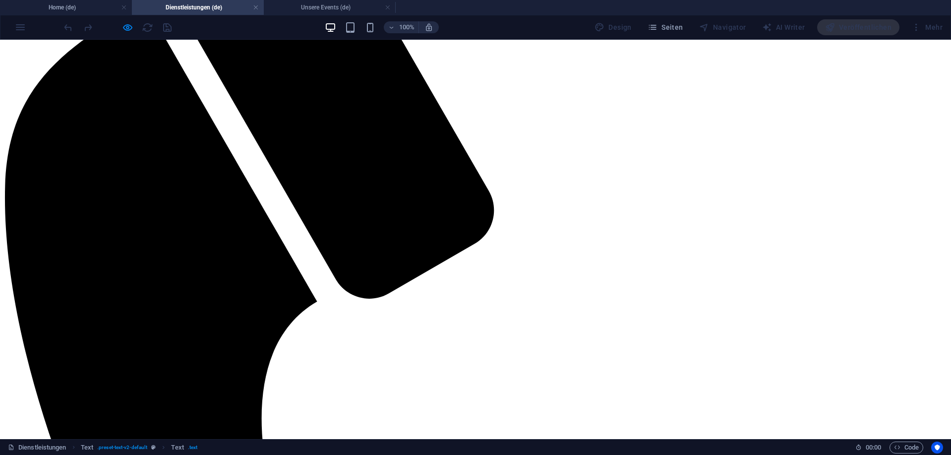
scroll to position [0, 0]
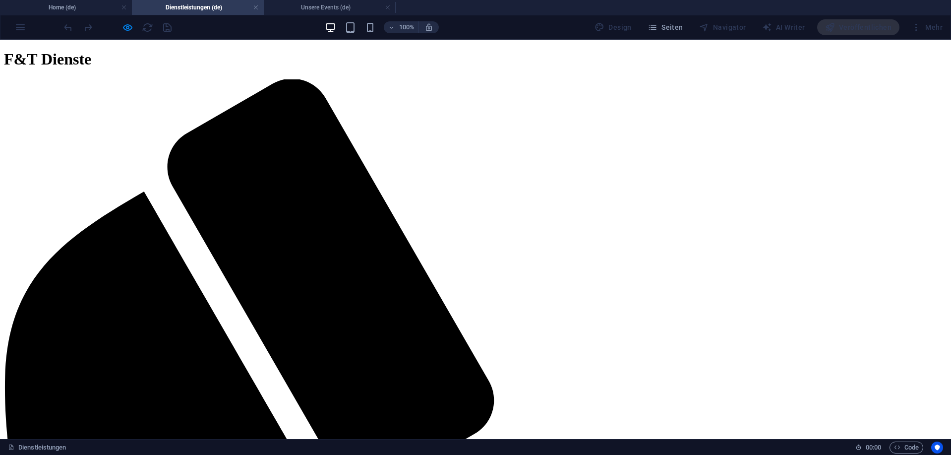
drag, startPoint x: 272, startPoint y: 55, endPoint x: 275, endPoint y: 59, distance: 5.4
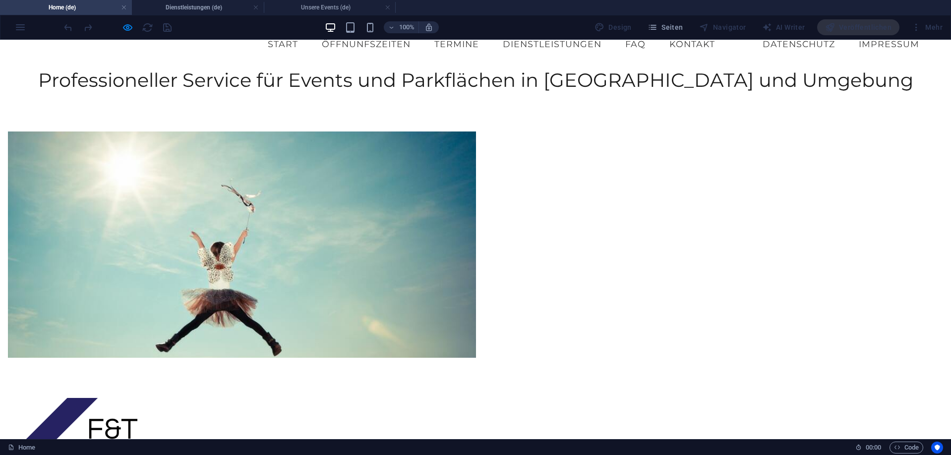
scroll to position [112, 0]
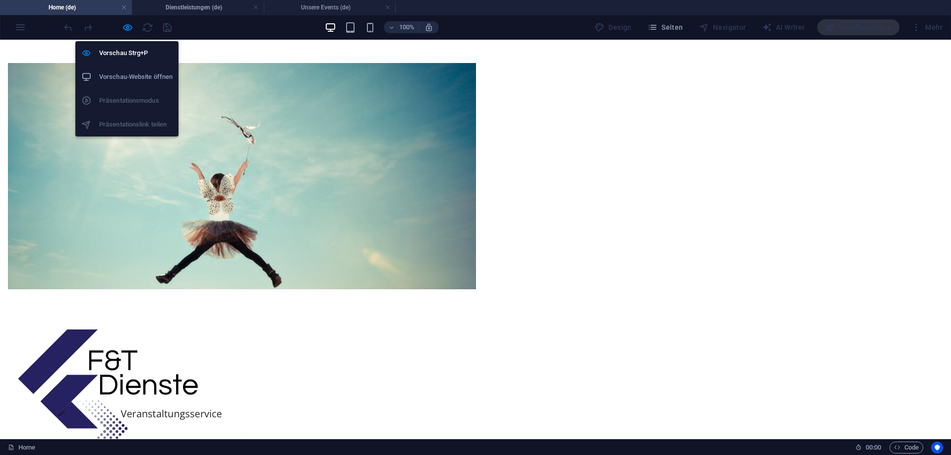
drag, startPoint x: 123, startPoint y: 26, endPoint x: 141, endPoint y: 28, distance: 17.4
click at [124, 26] on icon "button" at bounding box center [127, 27] width 11 height 11
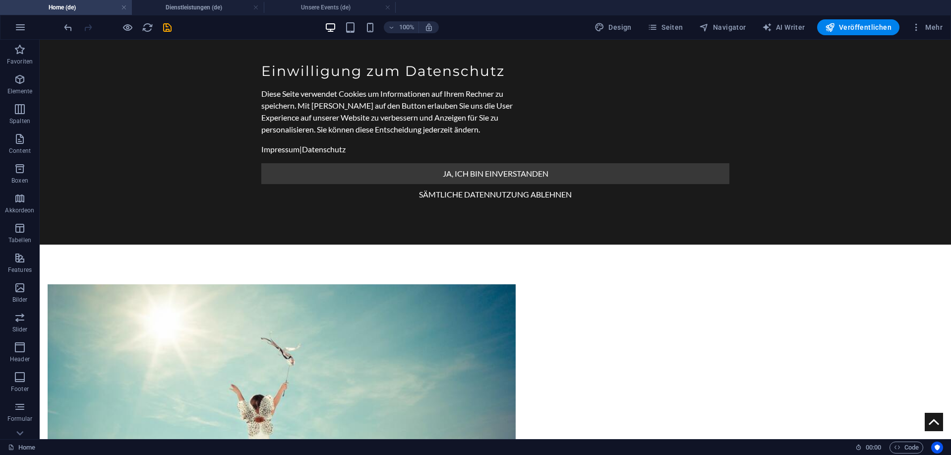
scroll to position [283, 0]
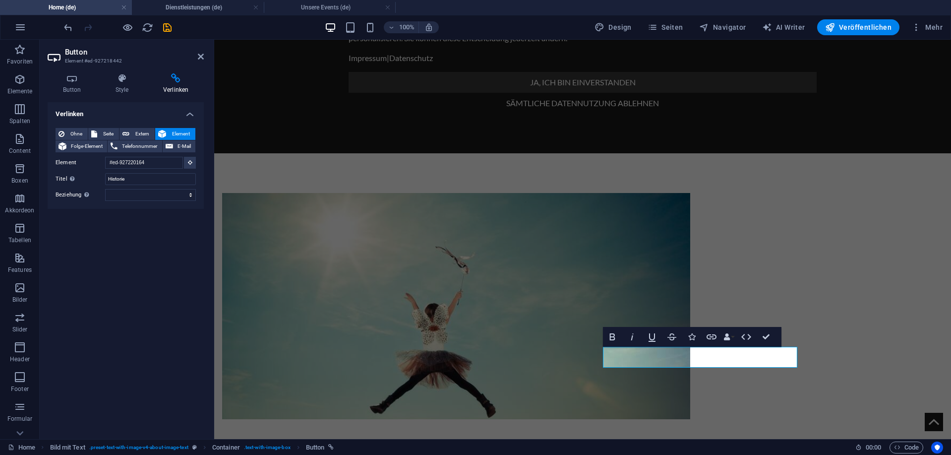
scroll to position [261, 0]
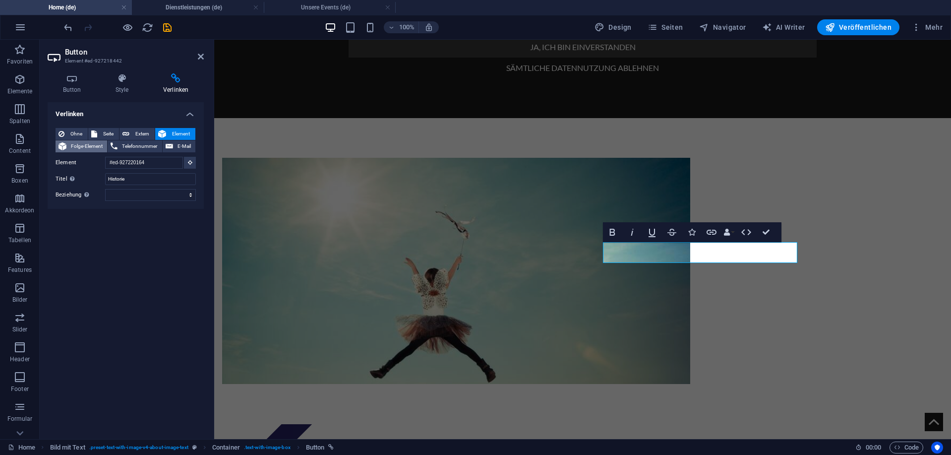
click at [102, 150] on span "Folge-Element" at bounding box center [86, 146] width 35 height 12
click at [132, 179] on input "Historie" at bounding box center [150, 183] width 91 height 12
click at [174, 133] on span "Element" at bounding box center [180, 134] width 23 height 12
click at [174, 132] on span "Element" at bounding box center [180, 134] width 23 height 12
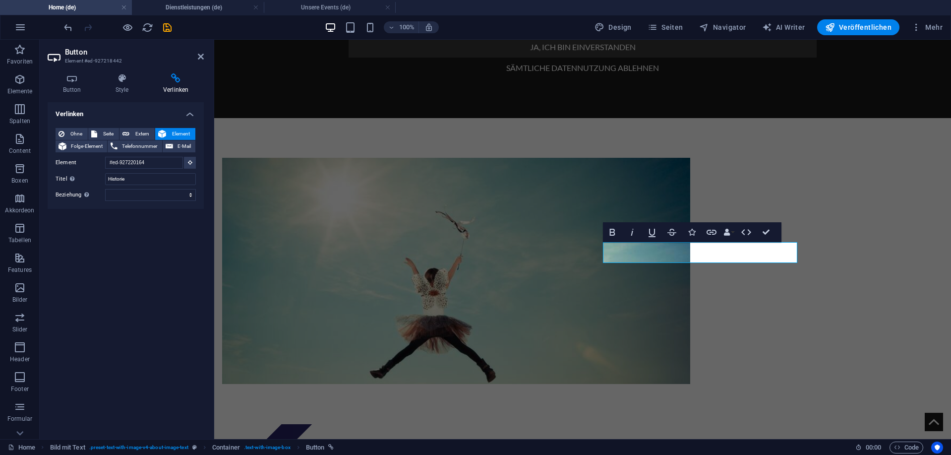
click at [174, 132] on span "Element" at bounding box center [180, 134] width 23 height 12
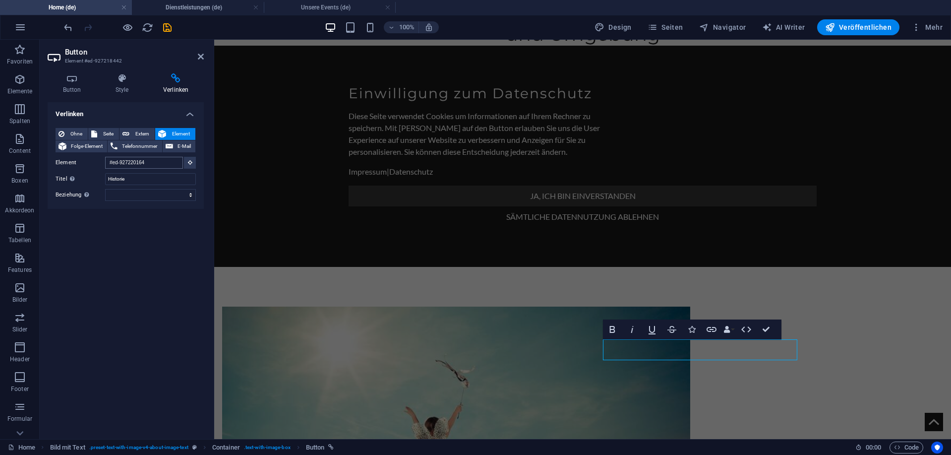
scroll to position [0, 0]
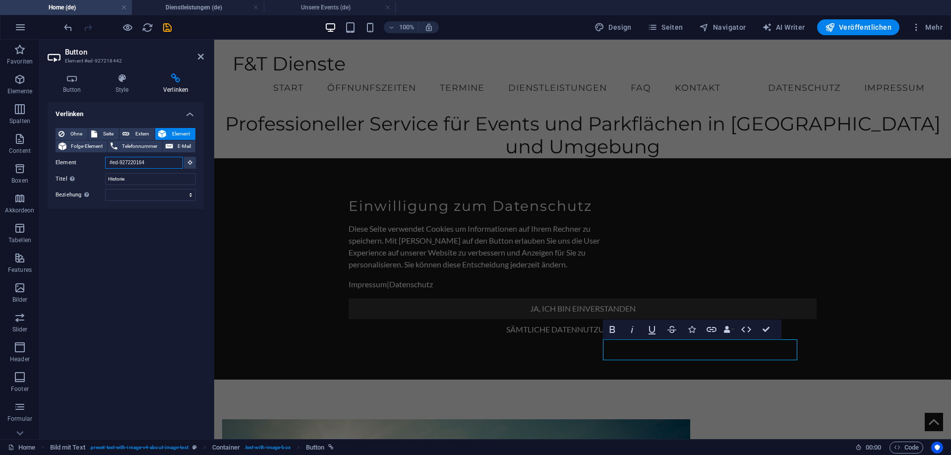
click at [167, 160] on input "#ed-927220164" at bounding box center [144, 163] width 78 height 12
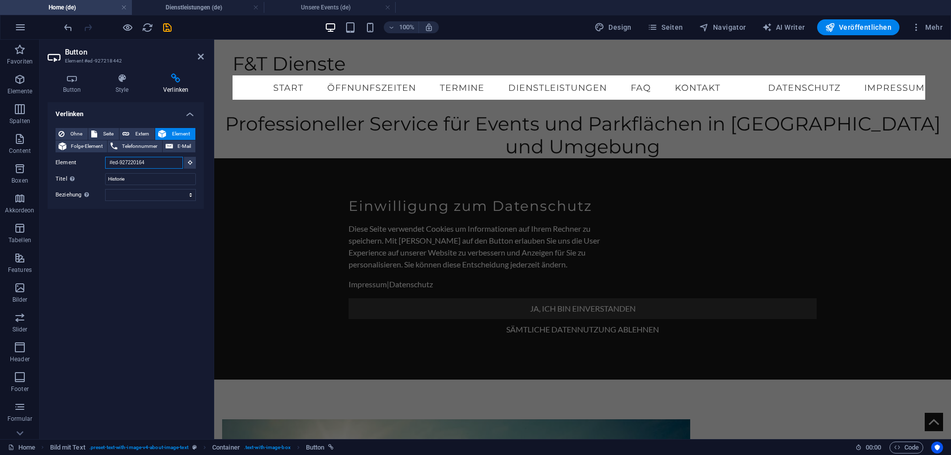
click at [167, 160] on input "#ed-927220164" at bounding box center [144, 163] width 78 height 12
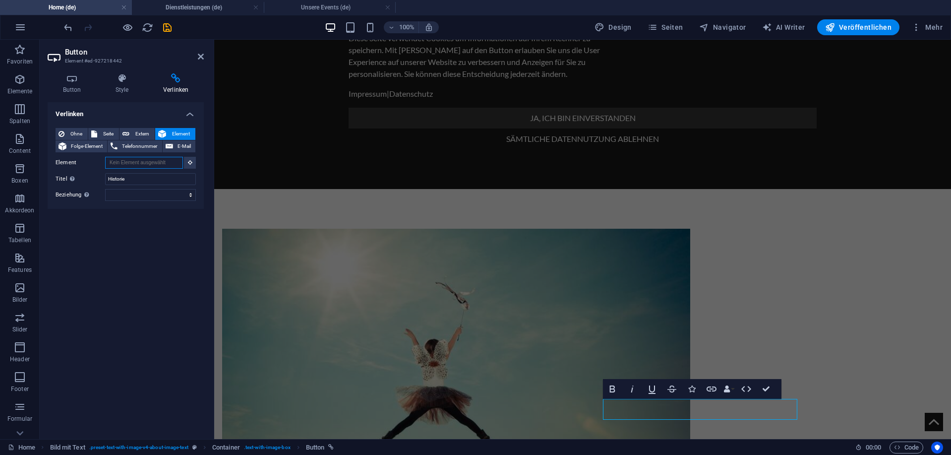
scroll to position [278, 0]
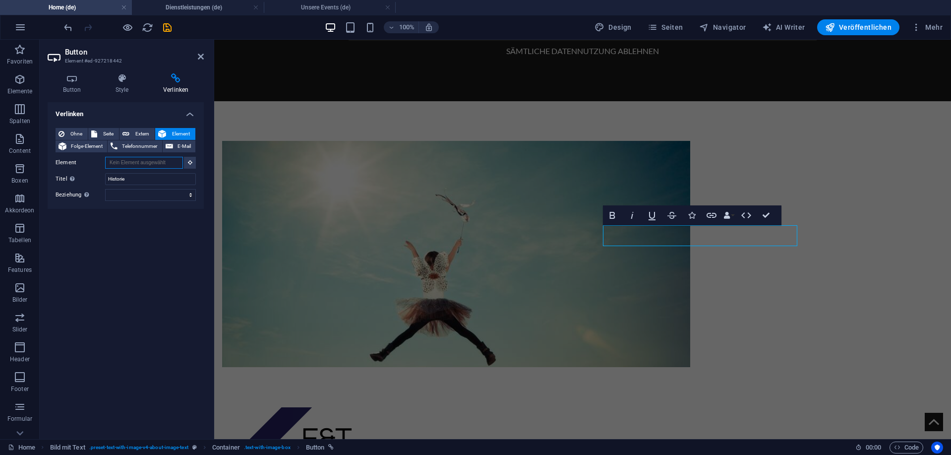
paste input "#ed-new-345"
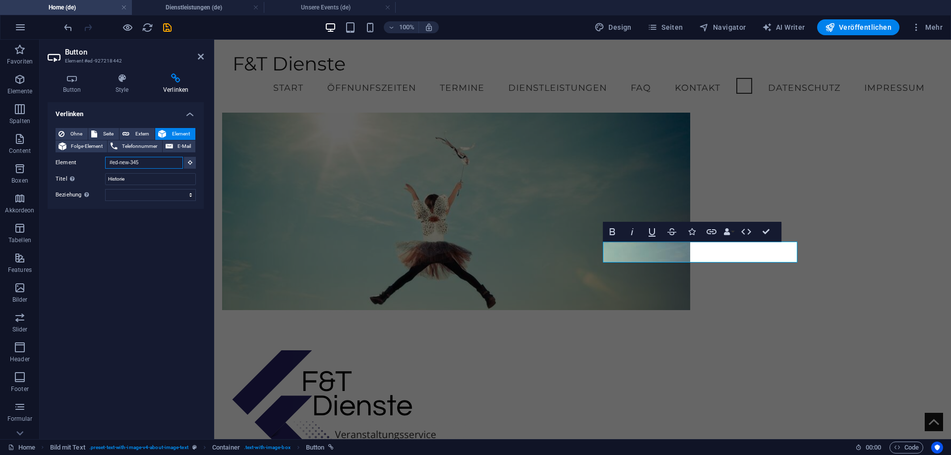
scroll to position [261, 0]
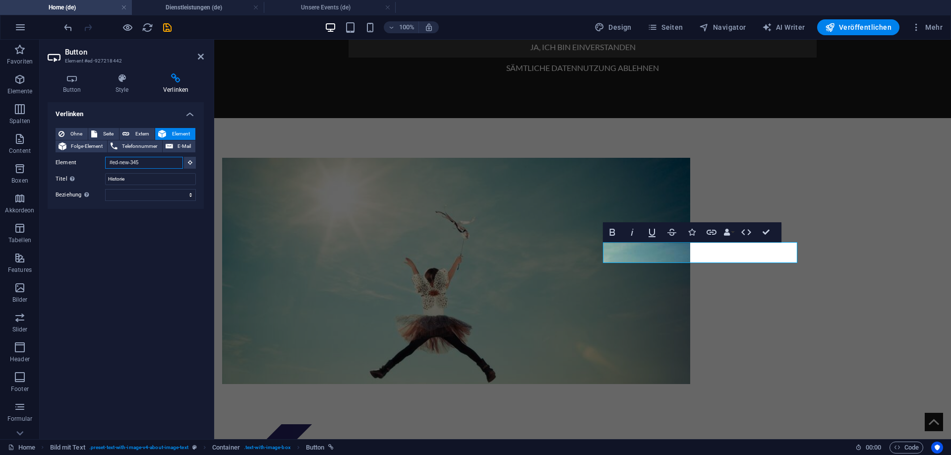
type input "#ed-new-345"
click at [169, 247] on div "Verlinken Ohne Seite Extern Element Folge-Element Telefonnummer E-Mail Seite Ho…" at bounding box center [126, 266] width 156 height 329
click at [198, 55] on icon at bounding box center [201, 57] width 6 height 8
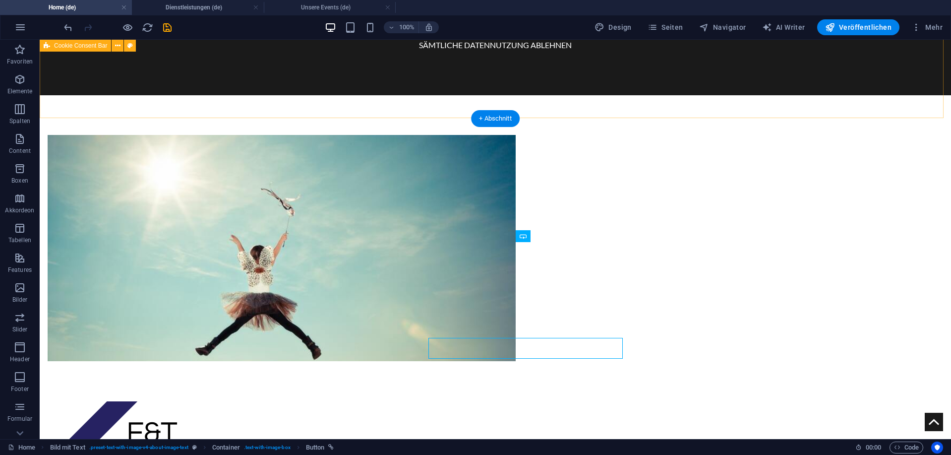
scroll to position [216, 0]
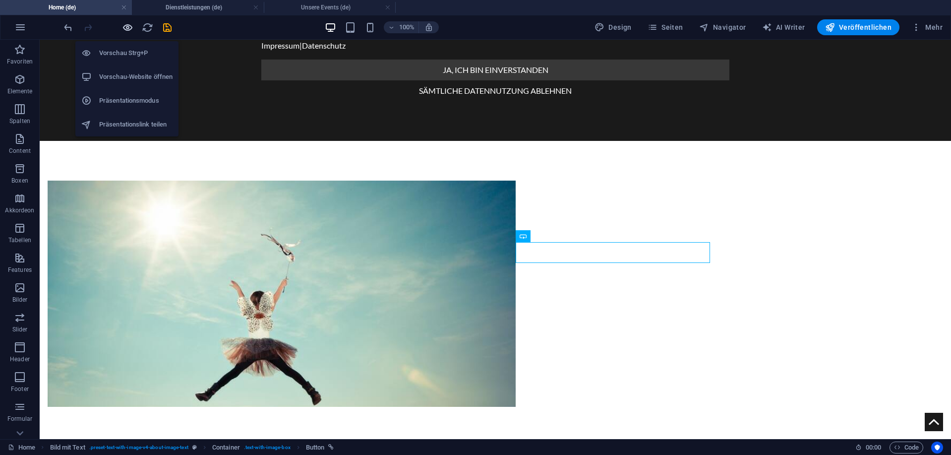
click at [123, 26] on icon "button" at bounding box center [127, 27] width 11 height 11
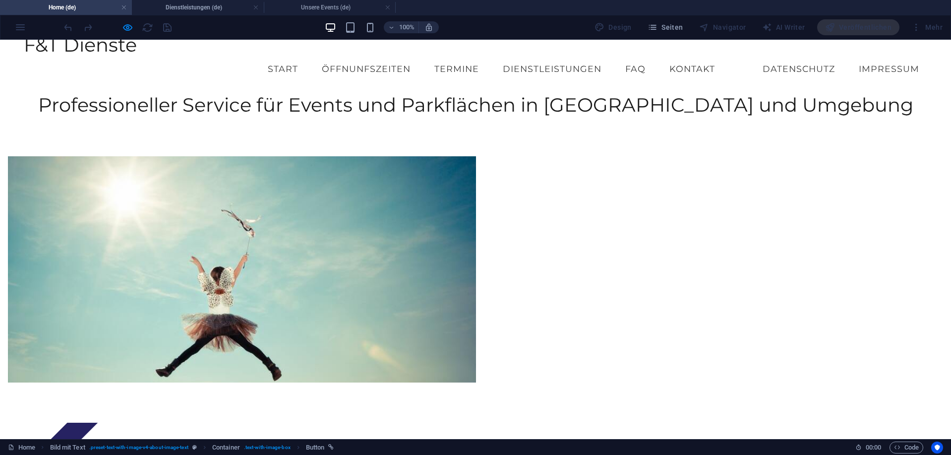
scroll to position [13, 0]
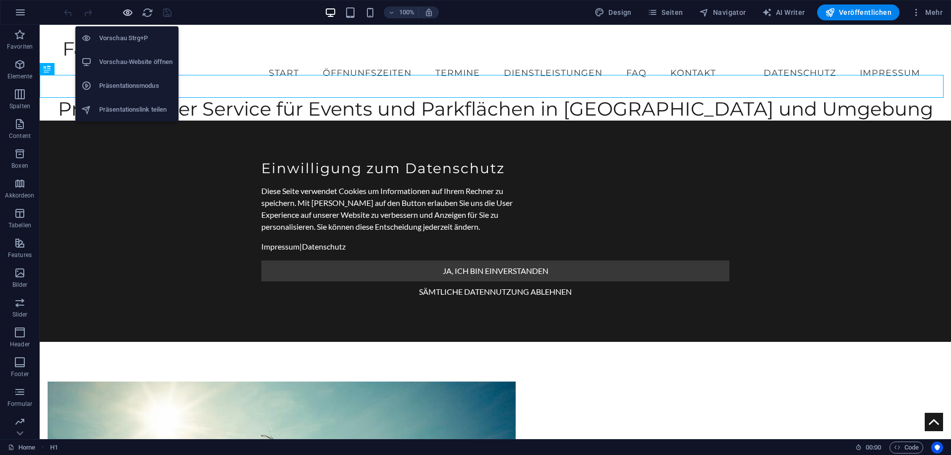
drag, startPoint x: 123, startPoint y: 13, endPoint x: 227, endPoint y: 5, distance: 103.9
click at [123, 13] on icon "button" at bounding box center [127, 12] width 11 height 11
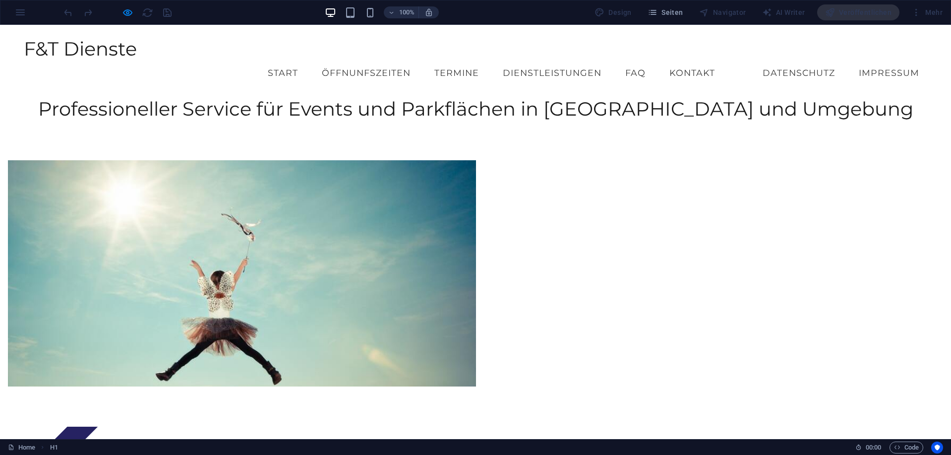
click at [573, 60] on link "Dienstleistungen" at bounding box center [552, 72] width 115 height 25
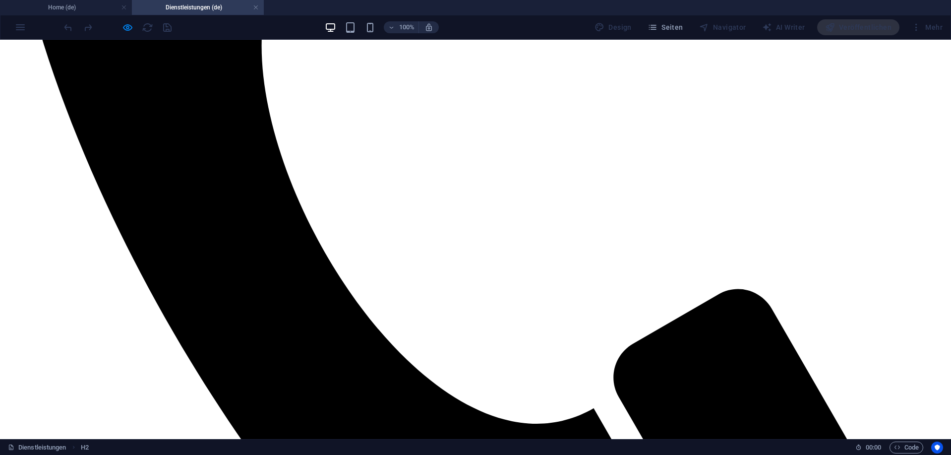
scroll to position [595, 0]
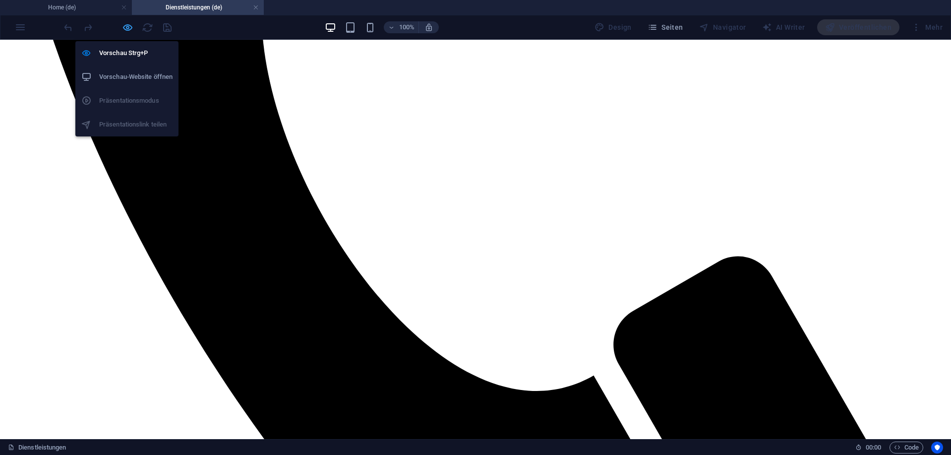
click at [127, 24] on icon "button" at bounding box center [127, 27] width 11 height 11
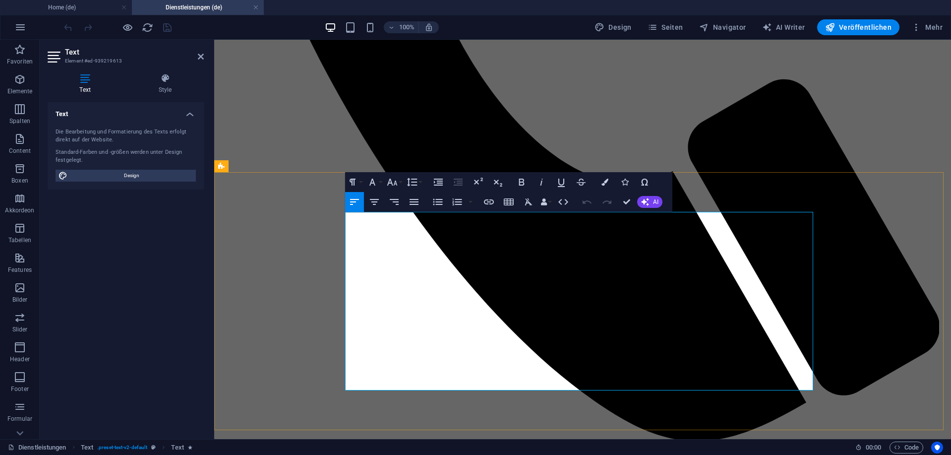
scroll to position [552, 0]
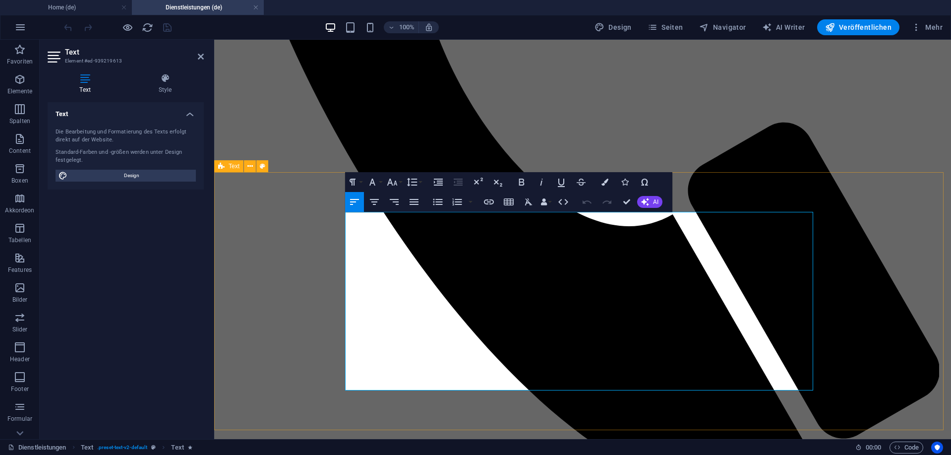
drag, startPoint x: 489, startPoint y: 384, endPoint x: 340, endPoint y: 210, distance: 228.6
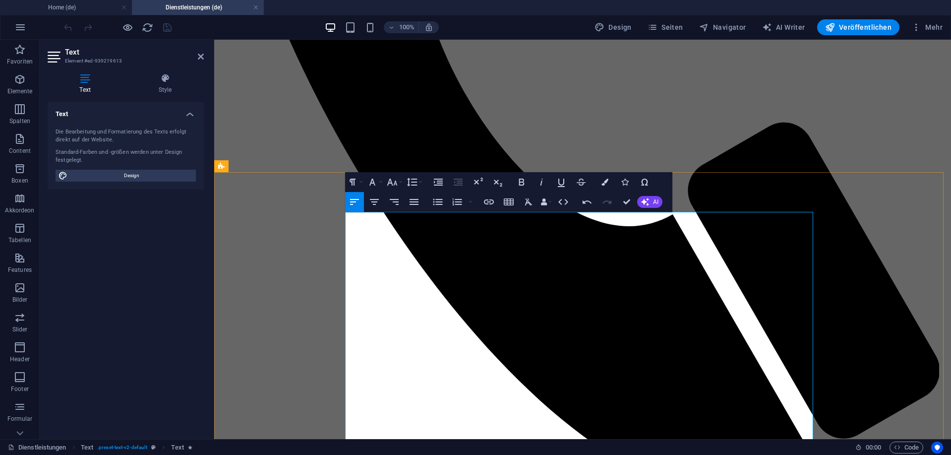
click at [397, 183] on icon "button" at bounding box center [392, 182] width 12 height 12
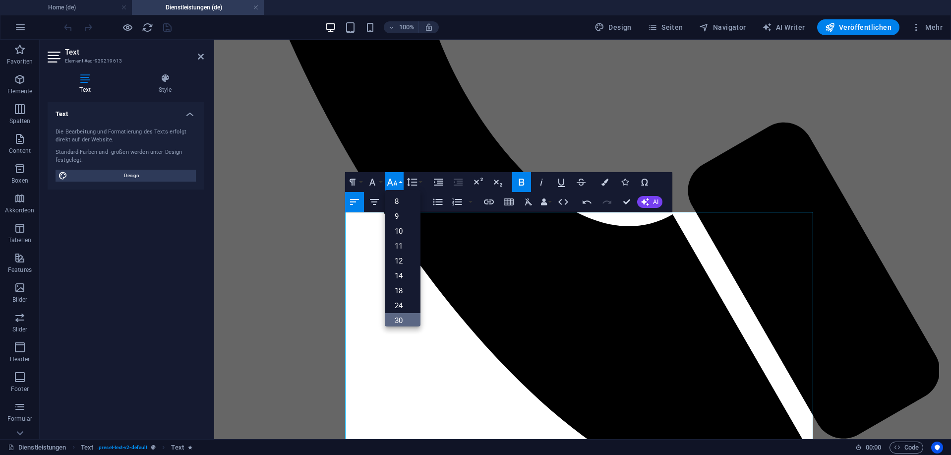
click at [403, 317] on link "30" at bounding box center [403, 320] width 36 height 15
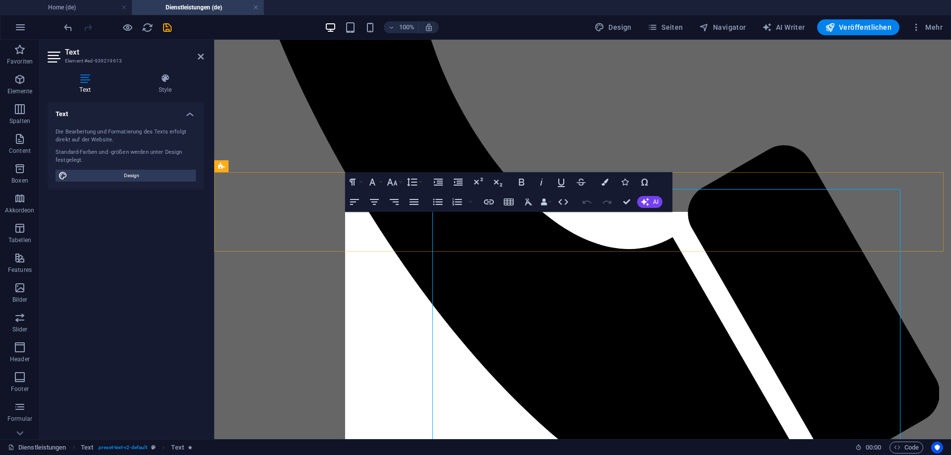
scroll to position [552, 0]
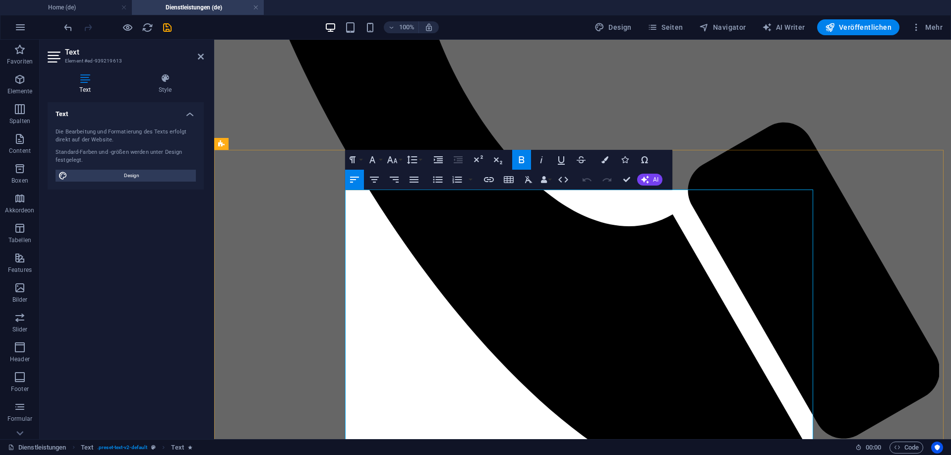
scroll to position [574, 0]
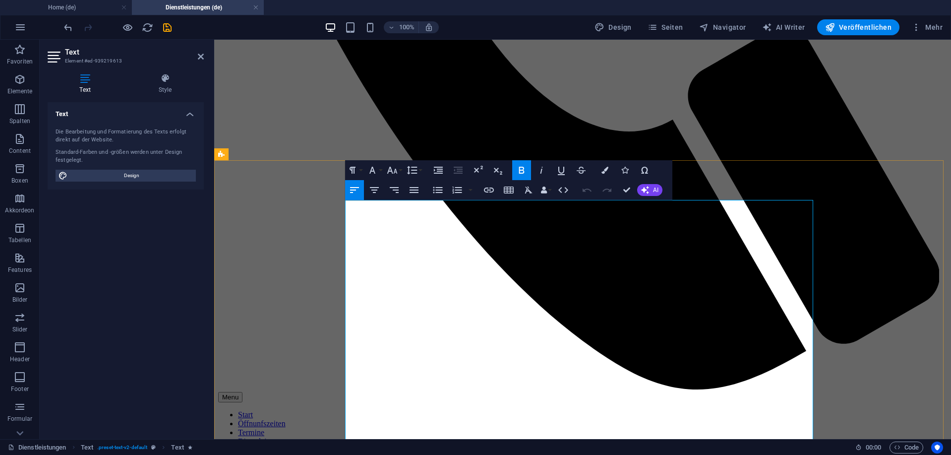
scroll to position [651, 0]
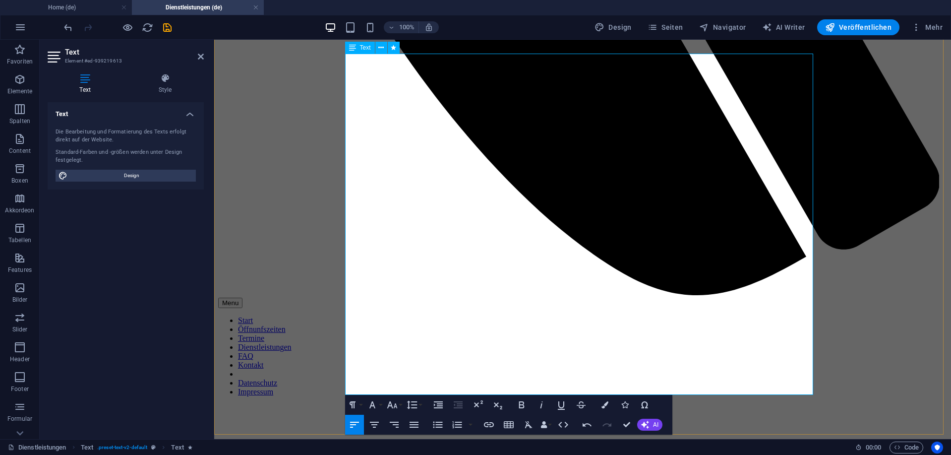
scroll to position [750, 0]
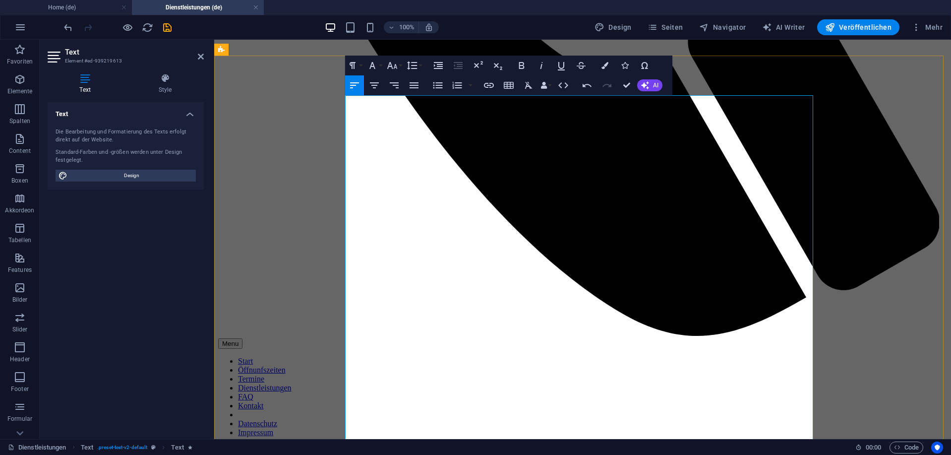
scroll to position [701, 0]
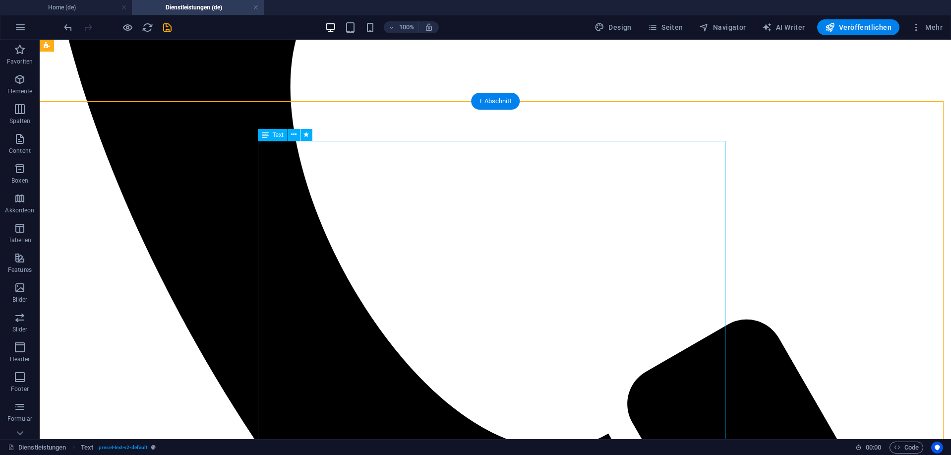
scroll to position [480, 0]
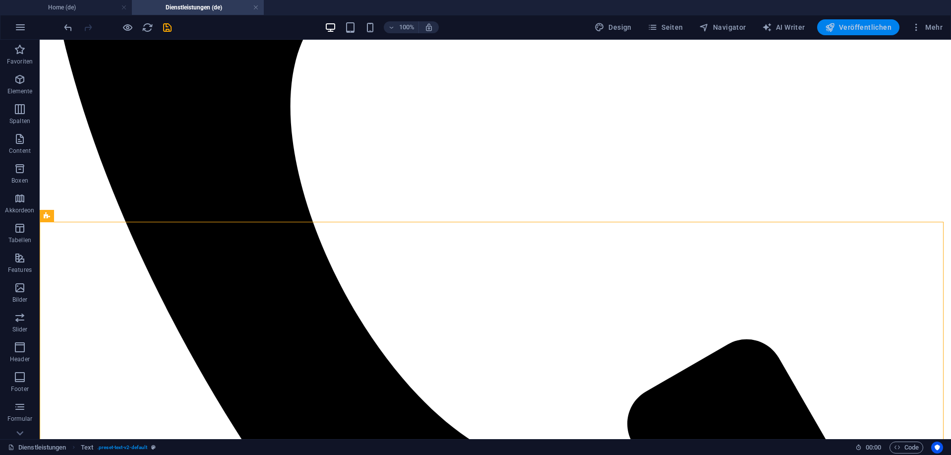
click at [872, 21] on button "Veröffentlichen" at bounding box center [858, 27] width 82 height 16
